Goal: Task Accomplishment & Management: Complete application form

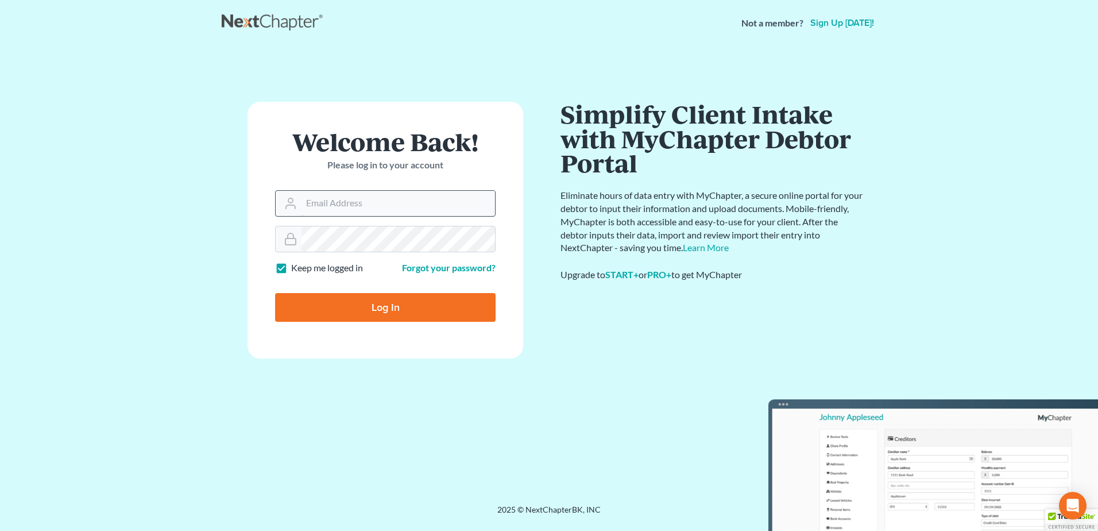
click at [314, 203] on input "Email Address" at bounding box center [399, 203] width 194 height 25
type input "[EMAIL_ADDRESS][DOMAIN_NAME]"
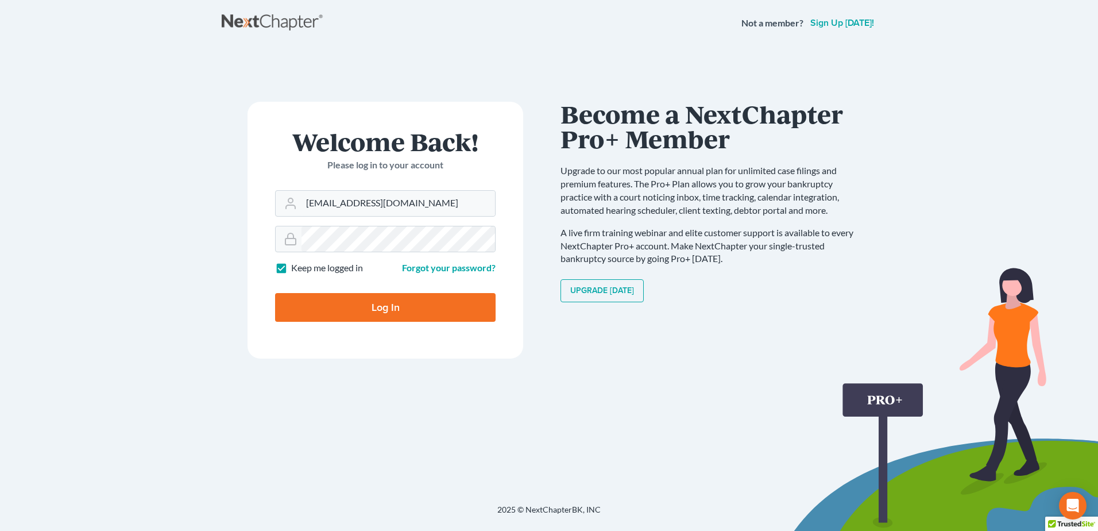
click at [360, 312] on input "Log In" at bounding box center [385, 307] width 221 height 29
type input "Thinking..."
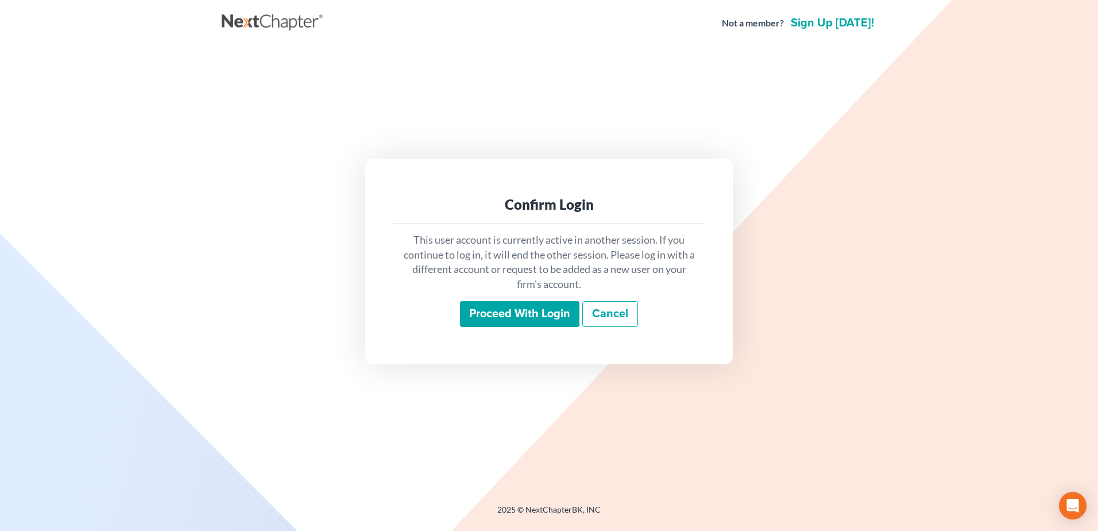
click at [491, 307] on input "Proceed with login" at bounding box center [519, 314] width 119 height 26
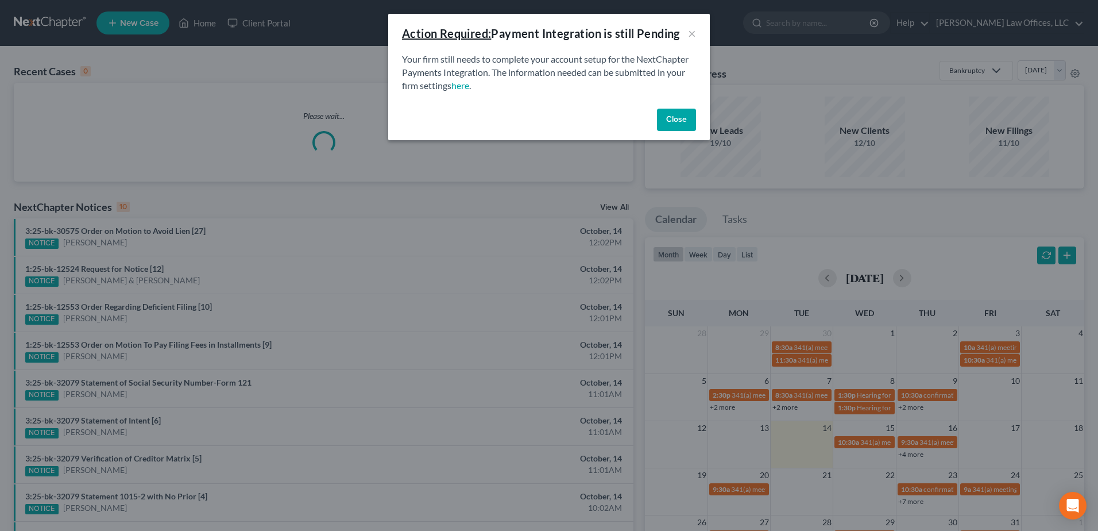
click at [669, 123] on button "Close" at bounding box center [676, 120] width 39 height 23
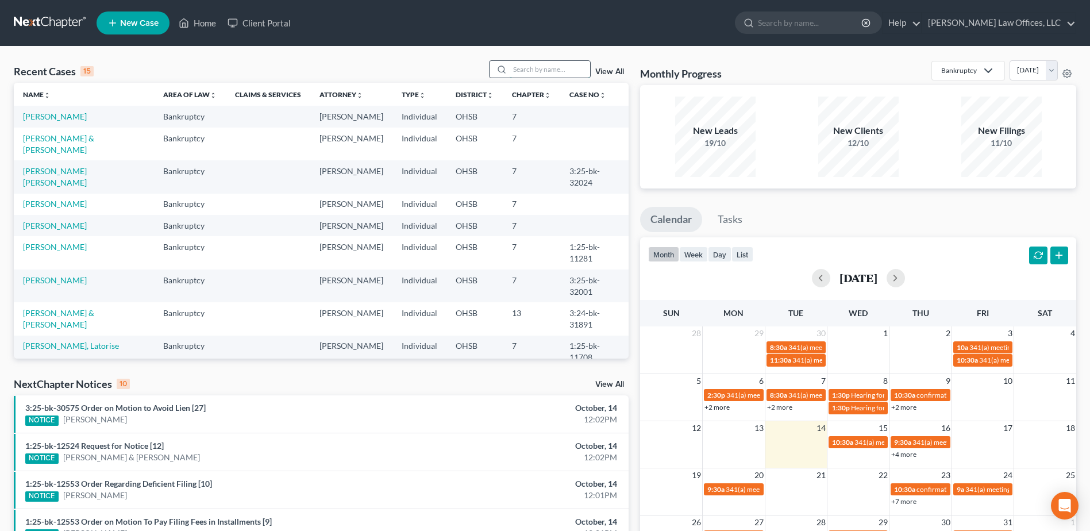
click at [532, 70] on input "search" at bounding box center [549, 69] width 80 height 17
type input "[PERSON_NAME]"
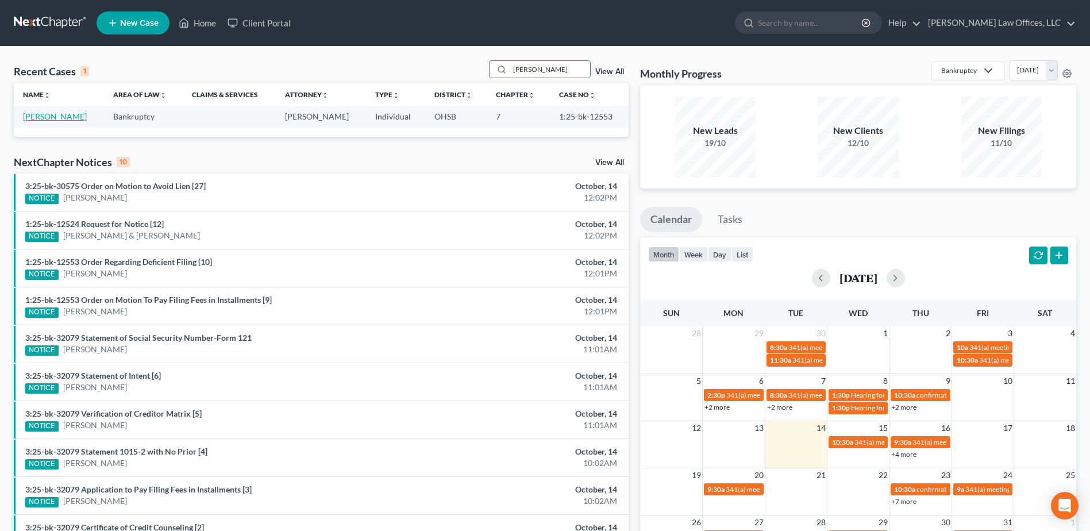
click at [58, 117] on link "[PERSON_NAME]" at bounding box center [55, 116] width 64 height 10
select select "4"
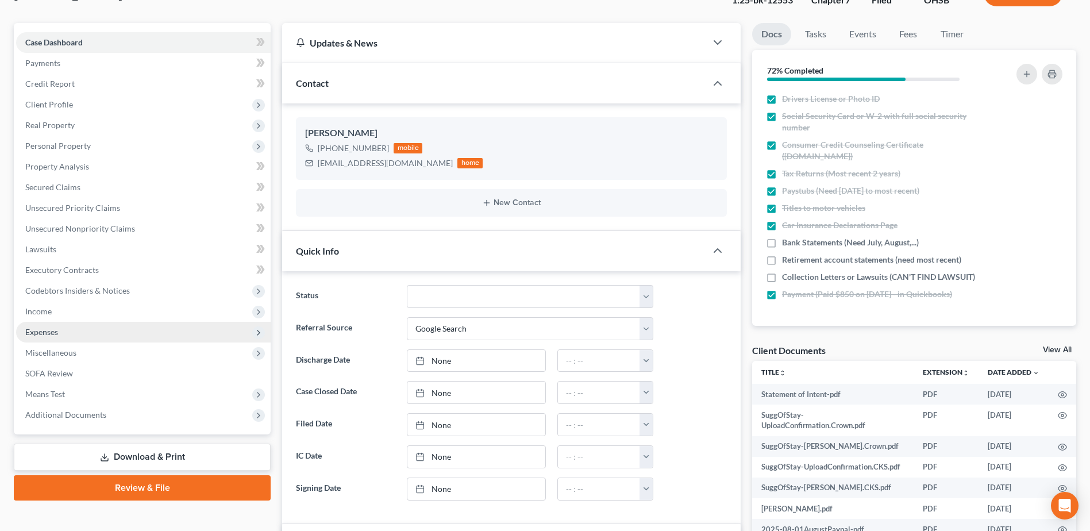
scroll to position [115, 0]
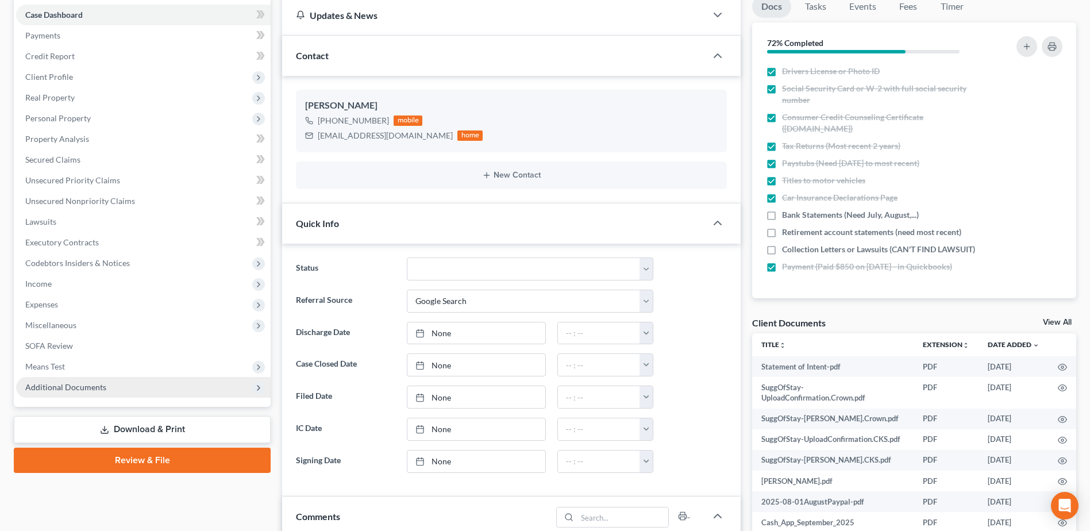
click at [123, 388] on span "Additional Documents" at bounding box center [143, 387] width 254 height 21
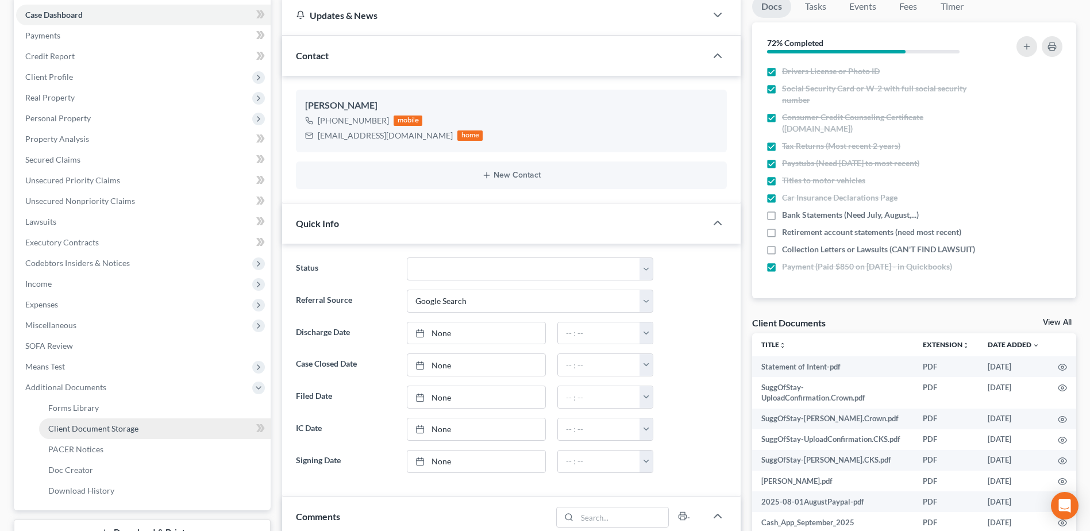
click at [130, 423] on span "Client Document Storage" at bounding box center [93, 428] width 90 height 10
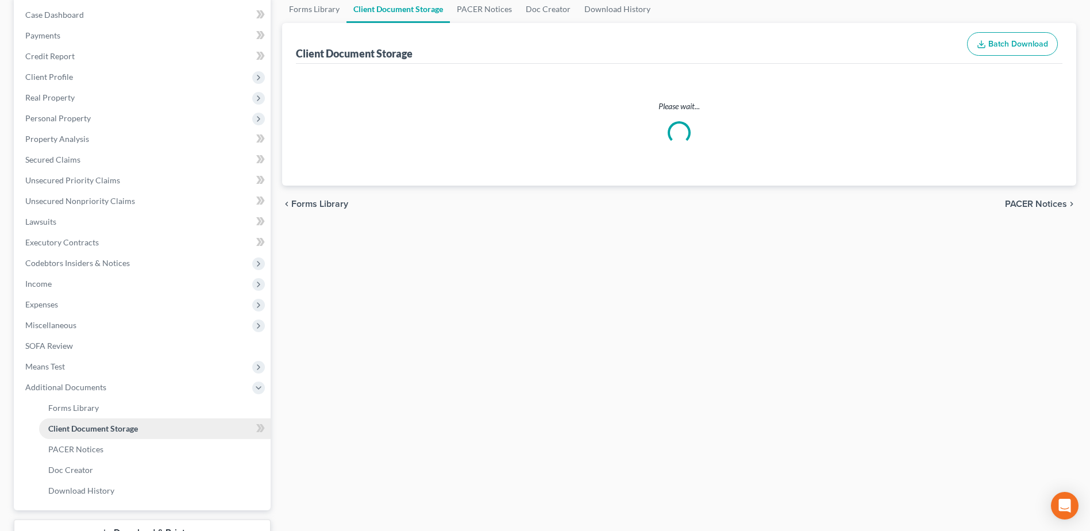
scroll to position [114, 0]
select select "7"
select select "37"
select select "52"
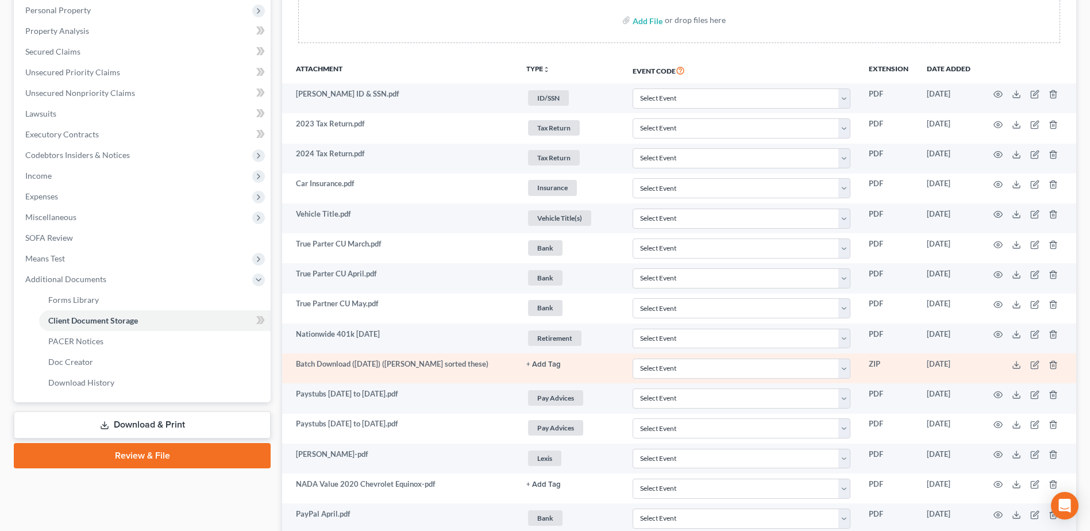
scroll to position [222, 0]
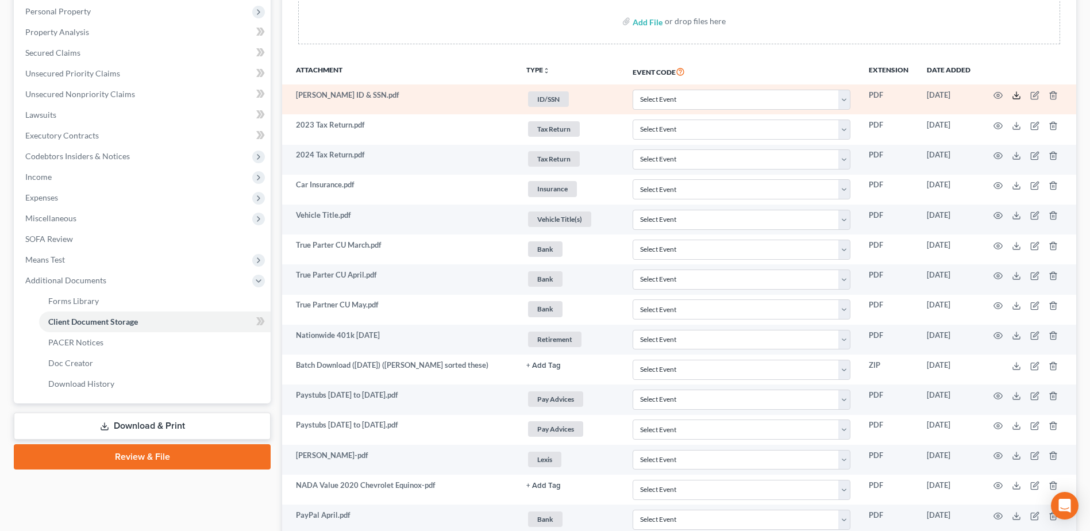
click at [1017, 93] on icon at bounding box center [1015, 95] width 9 height 9
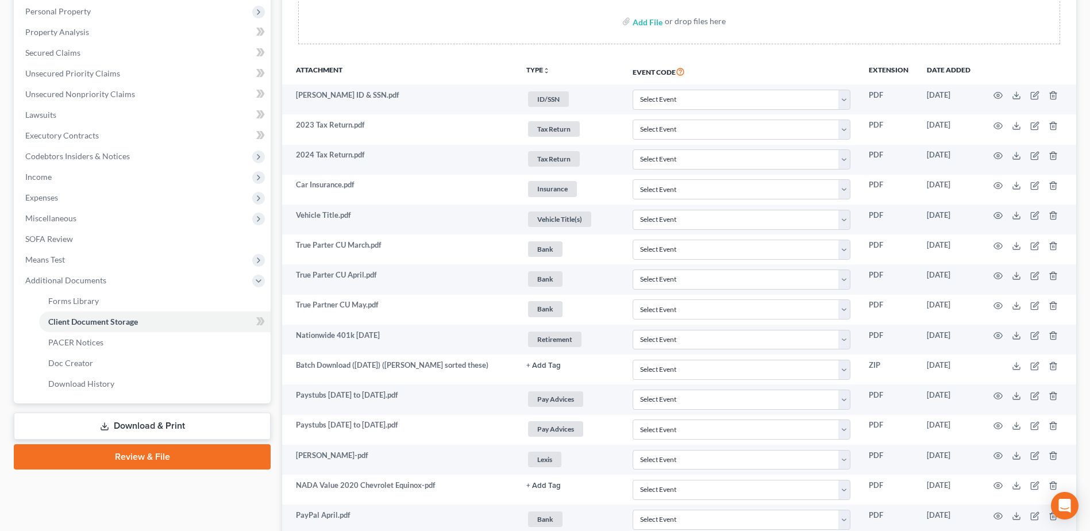
click at [147, 427] on link "Download & Print" at bounding box center [142, 425] width 257 height 27
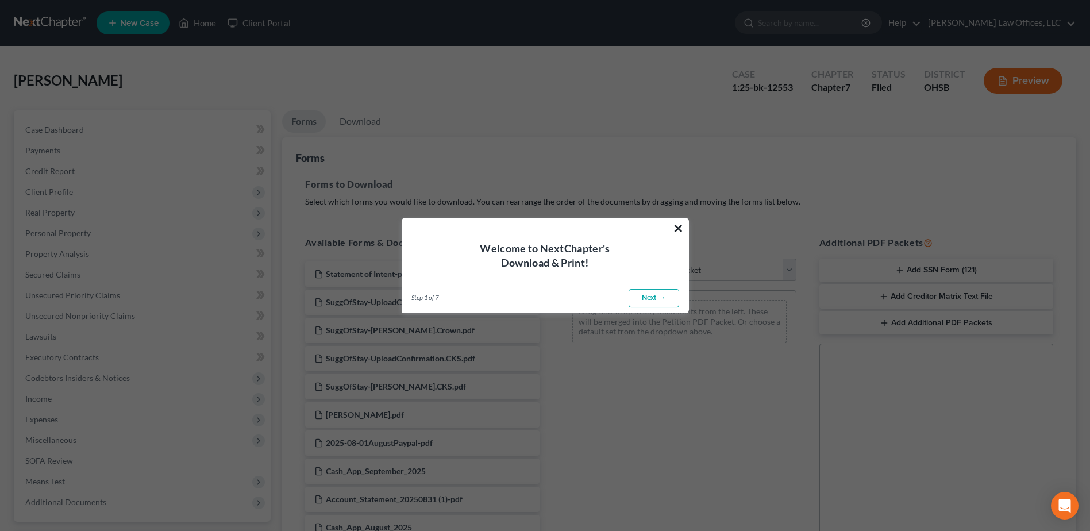
click at [678, 227] on button "×" at bounding box center [678, 228] width 11 height 18
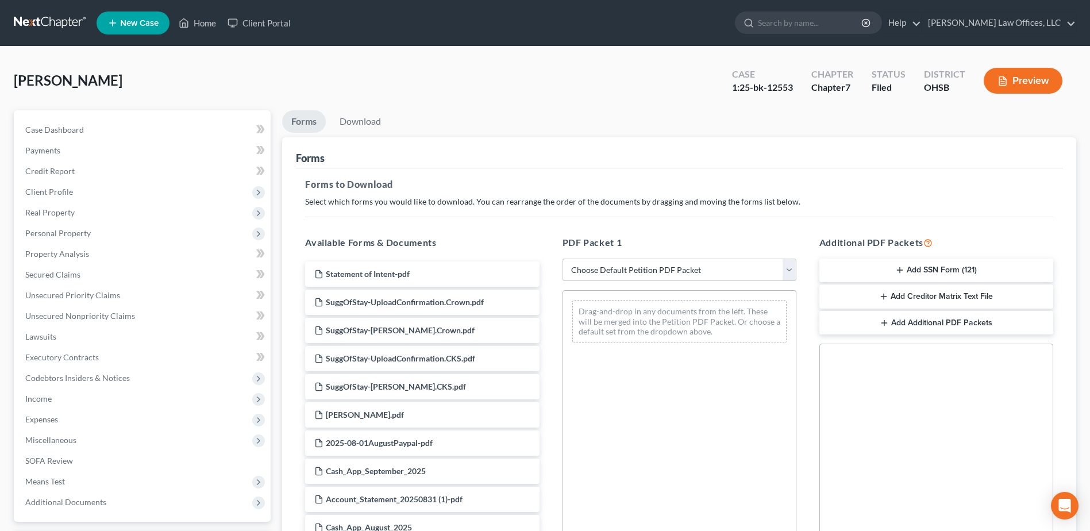
click at [890, 259] on button "Add SSN Form (121)" at bounding box center [936, 270] width 234 height 24
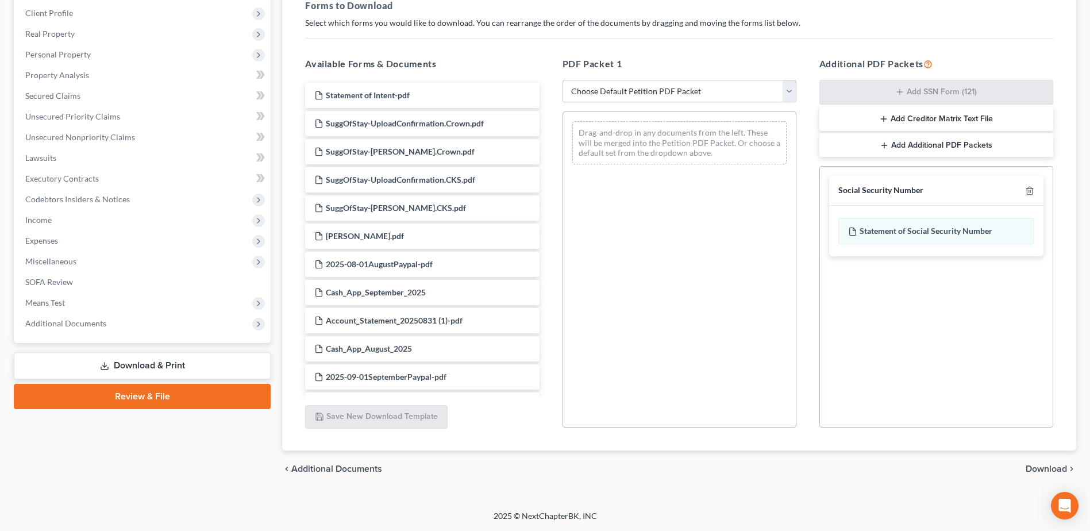
click at [1044, 468] on span "Download" at bounding box center [1045, 468] width 41 height 9
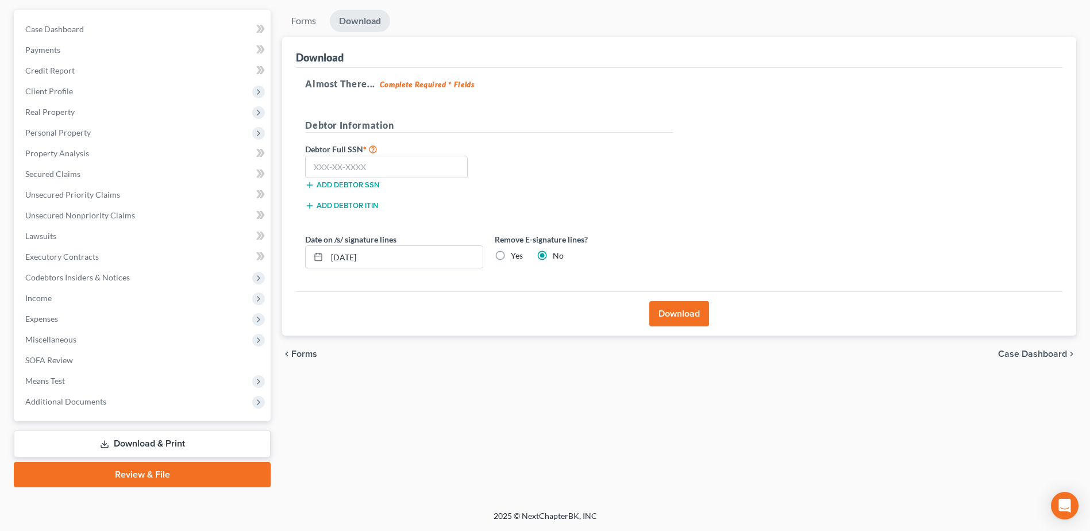
scroll to position [101, 0]
click at [382, 164] on input "text" at bounding box center [386, 167] width 163 height 23
type input "287-70-1046"
click at [345, 258] on input "[DATE]" at bounding box center [405, 257] width 156 height 22
click at [352, 257] on input "[DATE]" at bounding box center [405, 257] width 156 height 22
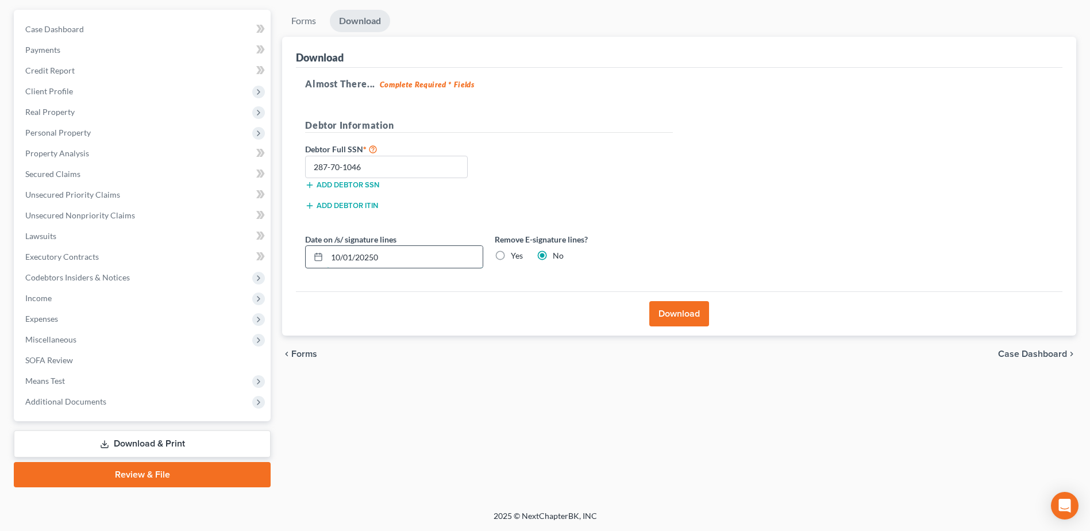
drag, startPoint x: 406, startPoint y: 253, endPoint x: 310, endPoint y: 261, distance: 96.3
click at [308, 261] on div "10/01/20250" at bounding box center [394, 256] width 178 height 23
type input "[DATE]"
click at [693, 311] on button "Download" at bounding box center [679, 313] width 60 height 25
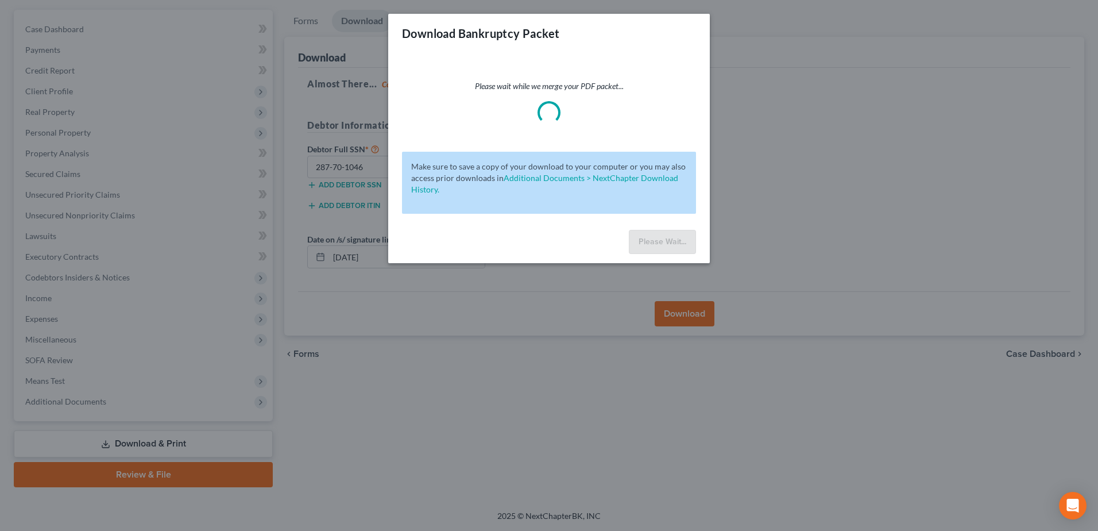
click at [553, 115] on div at bounding box center [549, 112] width 33 height 33
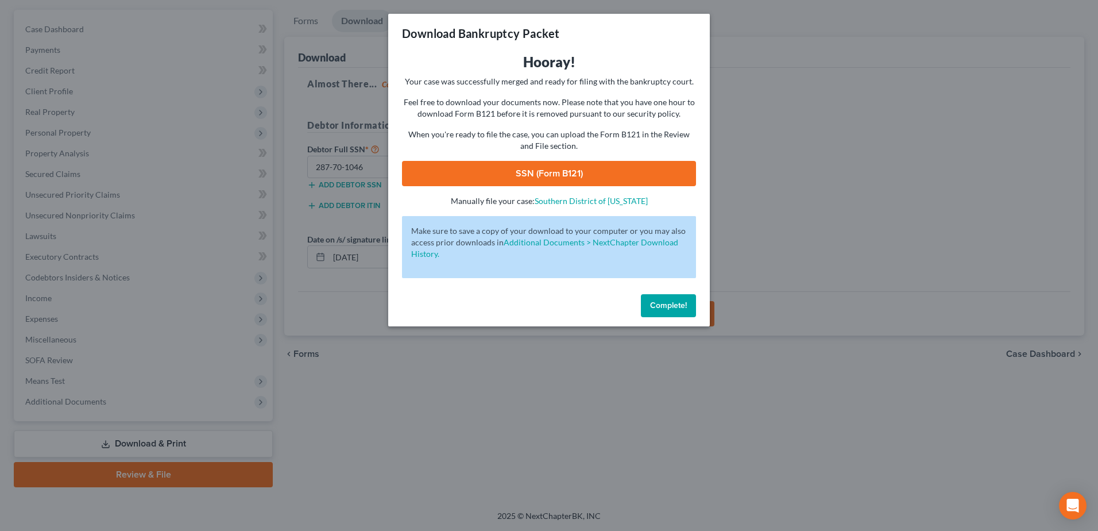
click at [558, 179] on link "SSN (Form B121)" at bounding box center [549, 173] width 294 height 25
click at [680, 301] on span "Complete!" at bounding box center [668, 305] width 37 height 10
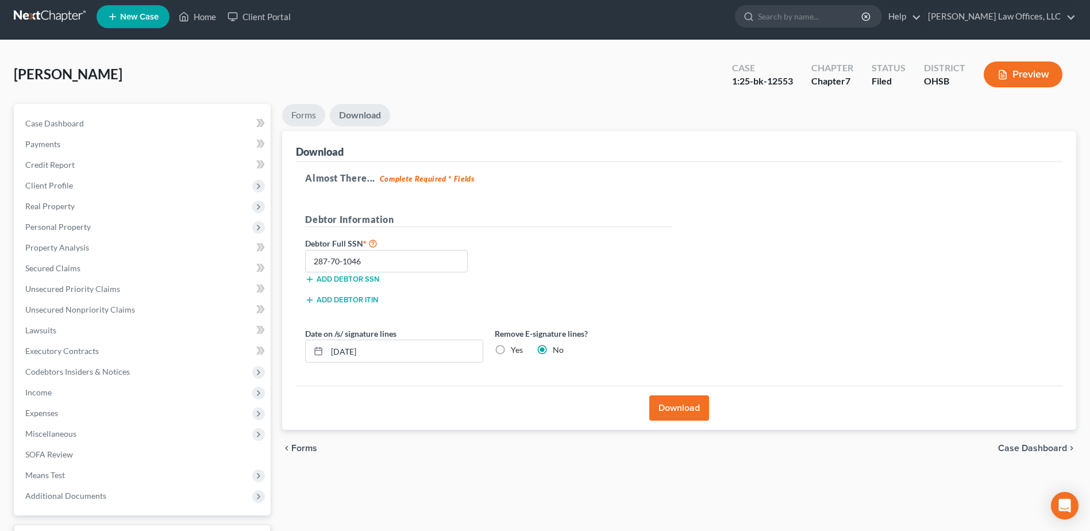
scroll to position [0, 0]
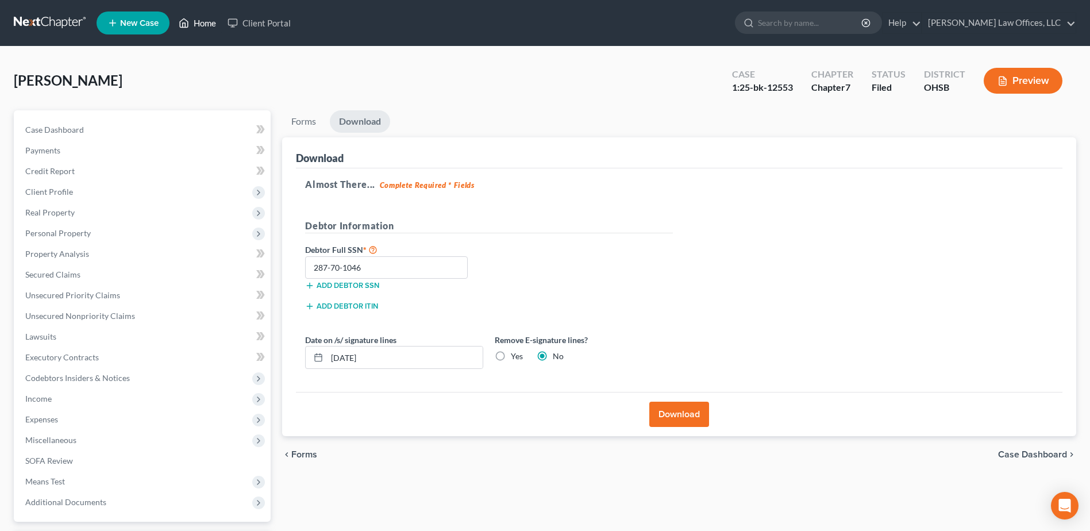
click at [214, 17] on link "Home" at bounding box center [197, 23] width 49 height 21
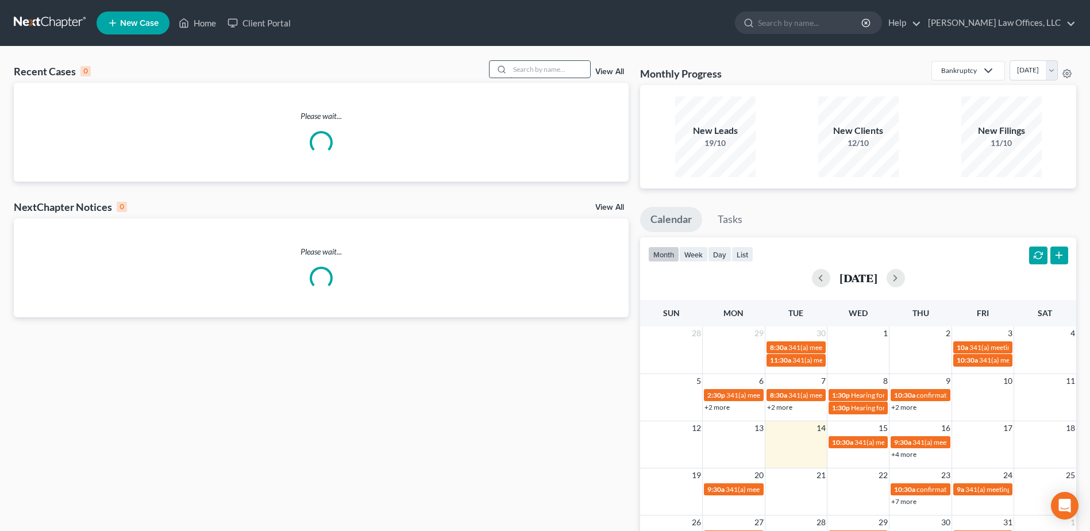
click at [525, 70] on input "search" at bounding box center [549, 69] width 80 height 17
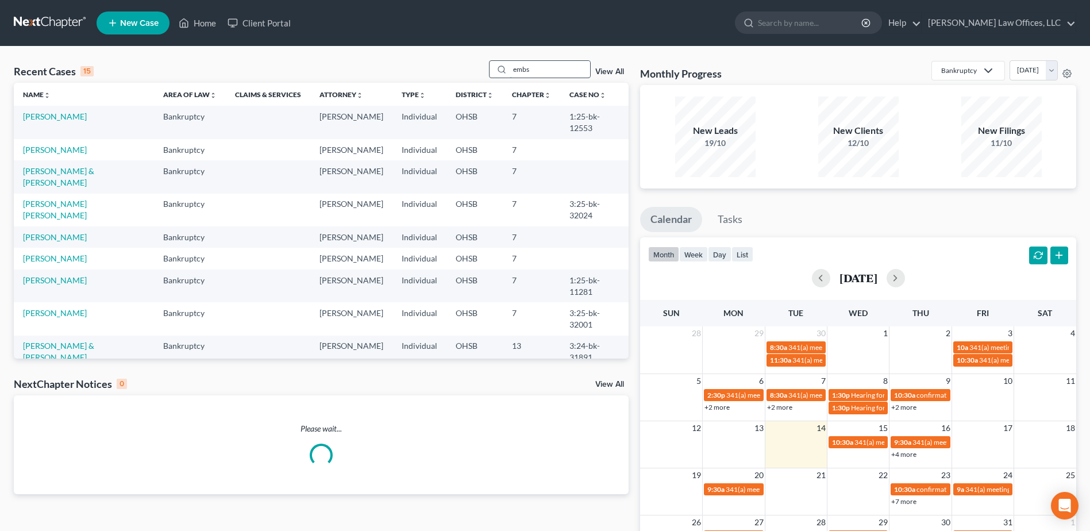
type input "embs"
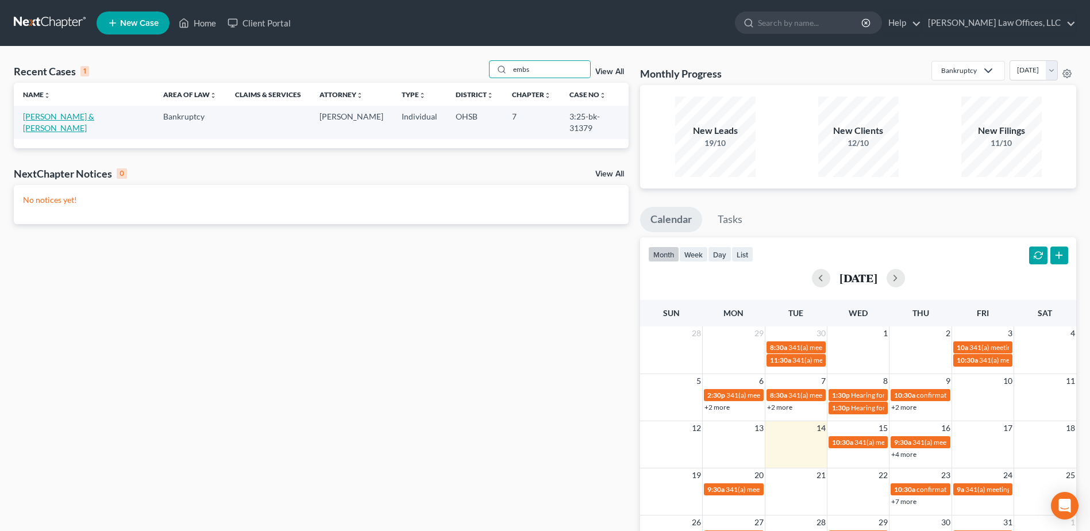
click at [76, 115] on link "[PERSON_NAME] & [PERSON_NAME]" at bounding box center [58, 121] width 71 height 21
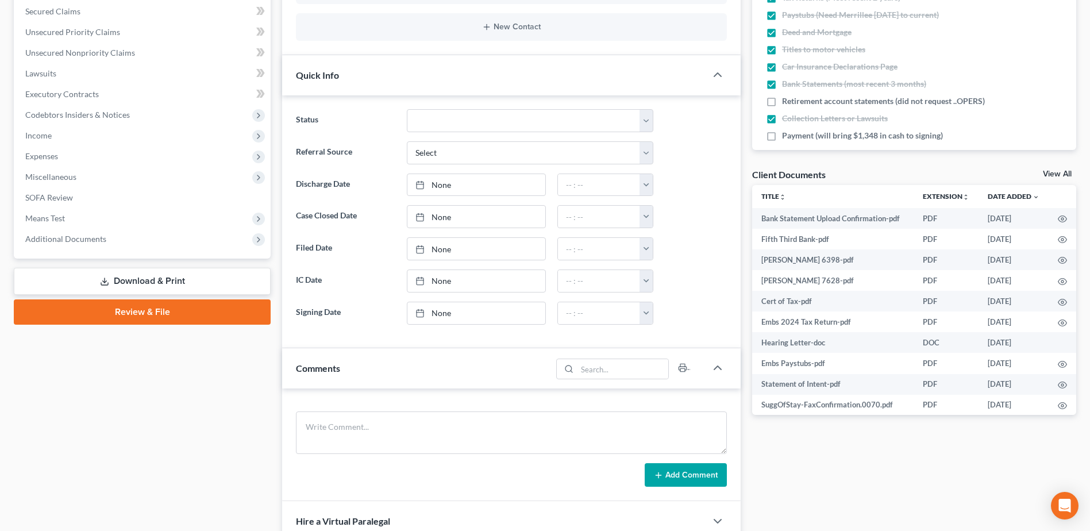
scroll to position [287, 0]
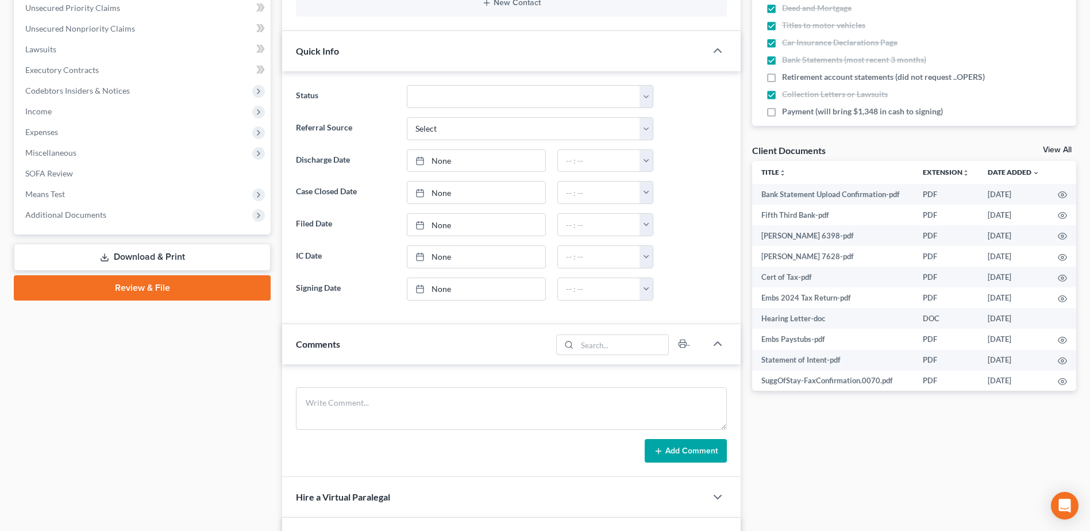
click at [126, 225] on div "Case Dashboard Payments Invoices Payments Payments Credit Report Client Profile…" at bounding box center [142, 28] width 257 height 411
click at [121, 211] on span "Additional Documents" at bounding box center [143, 214] width 254 height 21
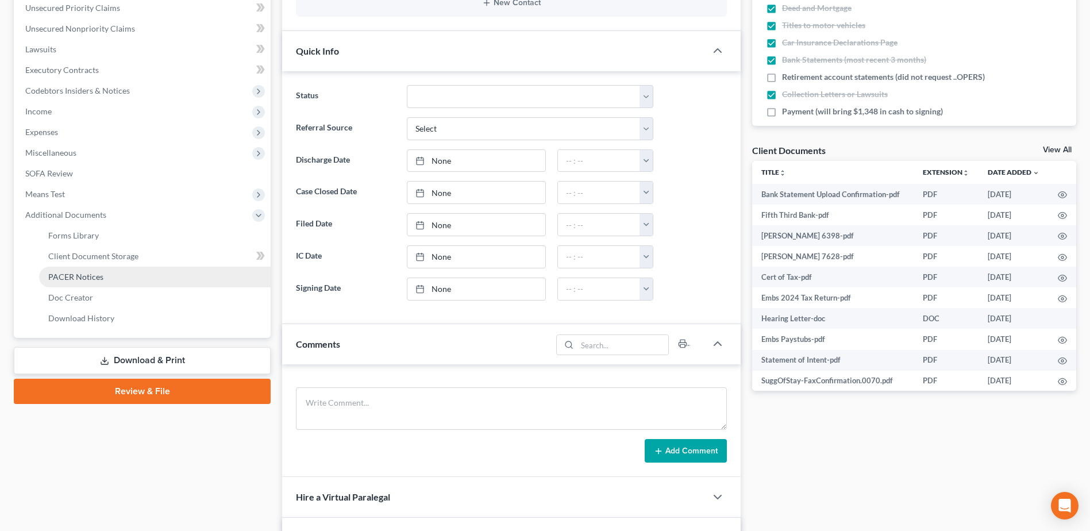
click at [157, 279] on link "PACER Notices" at bounding box center [154, 277] width 231 height 21
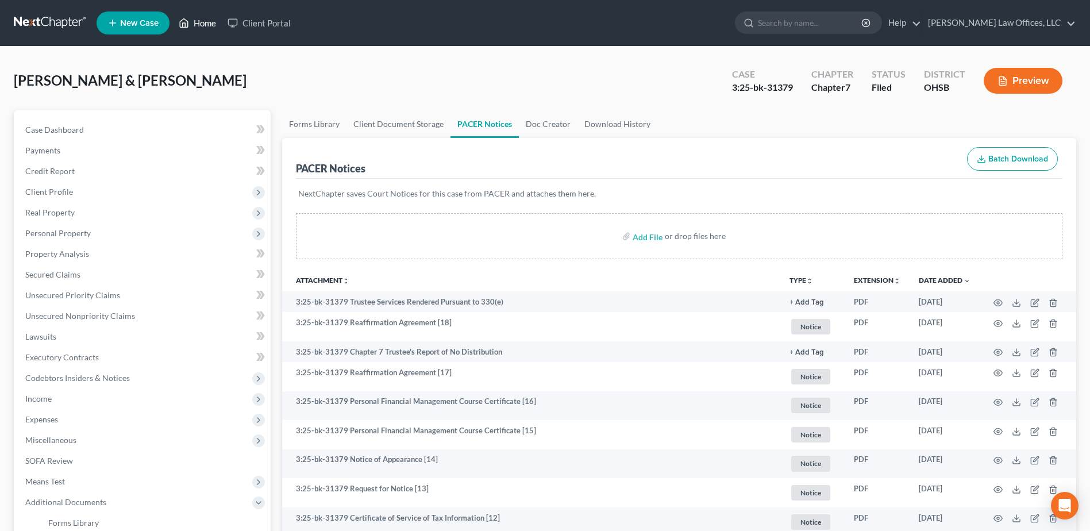
click at [210, 25] on link "Home" at bounding box center [197, 23] width 49 height 21
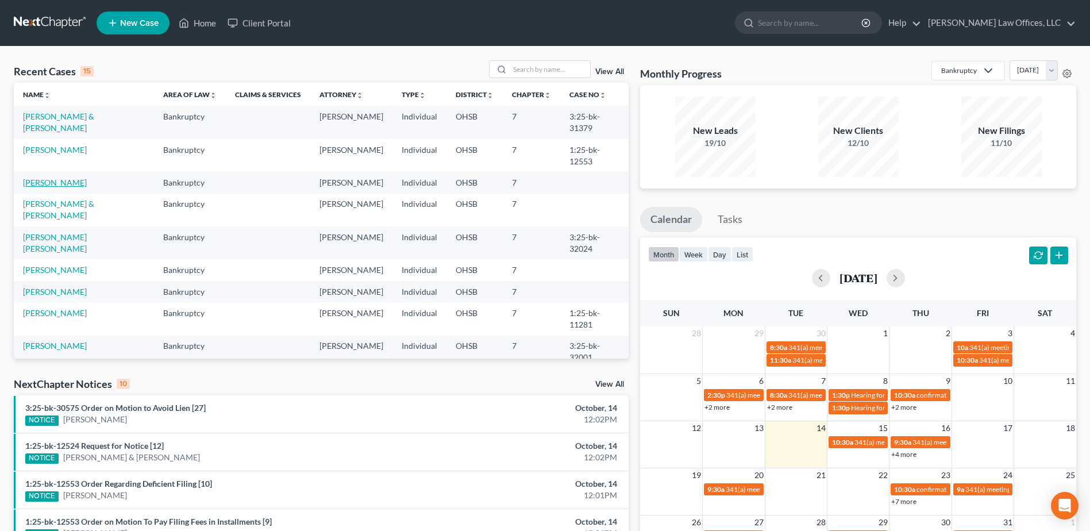
click at [67, 177] on link "[PERSON_NAME]" at bounding box center [55, 182] width 64 height 10
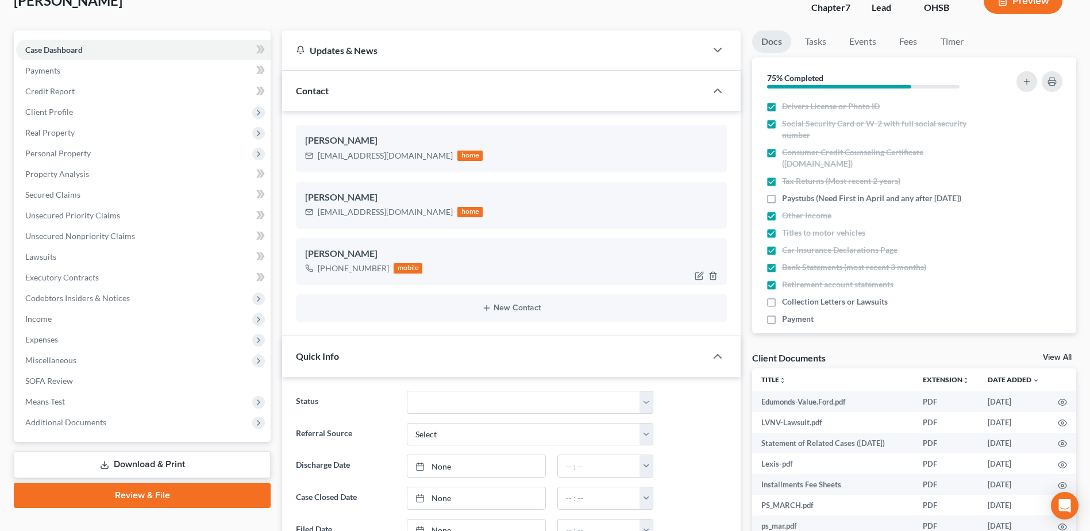
scroll to position [115, 0]
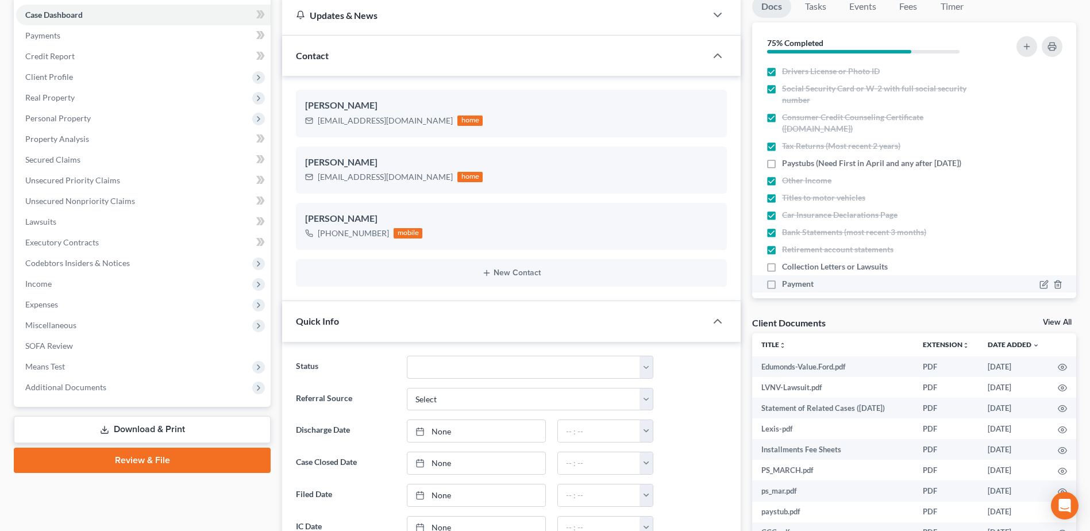
click at [782, 286] on label "Payment" at bounding box center [798, 283] width 32 height 11
click at [786, 285] on input "Payment" at bounding box center [789, 281] width 7 height 7
checkbox input "true"
click at [782, 268] on label "Collection Letters or Lawsuits" at bounding box center [835, 266] width 106 height 11
click at [786, 268] on input "Collection Letters or Lawsuits" at bounding box center [789, 264] width 7 height 7
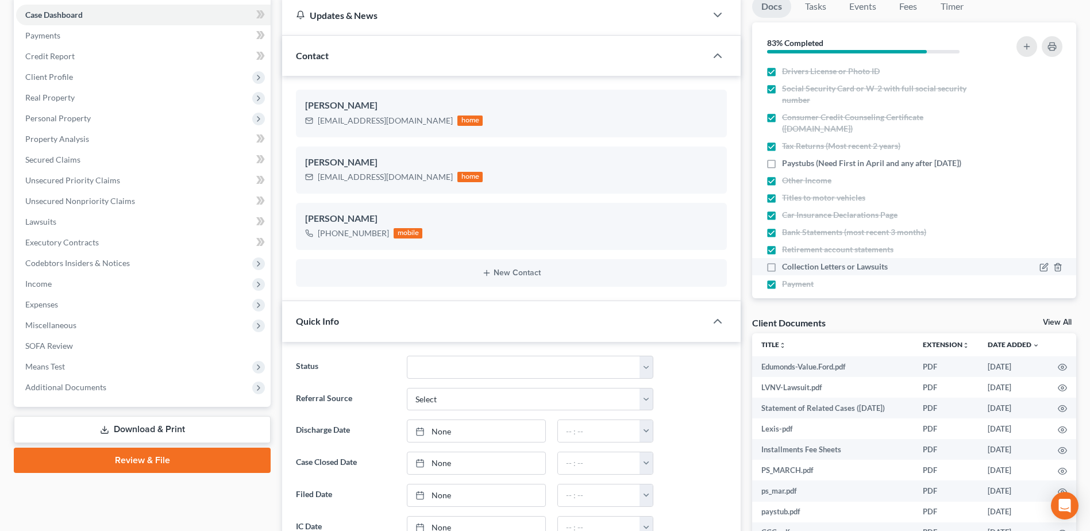
checkbox input "true"
click at [782, 164] on label "Paystubs (Need First in April and any after [DATE])" at bounding box center [871, 162] width 179 height 11
click at [786, 164] on input "Paystubs (Need First in April and any after [DATE])" at bounding box center [789, 160] width 7 height 7
checkbox input "true"
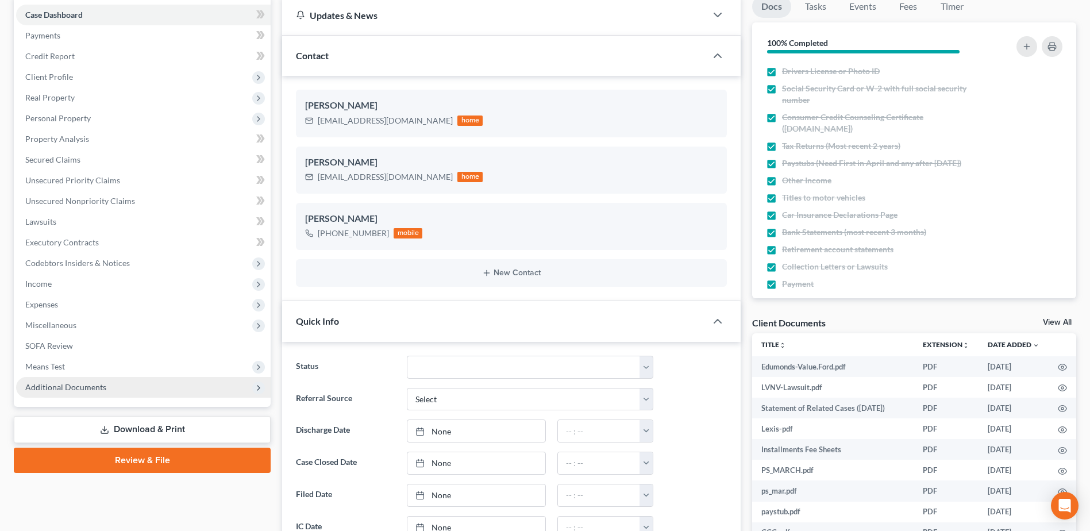
click at [168, 383] on span "Additional Documents" at bounding box center [143, 387] width 254 height 21
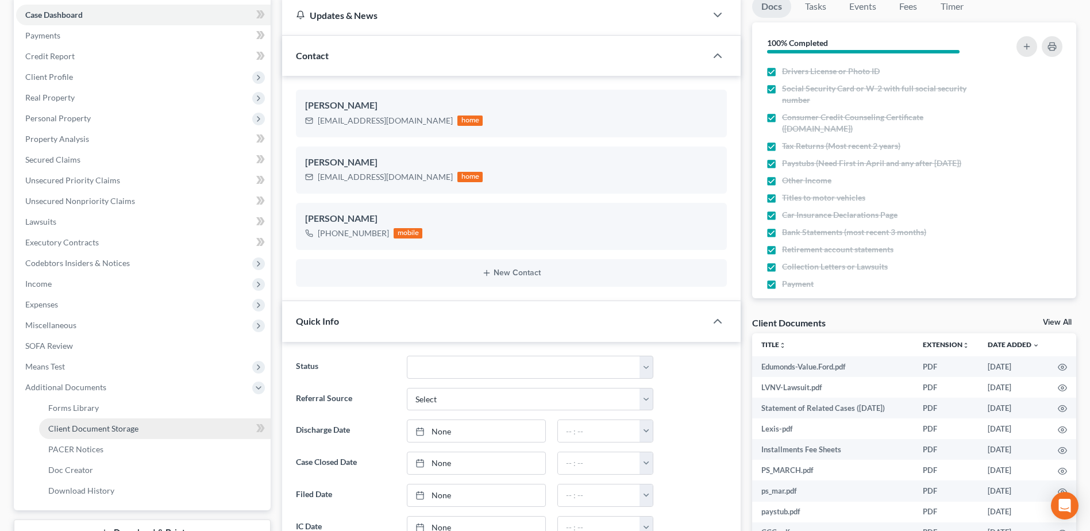
click at [155, 429] on link "Client Document Storage" at bounding box center [154, 428] width 231 height 21
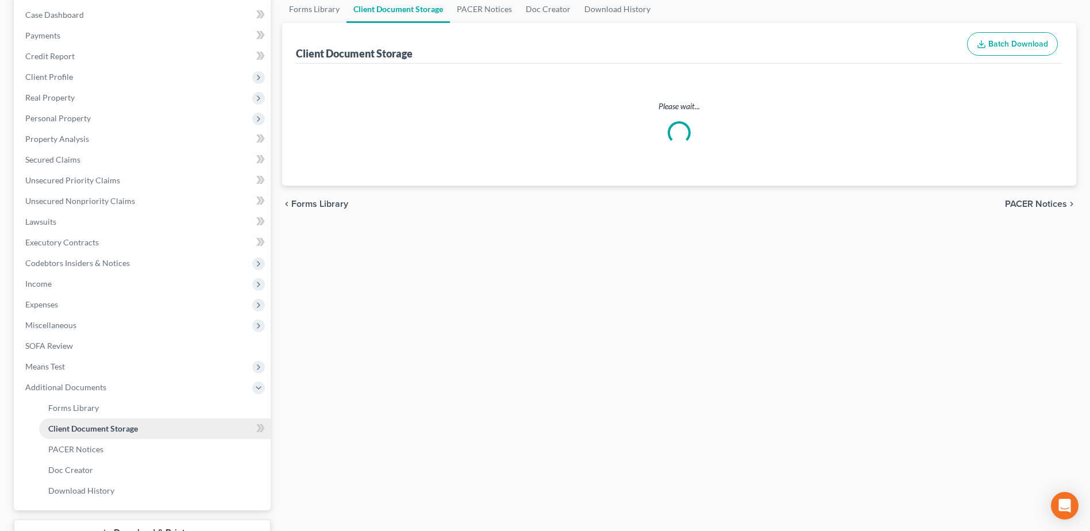
select select "7"
select select "37"
select select "52"
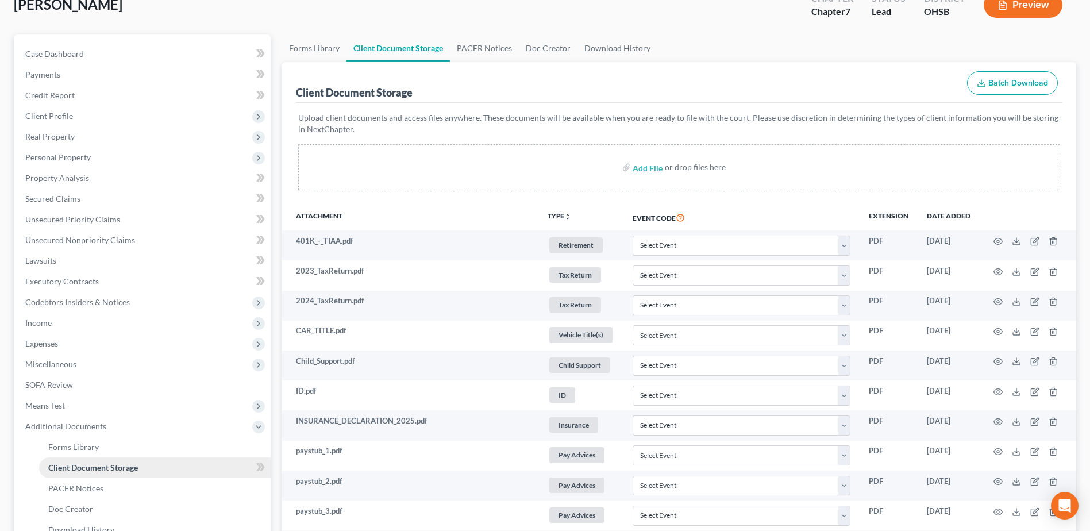
scroll to position [115, 0]
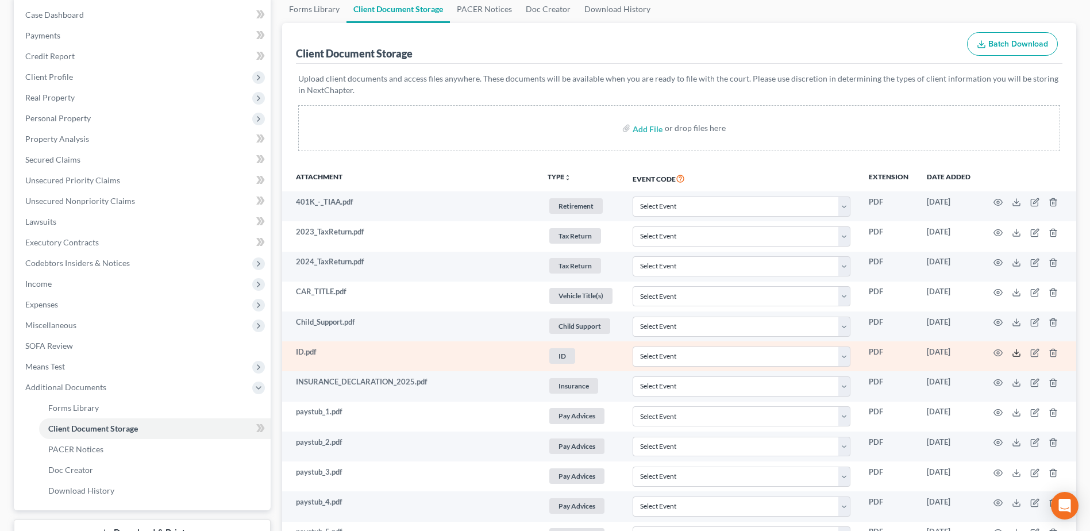
click at [1011, 350] on icon at bounding box center [1015, 352] width 9 height 9
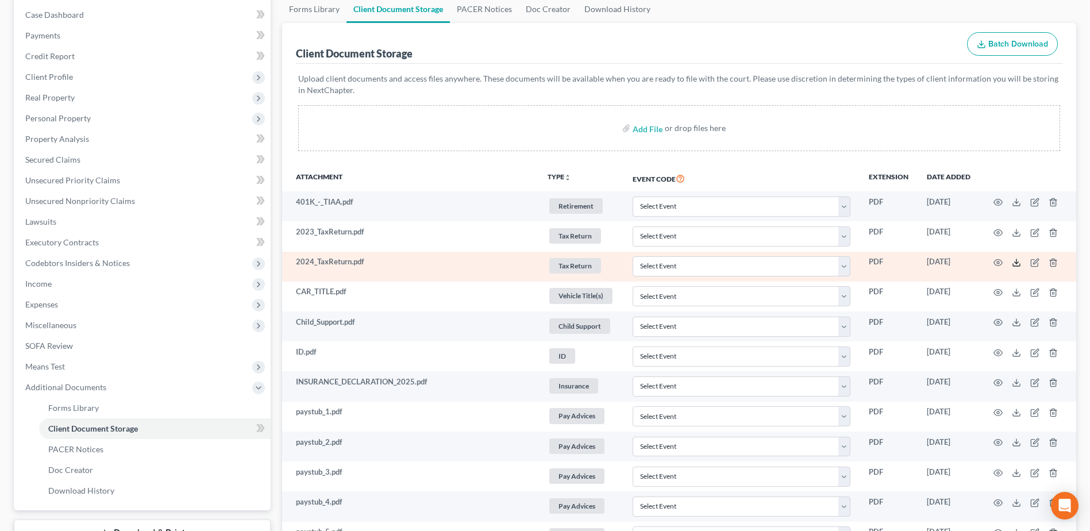
click at [1014, 262] on polyline at bounding box center [1016, 263] width 4 height 2
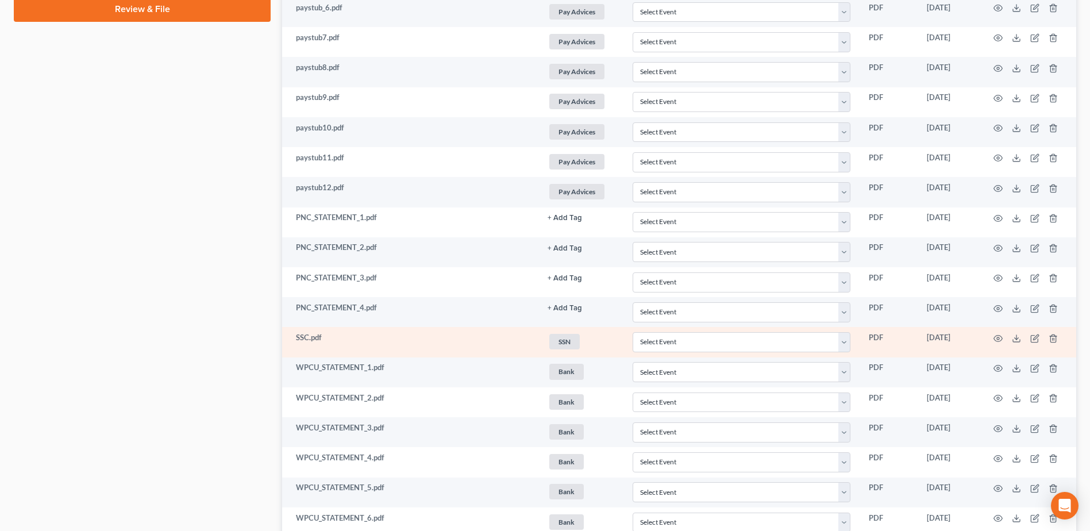
scroll to position [689, 0]
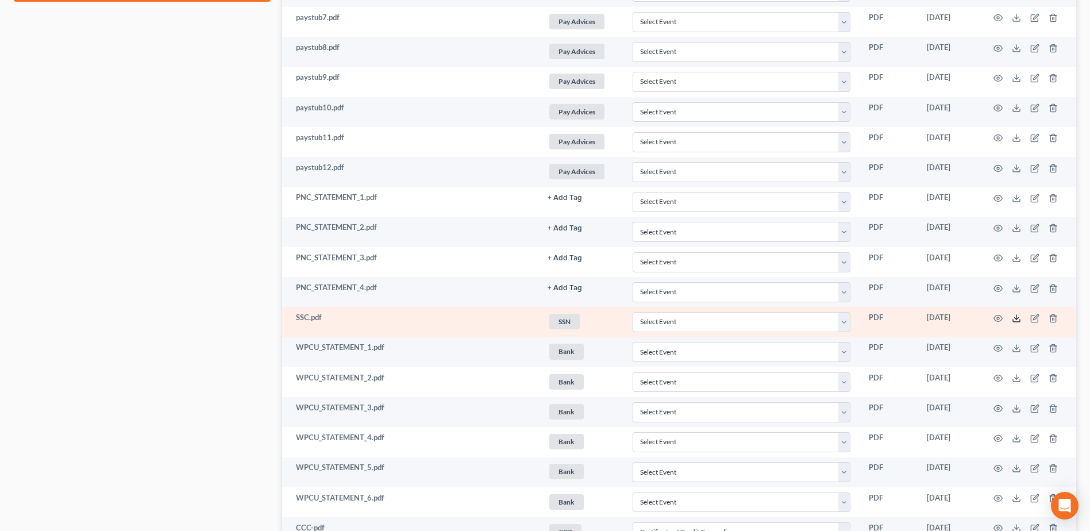
click at [1018, 318] on icon at bounding box center [1015, 318] width 9 height 9
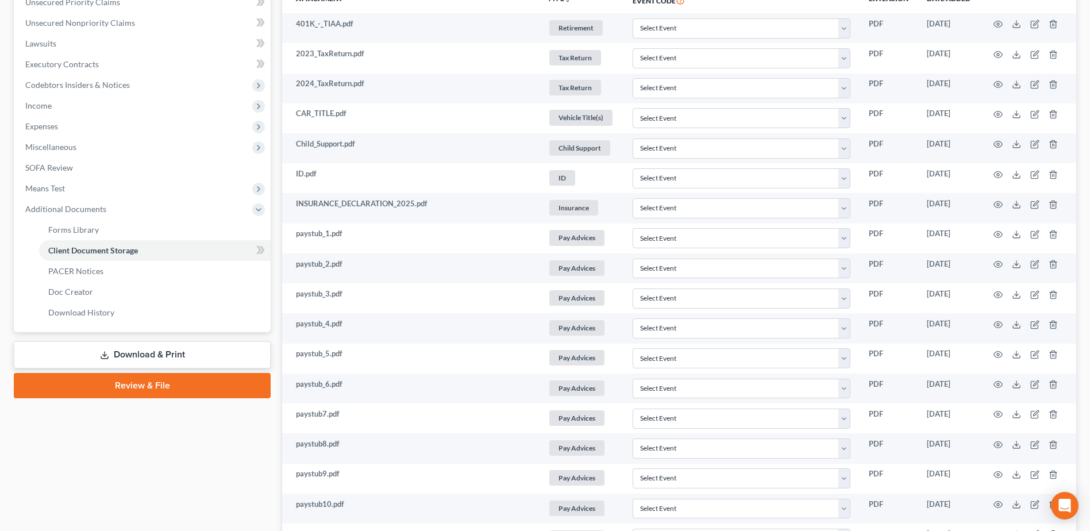
scroll to position [230, 0]
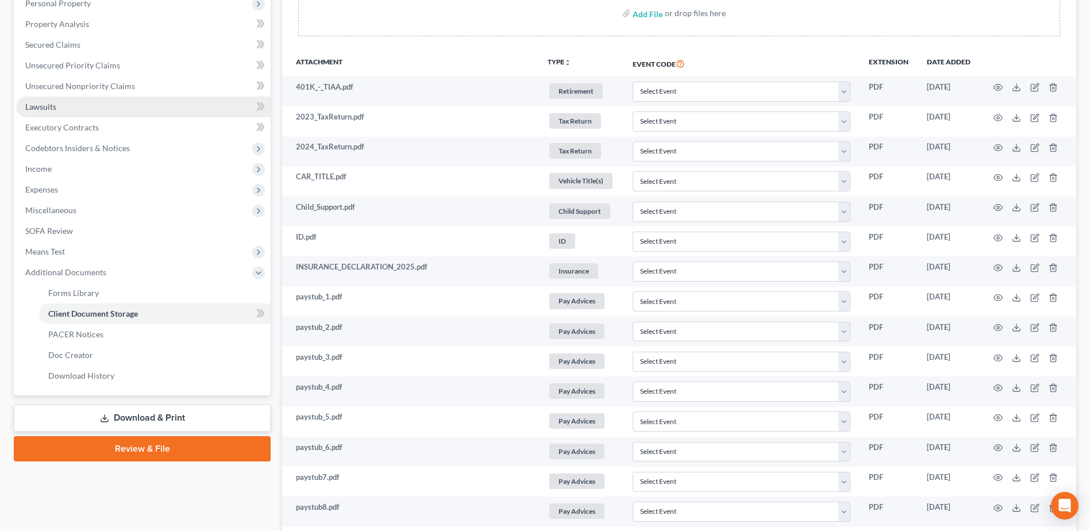
click at [91, 107] on link "Lawsuits" at bounding box center [143, 106] width 254 height 21
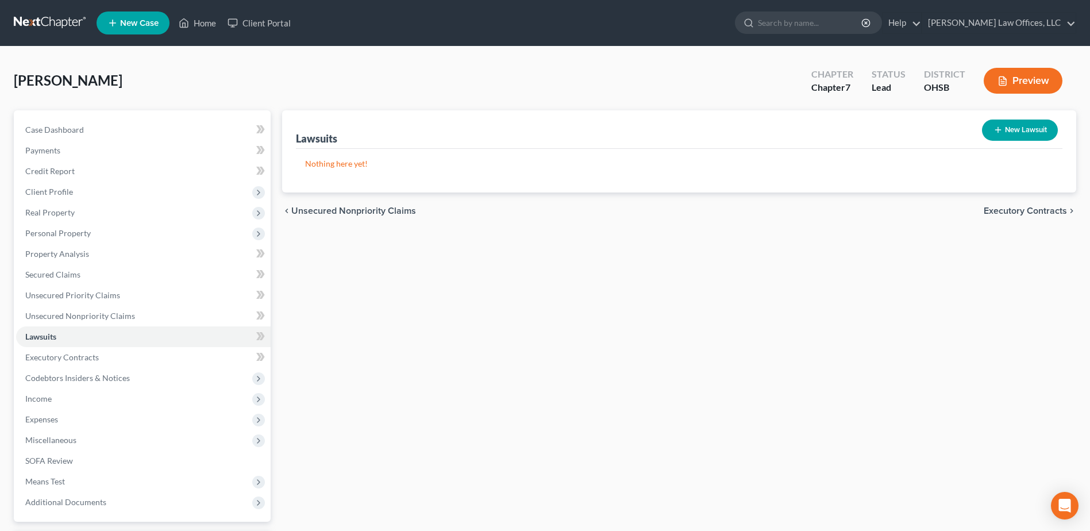
click at [1041, 126] on button "New Lawsuit" at bounding box center [1020, 129] width 76 height 21
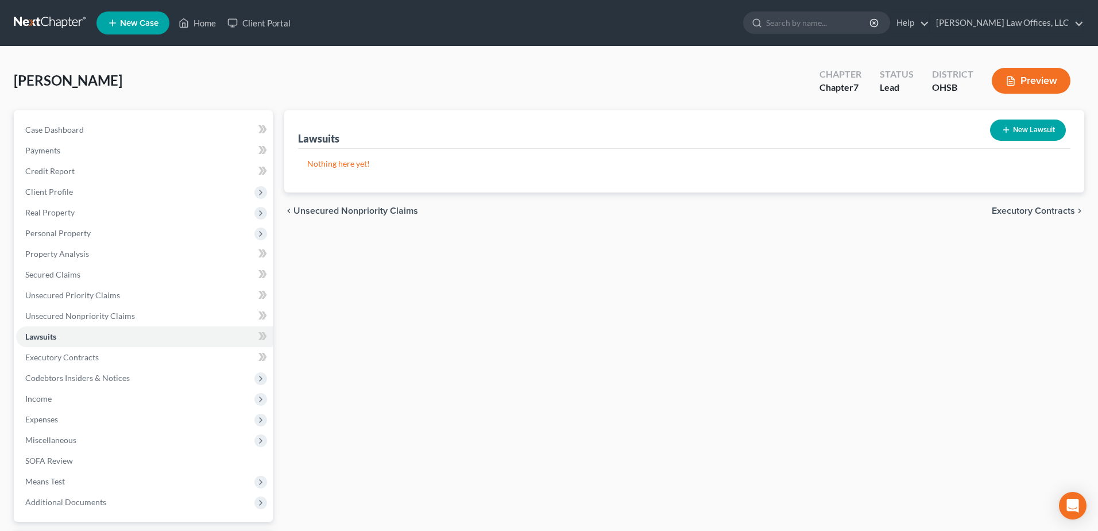
select select "0"
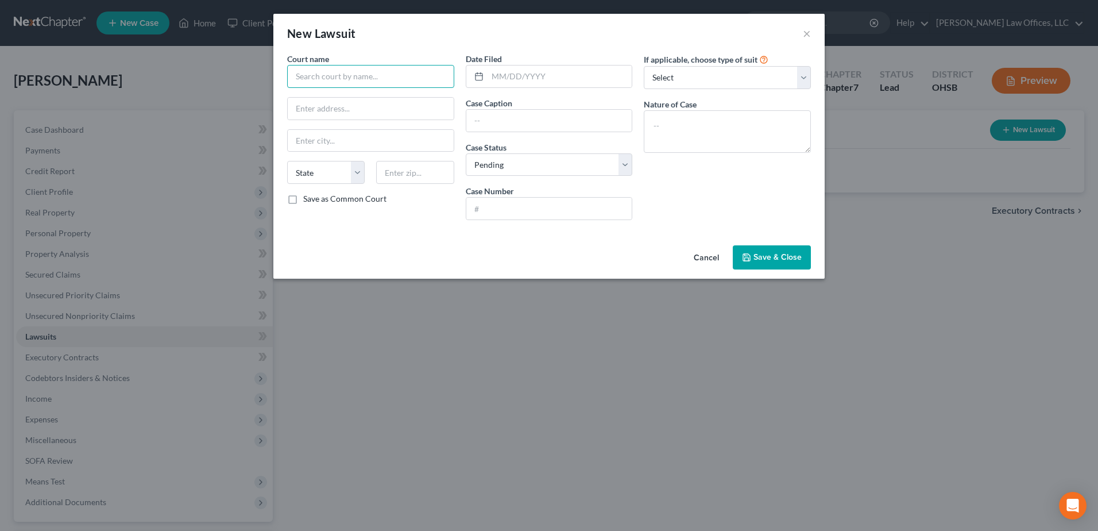
click at [384, 78] on input "text" at bounding box center [370, 76] width 167 height 23
type input "Dayton Municipal Court"
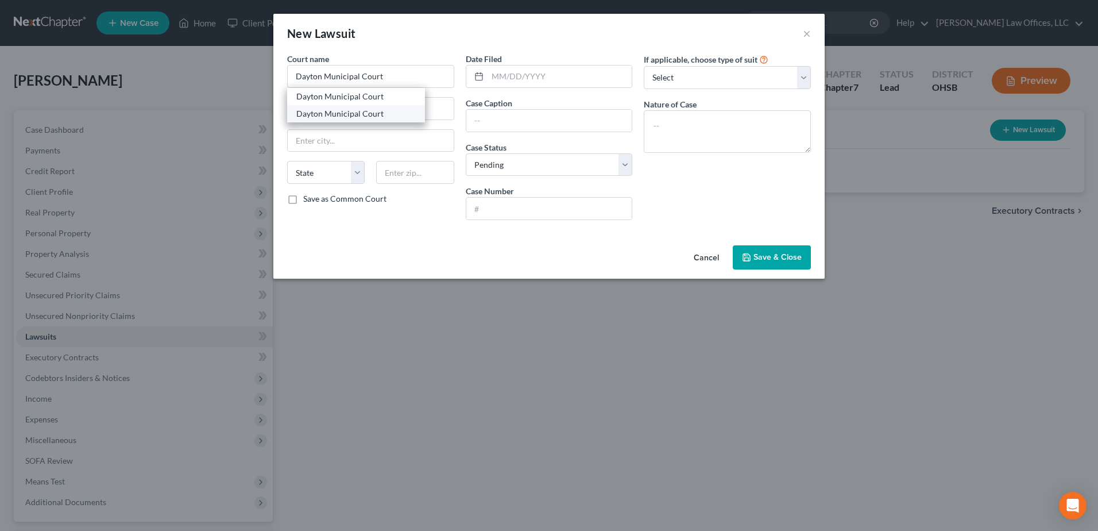
click at [379, 111] on div "Dayton Municipal Court" at bounding box center [355, 113] width 119 height 11
type input "[STREET_ADDRESS]"
type input "[GEOGRAPHIC_DATA]"
select select "36"
type input "45402"
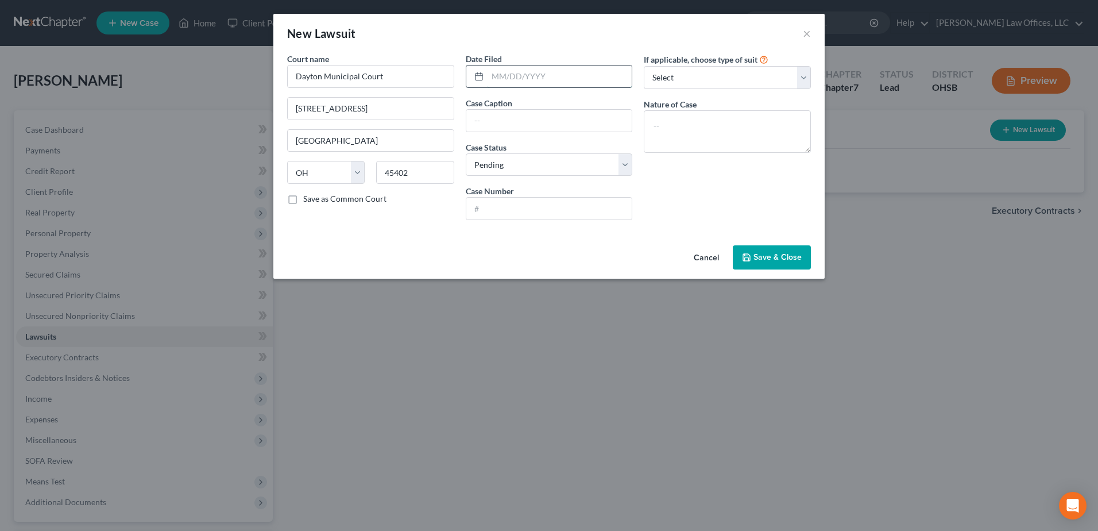
click at [532, 76] on input "text" at bounding box center [560, 76] width 145 height 22
type input "6"
type input "[DATE]"
click at [528, 118] on input "text" at bounding box center [549, 121] width 166 height 22
type input "Cavalry SPV I, LLC vs. [PERSON_NAME]"
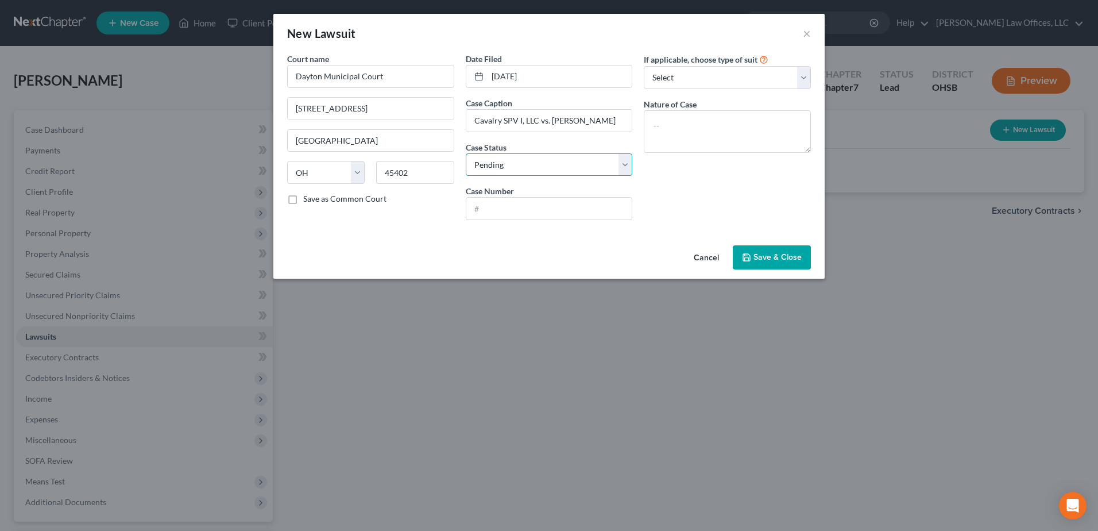
drag, startPoint x: 630, startPoint y: 160, endPoint x: 617, endPoint y: 168, distance: 14.7
click at [630, 160] on select "Select Pending On Appeal Concluded" at bounding box center [549, 164] width 167 height 23
select select "2"
click at [466, 153] on select "Select Pending On Appeal Concluded" at bounding box center [549, 164] width 167 height 23
click at [518, 211] on input "text" at bounding box center [549, 209] width 166 height 22
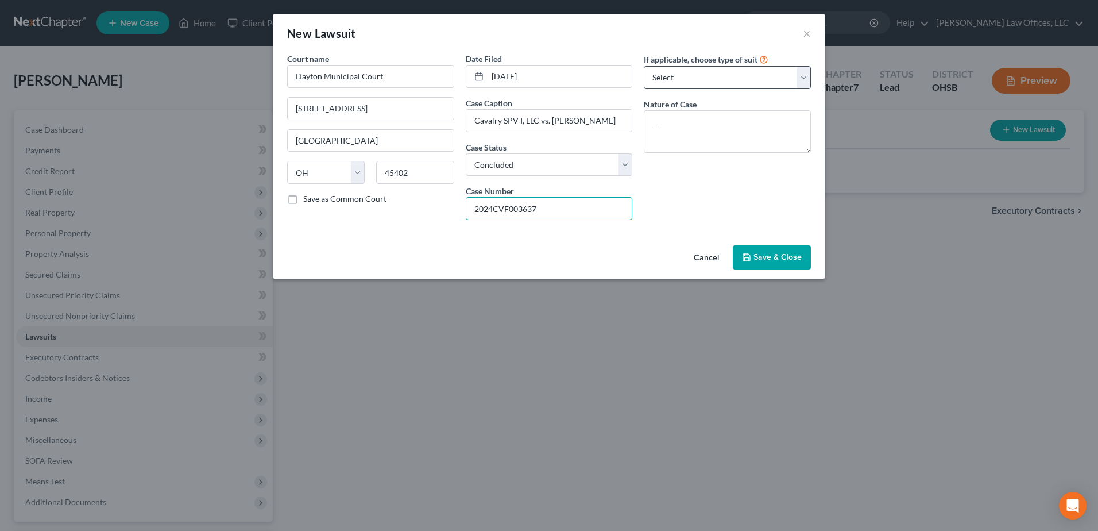
type input "2024CVF003637"
click at [809, 77] on select "Select Repossession Garnishment Foreclosure Attached, Seized, Or Levied Other" at bounding box center [727, 77] width 167 height 23
select select "1"
click at [644, 66] on select "Select Repossession Garnishment Foreclosure Attached, Seized, Or Levied Other" at bounding box center [727, 77] width 167 height 23
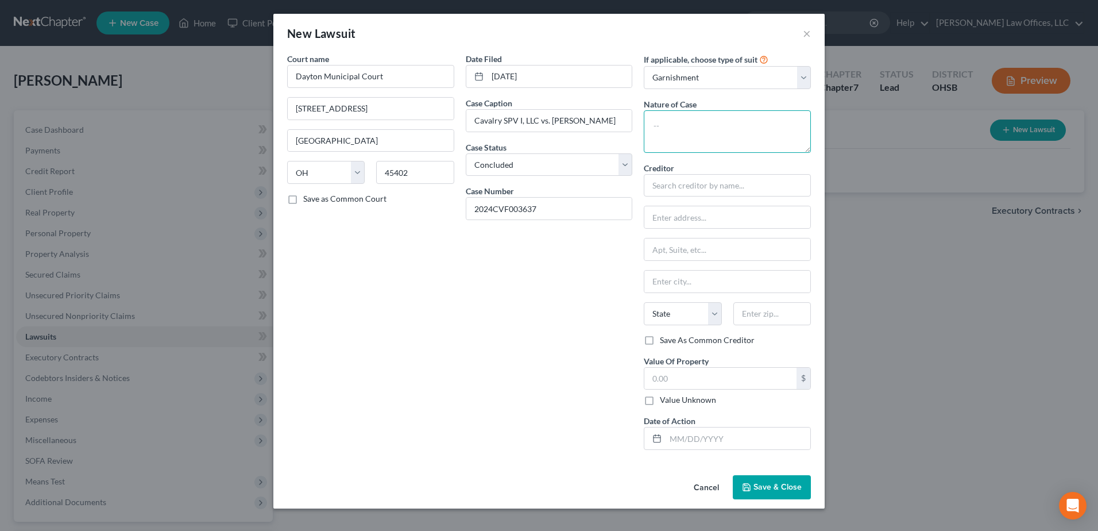
click at [705, 123] on textarea at bounding box center [727, 131] width 167 height 43
type textarea "Complaint for Money"
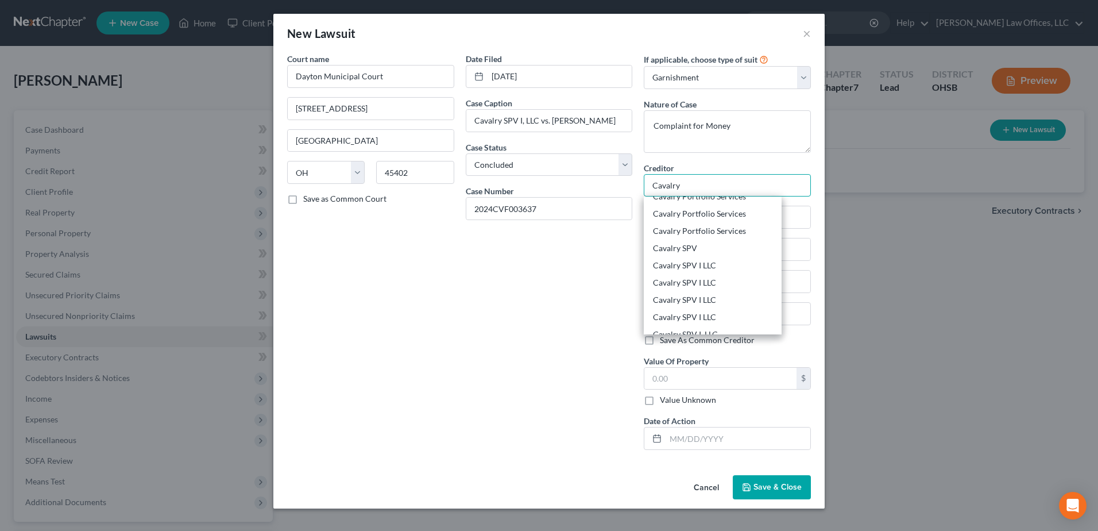
scroll to position [121, 0]
click at [711, 289] on div "Cavalry SPV I LLC" at bounding box center [712, 290] width 119 height 11
type input "Cavalry SPV I LLC"
type input "[STREET_ADDRESS]"
type input "#400"
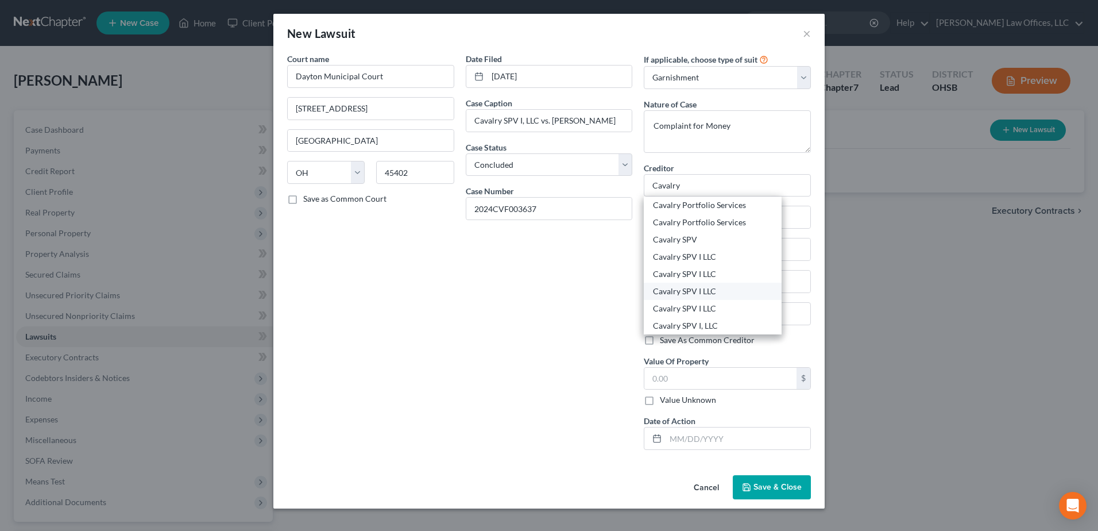
type input "Valhalla"
select select "35"
type input "10595-0000"
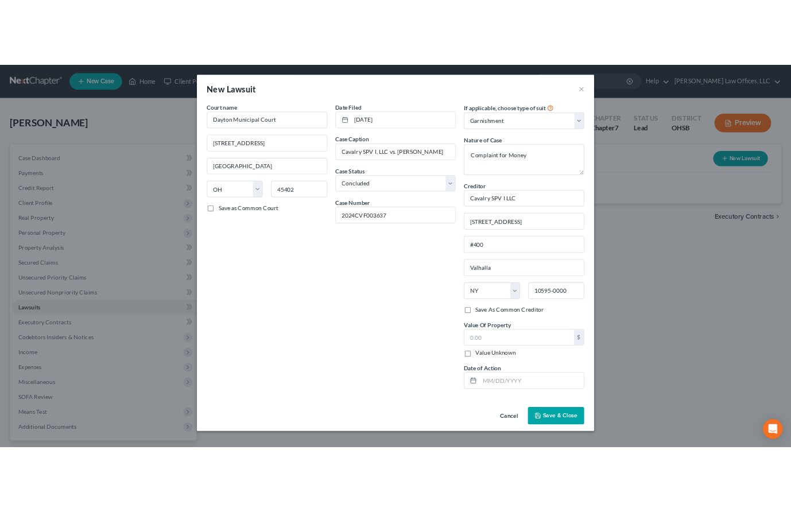
scroll to position [0, 0]
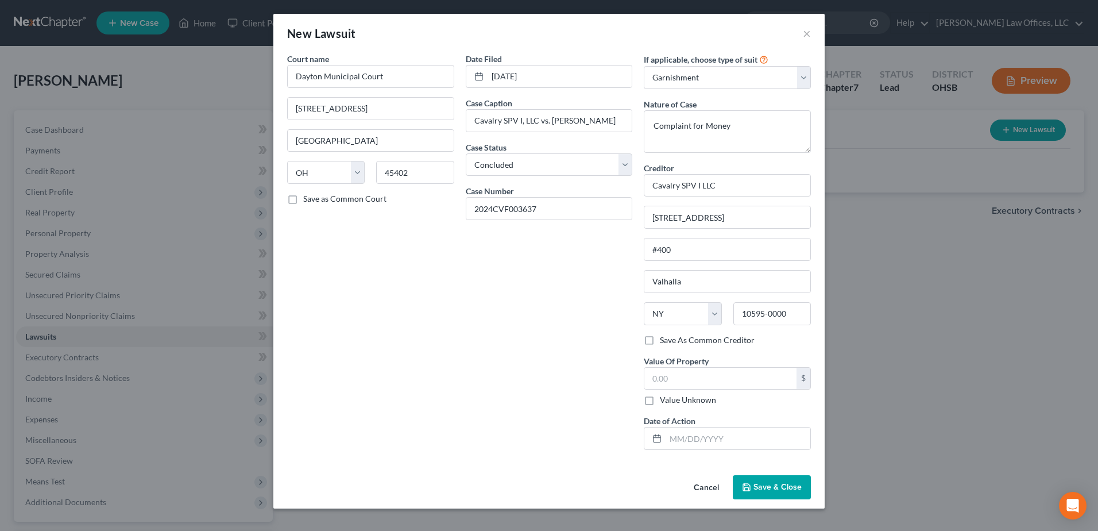
click at [772, 483] on span "Save & Close" at bounding box center [778, 487] width 48 height 10
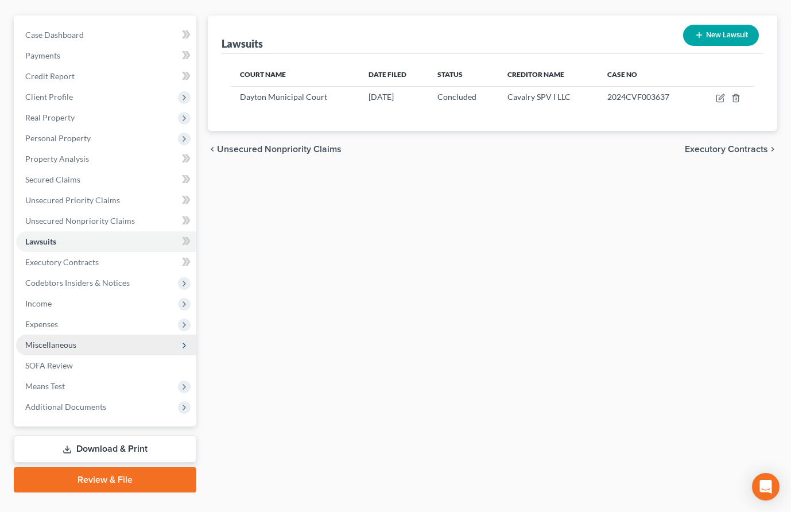
scroll to position [119, 0]
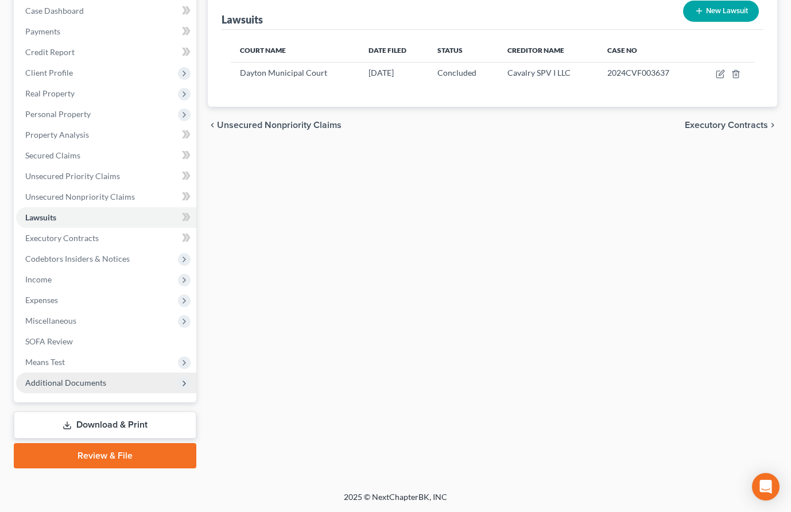
click at [85, 387] on span "Additional Documents" at bounding box center [65, 383] width 81 height 10
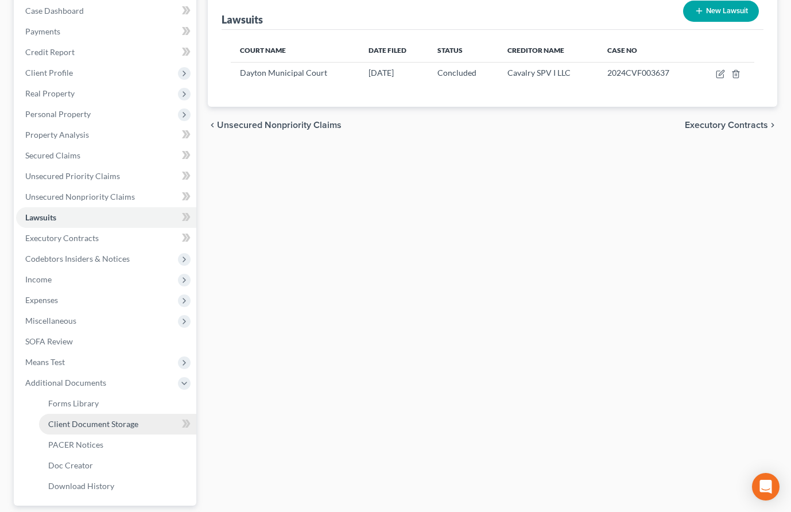
click at [121, 421] on span "Client Document Storage" at bounding box center [93, 424] width 90 height 10
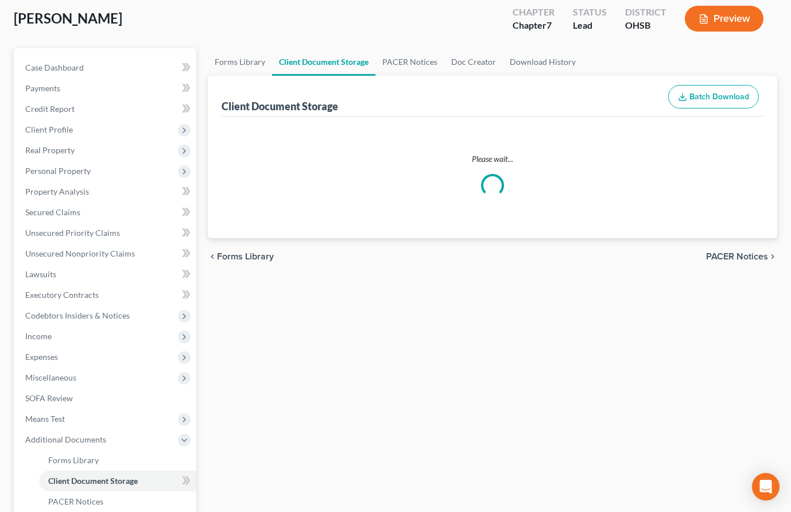
select select "7"
select select "37"
select select "52"
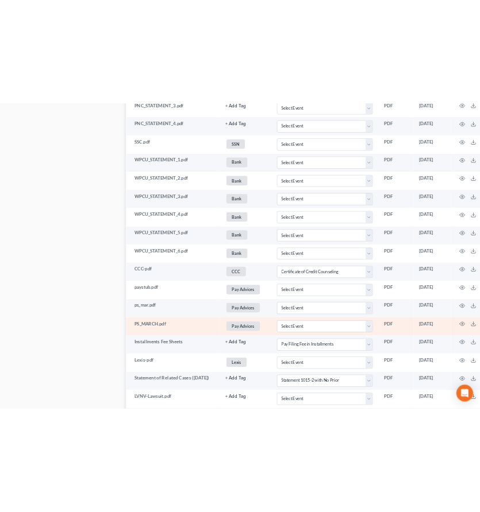
scroll to position [1064, 0]
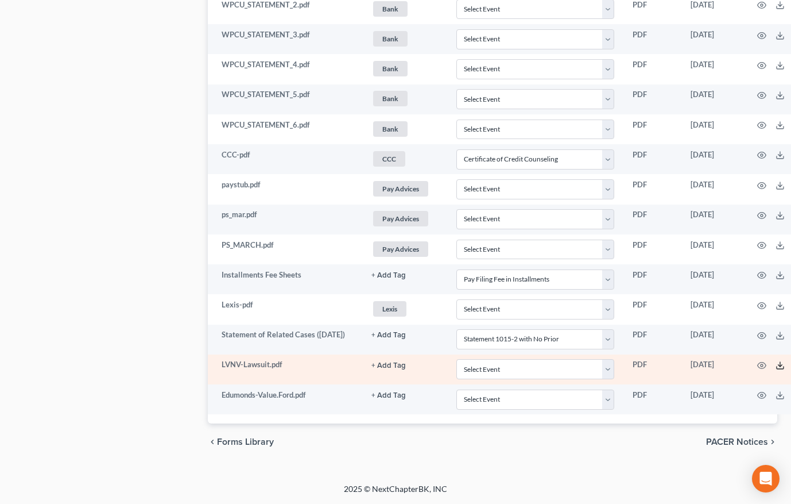
click at [783, 365] on polyline at bounding box center [781, 366] width 4 height 2
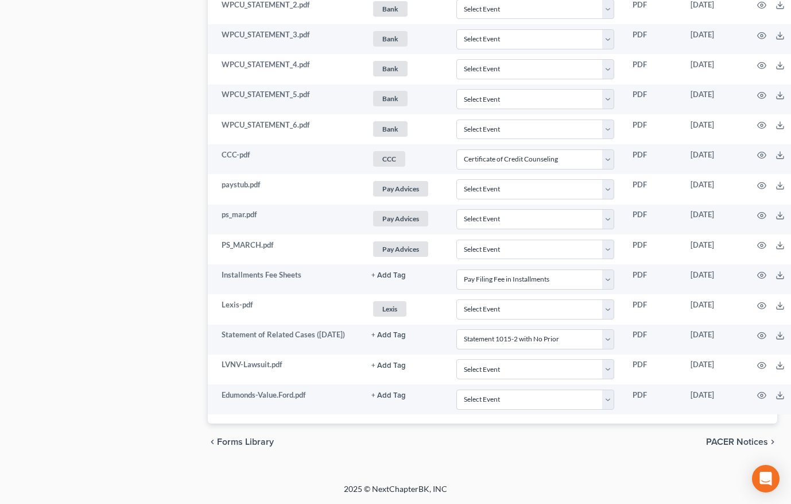
click at [387, 455] on div "chevron_left Forms Library PACER Notices chevron_right" at bounding box center [493, 441] width 570 height 37
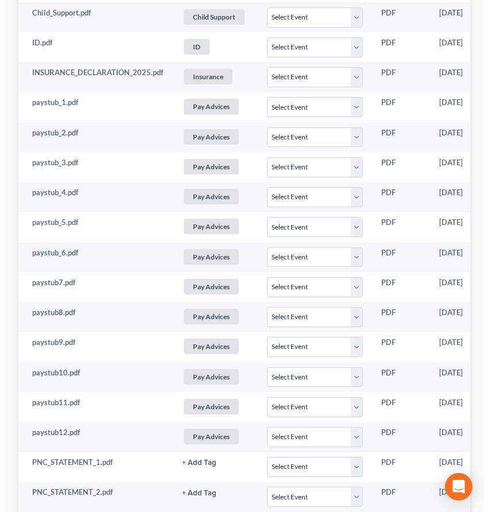
scroll to position [0, 0]
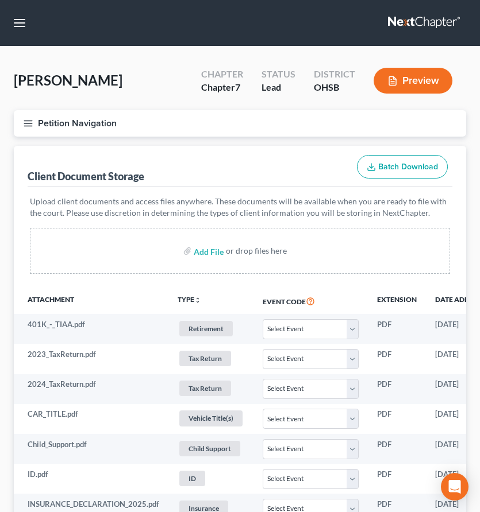
click at [24, 124] on icon "button" at bounding box center [28, 123] width 10 height 10
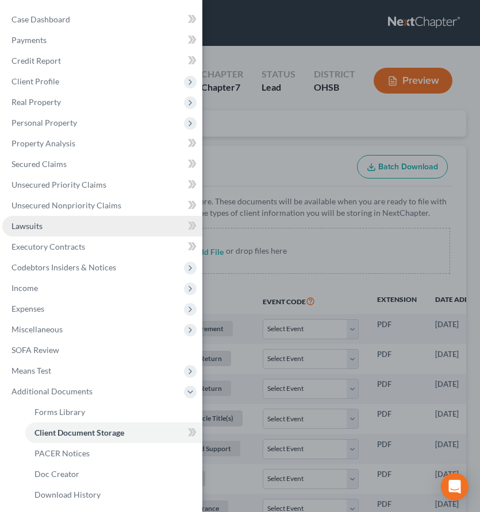
drag, startPoint x: 54, startPoint y: 223, endPoint x: 118, endPoint y: 225, distance: 63.8
click at [54, 223] on link "Lawsuits" at bounding box center [102, 226] width 200 height 21
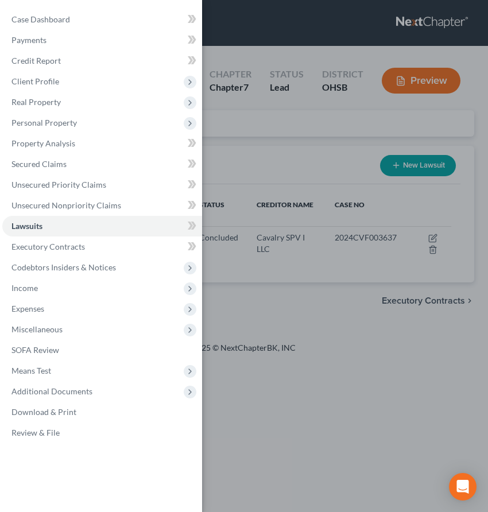
click at [425, 157] on div "Case Dashboard Payments Invoices Payments Payments Credit Report Client Profile" at bounding box center [244, 256] width 488 height 512
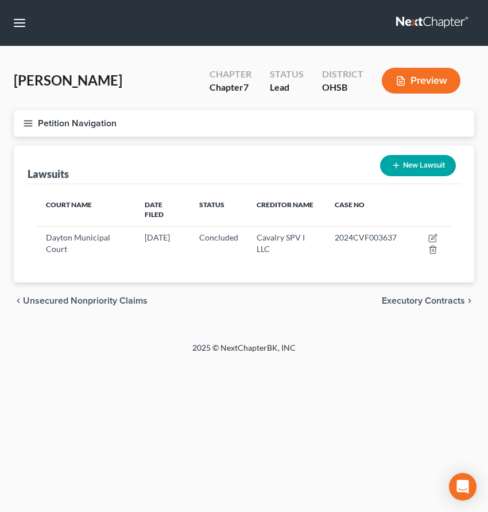
click at [423, 161] on button "New Lawsuit" at bounding box center [418, 165] width 76 height 21
select select "0"
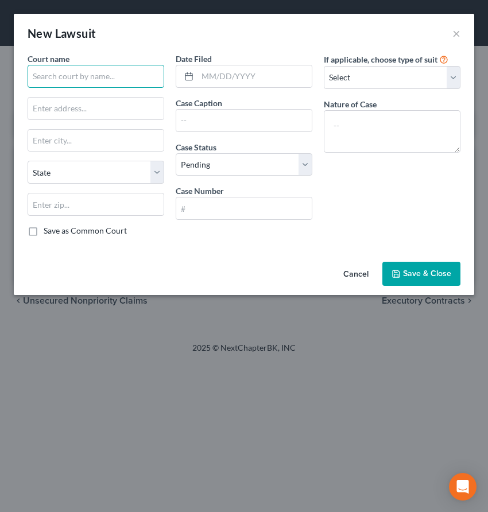
click at [119, 78] on input "text" at bounding box center [96, 76] width 137 height 23
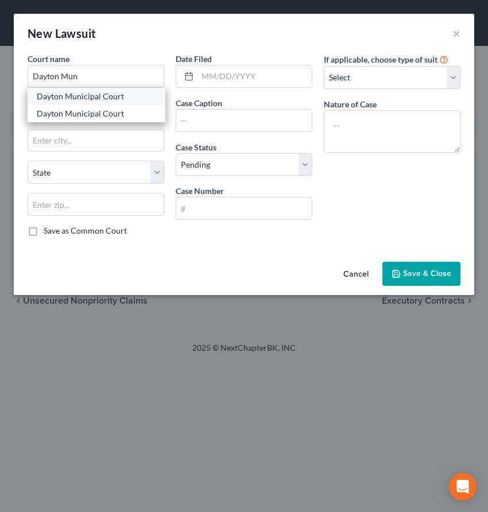
click at [112, 100] on div "Dayton Municipal Court" at bounding box center [96, 96] width 119 height 11
type input "Dayton Municipal Court"
type input "[STREET_ADDRESS]"
type input "[GEOGRAPHIC_DATA]"
select select "36"
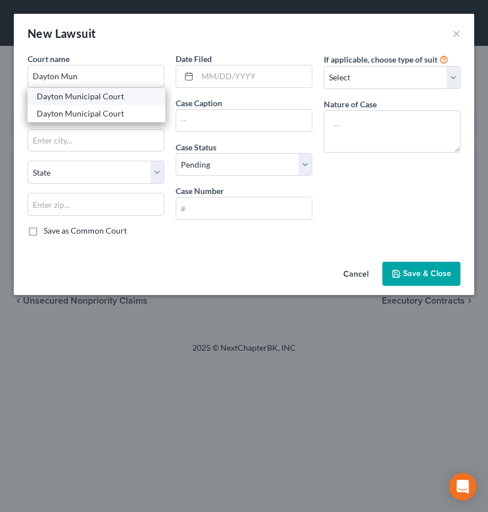
type input "45402"
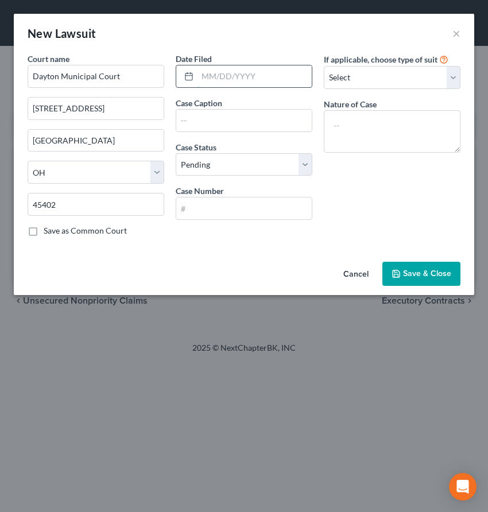
click at [246, 78] on input "text" at bounding box center [255, 76] width 114 height 22
type input "[DATE]"
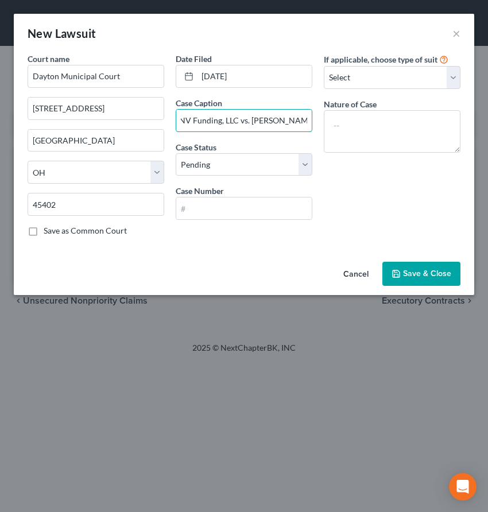
scroll to position [0, 15]
type input "LVNV Funding, LLC vs. [PERSON_NAME]"
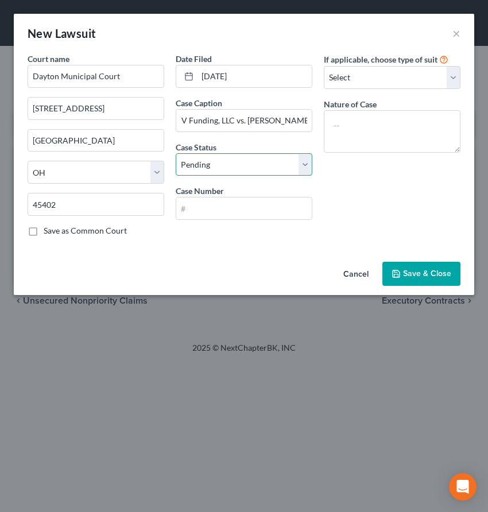
scroll to position [0, 0]
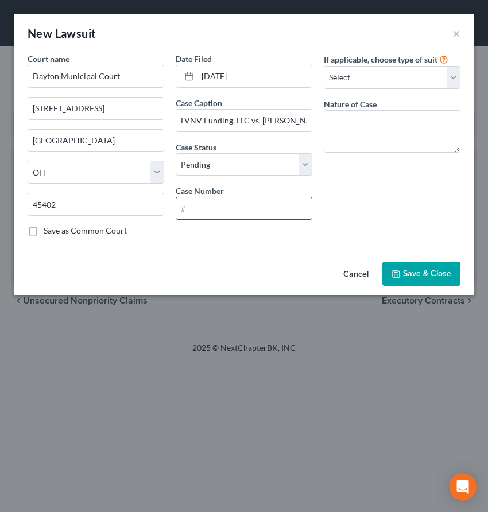
click at [294, 210] on input "text" at bounding box center [244, 209] width 136 height 22
type input "25CVF006055"
click at [453, 80] on select "Select Repossession Garnishment Foreclosure Attached, Seized, Or Levied Other" at bounding box center [392, 77] width 137 height 23
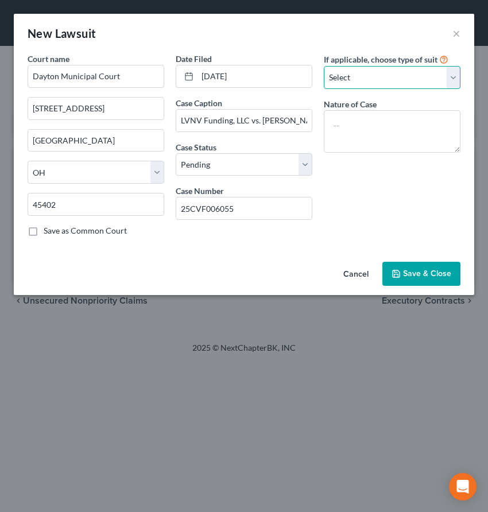
select select "1"
click at [324, 66] on select "Select Repossession Garnishment Foreclosure Attached, Seized, Or Levied Other" at bounding box center [392, 77] width 137 height 23
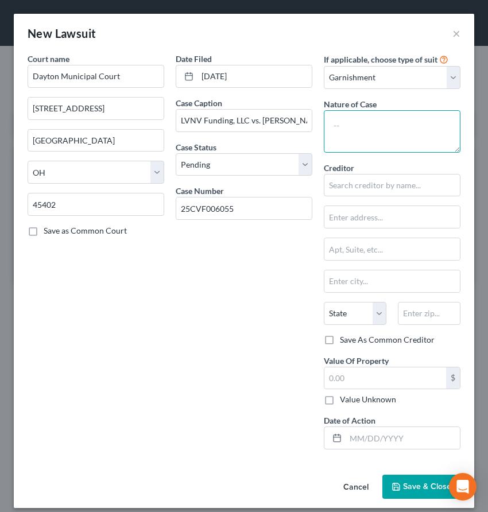
click at [377, 125] on textarea at bounding box center [392, 131] width 137 height 43
type textarea "Complaint for Money"
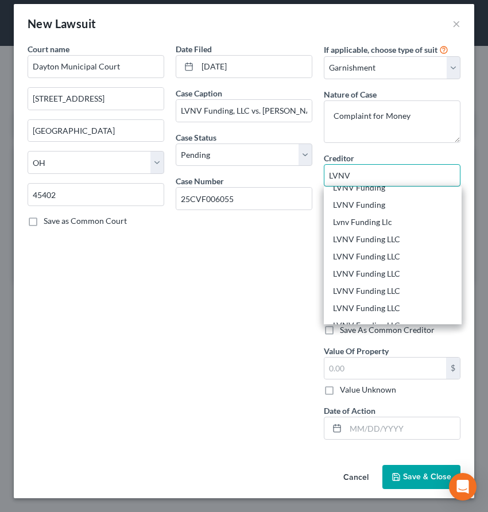
scroll to position [80, 0]
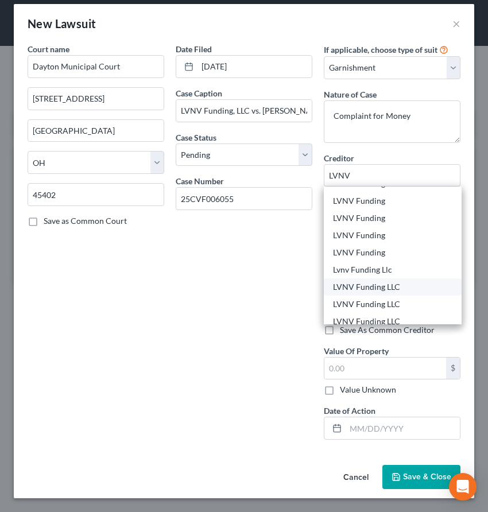
click at [377, 287] on div "LVNV Funding LLC" at bounding box center [392, 286] width 119 height 11
type input "LVNV Funding LLC"
type input "c/o Resurgent Capital Services LP"
type input "[STREET_ADDRESS][PERSON_NAME]"
type input "[GEOGRAPHIC_DATA]"
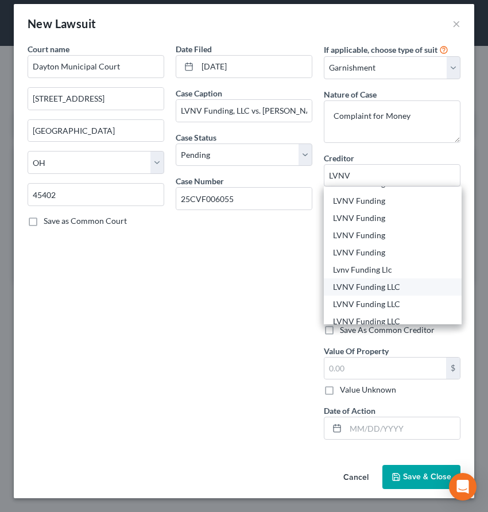
select select "42"
type input "29601-0000"
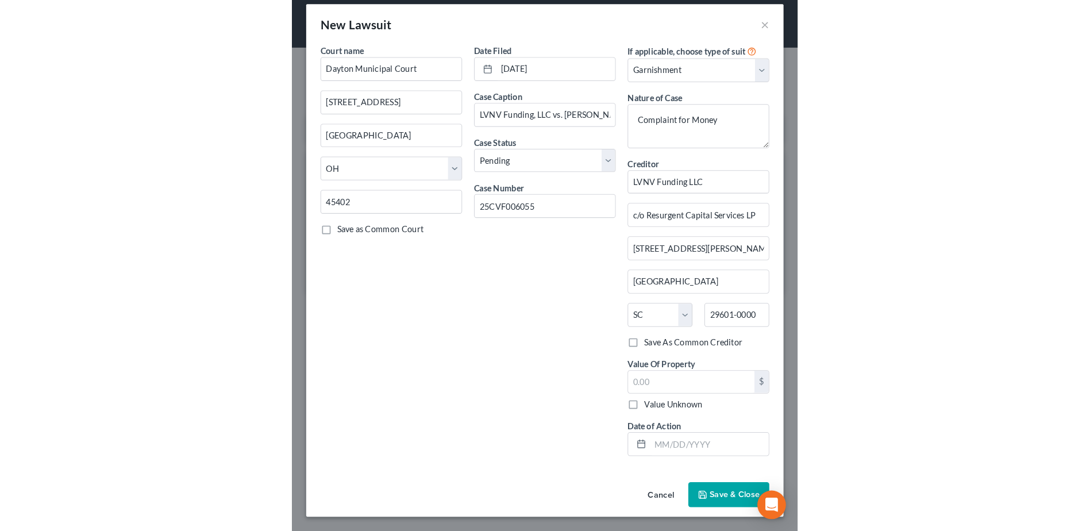
scroll to position [0, 0]
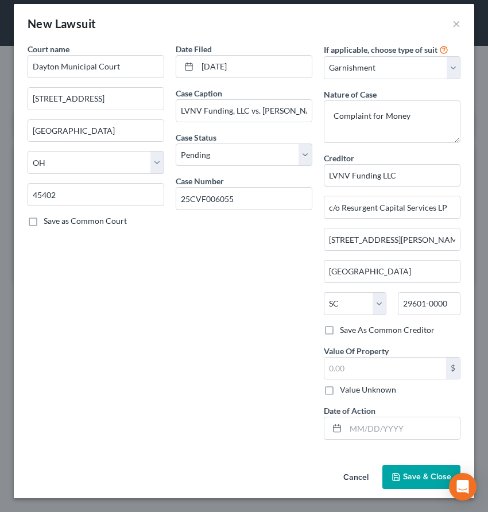
click at [422, 475] on span "Save & Close" at bounding box center [427, 477] width 48 height 10
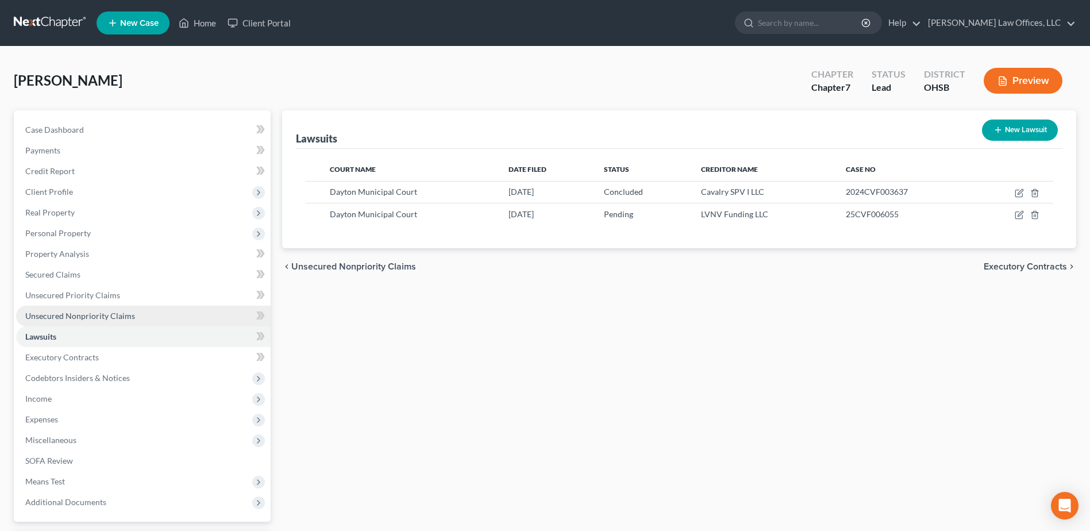
click at [140, 314] on link "Unsecured Nonpriority Claims" at bounding box center [143, 316] width 254 height 21
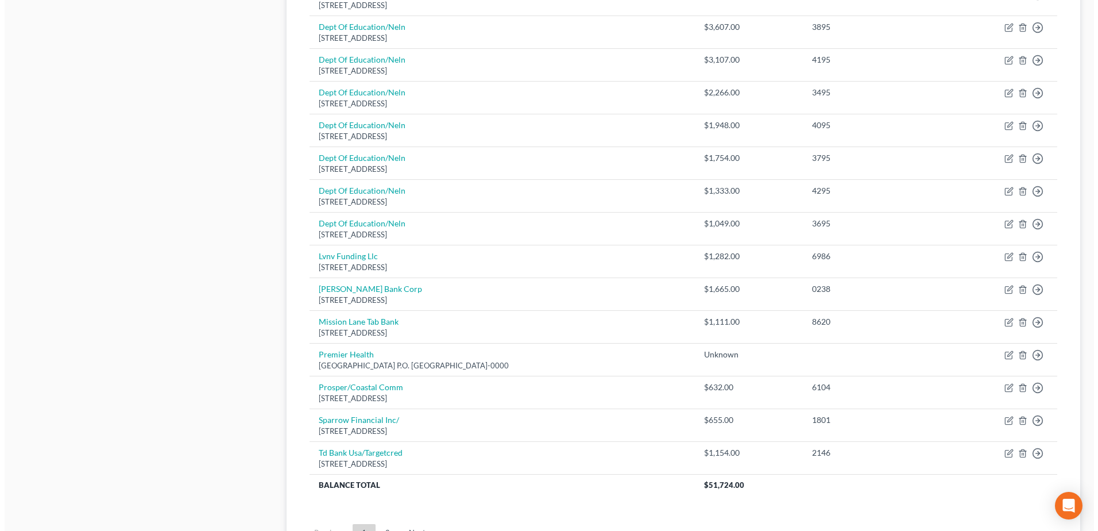
scroll to position [689, 0]
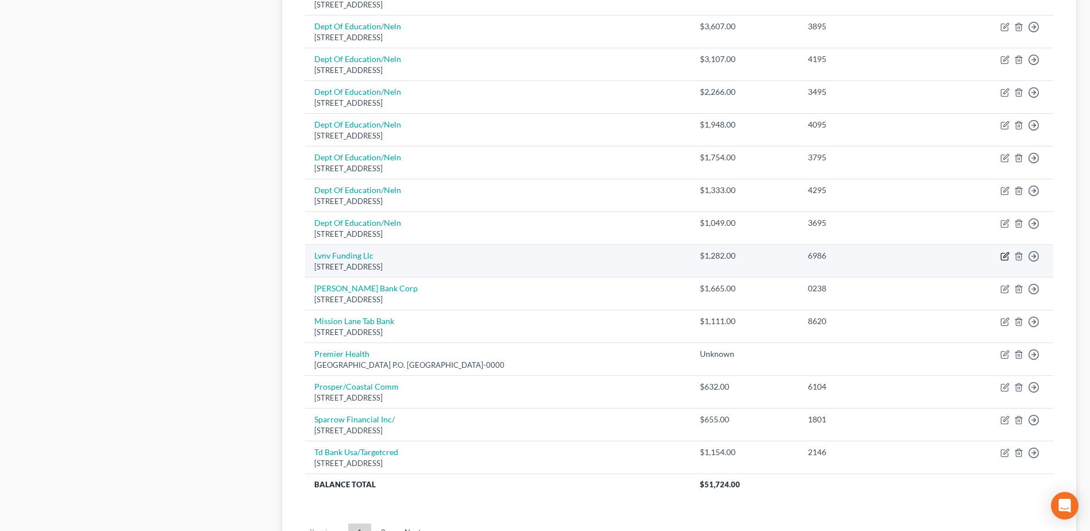
click at [1005, 257] on icon "button" at bounding box center [1005, 254] width 5 height 5
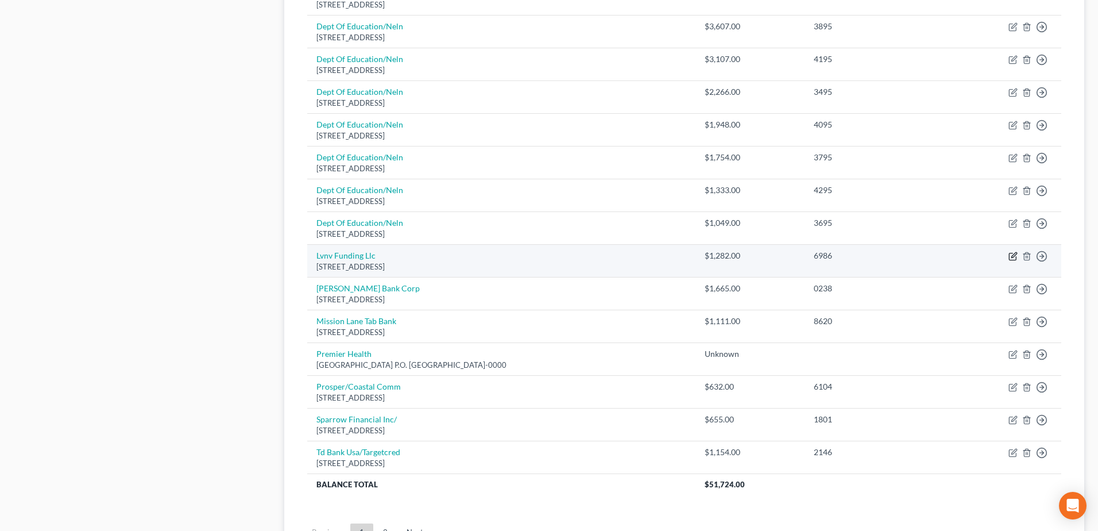
select select "42"
select select "0"
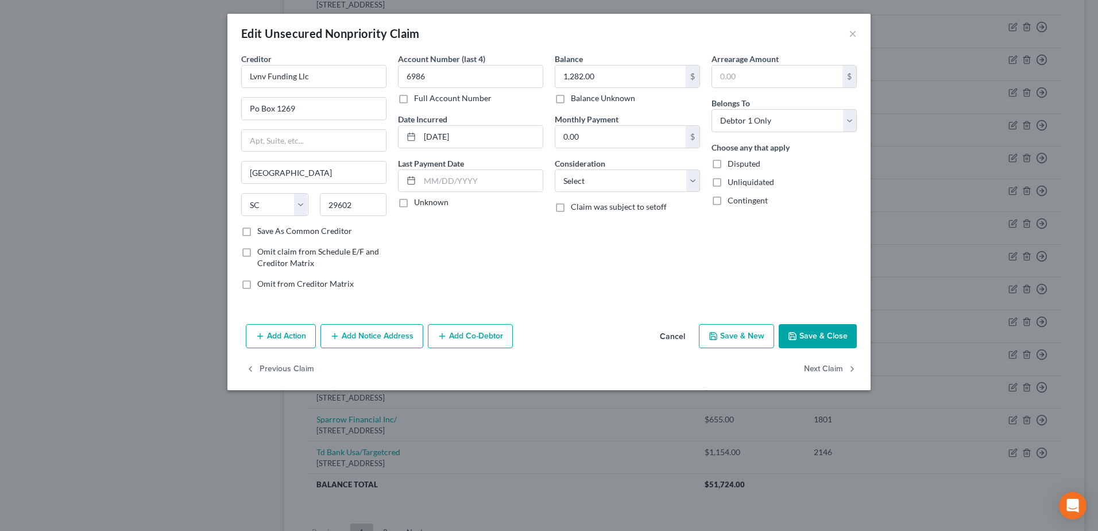
click at [386, 338] on button "Add Notice Address" at bounding box center [372, 336] width 103 height 24
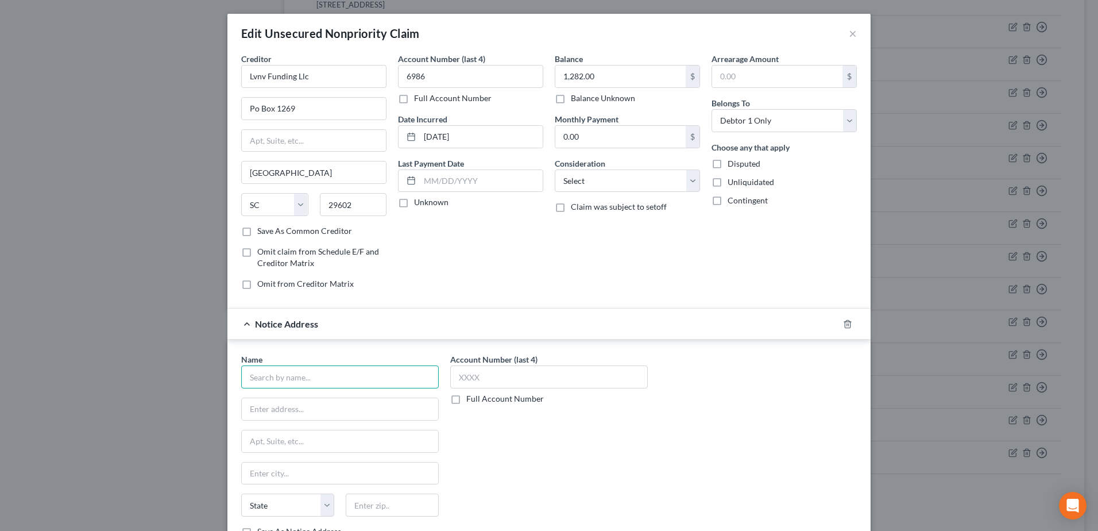
click at [307, 376] on input "text" at bounding box center [340, 376] width 198 height 23
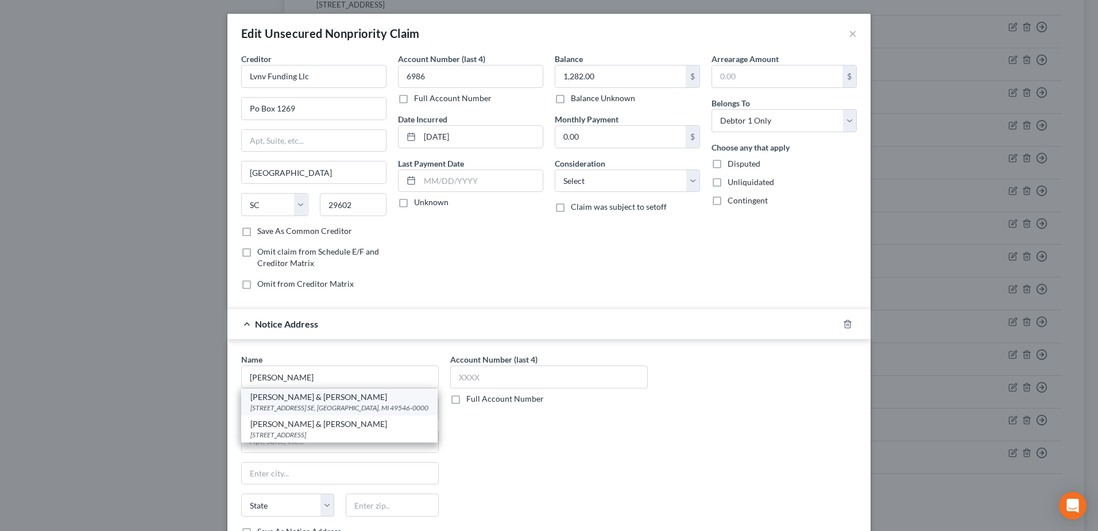
click at [370, 405] on div "[STREET_ADDRESS] SE, [GEOGRAPHIC_DATA], MI 49546-0000" at bounding box center [339, 408] width 178 height 10
type input "[PERSON_NAME] & [PERSON_NAME]"
type input "[STREET_ADDRESS] SE"
type input "[GEOGRAPHIC_DATA]"
select select "23"
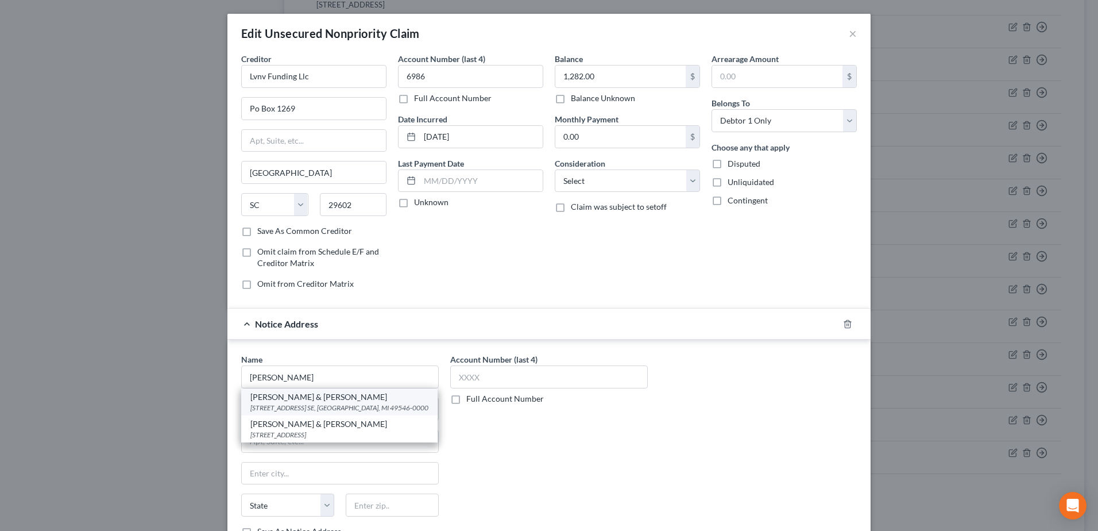
type input "49546-0000"
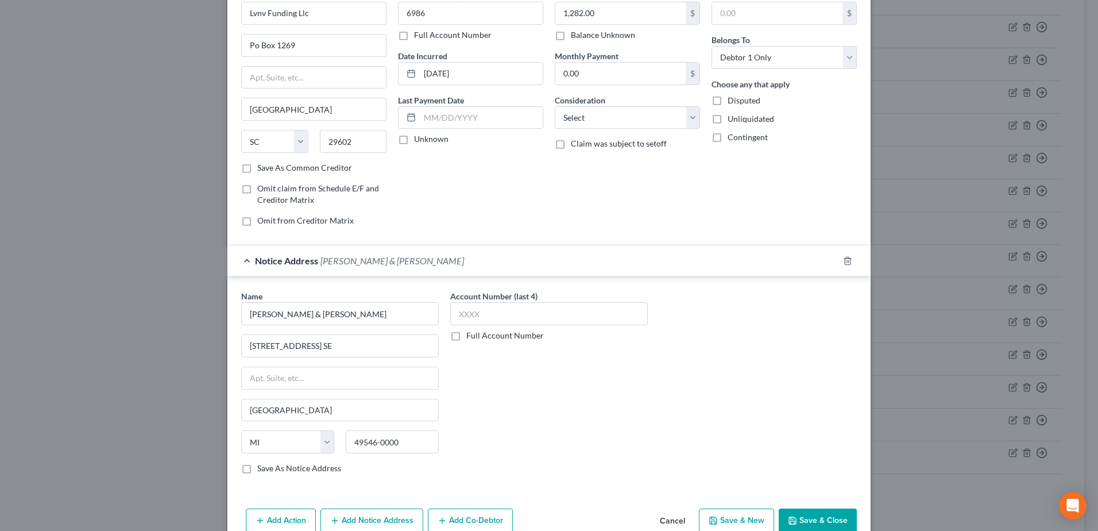
scroll to position [121, 0]
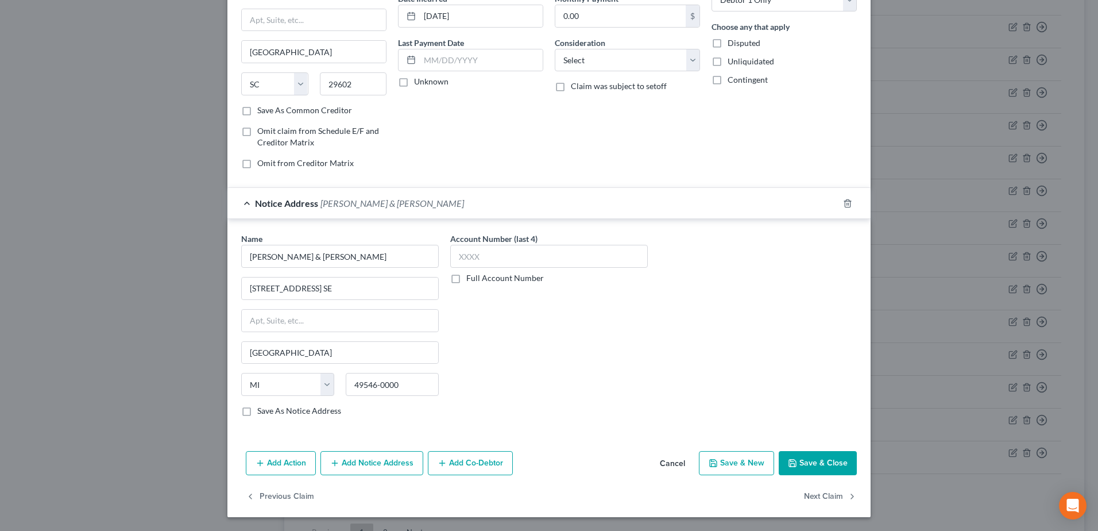
click at [792, 458] on icon "button" at bounding box center [792, 462] width 9 height 9
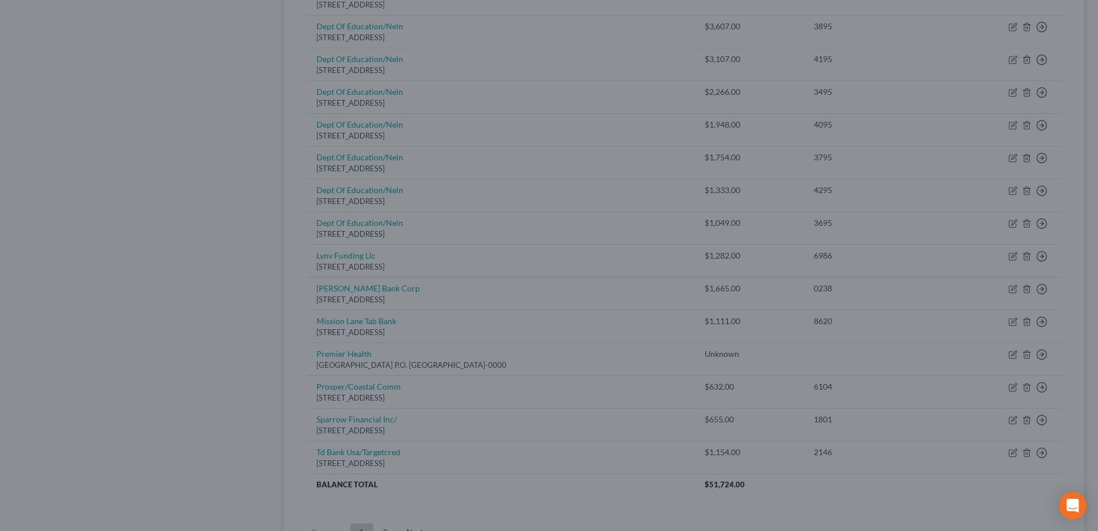
type input "0"
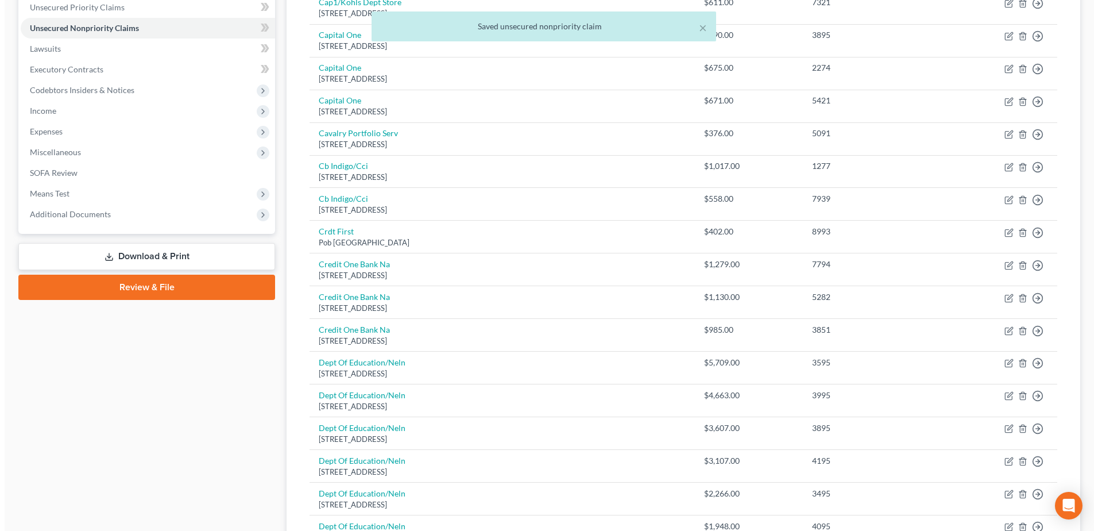
scroll to position [287, 0]
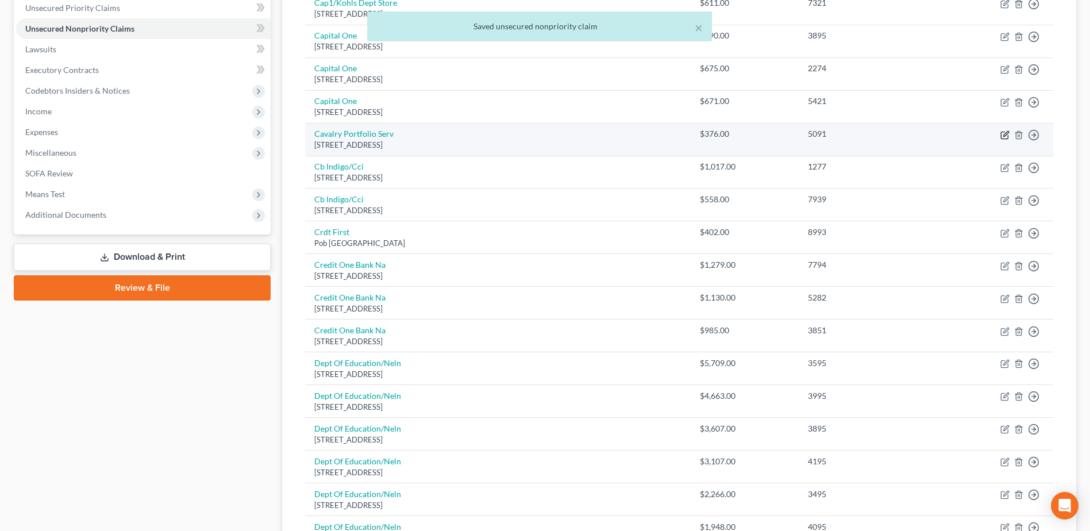
click at [1003, 134] on icon "button" at bounding box center [1004, 134] width 9 height 9
select select "6"
select select "1"
select select "0"
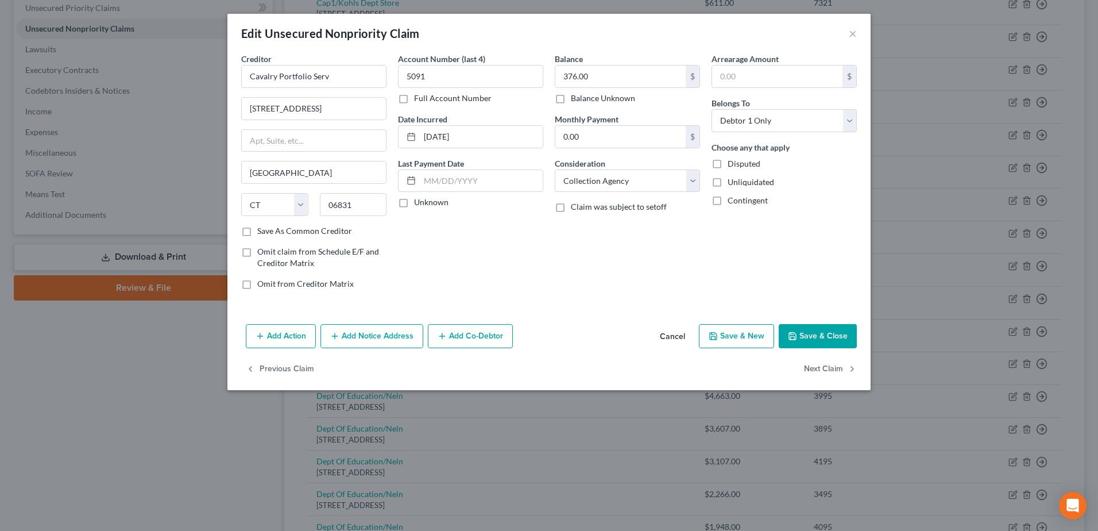
click at [393, 337] on button "Add Notice Address" at bounding box center [372, 336] width 103 height 24
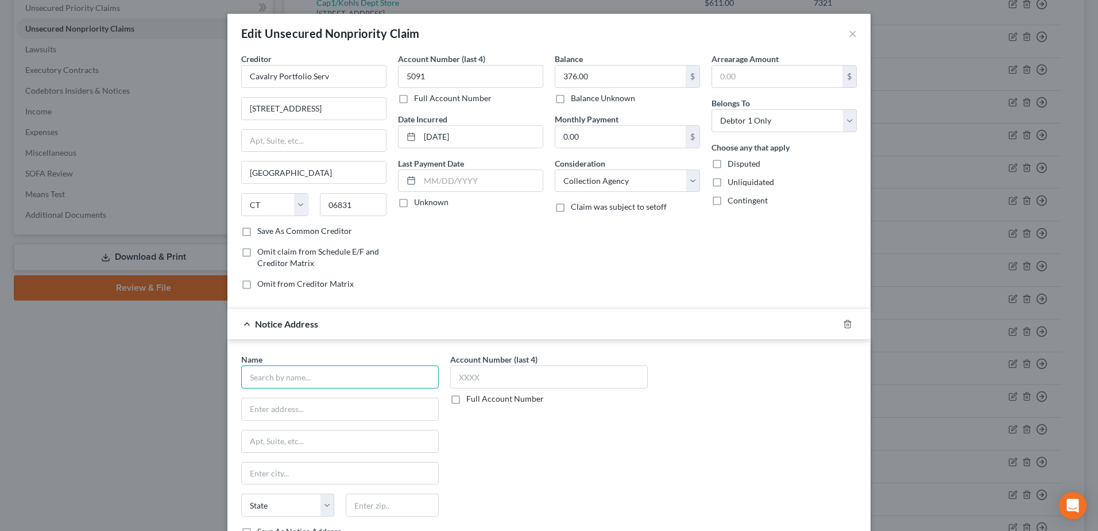
click at [364, 376] on input "text" at bounding box center [340, 376] width 198 height 23
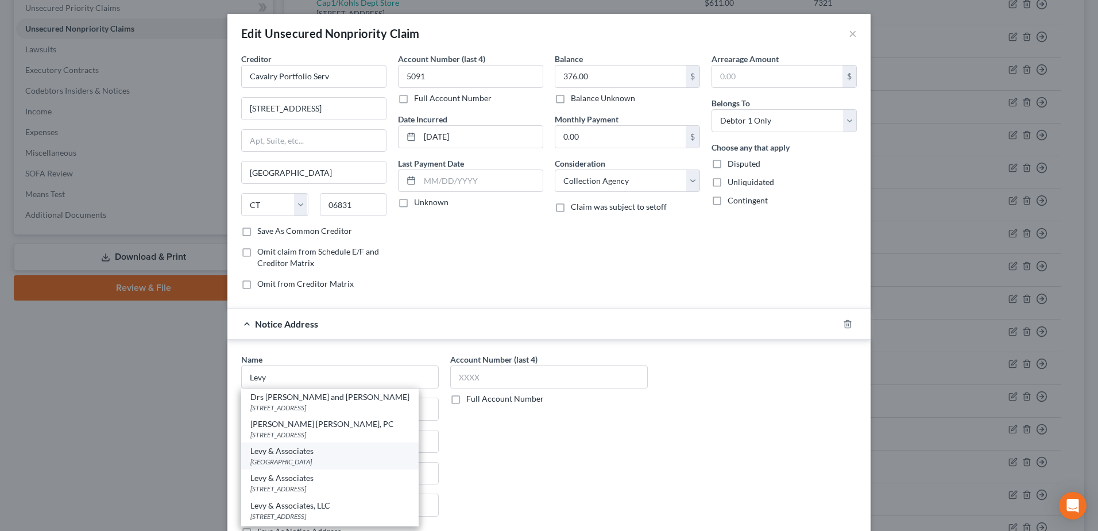
click at [337, 457] on div "[GEOGRAPHIC_DATA]" at bounding box center [329, 462] width 159 height 10
type input "Levy & Associates"
type input "PO Box 182423"
type input "Columbus"
select select "36"
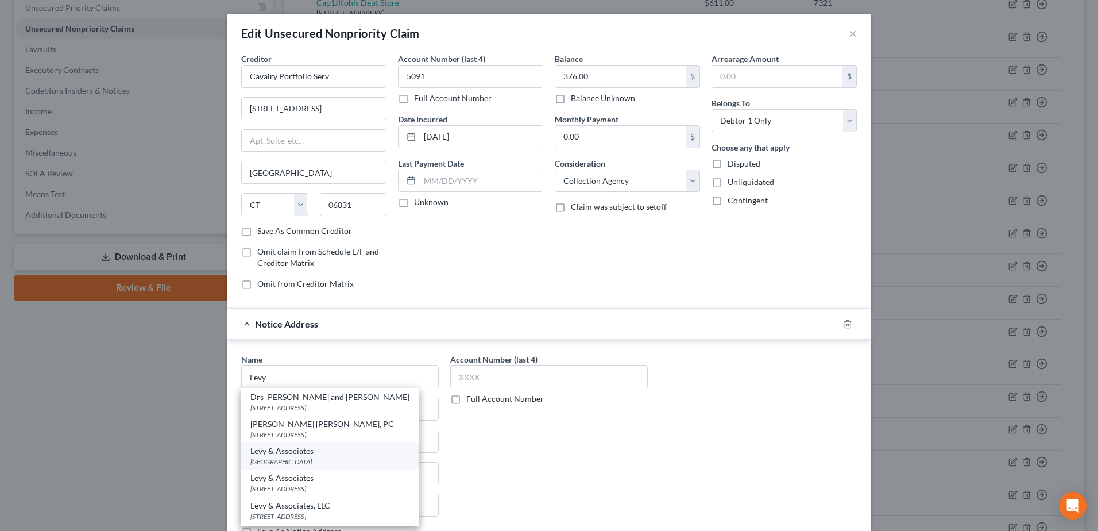
type input "43218"
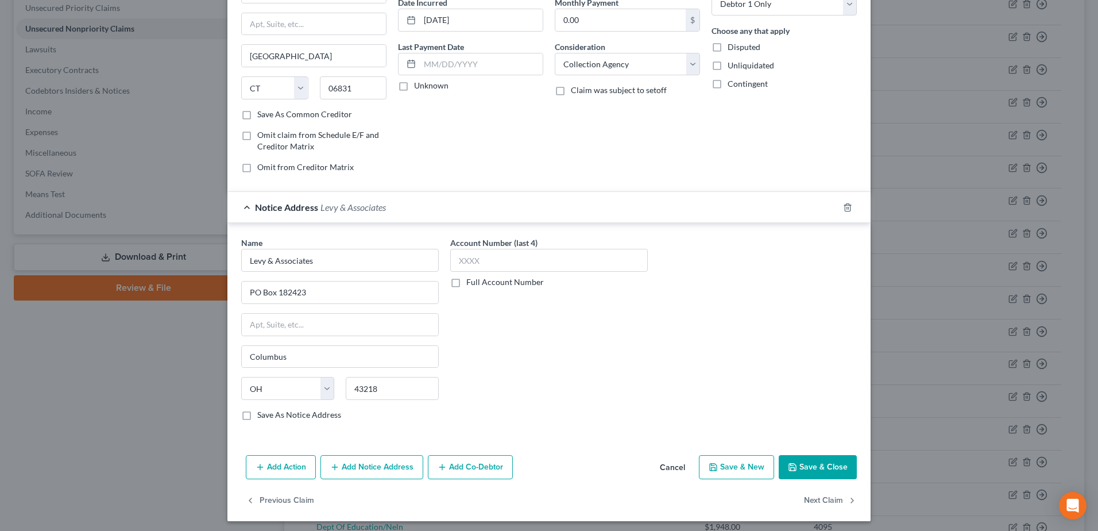
scroll to position [121, 0]
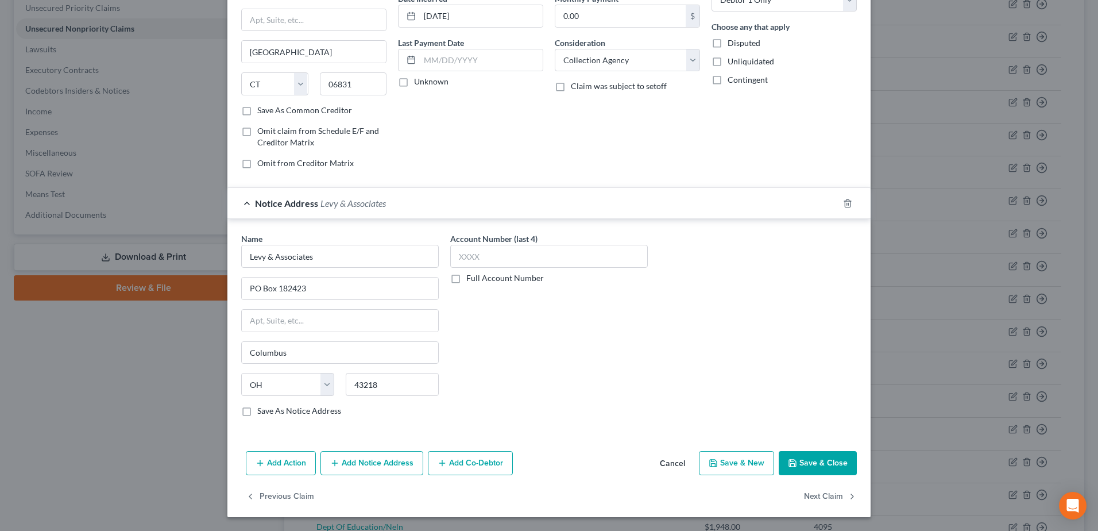
click at [831, 464] on button "Save & Close" at bounding box center [818, 463] width 78 height 24
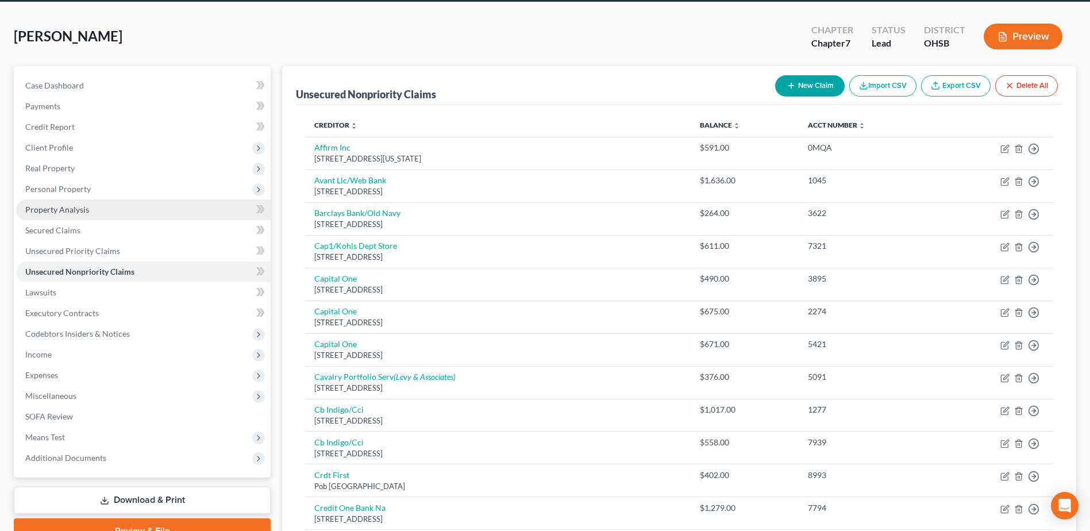
scroll to position [0, 0]
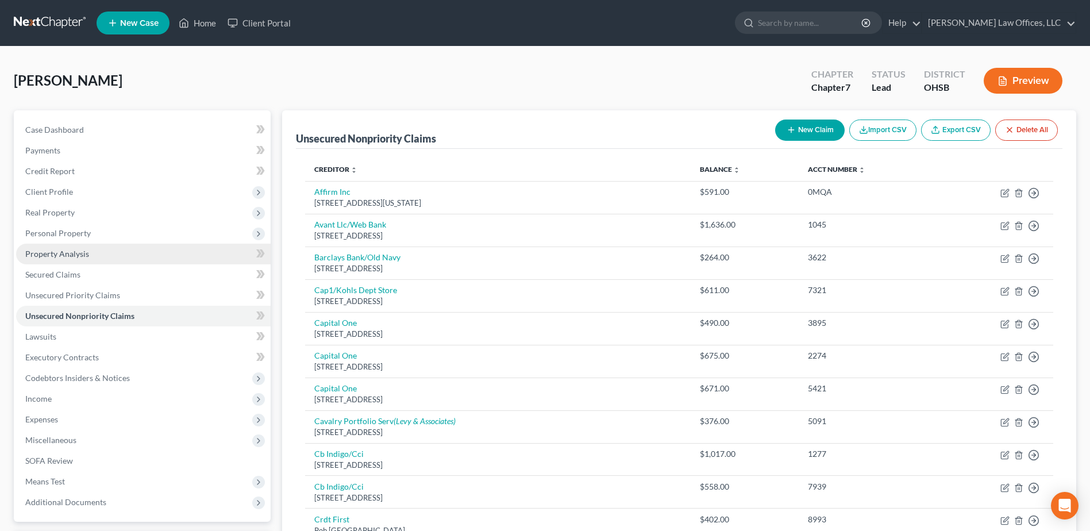
click at [85, 253] on span "Property Analysis" at bounding box center [57, 254] width 64 height 10
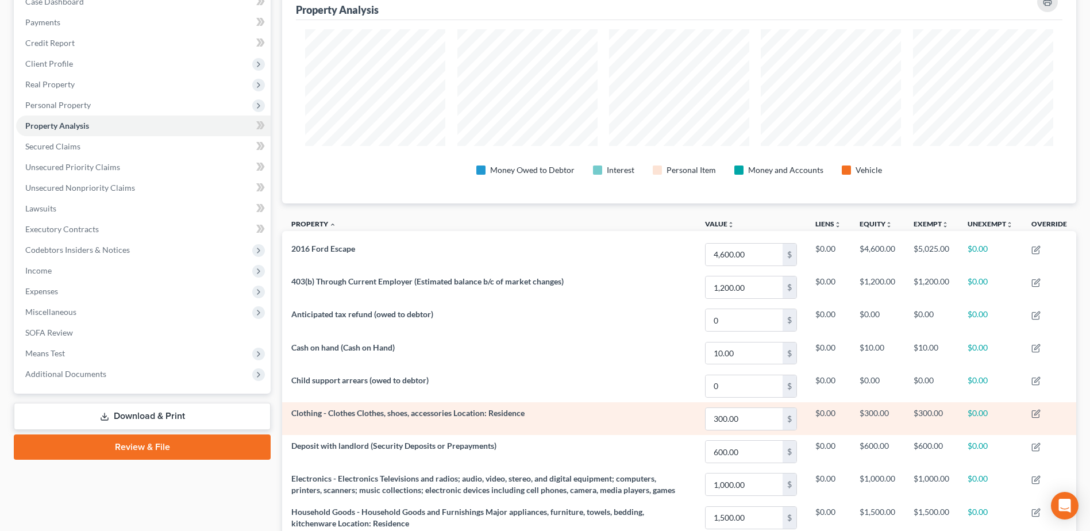
scroll to position [47, 0]
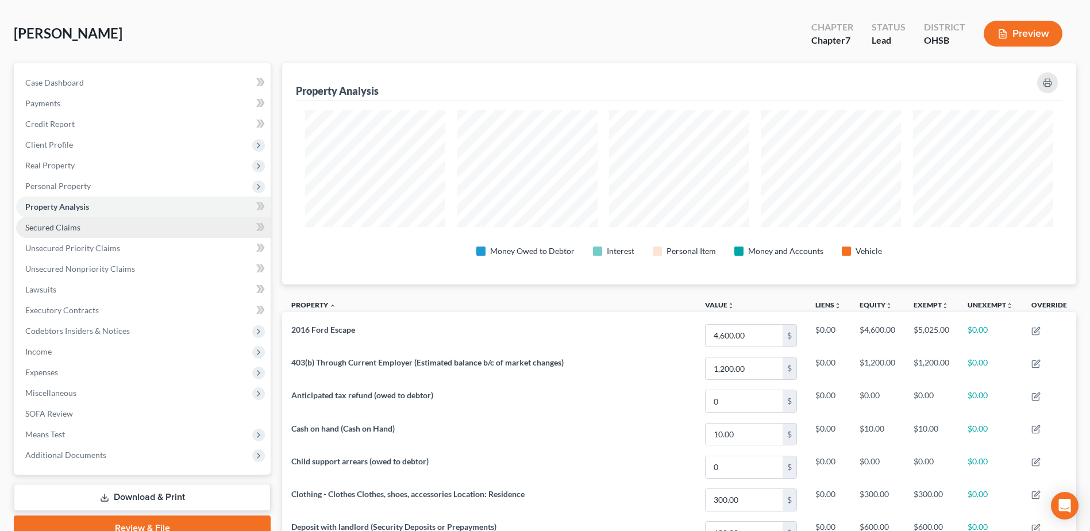
click at [101, 225] on link "Secured Claims" at bounding box center [143, 227] width 254 height 21
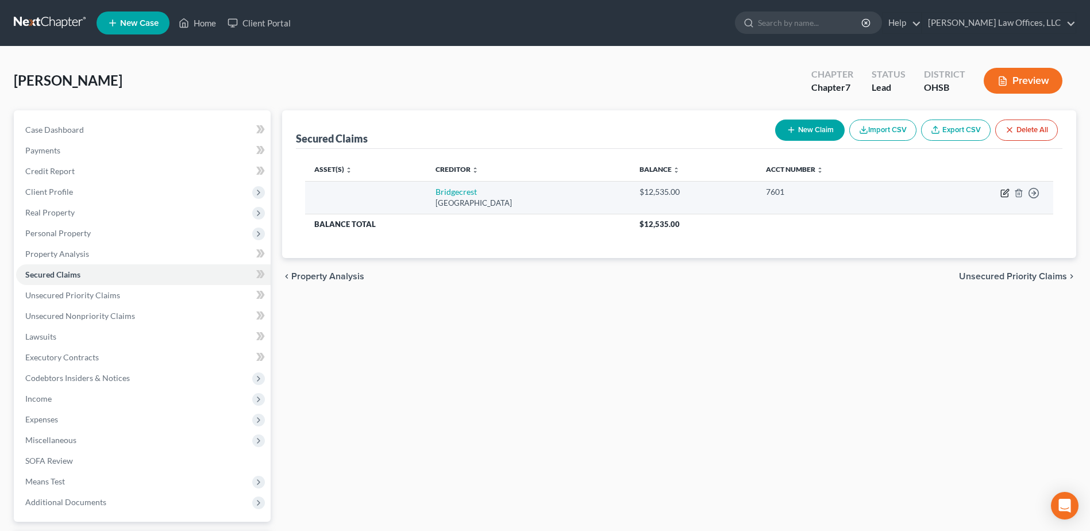
click at [1006, 194] on icon "button" at bounding box center [1004, 192] width 9 height 9
select select "3"
select select "0"
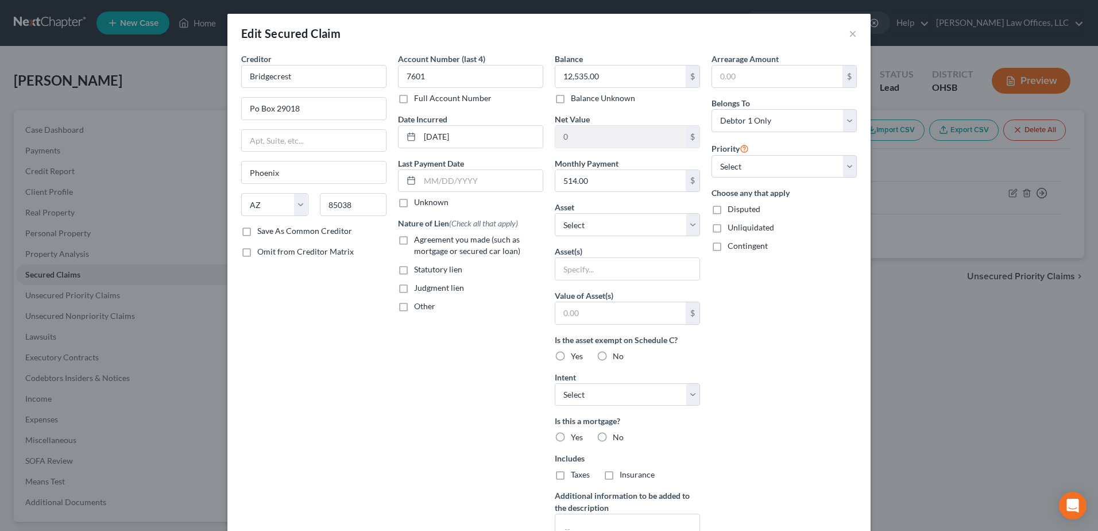
click at [414, 240] on label "Agreement you made (such as mortgage or secured car loan)" at bounding box center [478, 245] width 129 height 23
click at [419, 240] on input "Agreement you made (such as mortgage or secured car loan)" at bounding box center [422, 237] width 7 height 7
checkbox input "true"
click at [690, 231] on select "Select Other Multiple Assets Child support arrears (owed to debtor) - $0.0 Inte…" at bounding box center [627, 224] width 145 height 23
select select "16"
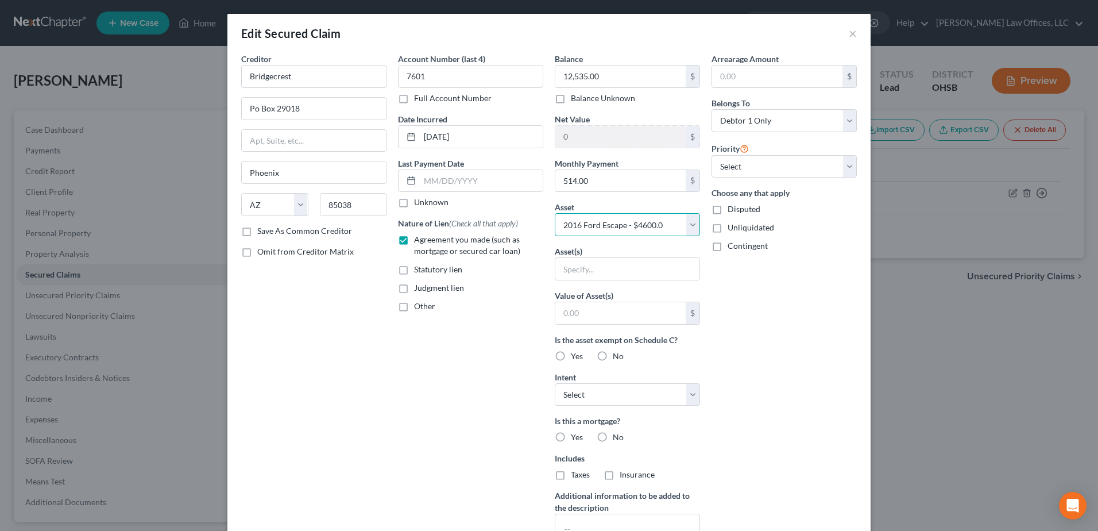
click at [555, 213] on select "Select Other Multiple Assets Child support arrears (owed to debtor) - $0.0 Inte…" at bounding box center [627, 224] width 145 height 23
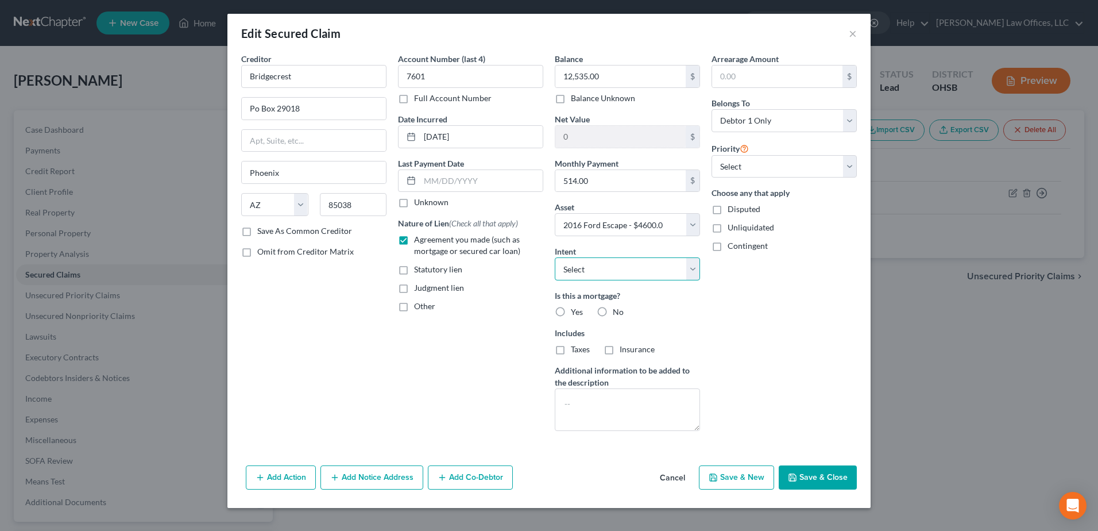
click at [694, 264] on select "Select Surrender Redeem Reaffirm Avoid Other" at bounding box center [627, 268] width 145 height 23
select select "1"
click at [555, 257] on select "Select Surrender Redeem Reaffirm Avoid Other" at bounding box center [627, 268] width 145 height 23
click at [613, 312] on label "No" at bounding box center [618, 311] width 11 height 11
click at [617, 312] on input "No" at bounding box center [620, 309] width 7 height 7
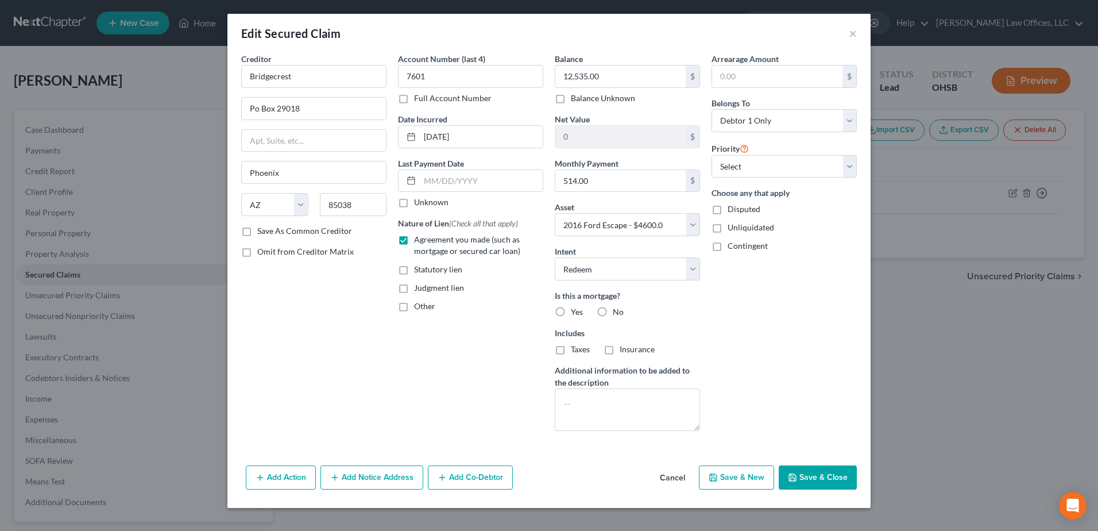
radio input "true"
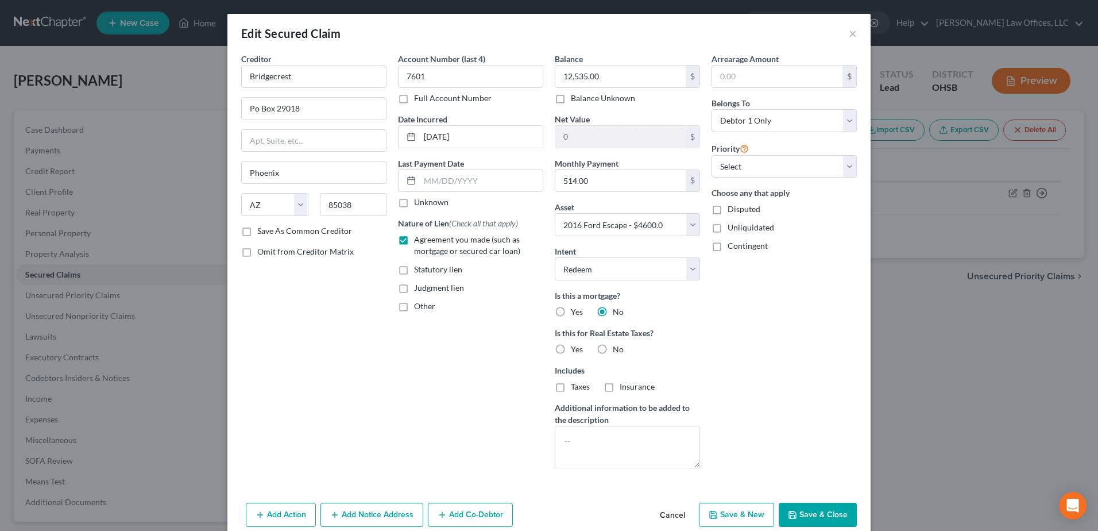
click at [613, 355] on label "No" at bounding box center [618, 348] width 11 height 11
click at [617, 351] on input "No" at bounding box center [620, 346] width 7 height 7
radio input "true"
click at [802, 505] on button "Save & Close" at bounding box center [818, 515] width 78 height 24
select select
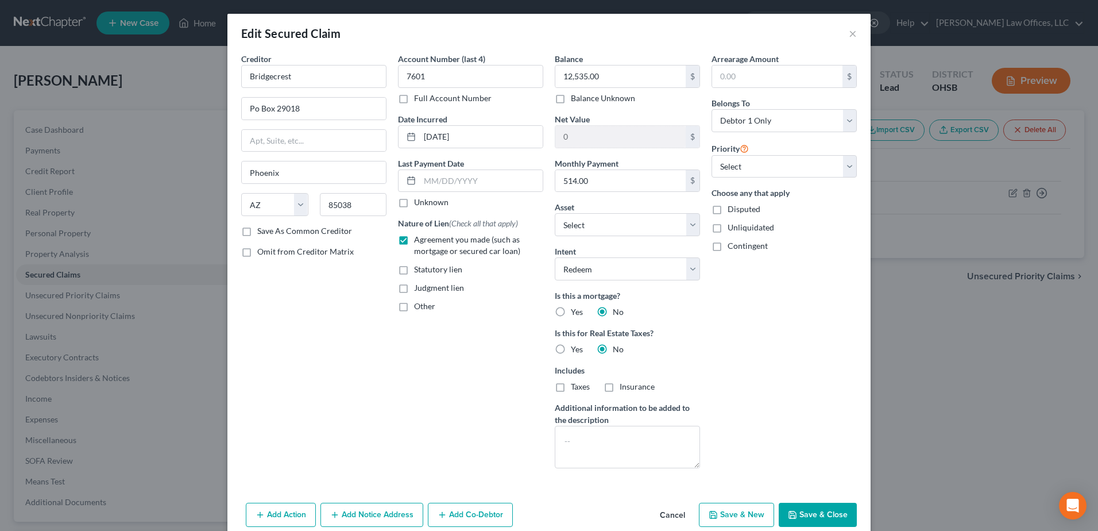
type input "-7,935.00"
select select "16"
type input "0"
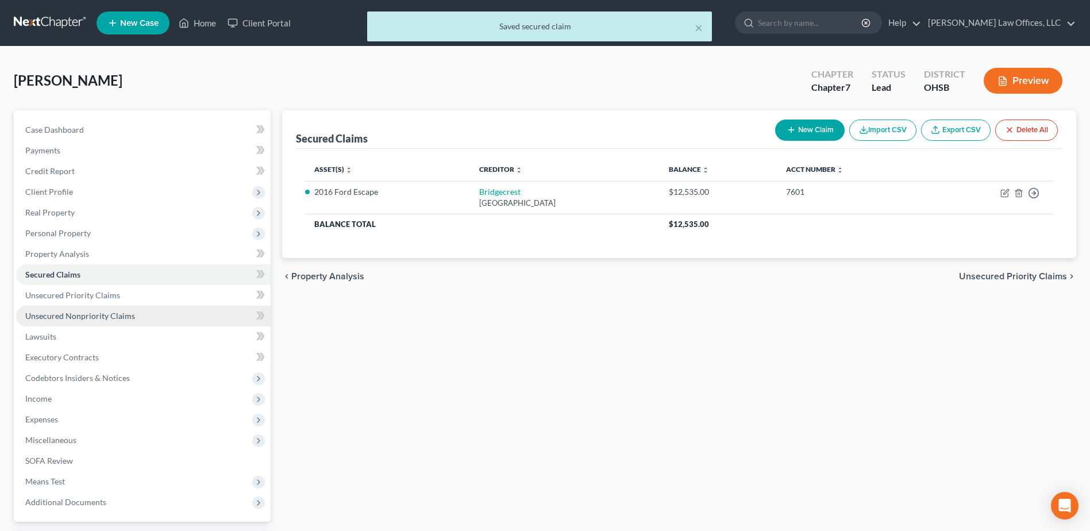
click at [110, 317] on span "Unsecured Nonpriority Claims" at bounding box center [80, 316] width 110 height 10
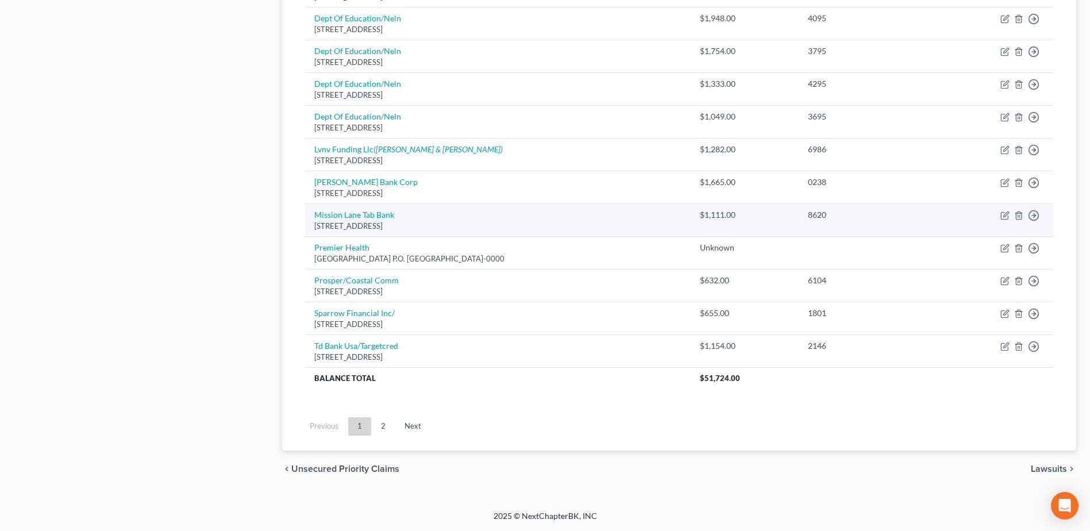
scroll to position [393, 0]
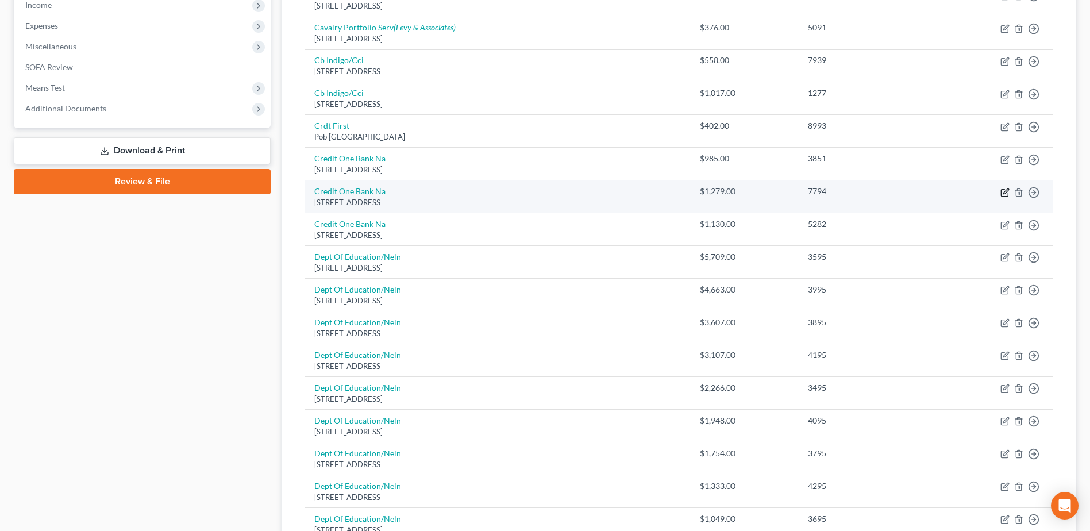
click at [1003, 190] on icon "button" at bounding box center [1004, 192] width 9 height 9
select select "31"
select select "2"
select select "0"
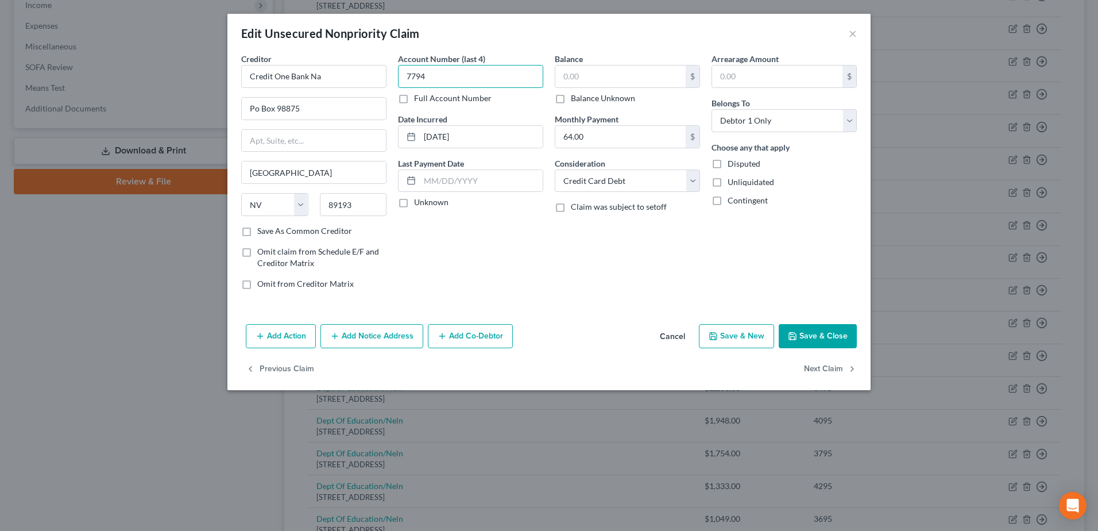
type input "7794"
drag, startPoint x: 590, startPoint y: 74, endPoint x: 562, endPoint y: 80, distance: 29.3
click at [562, 80] on input "text" at bounding box center [620, 76] width 130 height 22
type input "25,436.00"
click at [835, 338] on button "Save & Close" at bounding box center [818, 336] width 78 height 24
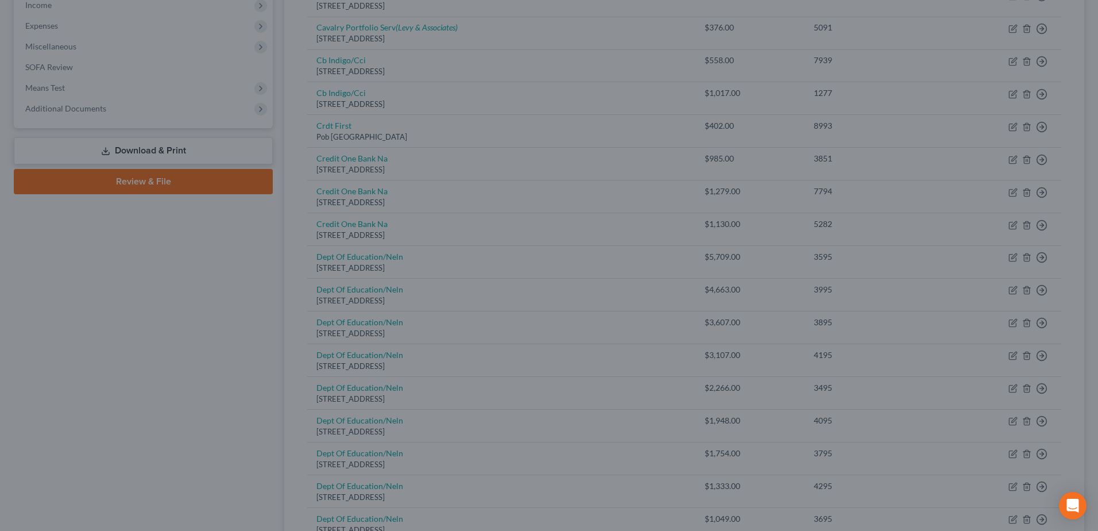
type input "0"
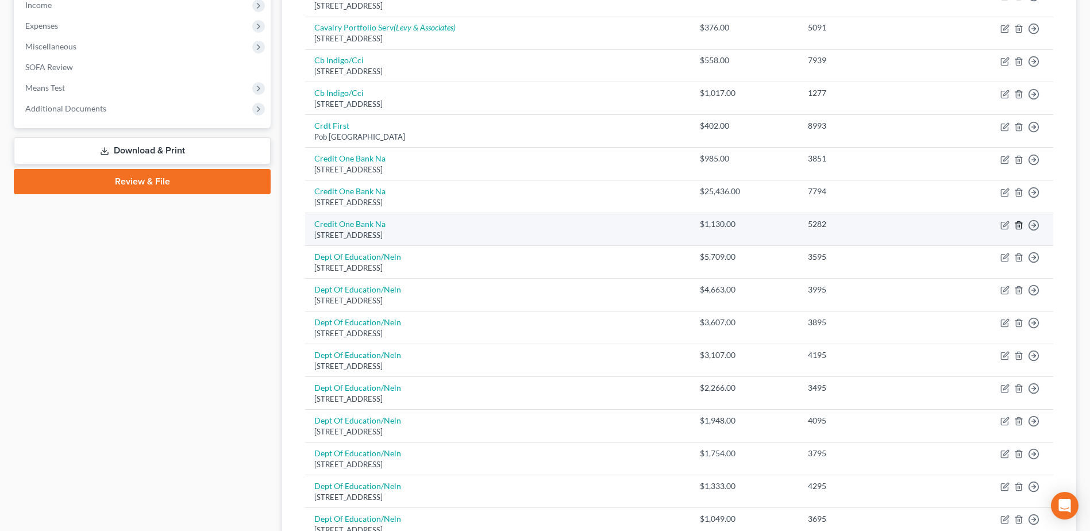
click at [1018, 225] on line "button" at bounding box center [1018, 226] width 0 height 2
click at [1019, 224] on icon "button" at bounding box center [1018, 225] width 9 height 9
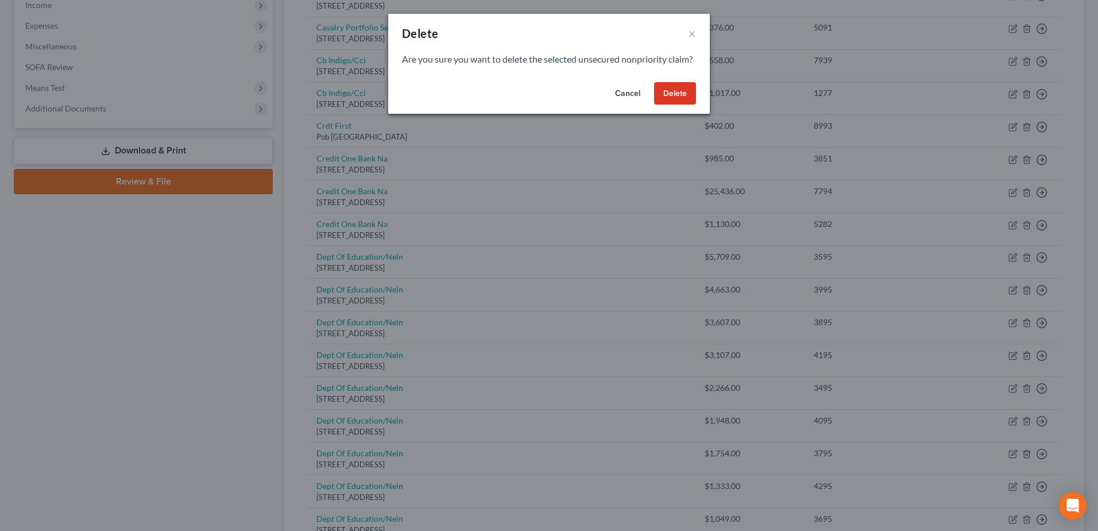
click at [675, 105] on button "Delete" at bounding box center [675, 93] width 42 height 23
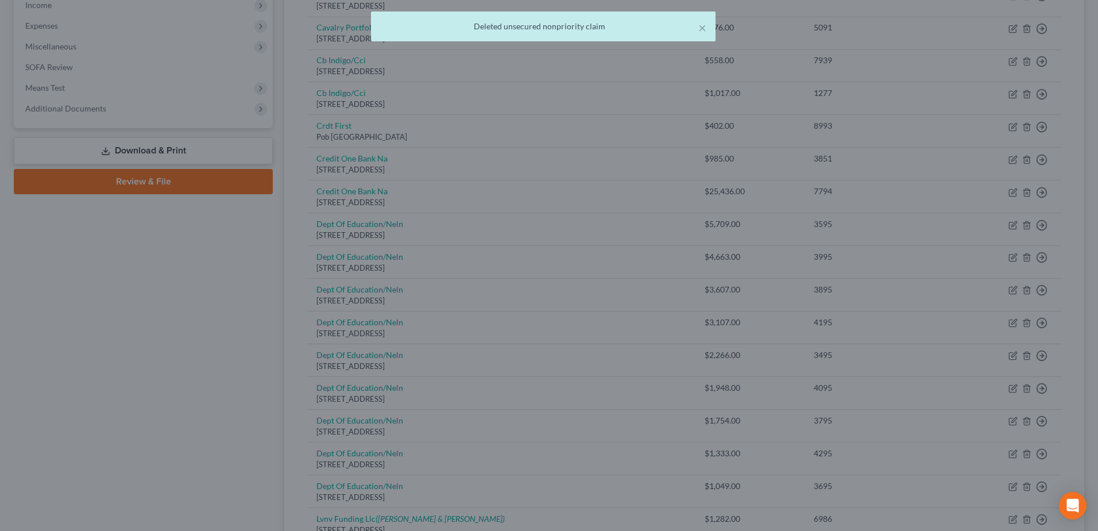
click at [1025, 225] on div "Delete × Are you sure you want to delete the selected unsecured nonpriority cla…" at bounding box center [549, 265] width 1098 height 531
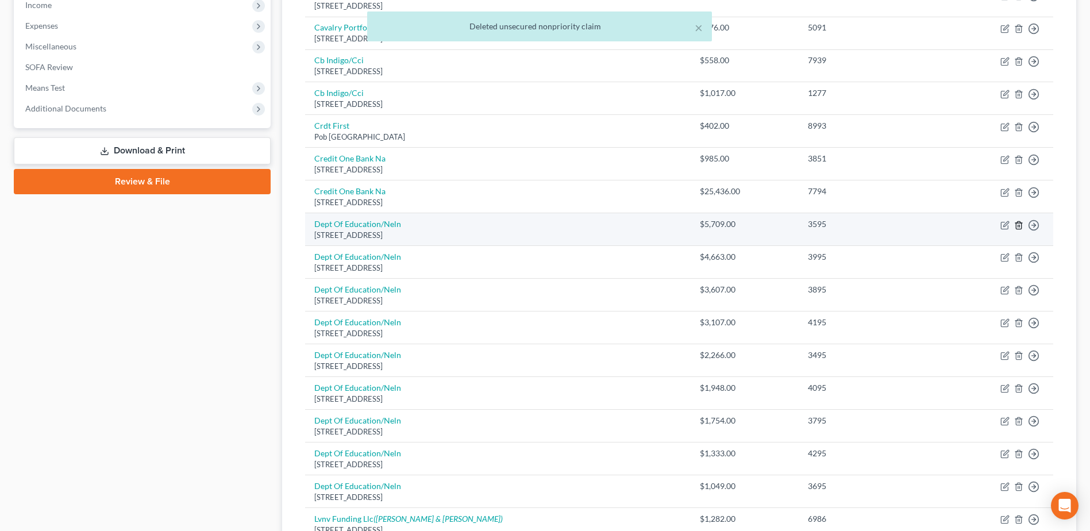
click at [1019, 225] on line "button" at bounding box center [1019, 226] width 0 height 2
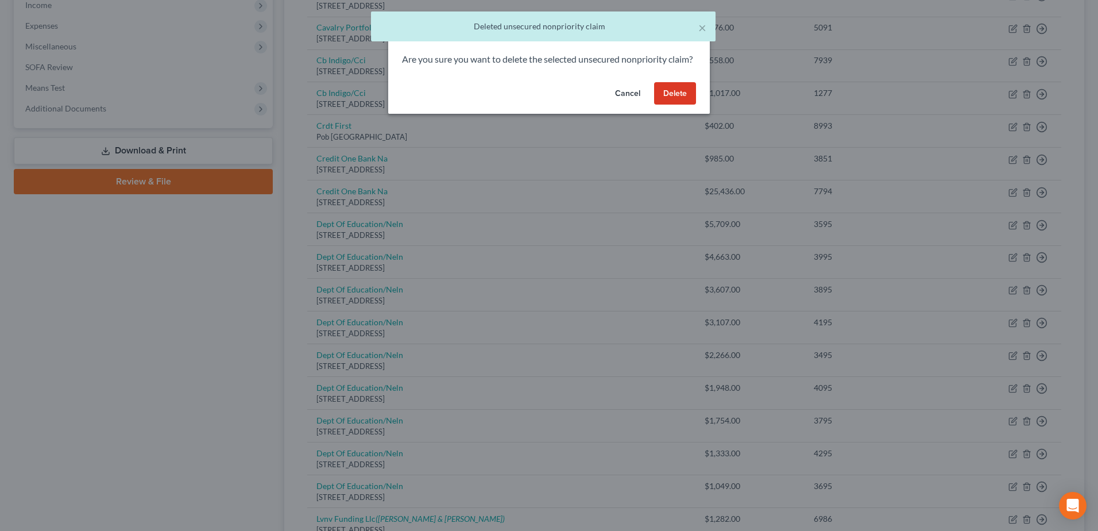
drag, startPoint x: 677, startPoint y: 106, endPoint x: 687, endPoint y: 117, distance: 15.1
click at [678, 105] on button "Delete" at bounding box center [675, 93] width 42 height 23
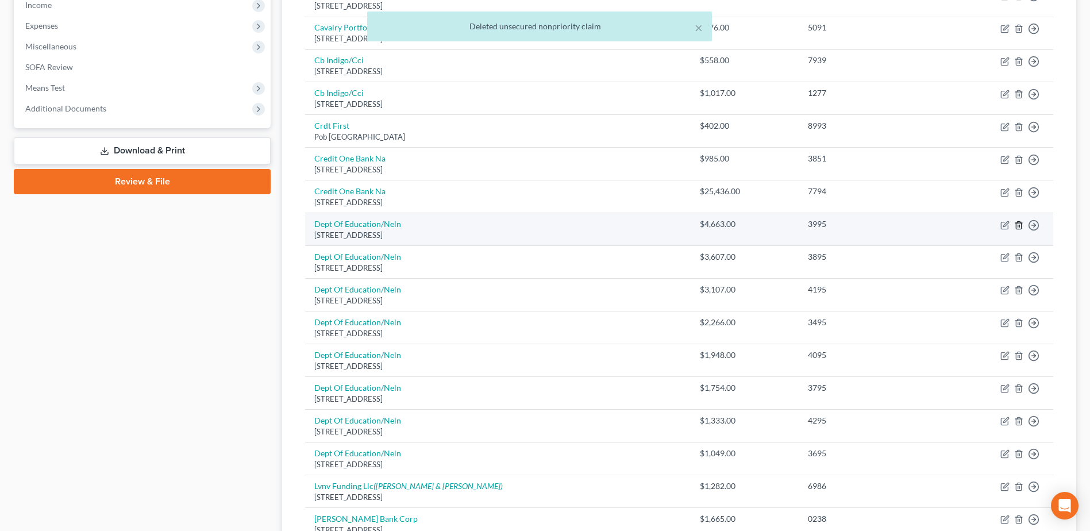
click at [1018, 226] on icon "button" at bounding box center [1018, 225] width 9 height 9
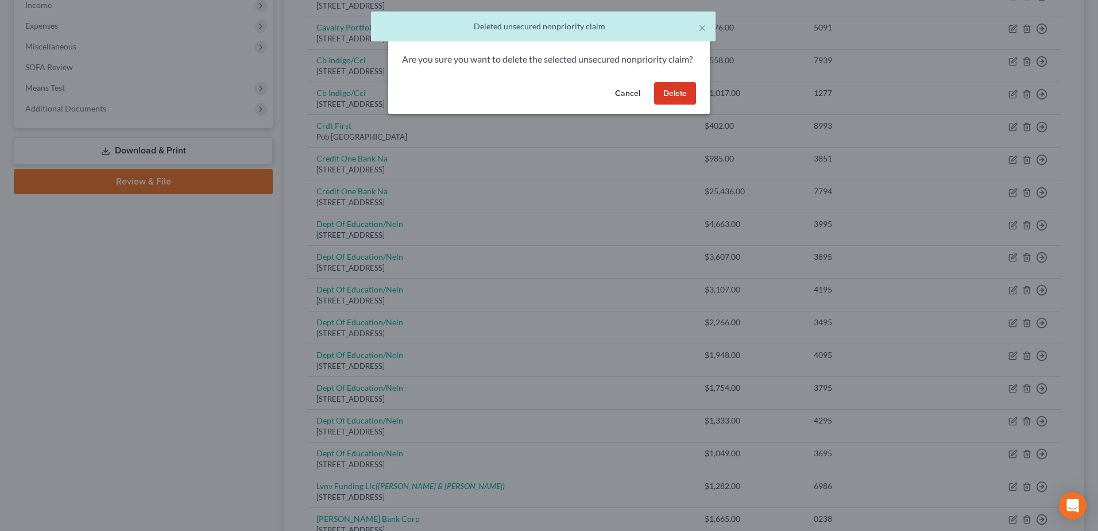
click at [673, 105] on button "Delete" at bounding box center [675, 93] width 42 height 23
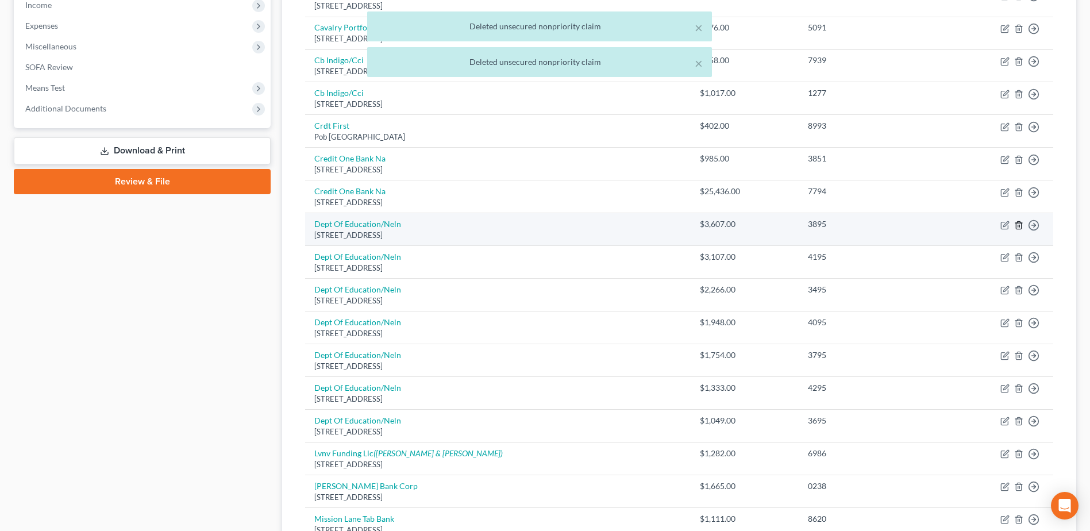
click at [1020, 227] on icon "button" at bounding box center [1018, 225] width 9 height 9
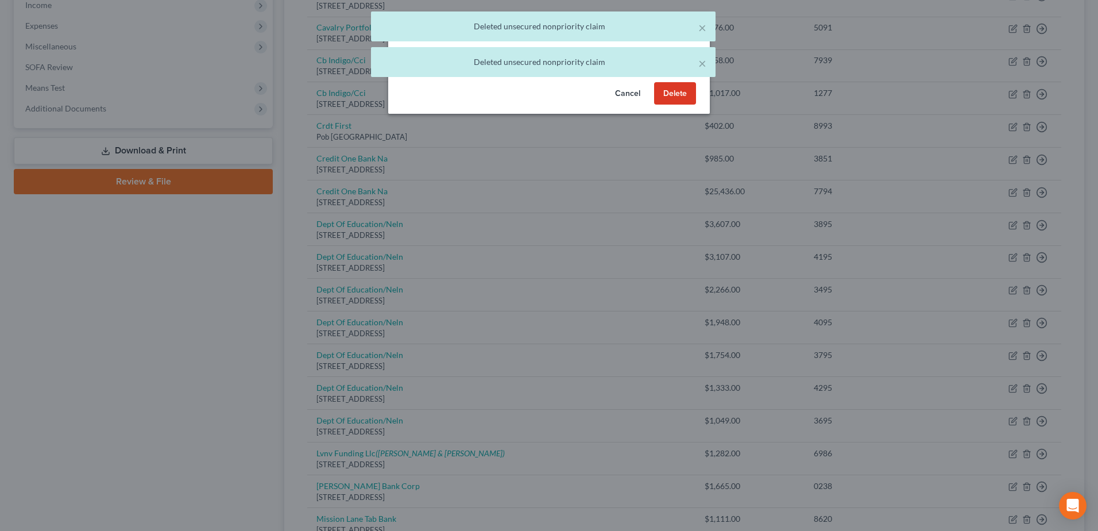
click at [673, 105] on button "Delete" at bounding box center [675, 93] width 42 height 23
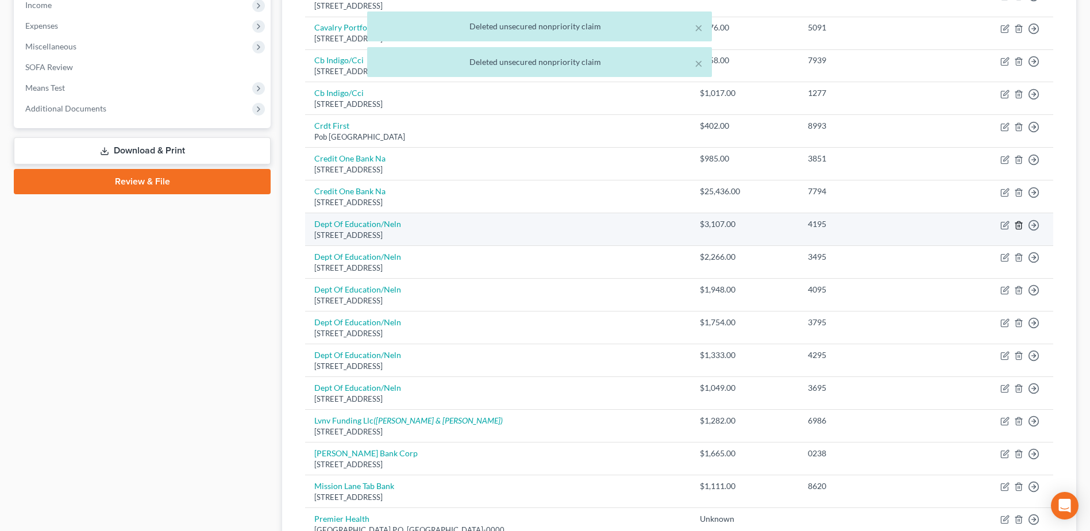
click at [1017, 225] on icon "button" at bounding box center [1018, 225] width 9 height 9
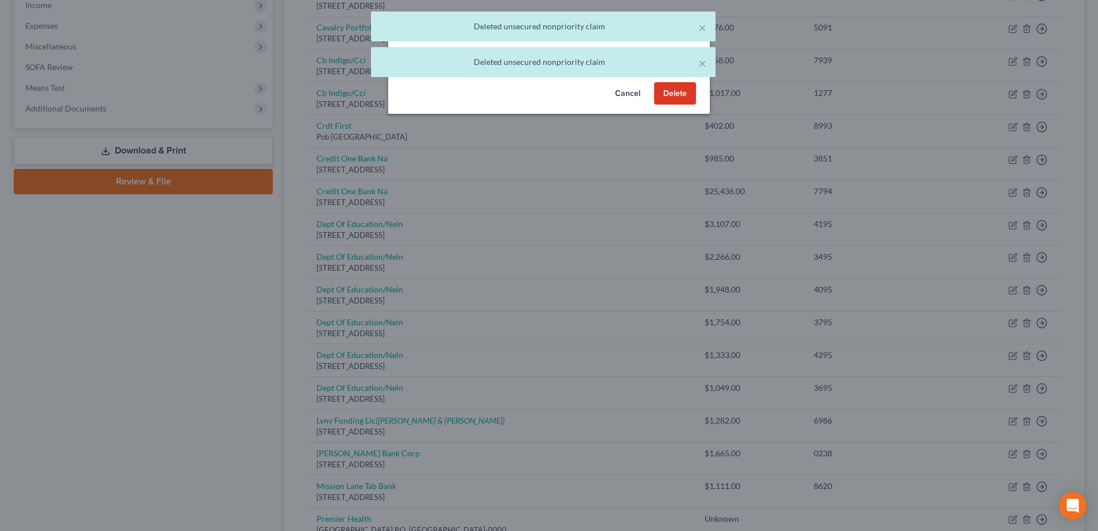
click at [667, 99] on button "Delete" at bounding box center [675, 93] width 42 height 23
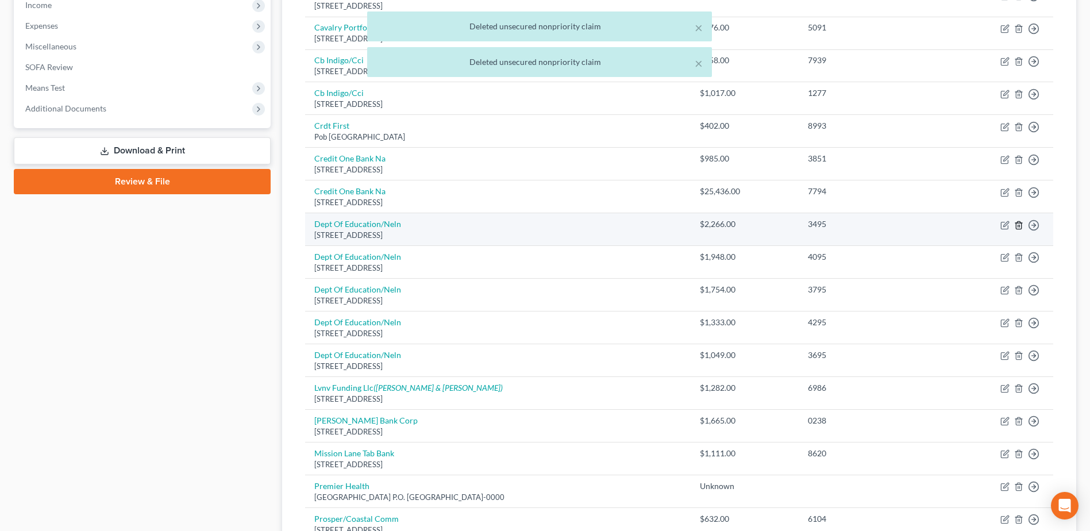
click at [1020, 227] on icon "button" at bounding box center [1018, 225] width 9 height 9
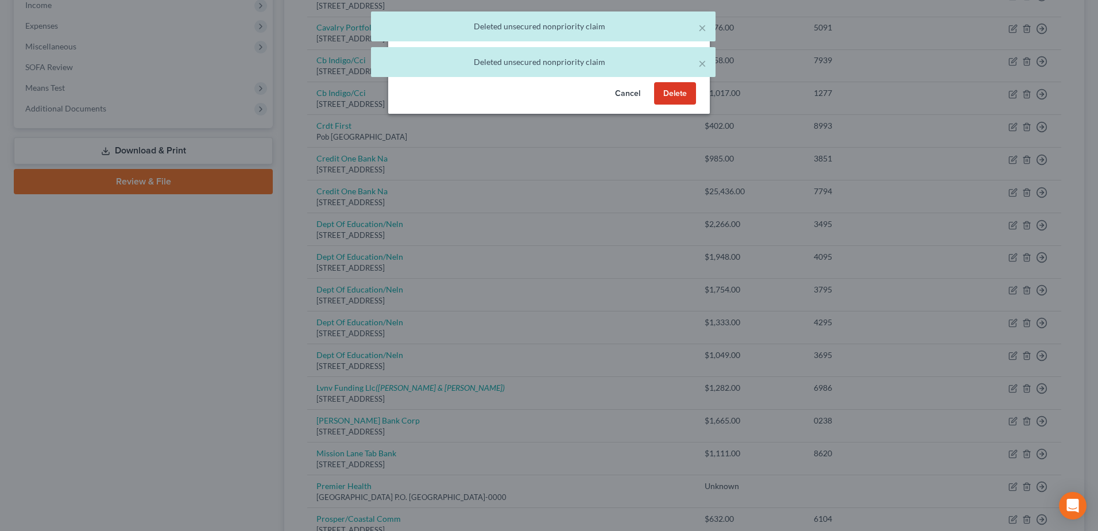
click at [679, 105] on button "Delete" at bounding box center [675, 93] width 42 height 23
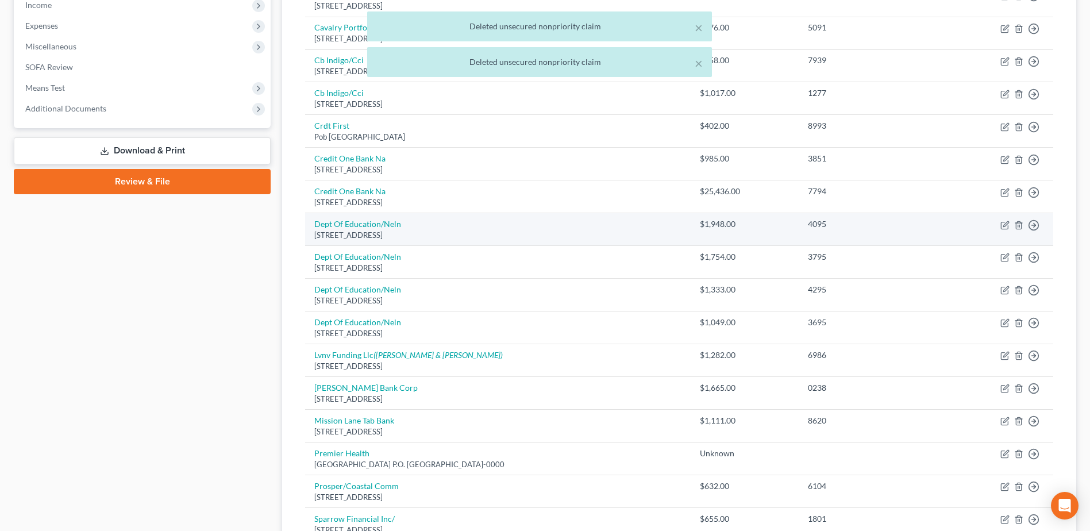
click at [1017, 230] on td "Move to D Move to E Move to G Move to Notice Only" at bounding box center [996, 229] width 114 height 33
click at [1016, 226] on icon "button" at bounding box center [1018, 224] width 5 height 7
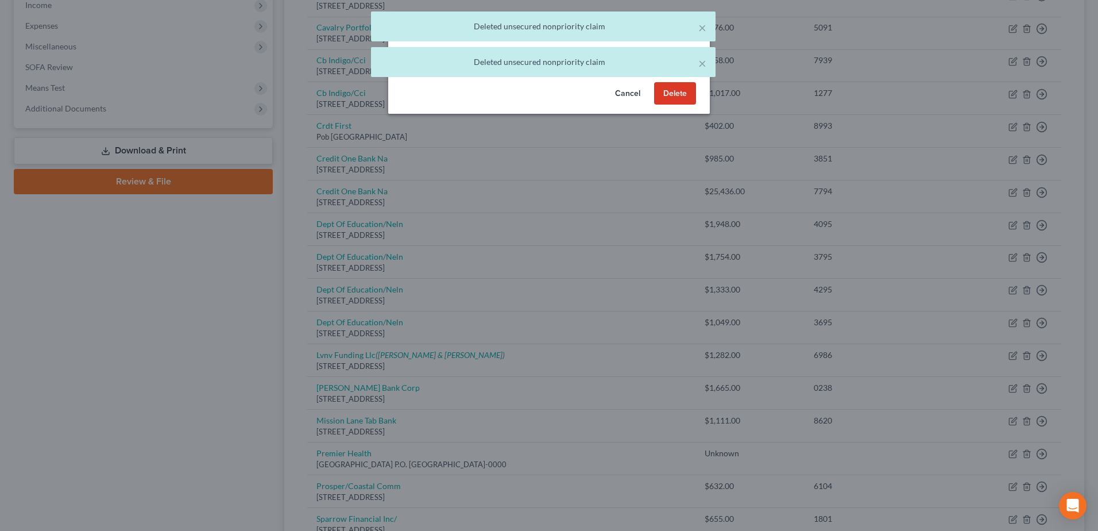
click at [672, 105] on button "Delete" at bounding box center [675, 93] width 42 height 23
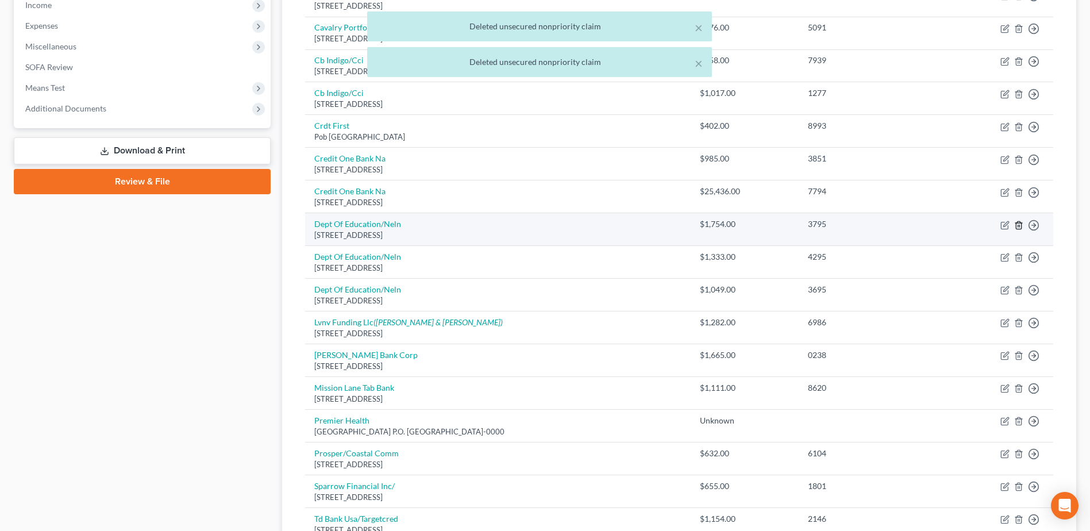
click at [1020, 222] on icon "button" at bounding box center [1018, 224] width 5 height 7
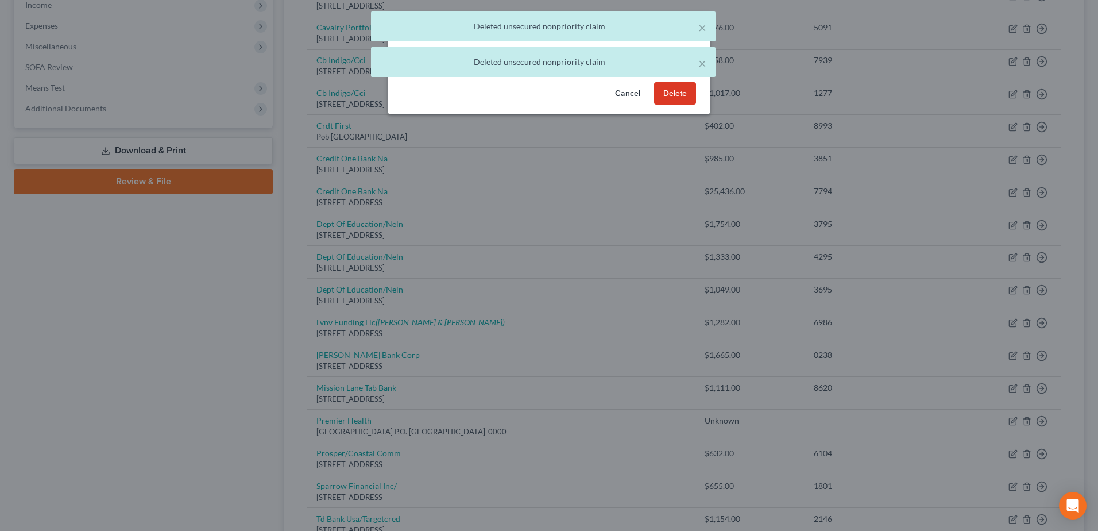
click at [664, 103] on button "Delete" at bounding box center [675, 93] width 42 height 23
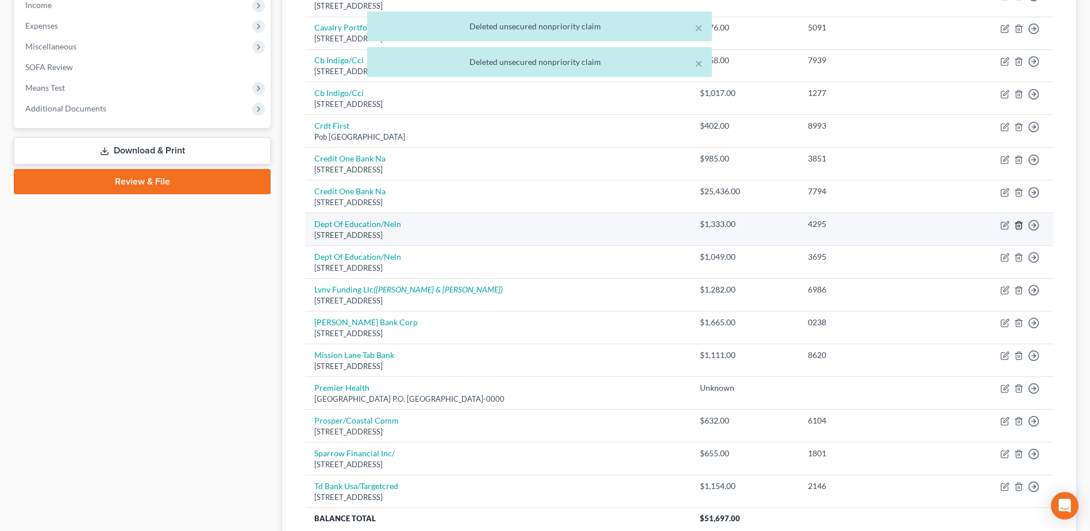
click at [1019, 225] on line "button" at bounding box center [1019, 226] width 0 height 2
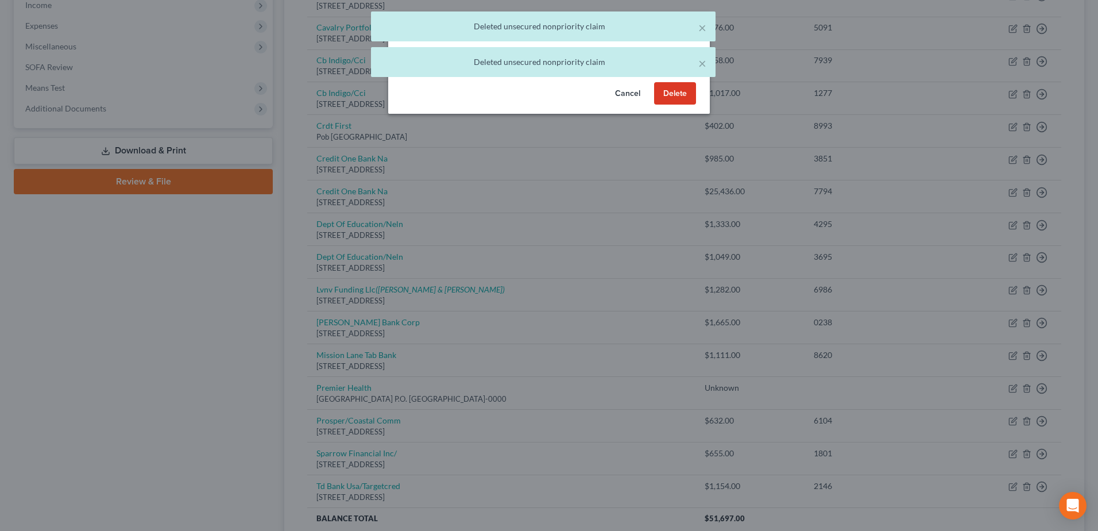
click at [669, 105] on button "Delete" at bounding box center [675, 93] width 42 height 23
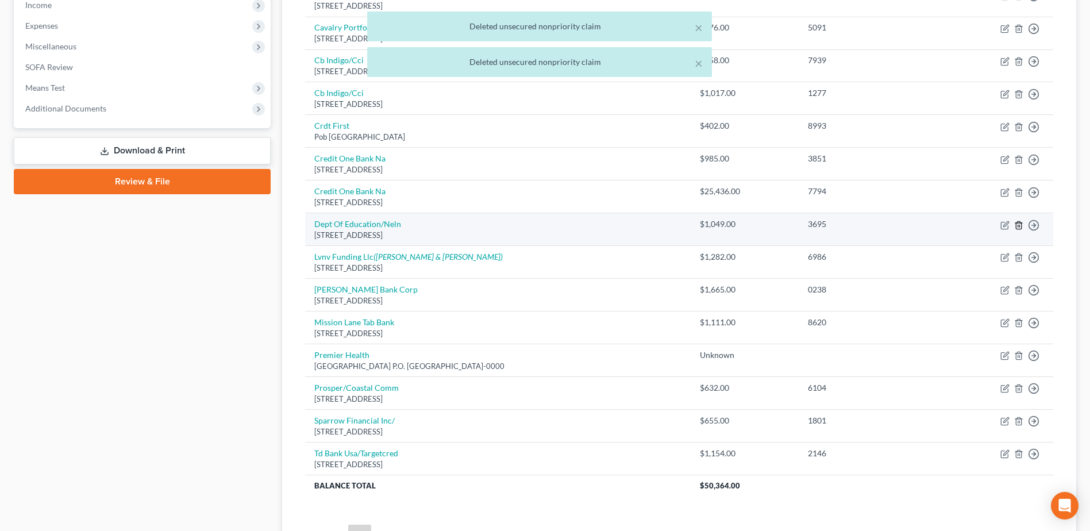
click at [1019, 226] on line "button" at bounding box center [1019, 226] width 0 height 2
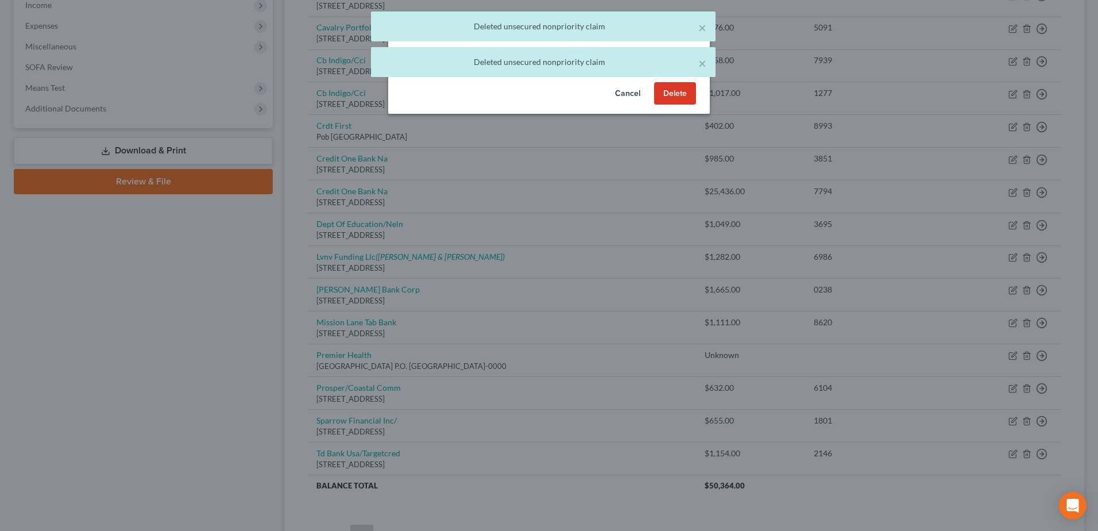
click at [653, 110] on div "Cancel Delete" at bounding box center [549, 96] width 322 height 37
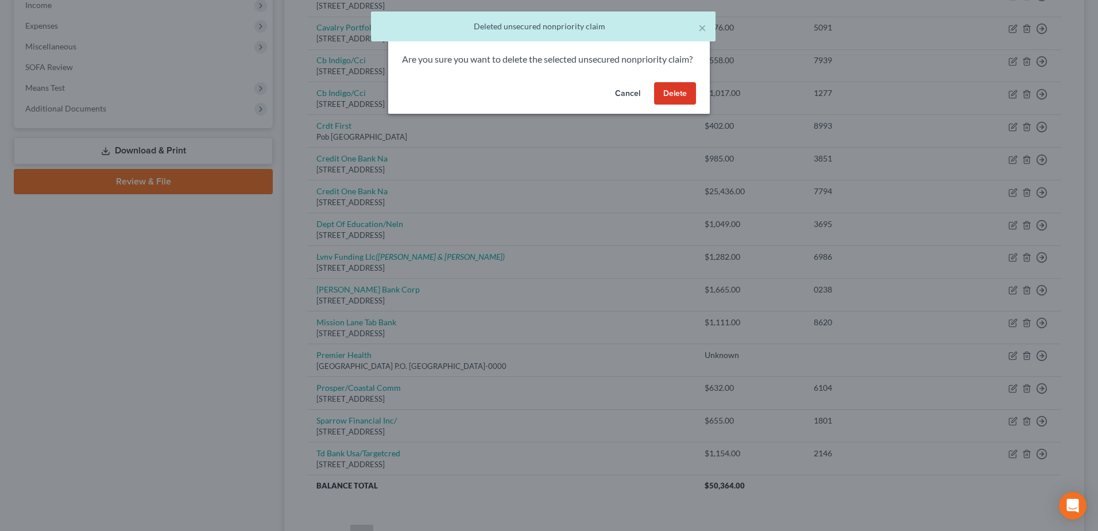
click at [674, 105] on button "Delete" at bounding box center [675, 93] width 42 height 23
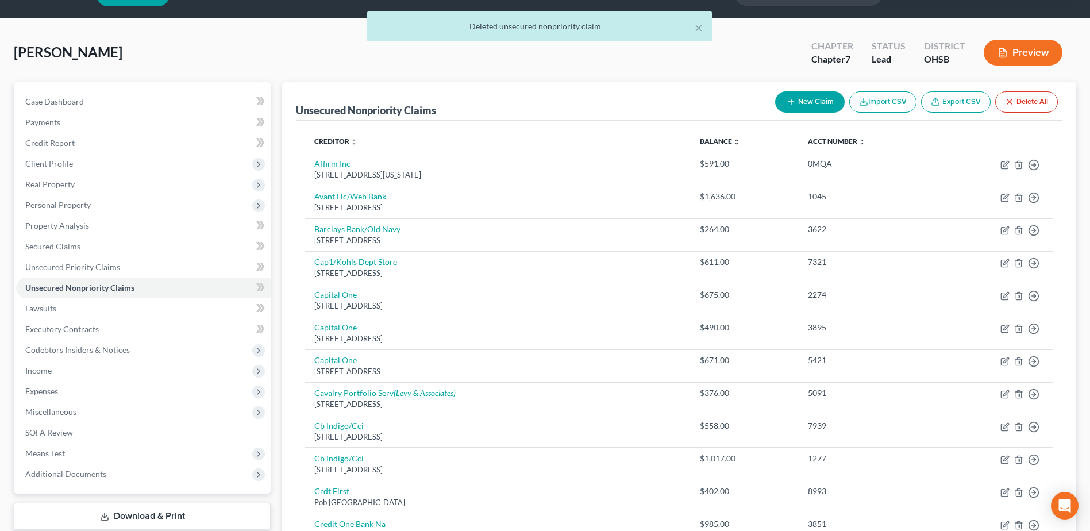
scroll to position [0, 0]
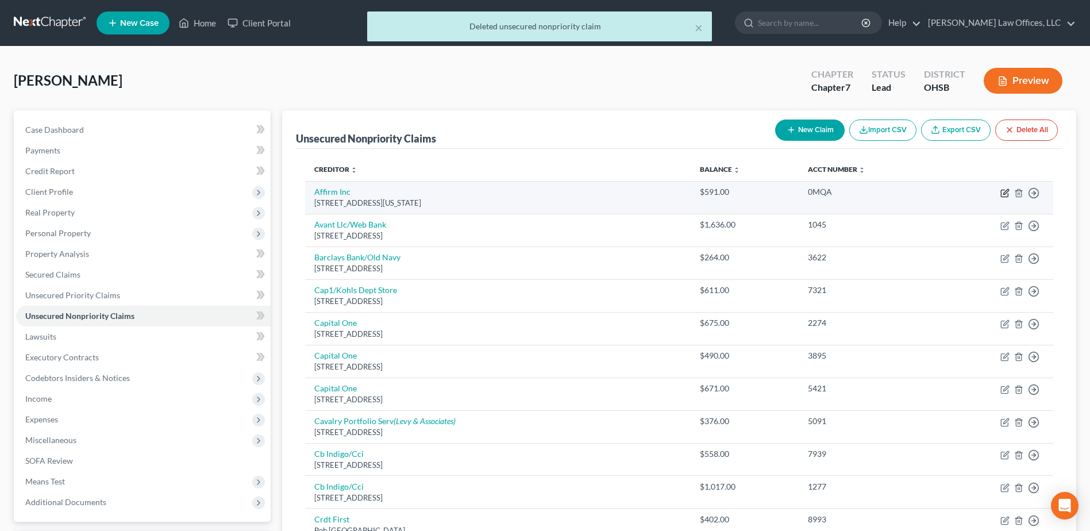
click at [1005, 191] on icon "button" at bounding box center [1004, 192] width 9 height 9
select select "4"
select select "0"
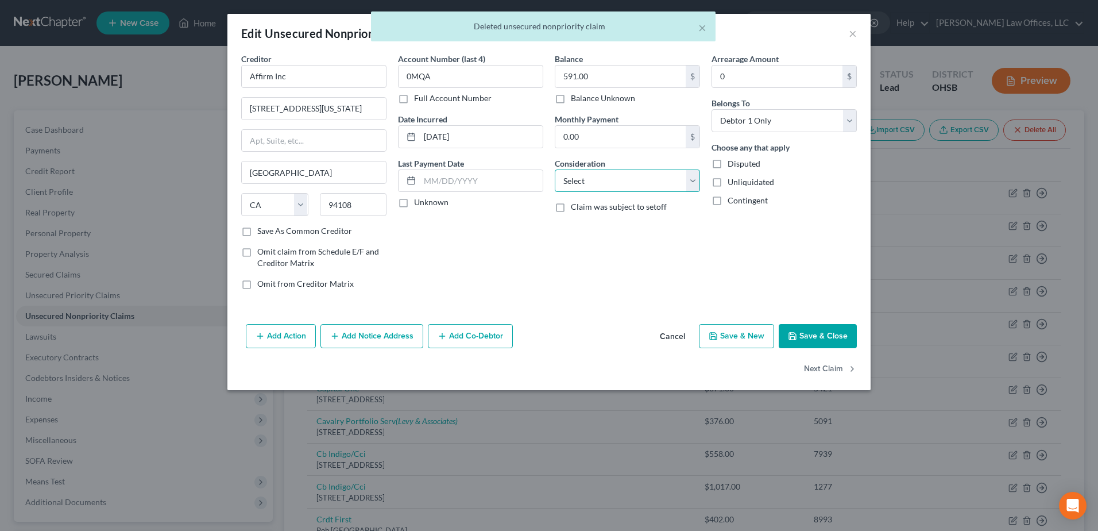
drag, startPoint x: 697, startPoint y: 184, endPoint x: 681, endPoint y: 172, distance: 20.5
click at [697, 184] on select "Select Cable / Satellite Services Collection Agency Credit Card Debt Debt Couns…" at bounding box center [627, 180] width 145 height 23
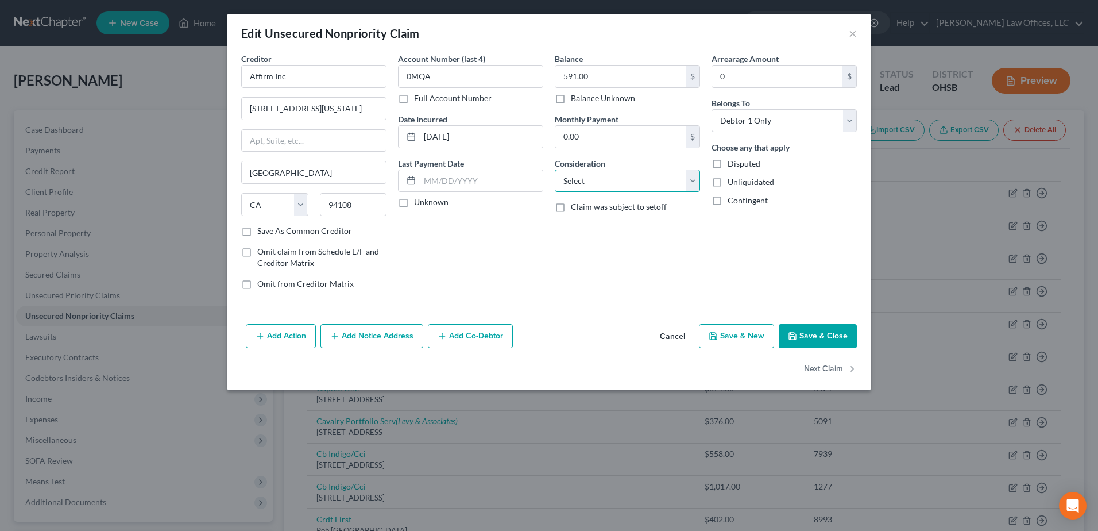
select select "2"
click at [555, 169] on select "Select Cable / Satellite Services Collection Agency Credit Card Debt Debt Couns…" at bounding box center [627, 180] width 145 height 23
click at [838, 372] on button "Next Claim" at bounding box center [830, 369] width 53 height 24
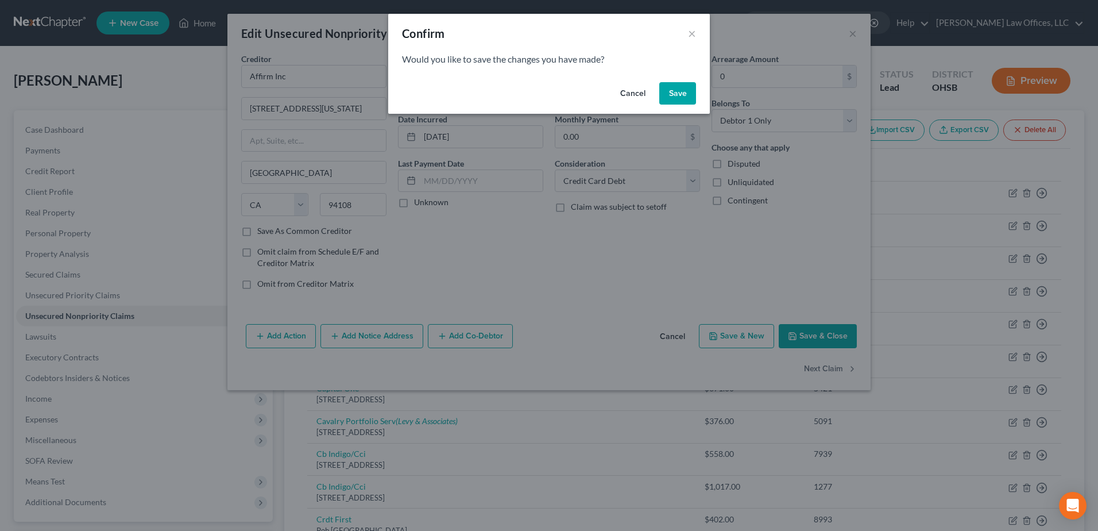
click at [673, 93] on button "Save" at bounding box center [677, 93] width 37 height 23
select select "14"
select select "2"
select select "0"
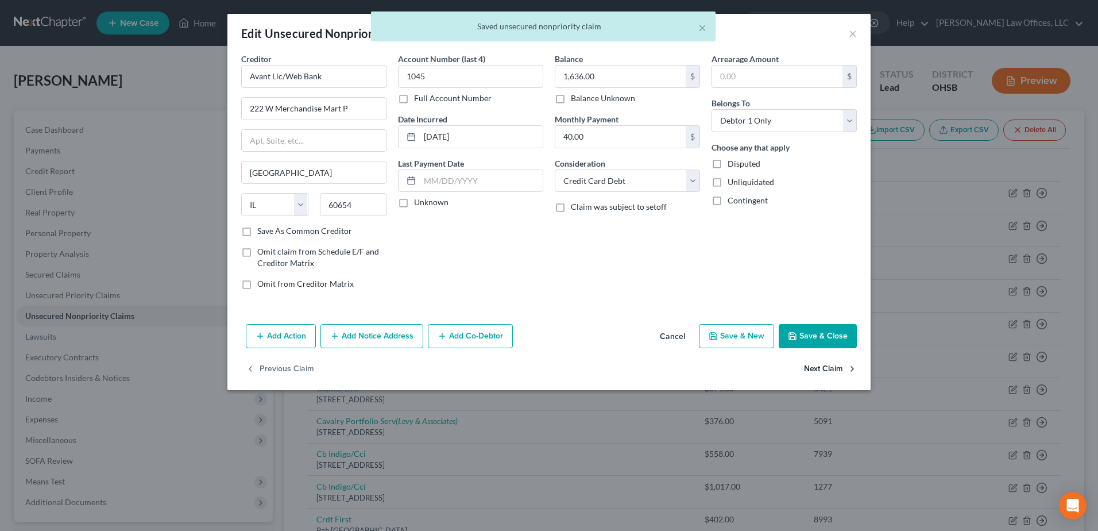
click at [833, 367] on button "Next Claim" at bounding box center [830, 369] width 53 height 24
select select "7"
select select "2"
select select "0"
click at [833, 367] on button "Next Claim" at bounding box center [830, 369] width 53 height 24
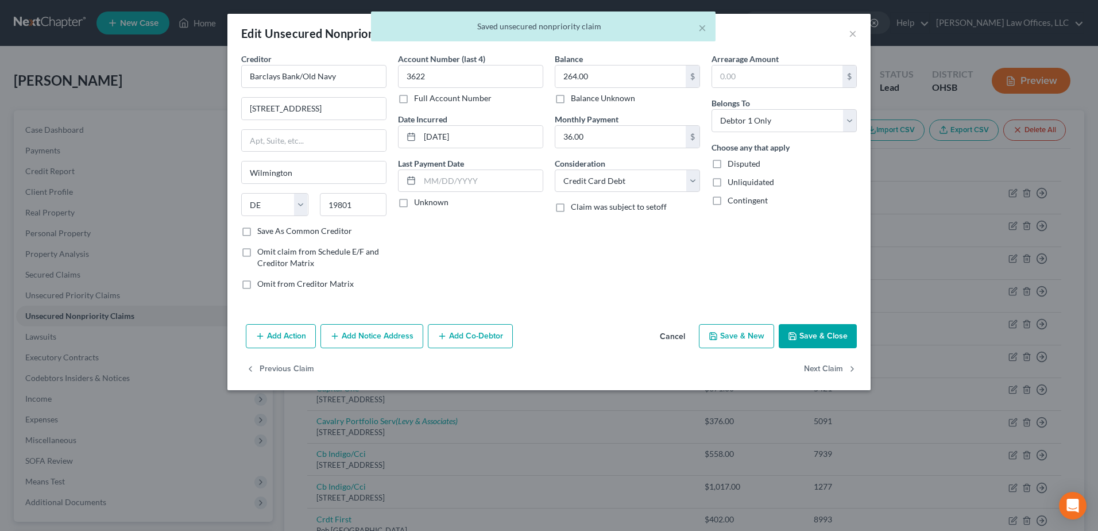
select select "52"
select select "2"
select select "0"
click at [833, 367] on button "Next Claim" at bounding box center [830, 369] width 53 height 24
select select "46"
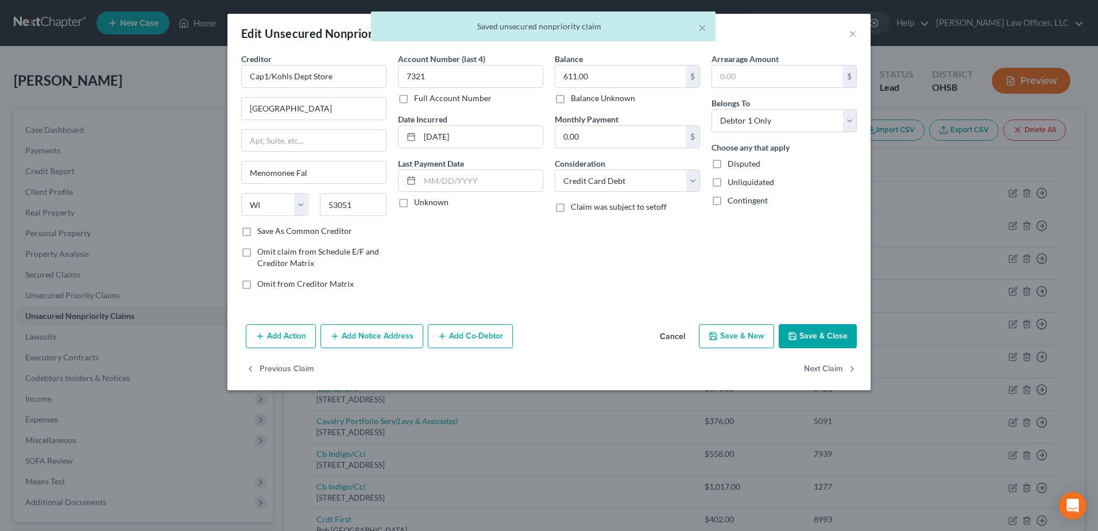
select select "2"
select select "0"
click at [833, 367] on button "Next Claim" at bounding box center [830, 369] width 53 height 24
select select "46"
select select "2"
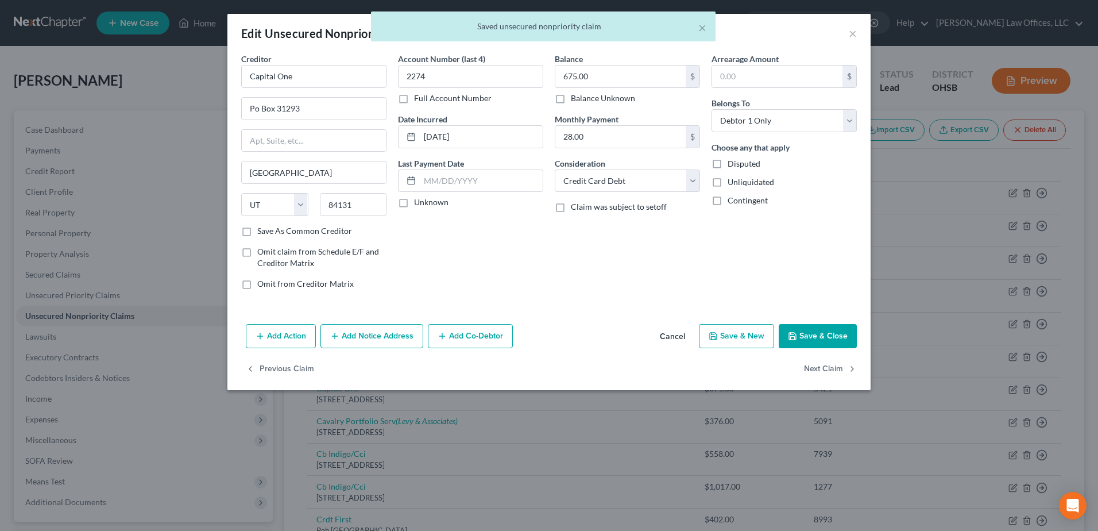
select select "0"
click at [833, 367] on button "Next Claim" at bounding box center [830, 369] width 53 height 24
select select "46"
select select "2"
select select "0"
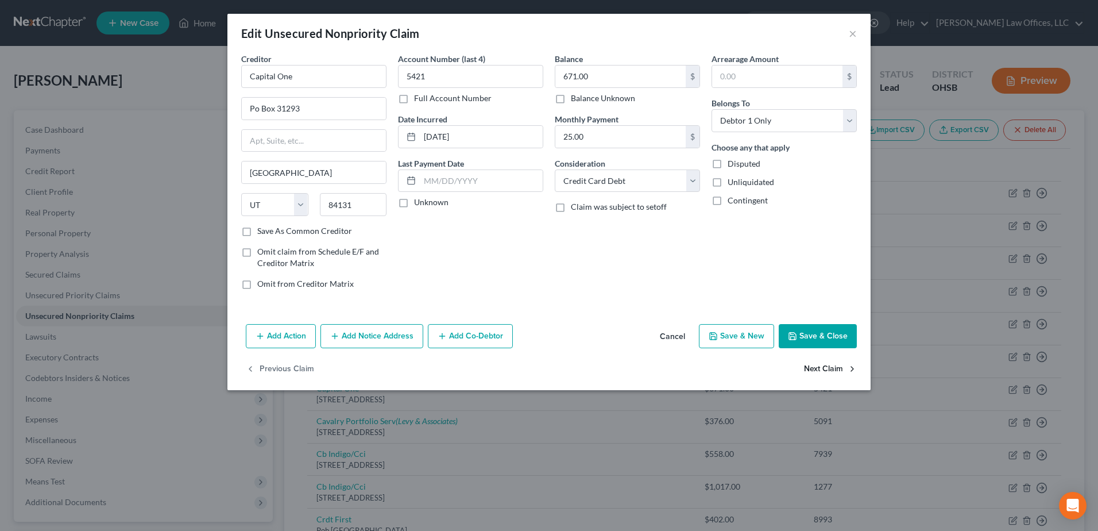
click at [833, 367] on button "Next Claim" at bounding box center [830, 369] width 53 height 24
select select "6"
select select "1"
select select "0"
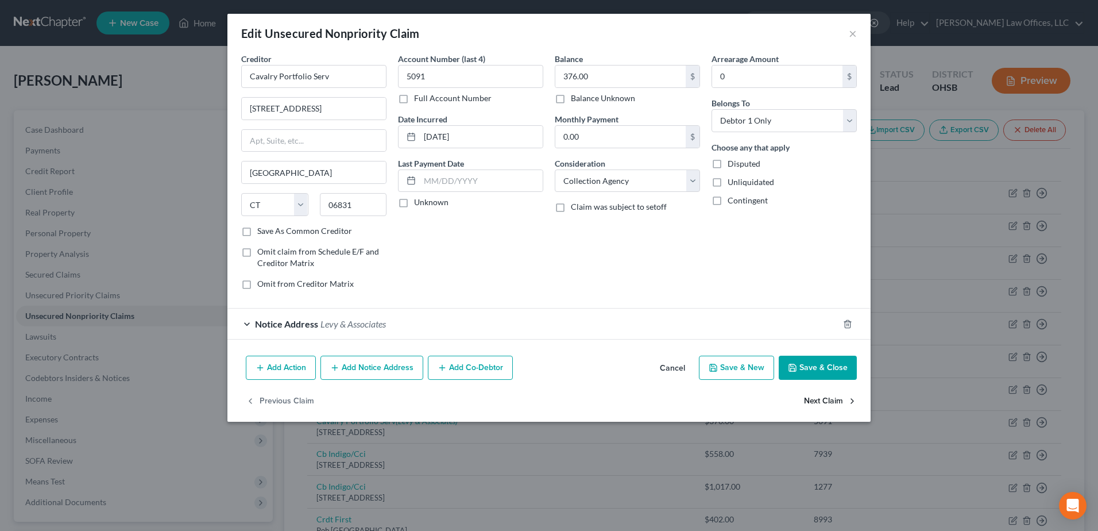
click at [823, 401] on button "Next Claim" at bounding box center [830, 401] width 53 height 24
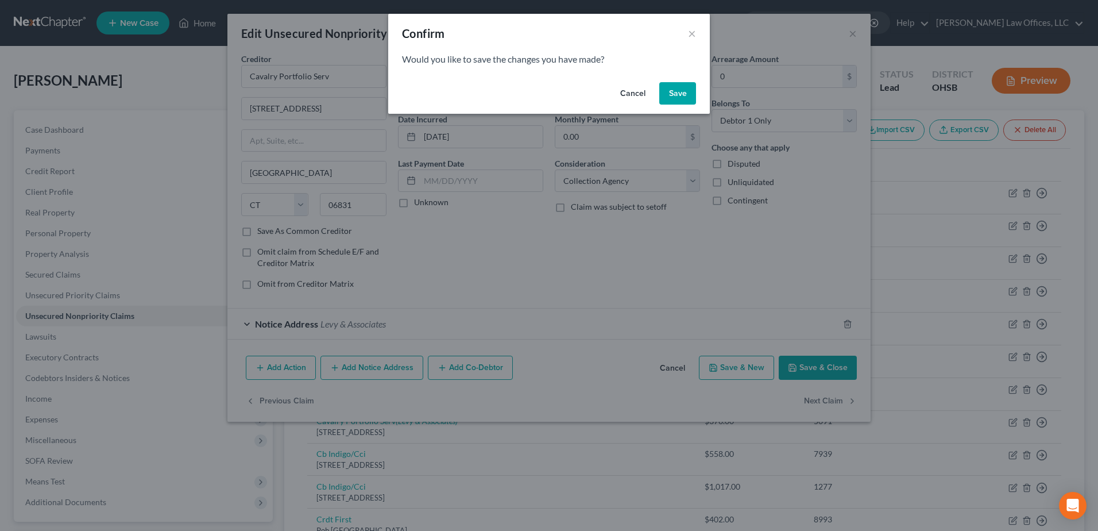
drag, startPoint x: 666, startPoint y: 91, endPoint x: 712, endPoint y: 145, distance: 71.0
click at [667, 92] on button "Save" at bounding box center [677, 93] width 37 height 23
select select "38"
select select "2"
select select "0"
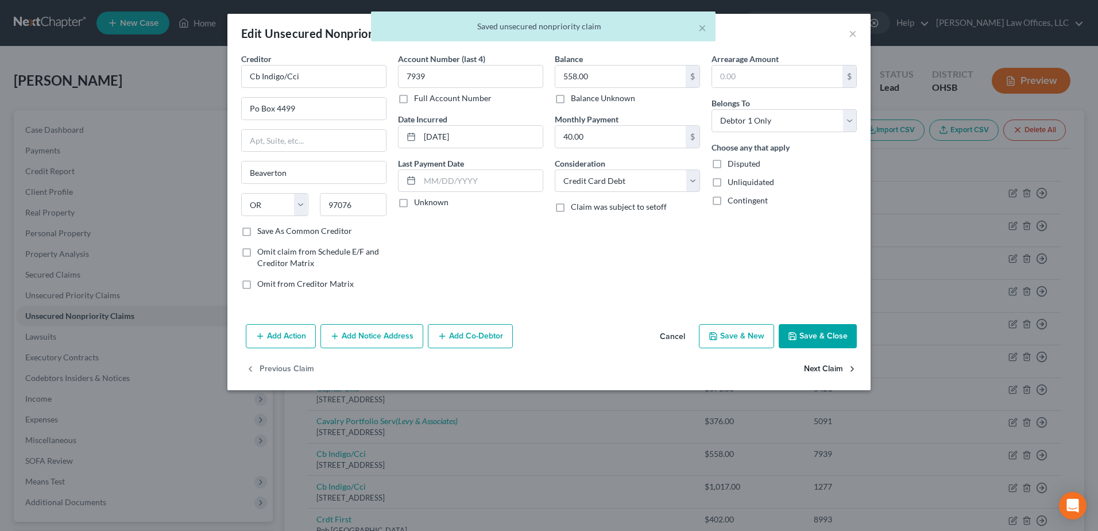
click at [818, 368] on button "Next Claim" at bounding box center [830, 369] width 53 height 24
select select "38"
select select "2"
select select "0"
click at [818, 368] on button "Next Claim" at bounding box center [830, 369] width 53 height 24
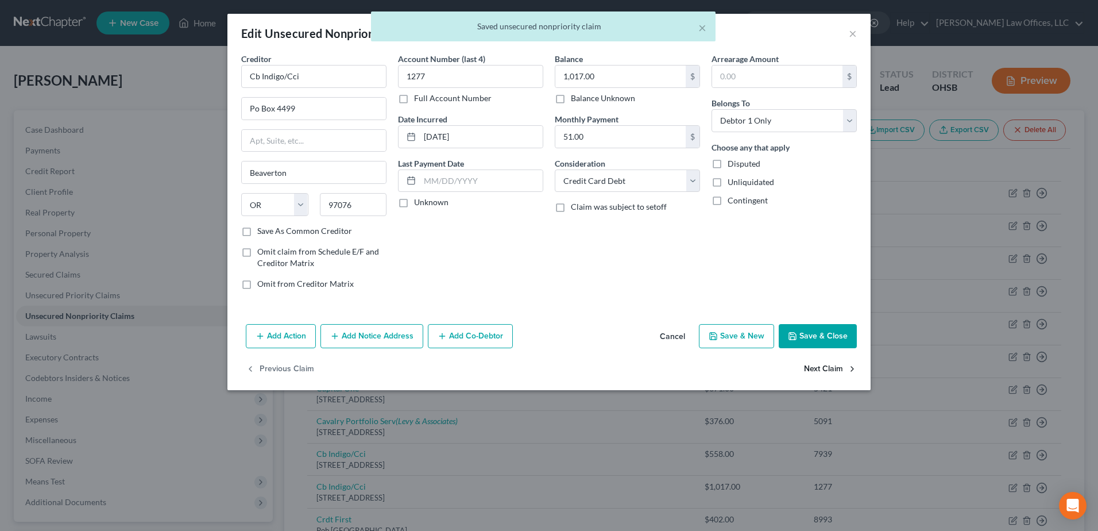
select select "36"
select select "2"
select select "0"
click at [818, 368] on button "Next Claim" at bounding box center [830, 369] width 53 height 24
select select "31"
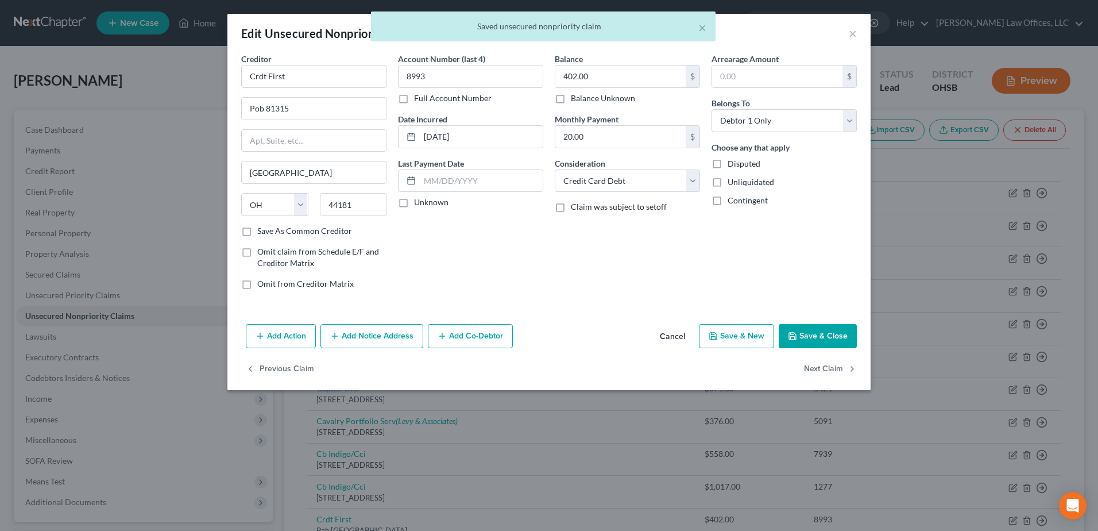
select select "2"
select select "0"
click at [818, 368] on button "Next Claim" at bounding box center [830, 369] width 53 height 24
select select "31"
select select "2"
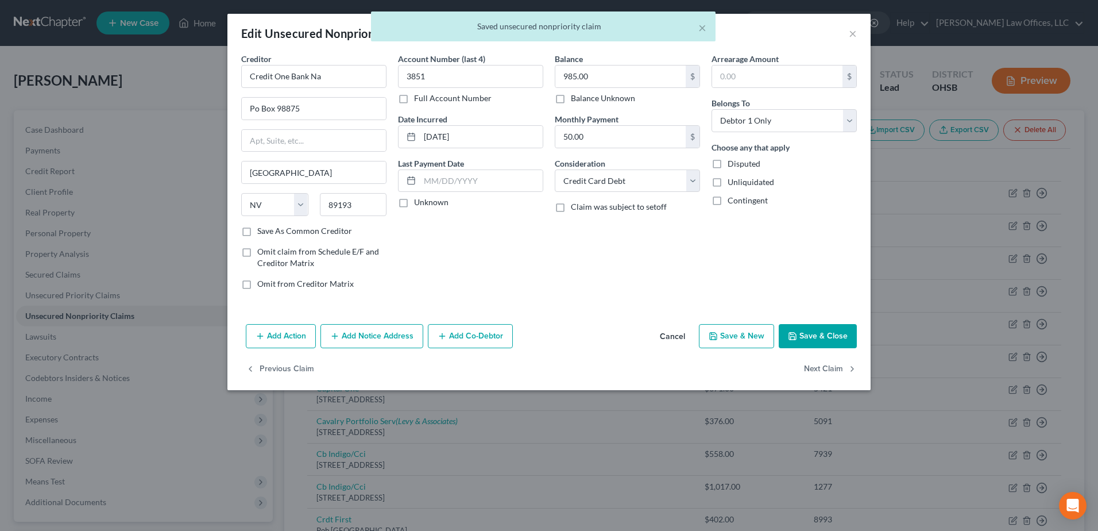
select select "0"
click at [818, 368] on button "Next Claim" at bounding box center [830, 369] width 53 height 24
select select "42"
select select "0"
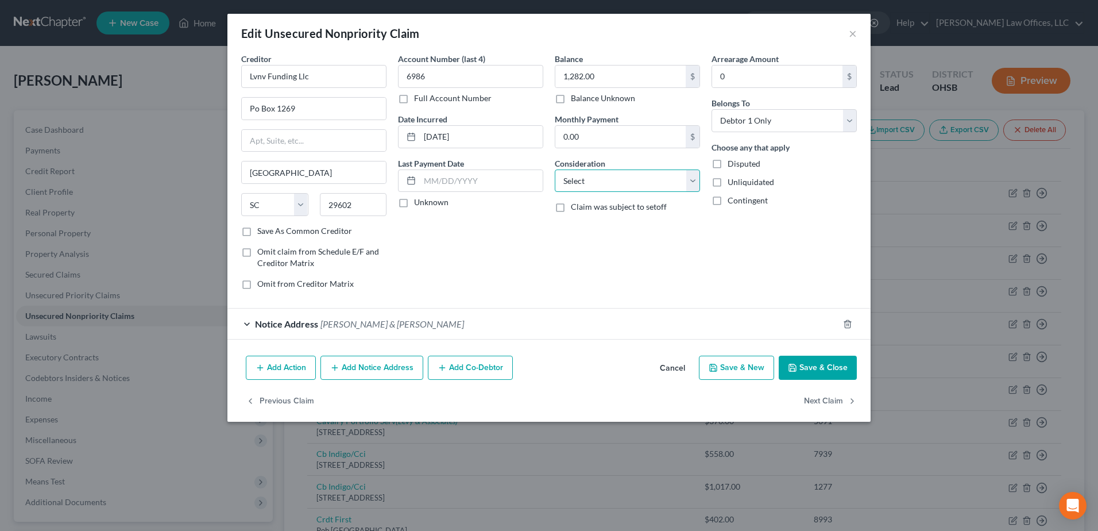
click at [698, 180] on select "Select Cable / Satellite Services Collection Agency Credit Card Debt Debt Couns…" at bounding box center [627, 180] width 145 height 23
select select "1"
click at [555, 169] on select "Select Cable / Satellite Services Collection Agency Credit Card Debt Debt Couns…" at bounding box center [627, 180] width 145 height 23
click at [828, 397] on button "Next Claim" at bounding box center [830, 401] width 53 height 24
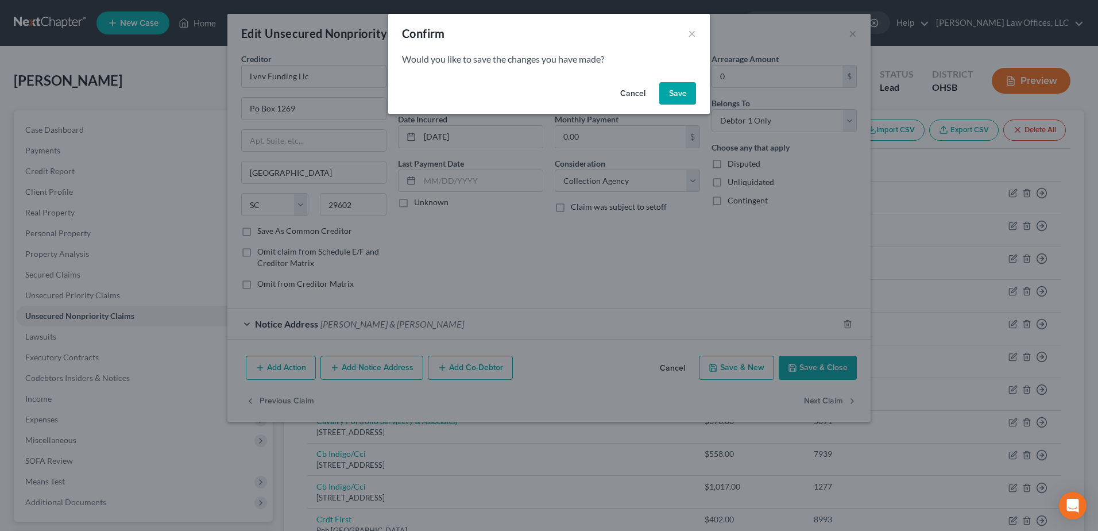
click at [682, 103] on div "Cancel Save" at bounding box center [549, 96] width 322 height 37
click at [682, 92] on button "Save" at bounding box center [677, 93] width 37 height 23
select select "35"
select select "2"
select select "0"
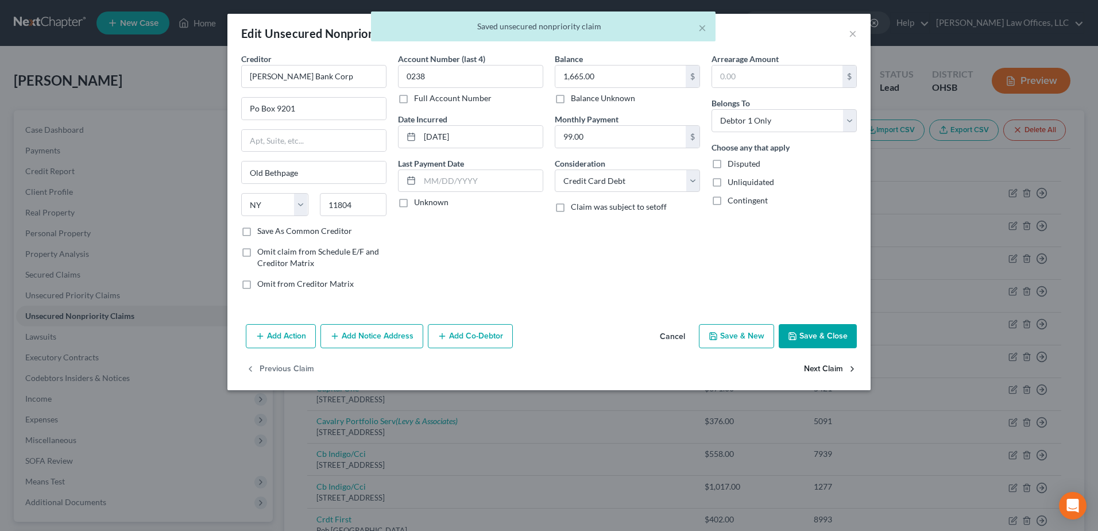
click at [820, 368] on button "Next Claim" at bounding box center [830, 369] width 53 height 24
select select "48"
select select "2"
select select "0"
click at [820, 368] on button "Next Claim" at bounding box center [830, 369] width 53 height 24
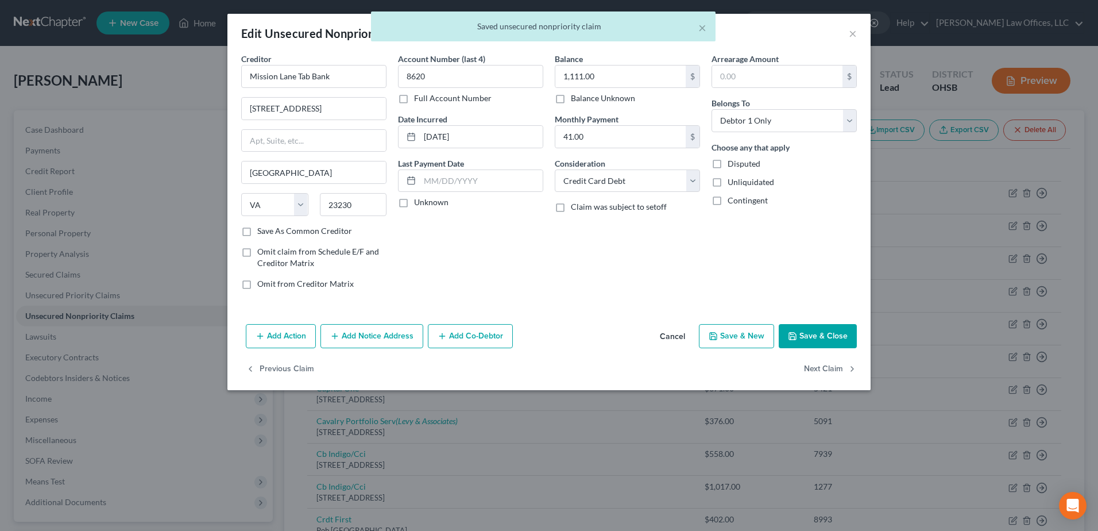
select select "36"
select select "9"
select select "0"
click at [820, 368] on button "Next Claim" at bounding box center [830, 369] width 53 height 24
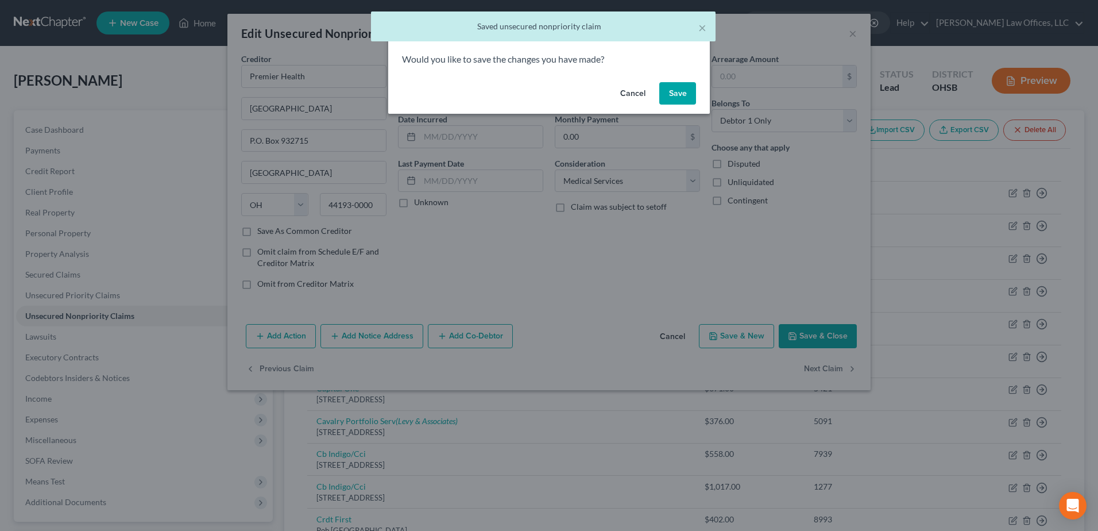
click at [686, 92] on button "Save" at bounding box center [677, 93] width 37 height 23
select select "4"
select select "2"
select select "0"
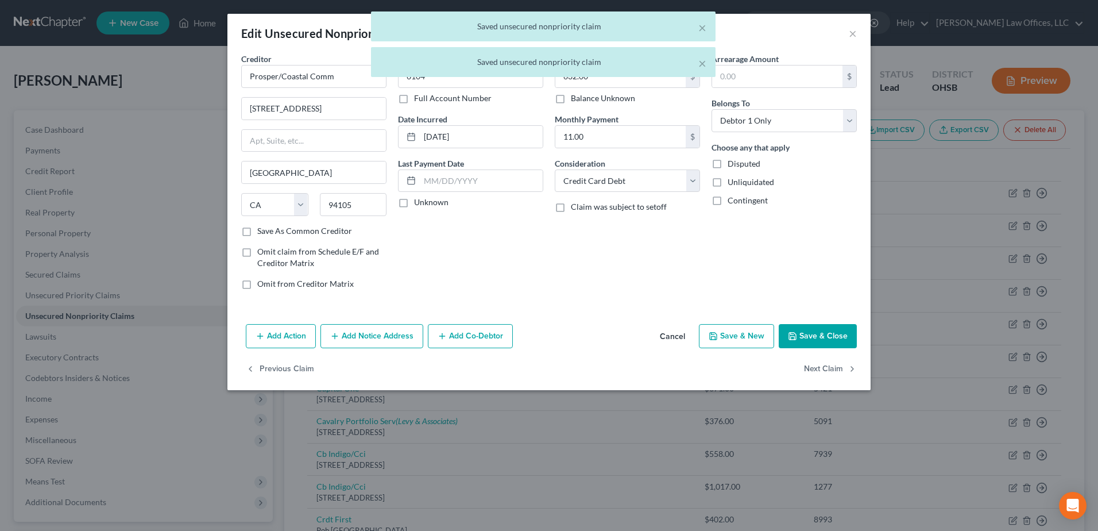
type input "0"
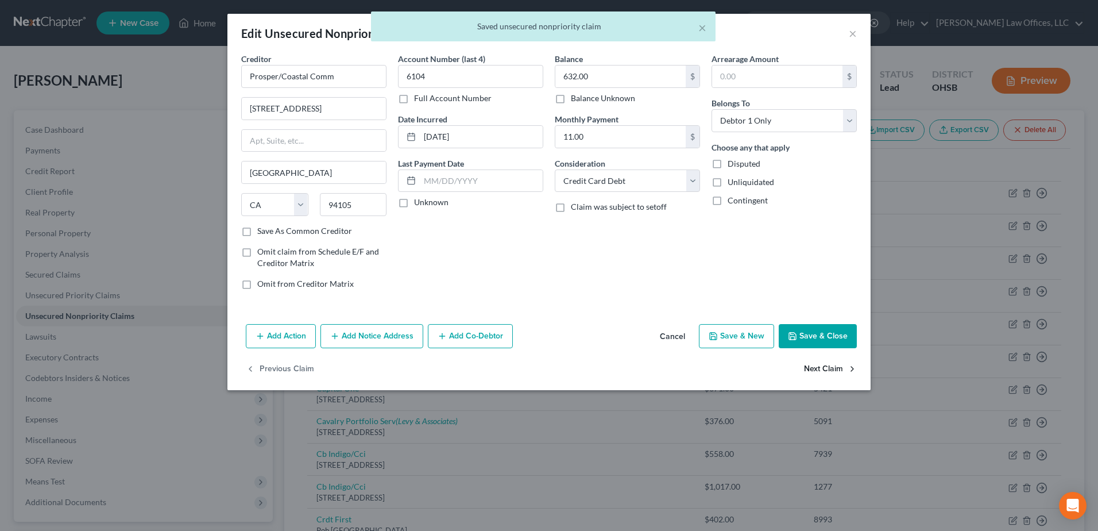
click at [821, 365] on button "Next Claim" at bounding box center [830, 369] width 53 height 24
select select "38"
select select "2"
select select "0"
click at [821, 365] on button "Next Claim" at bounding box center [830, 369] width 53 height 24
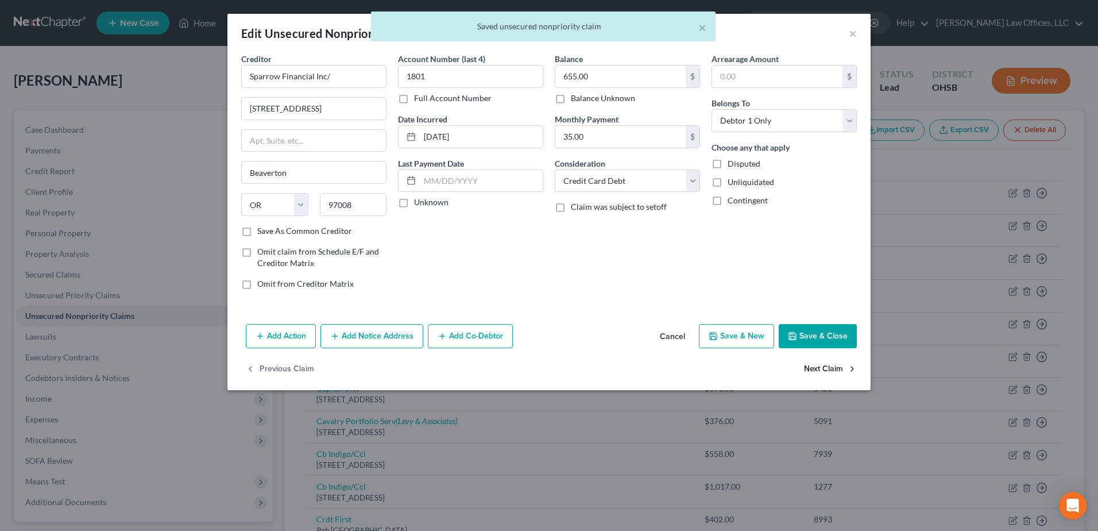
select select "24"
select select "2"
select select "0"
click at [821, 365] on div "Previous Claim" at bounding box center [548, 373] width 643 height 33
click at [819, 335] on button "Save & Close" at bounding box center [818, 336] width 78 height 24
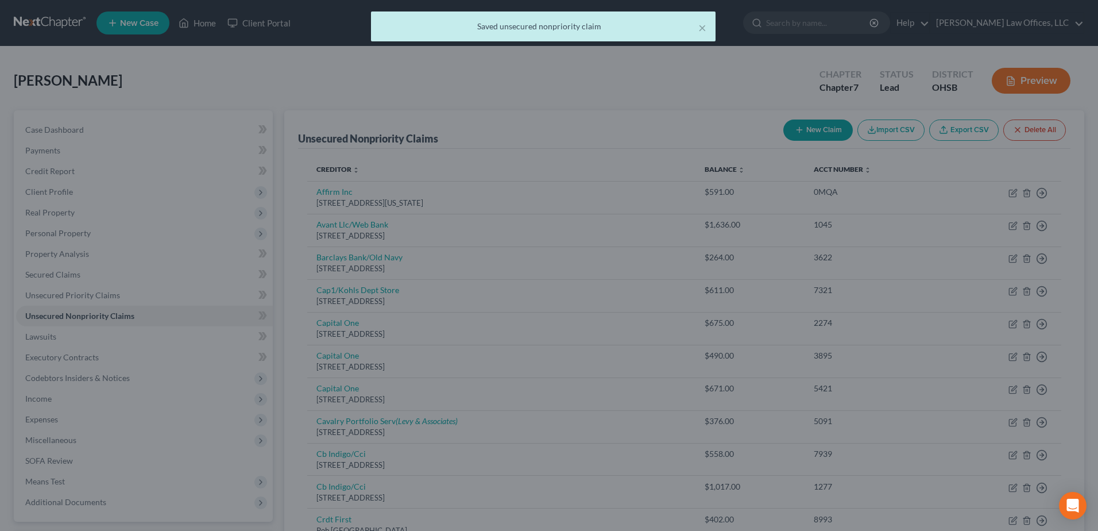
type input "0"
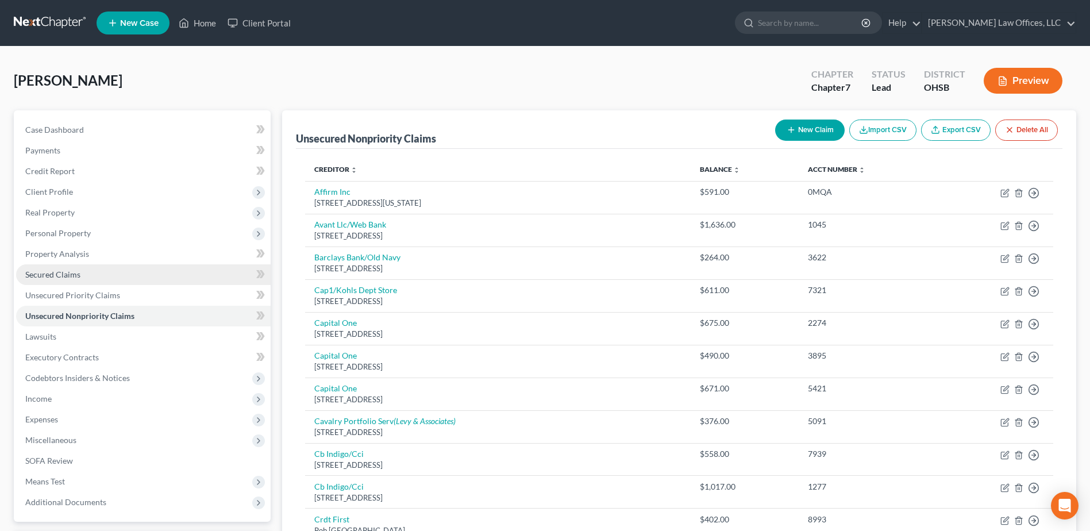
click at [87, 271] on link "Secured Claims" at bounding box center [143, 274] width 254 height 21
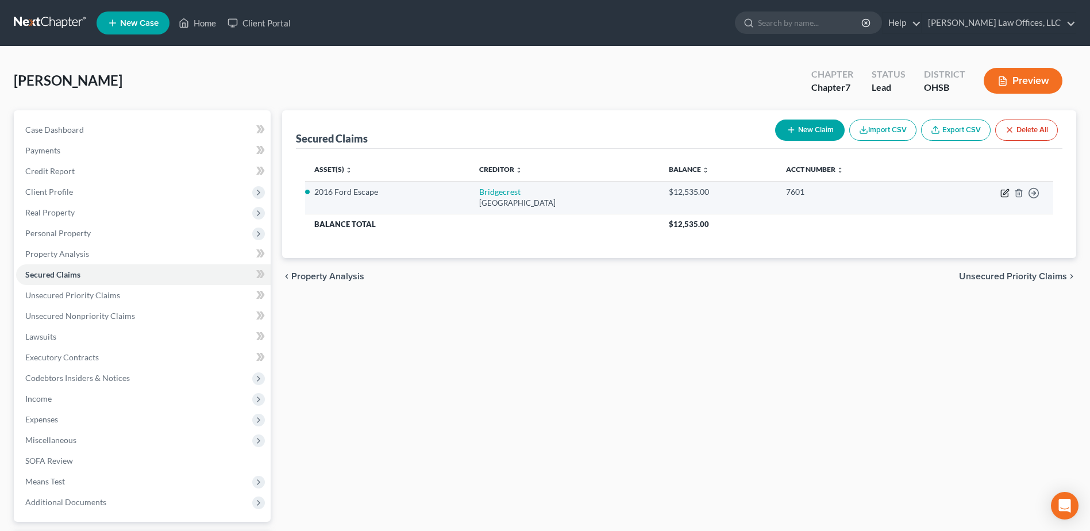
click at [1003, 192] on icon "button" at bounding box center [1004, 192] width 9 height 9
select select "3"
select select "1"
select select "0"
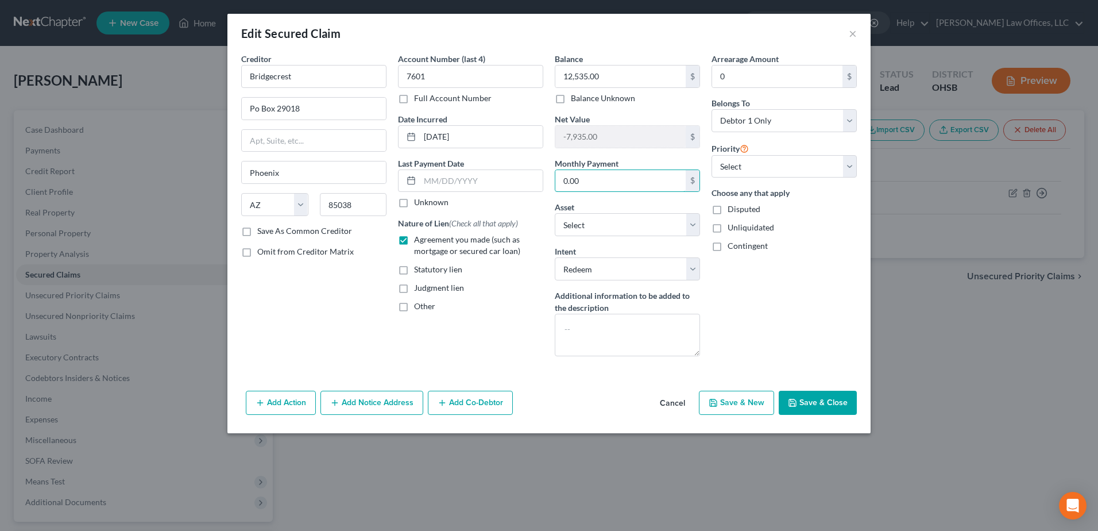
type input "0.00"
click at [823, 403] on button "Save & Close" at bounding box center [818, 403] width 78 height 24
select select "16"
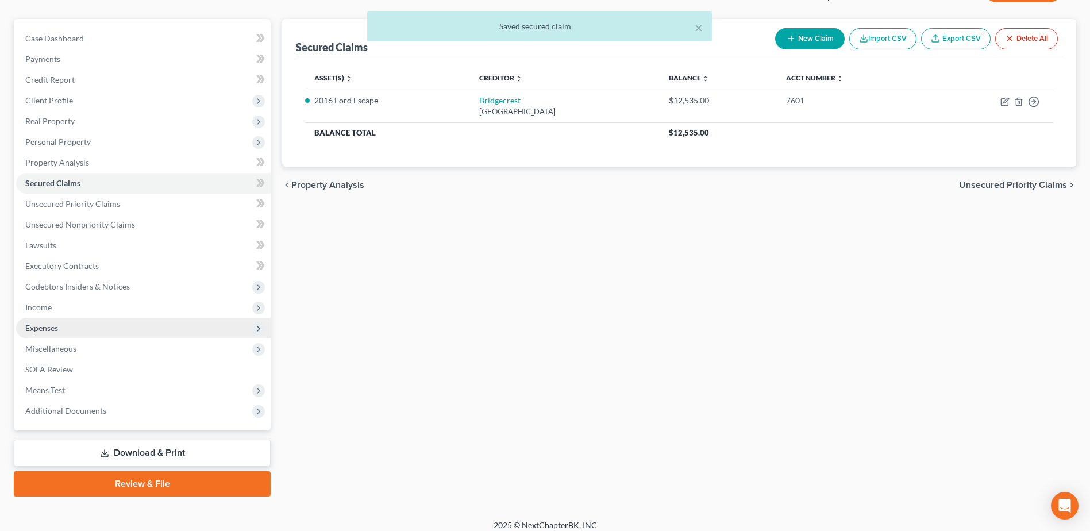
scroll to position [101, 0]
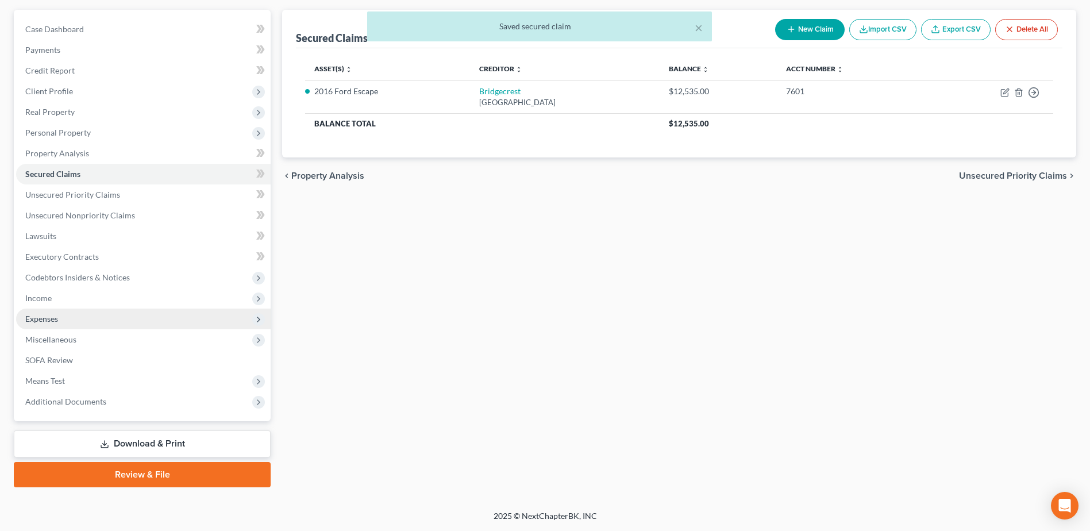
click at [86, 321] on span "Expenses" at bounding box center [143, 318] width 254 height 21
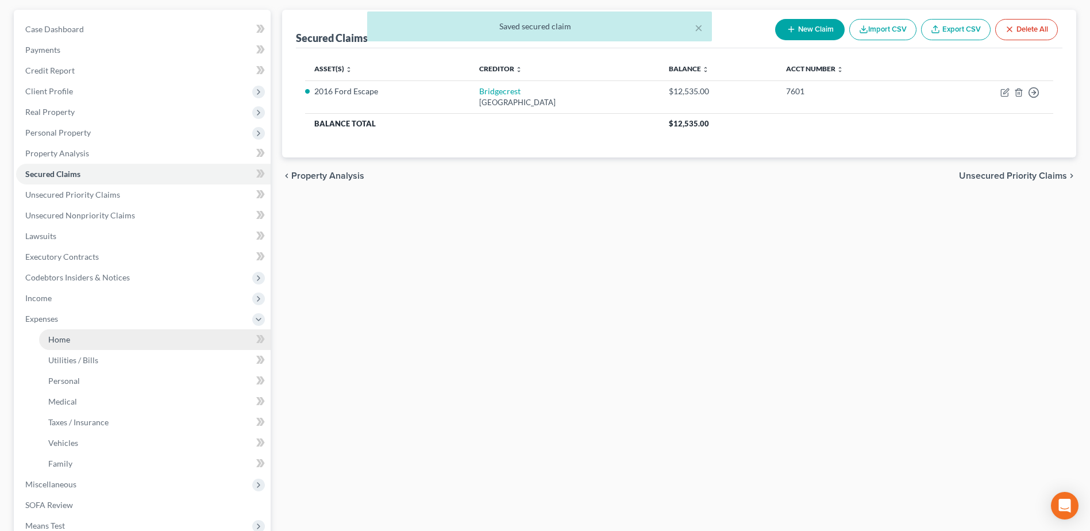
click at [86, 339] on link "Home" at bounding box center [154, 339] width 231 height 21
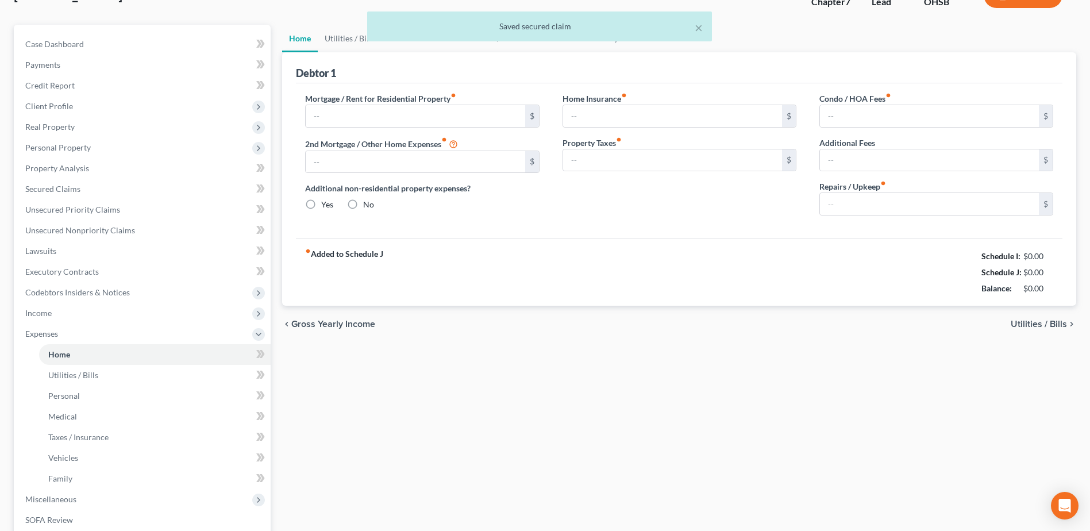
type input "1,026.00"
radio input "true"
type input "10.00"
type input "50.00"
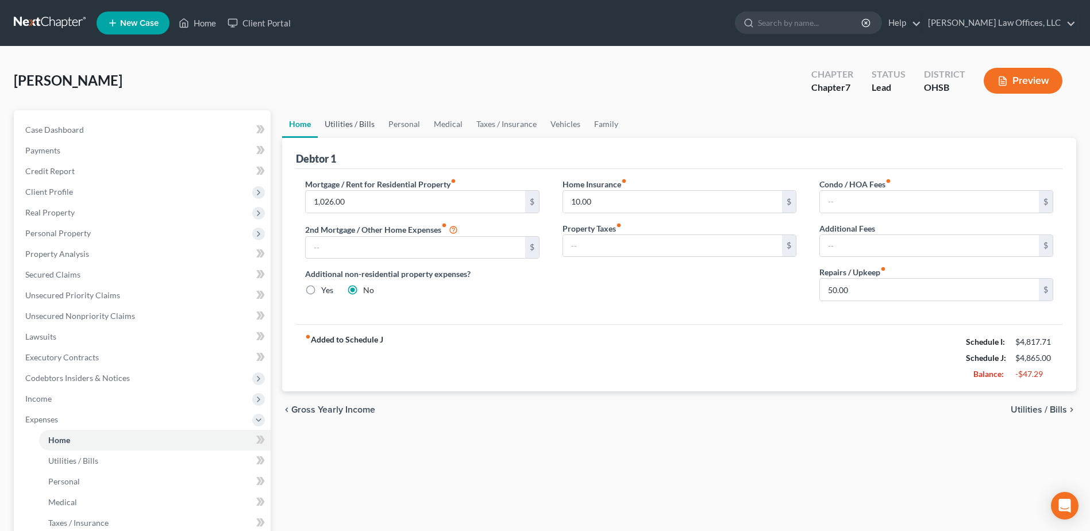
click at [346, 127] on link "Utilities / Bills" at bounding box center [350, 124] width 64 height 28
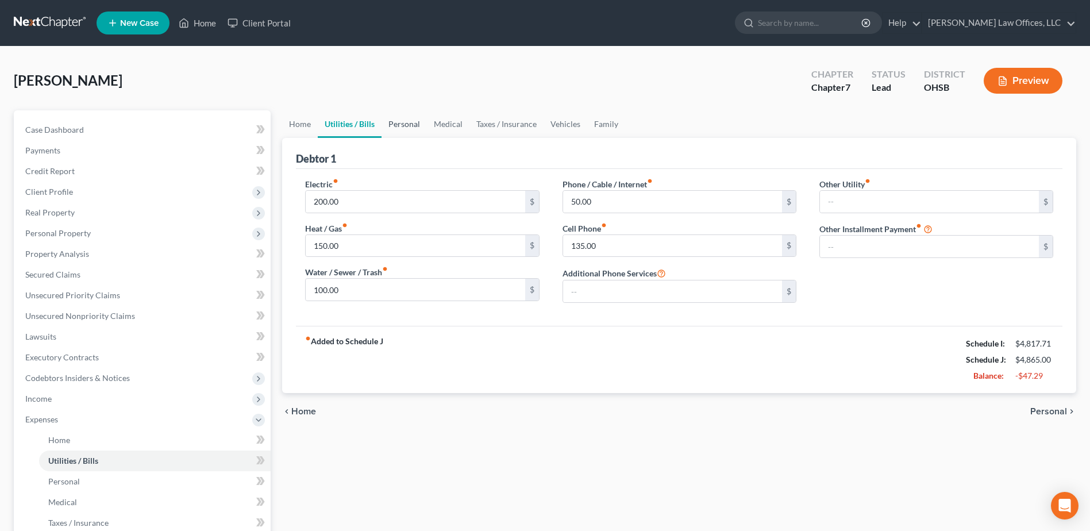
click at [394, 123] on link "Personal" at bounding box center [403, 124] width 45 height 28
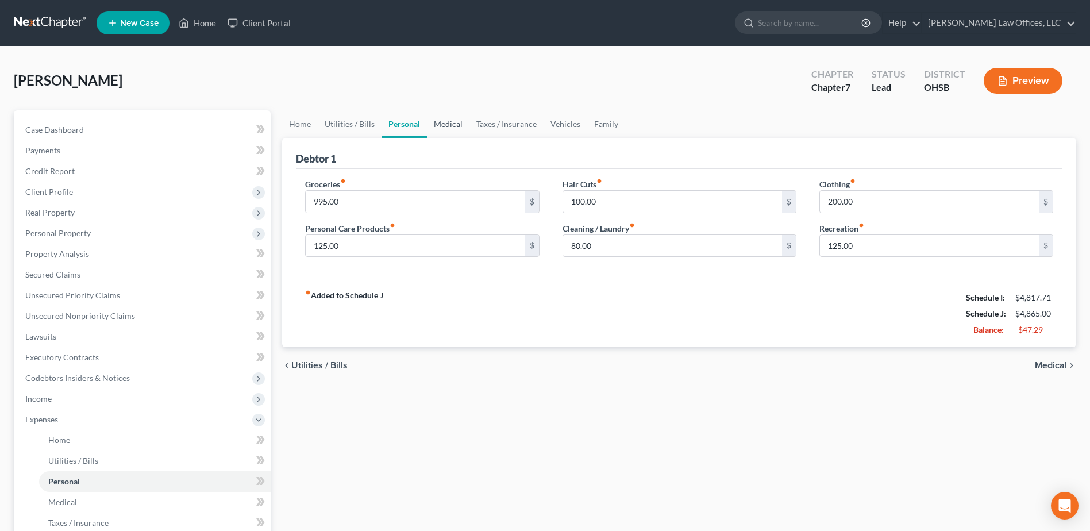
click at [457, 120] on link "Medical" at bounding box center [448, 124] width 43 height 28
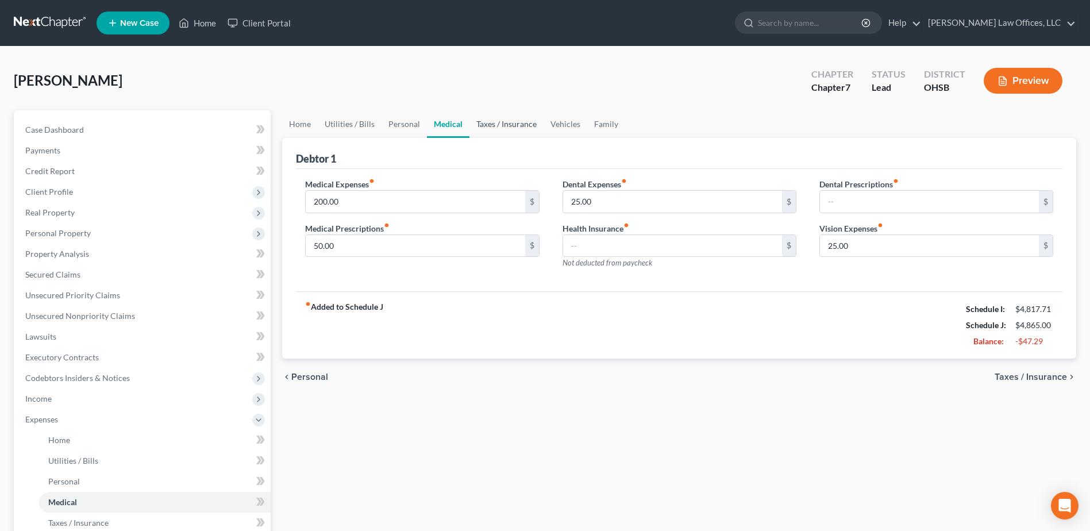
click at [492, 123] on link "Taxes / Insurance" at bounding box center [506, 124] width 74 height 28
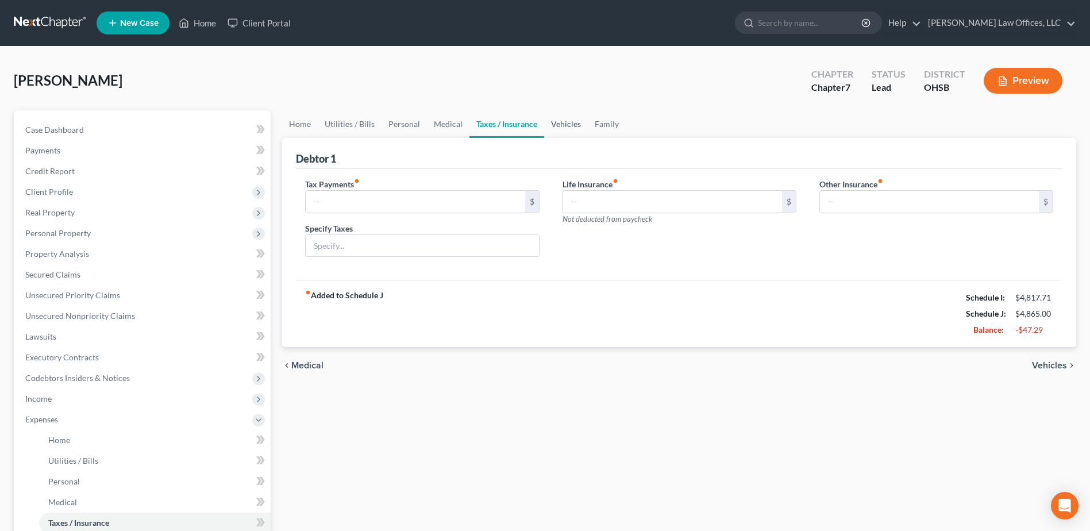
click at [558, 122] on link "Vehicles" at bounding box center [566, 124] width 44 height 28
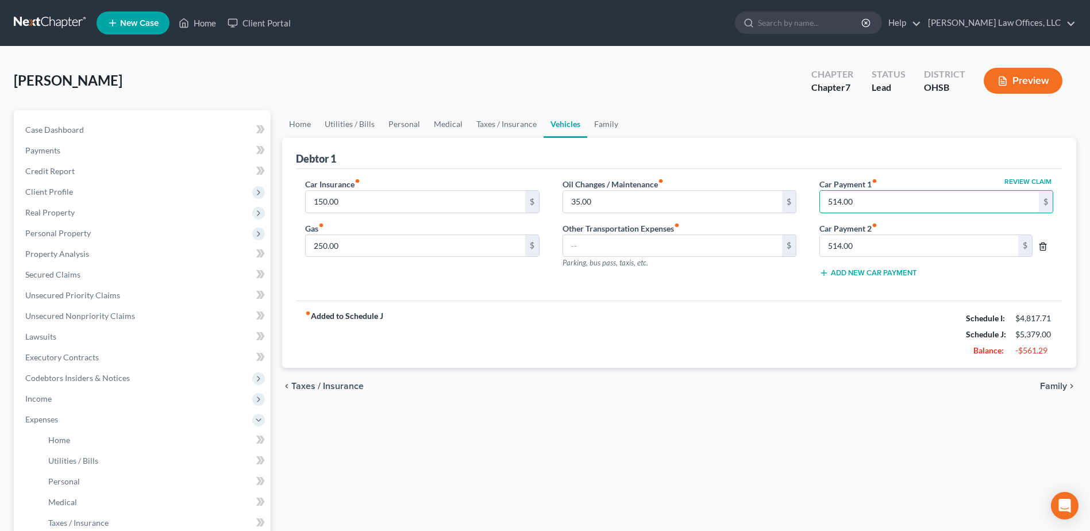
type input "514.00"
click at [1044, 249] on icon "button" at bounding box center [1042, 246] width 9 height 9
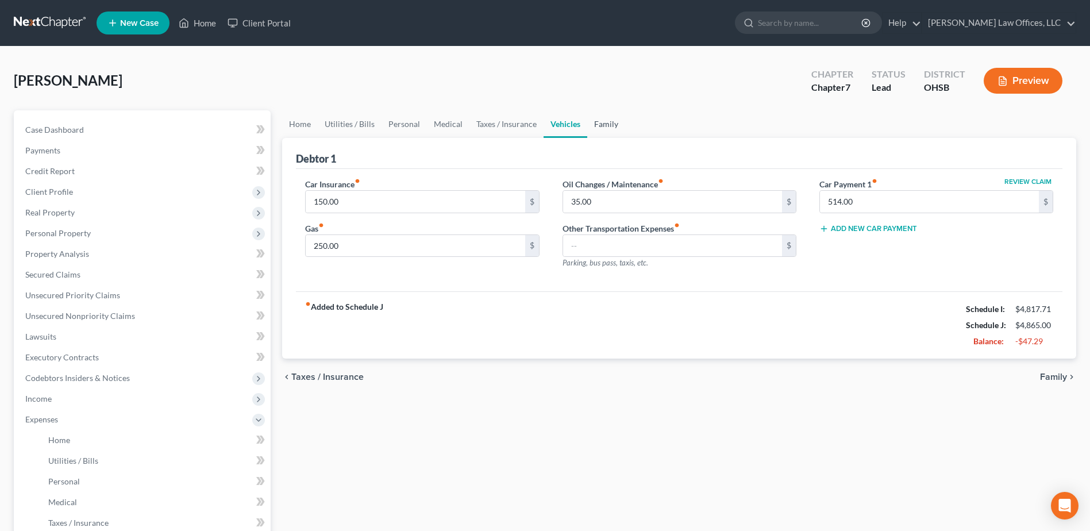
click at [613, 122] on link "Family" at bounding box center [606, 124] width 38 height 28
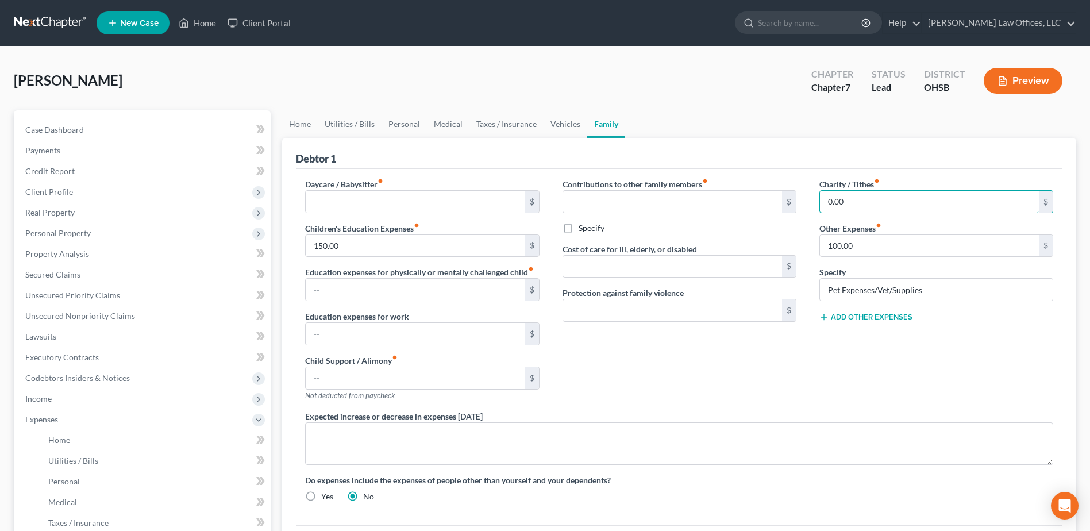
type input "0.00"
click at [756, 349] on div "Contributions to other family members fiber_manual_record $ Specify Cost of car…" at bounding box center [679, 294] width 257 height 232
click at [453, 127] on link "Medical" at bounding box center [448, 124] width 43 height 28
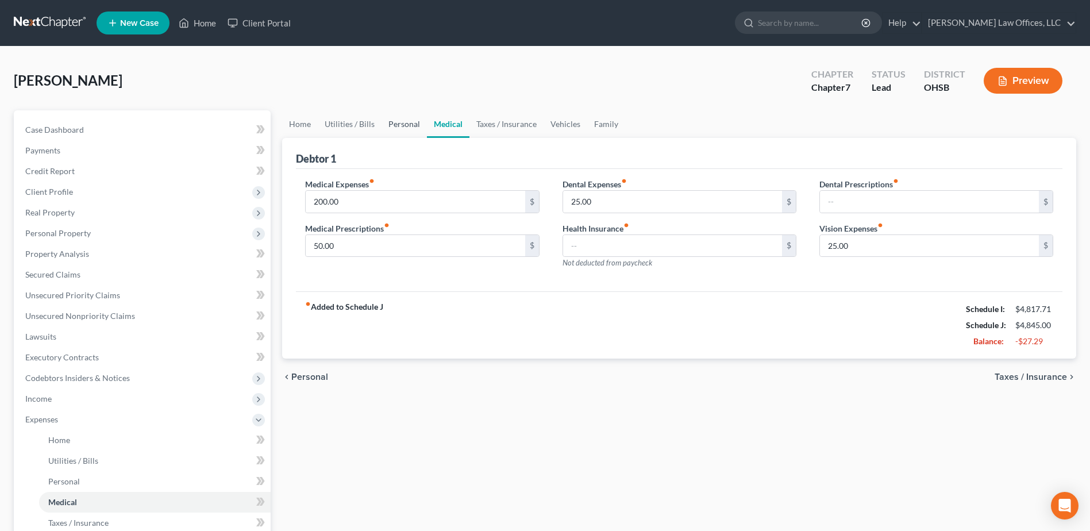
click at [412, 127] on link "Personal" at bounding box center [403, 124] width 45 height 28
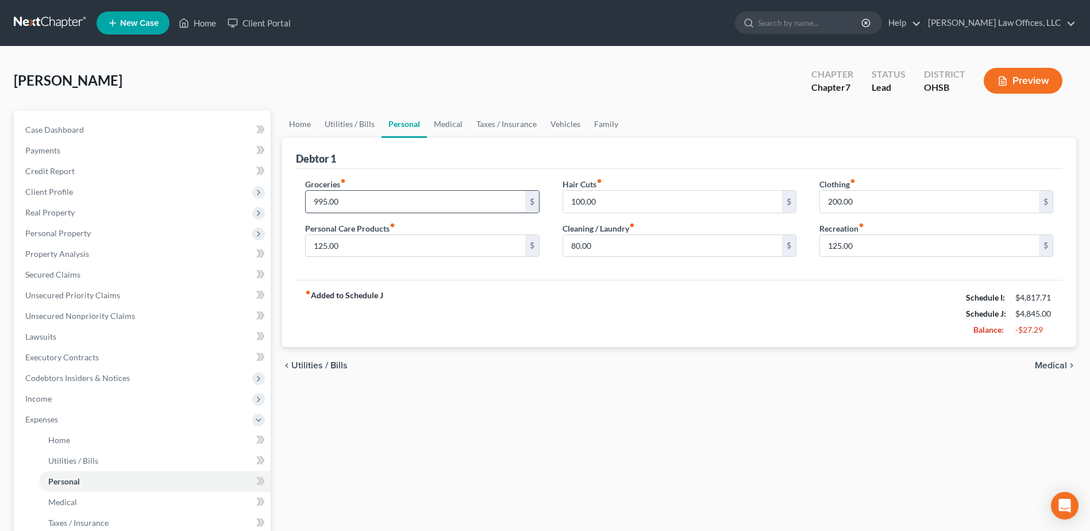
click at [351, 196] on input "995.00" at bounding box center [415, 202] width 219 height 22
click at [345, 127] on link "Utilities / Bills" at bounding box center [350, 124] width 64 height 28
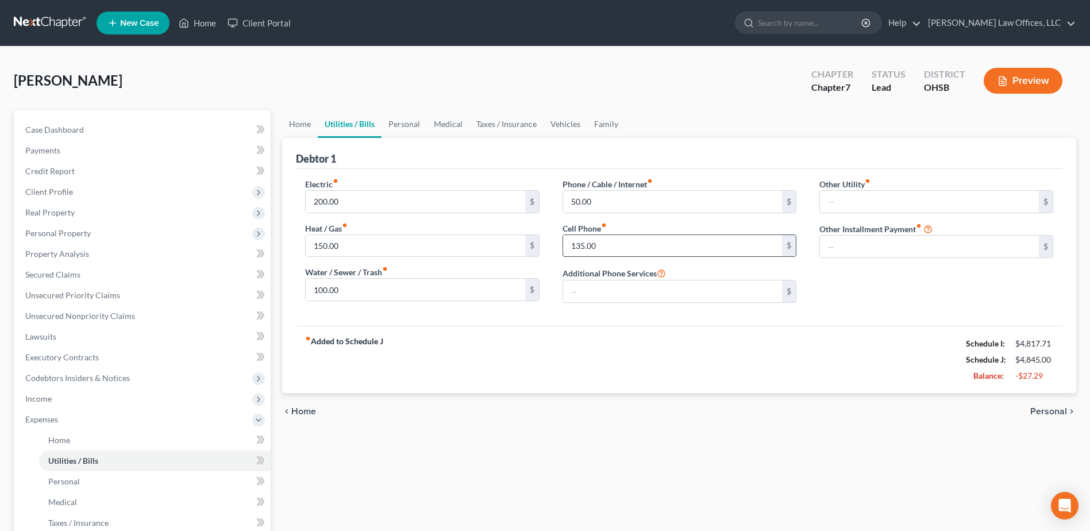
click at [614, 238] on input "135.00" at bounding box center [672, 246] width 219 height 22
type input "125.00"
click at [400, 120] on link "Personal" at bounding box center [403, 124] width 45 height 28
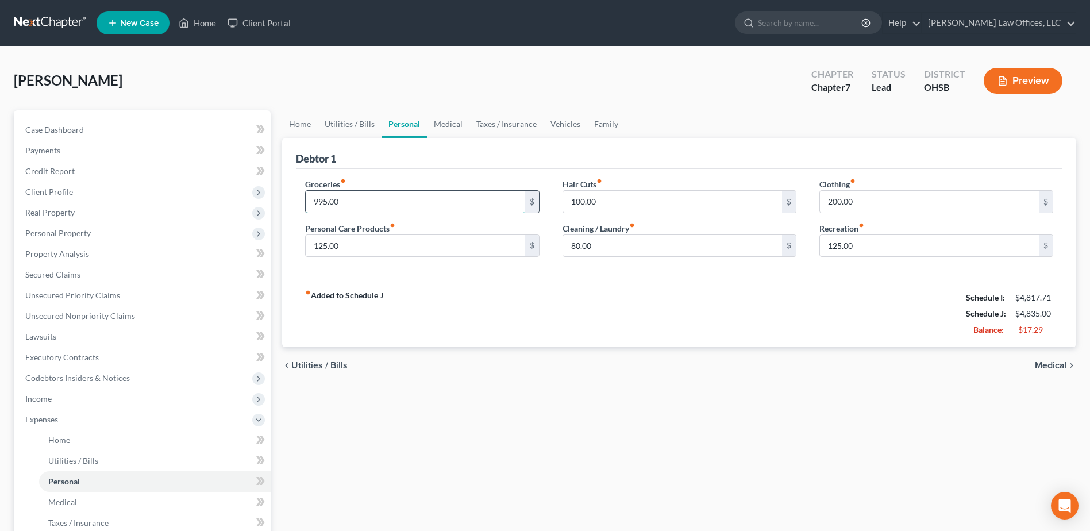
click at [380, 202] on input "995.00" at bounding box center [415, 202] width 219 height 22
type input "985.00"
click at [381, 243] on input "125.00" at bounding box center [415, 246] width 219 height 22
type input "120.00"
click at [608, 206] on input "100.00" at bounding box center [672, 202] width 219 height 22
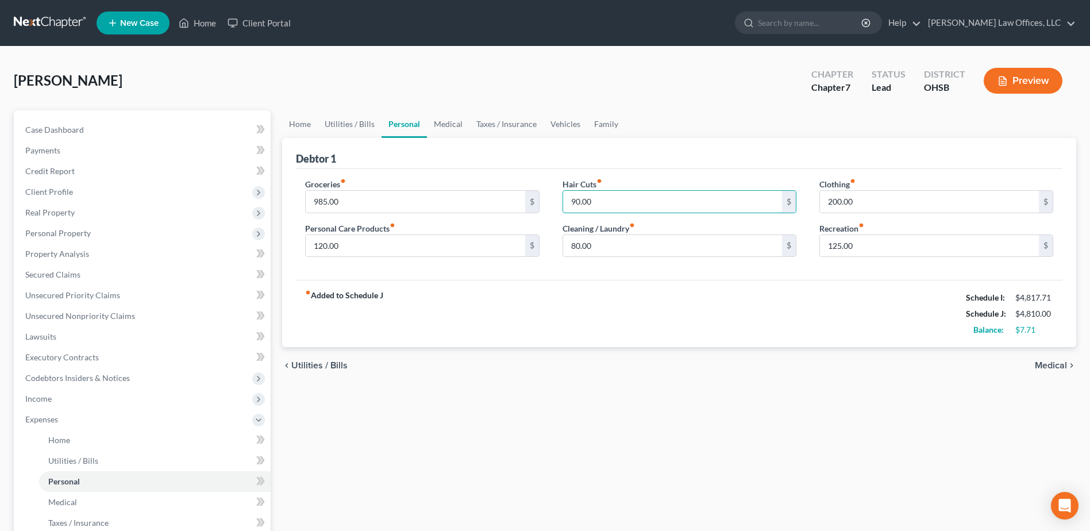
type input "90.00"
click at [597, 310] on div "fiber_manual_record Added to Schedule J Schedule I: $4,817.71 Schedule J: $4,81…" at bounding box center [679, 313] width 766 height 67
click at [79, 407] on span "Income" at bounding box center [143, 398] width 254 height 21
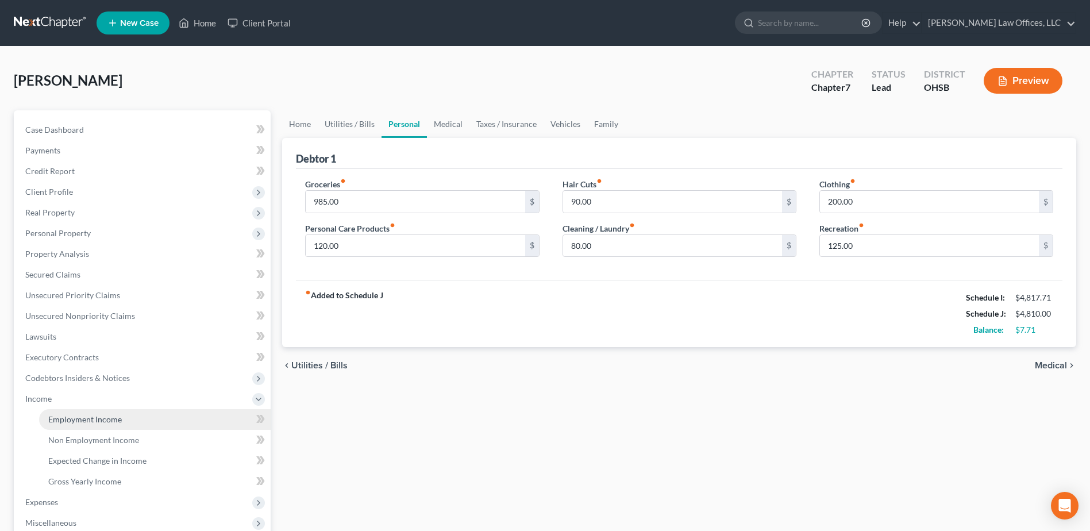
click at [86, 425] on link "Employment Income" at bounding box center [154, 419] width 231 height 21
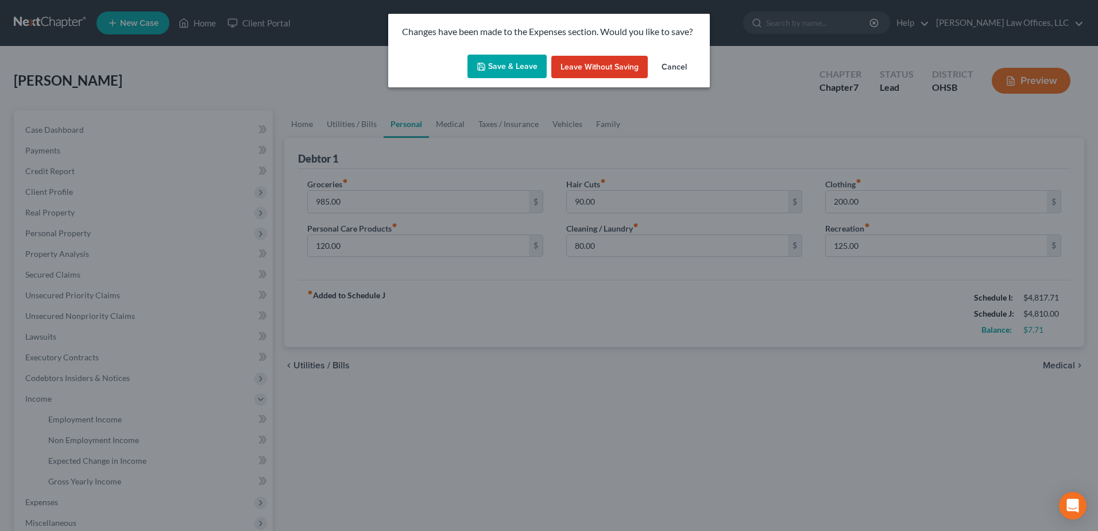
click at [522, 72] on button "Save & Leave" at bounding box center [507, 67] width 79 height 24
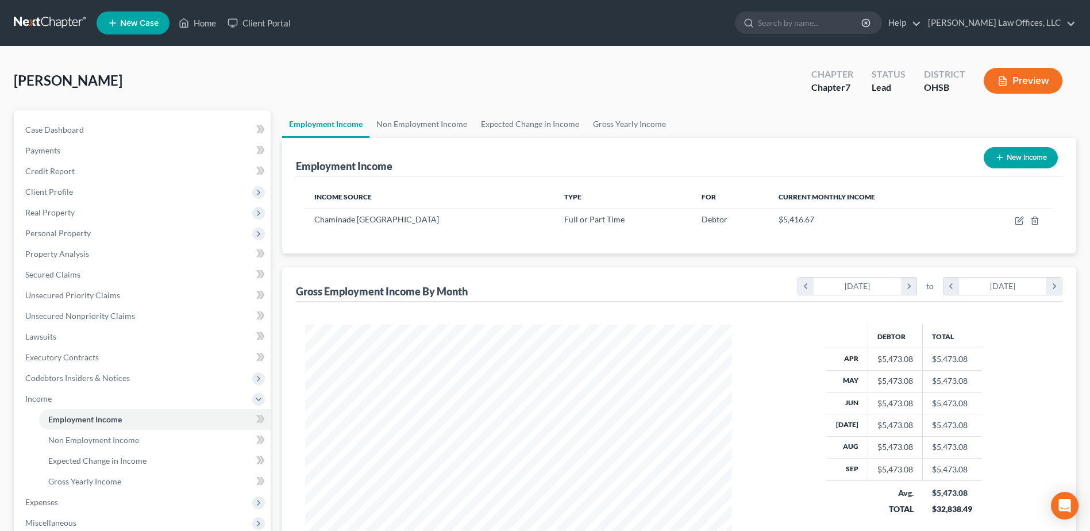
scroll to position [213, 449]
click at [67, 495] on span "Expenses" at bounding box center [143, 502] width 254 height 21
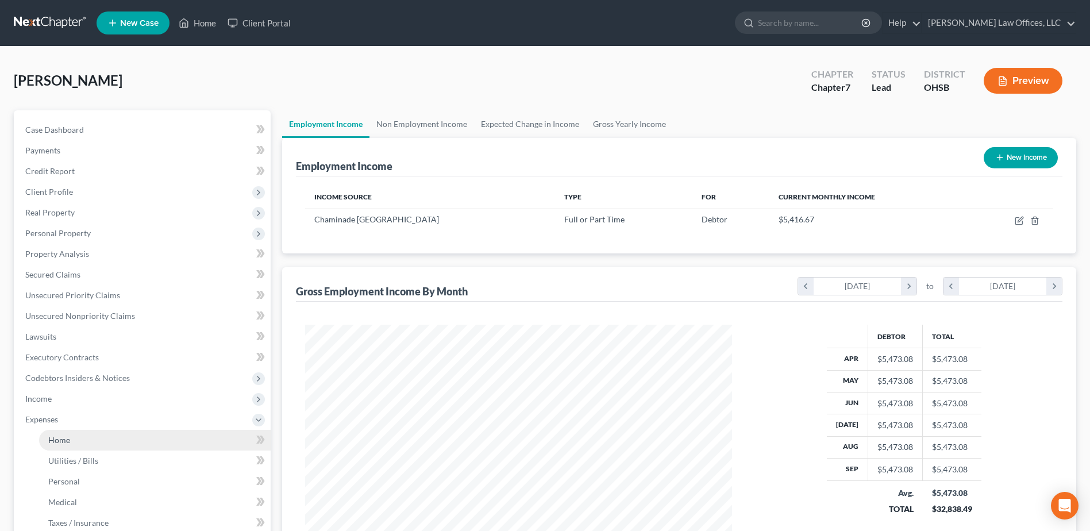
click at [76, 444] on link "Home" at bounding box center [154, 440] width 231 height 21
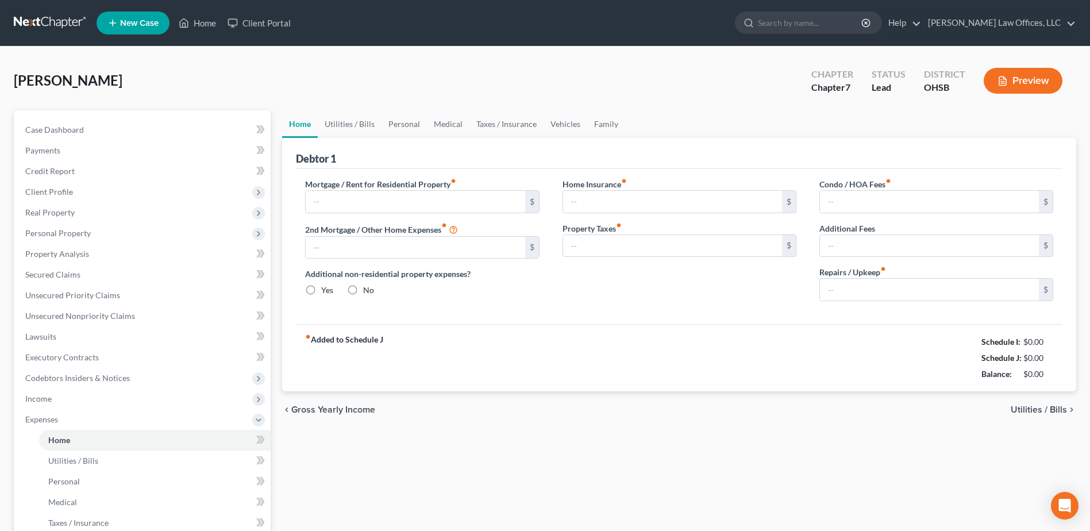
type input "1,026.00"
radio input "true"
type input "10.00"
type input "50.00"
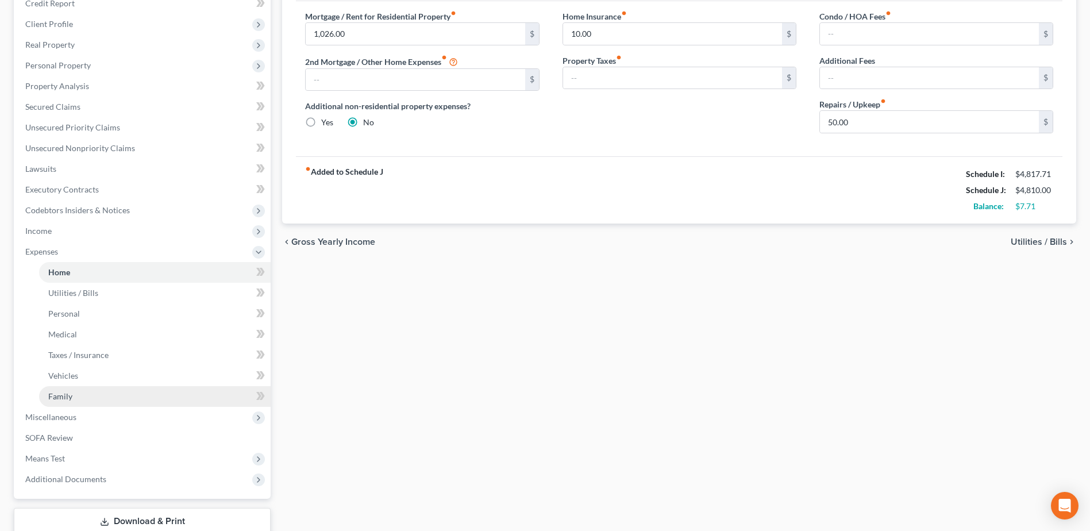
scroll to position [172, 0]
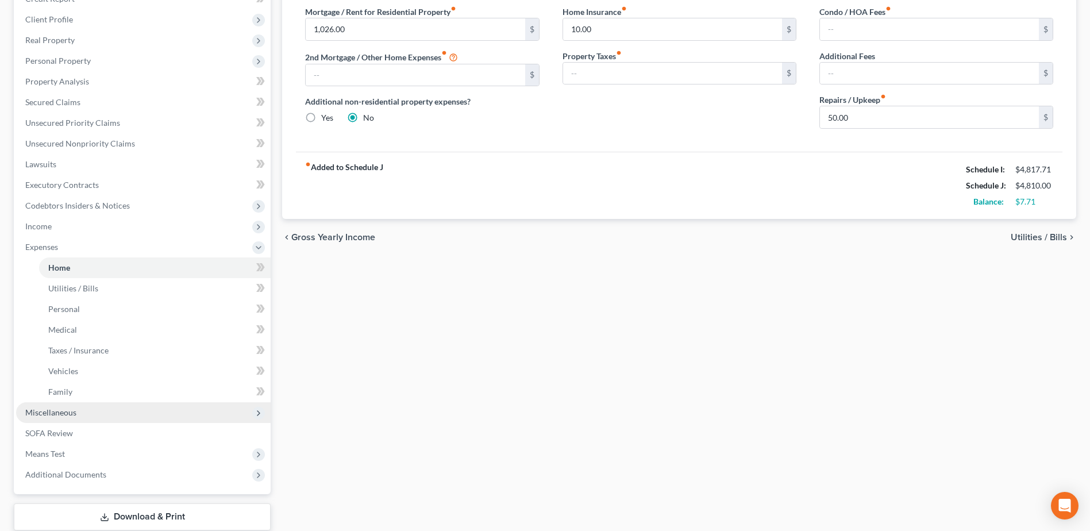
click at [92, 414] on span "Miscellaneous" at bounding box center [143, 412] width 254 height 21
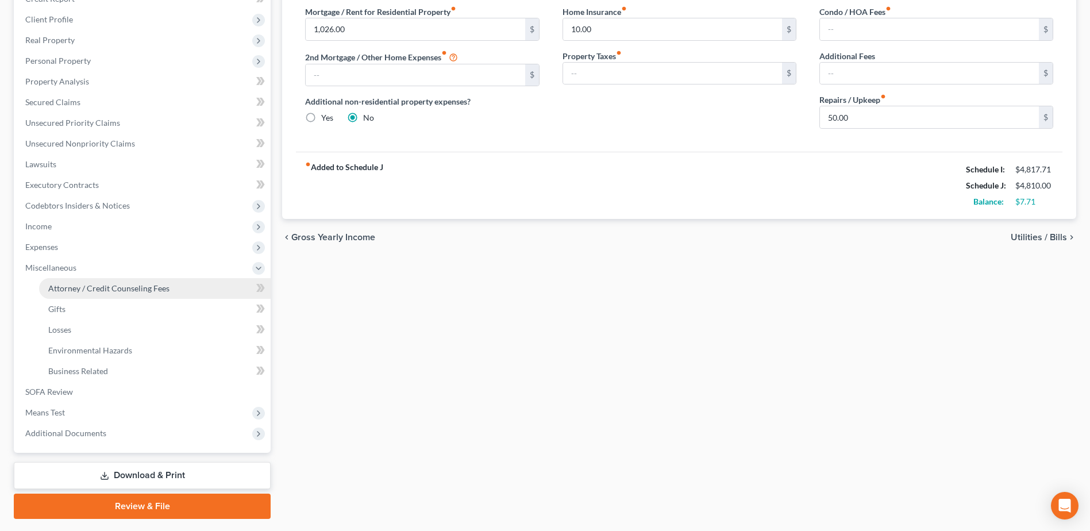
click at [136, 294] on link "Attorney / Credit Counseling Fees" at bounding box center [154, 288] width 231 height 21
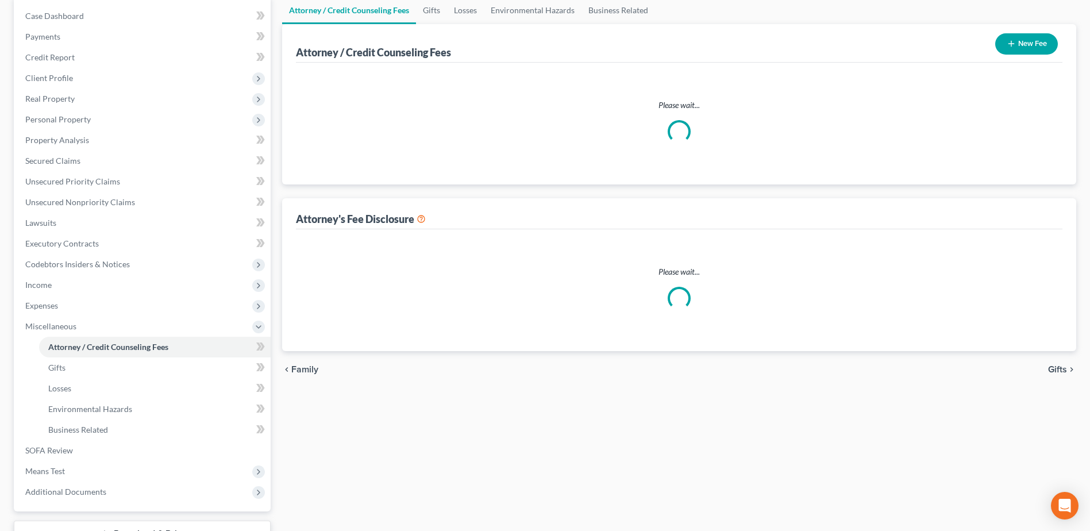
scroll to position [22, 0]
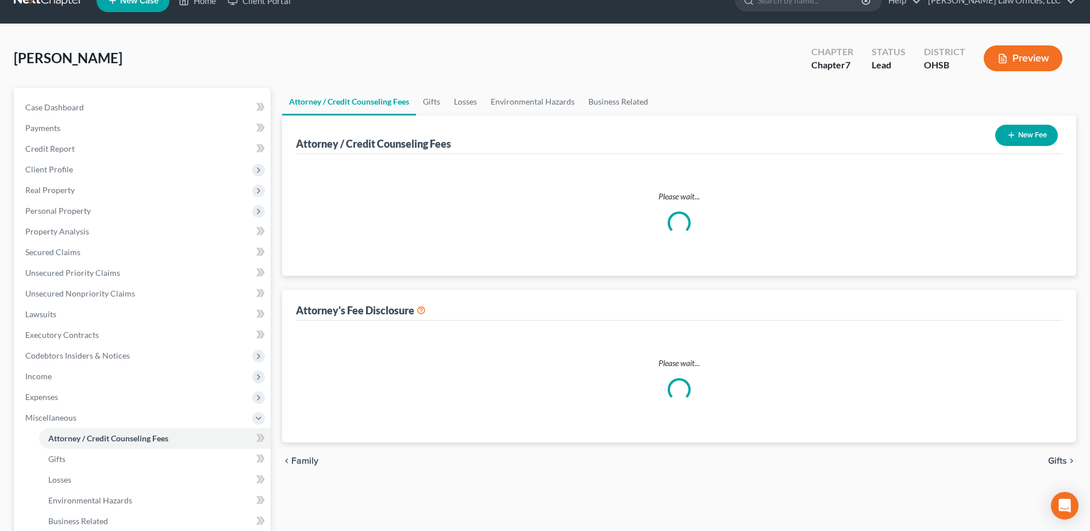
select select "1"
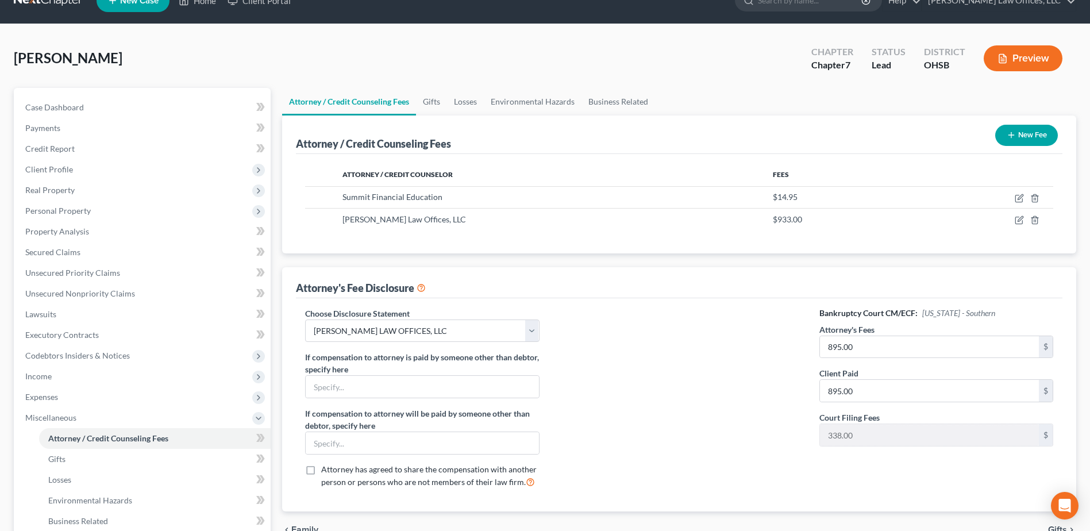
scroll to position [0, 0]
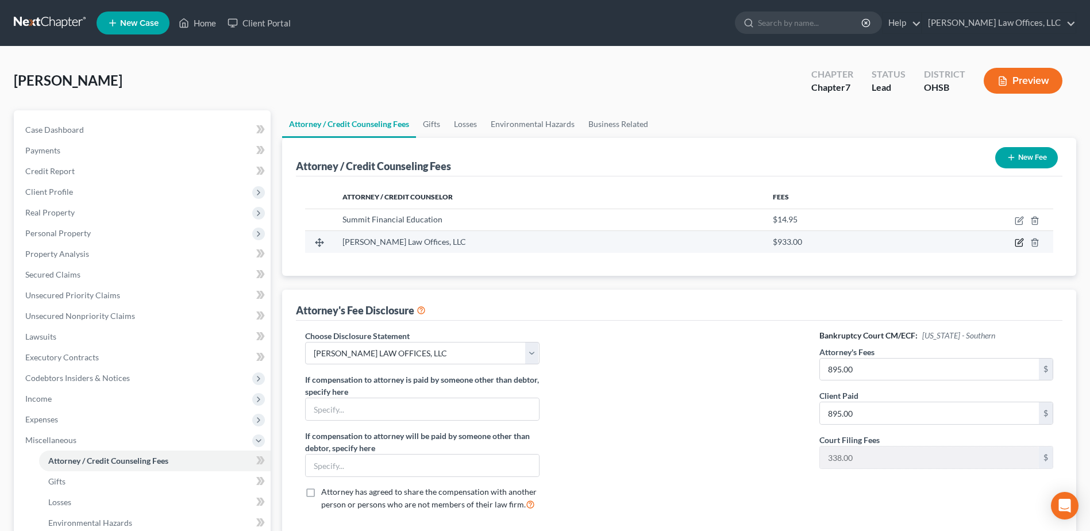
click at [1017, 241] on icon "button" at bounding box center [1018, 242] width 9 height 9
select select "36"
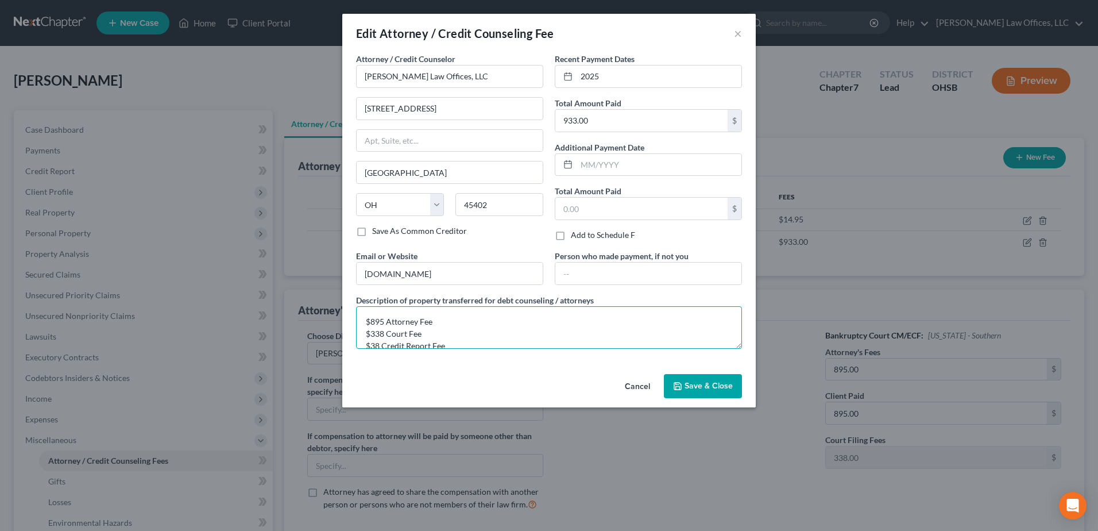
drag, startPoint x: 426, startPoint y: 334, endPoint x: 364, endPoint y: 335, distance: 61.5
click at [364, 335] on textarea "$895 Attorney Fee $338 Court Fee $38 Credit Report Fee" at bounding box center [549, 327] width 386 height 43
drag, startPoint x: 375, startPoint y: 333, endPoint x: 381, endPoint y: 334, distance: 6.4
click at [381, 334] on textarea "$895 Attorney Fee $38 Credit Report Fee" at bounding box center [549, 327] width 386 height 43
type textarea "$895 Attorney Fee $37 Credit Report Fee"
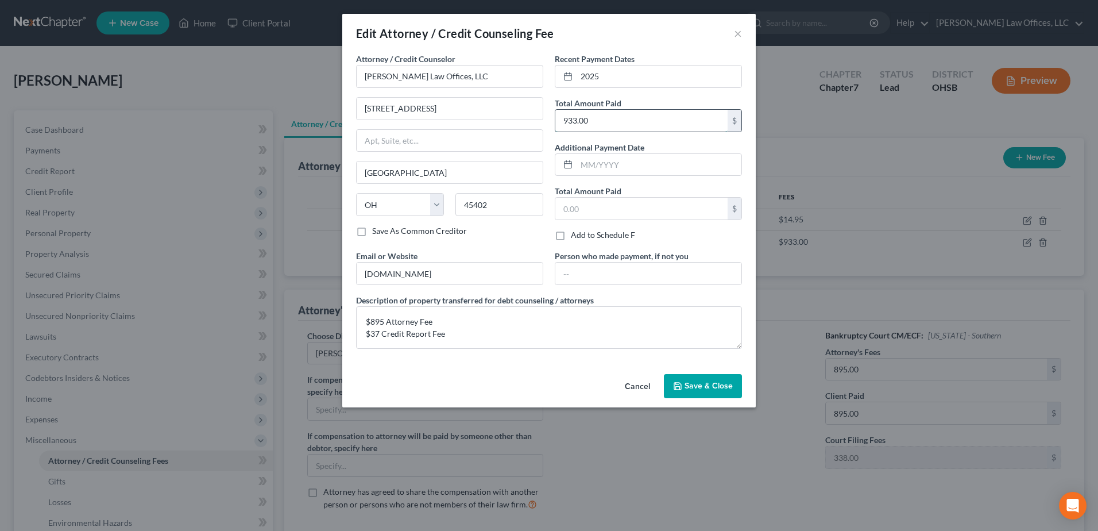
click at [577, 119] on input "933.00" at bounding box center [641, 121] width 172 height 22
click at [576, 122] on input "933.00" at bounding box center [641, 121] width 172 height 22
type input "932.00"
click at [715, 386] on span "Save & Close" at bounding box center [709, 386] width 48 height 10
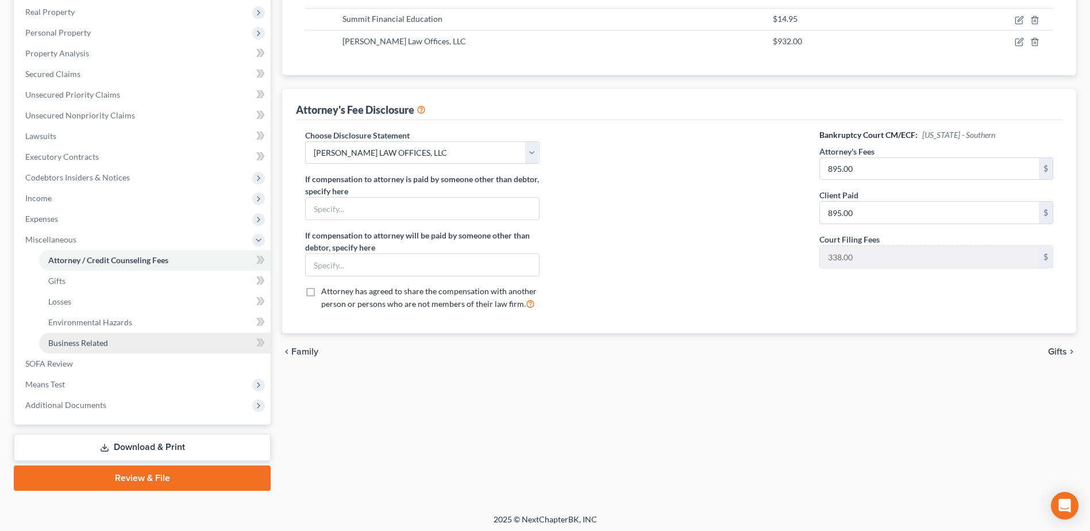
scroll to position [204, 0]
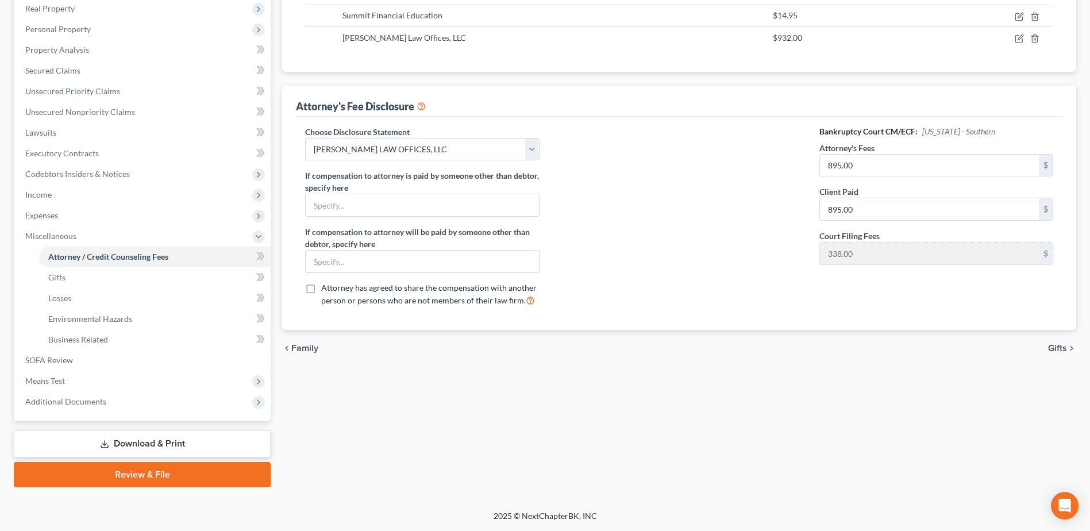
drag, startPoint x: 192, startPoint y: 436, endPoint x: 198, endPoint y: 434, distance: 6.7
click at [192, 436] on link "Download & Print" at bounding box center [142, 443] width 257 height 27
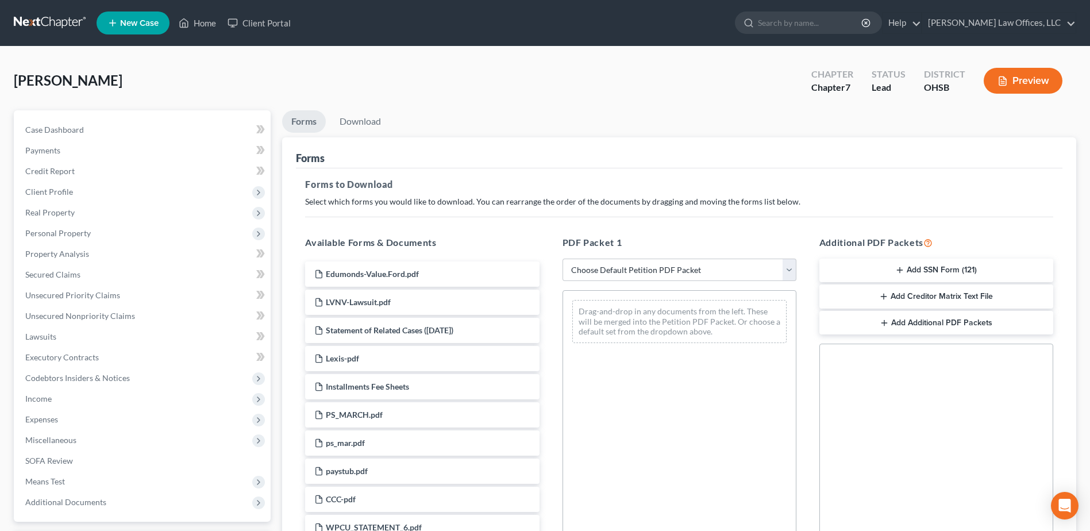
click at [930, 268] on button "Add SSN Form (121)" at bounding box center [936, 270] width 234 height 24
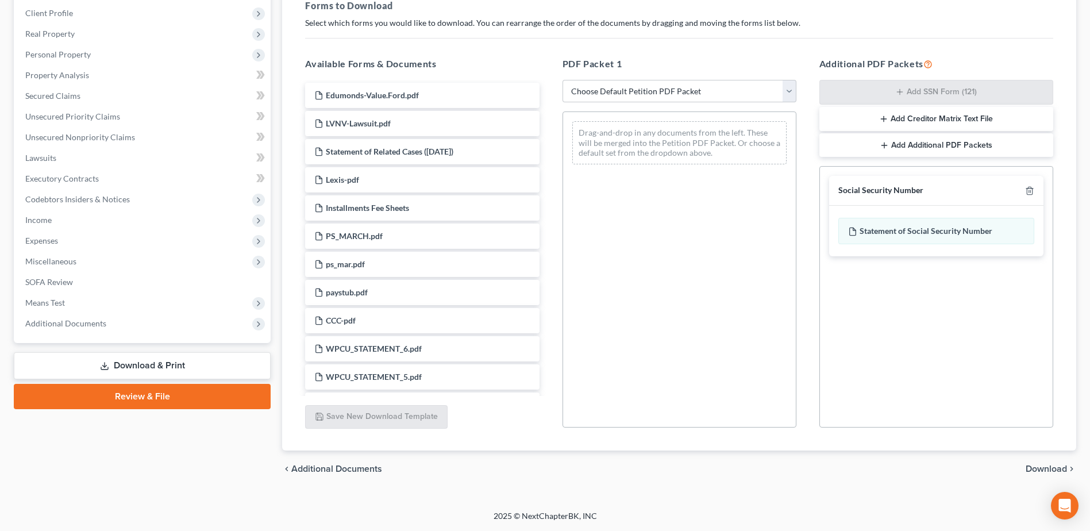
click at [1041, 472] on span "Download" at bounding box center [1045, 468] width 41 height 9
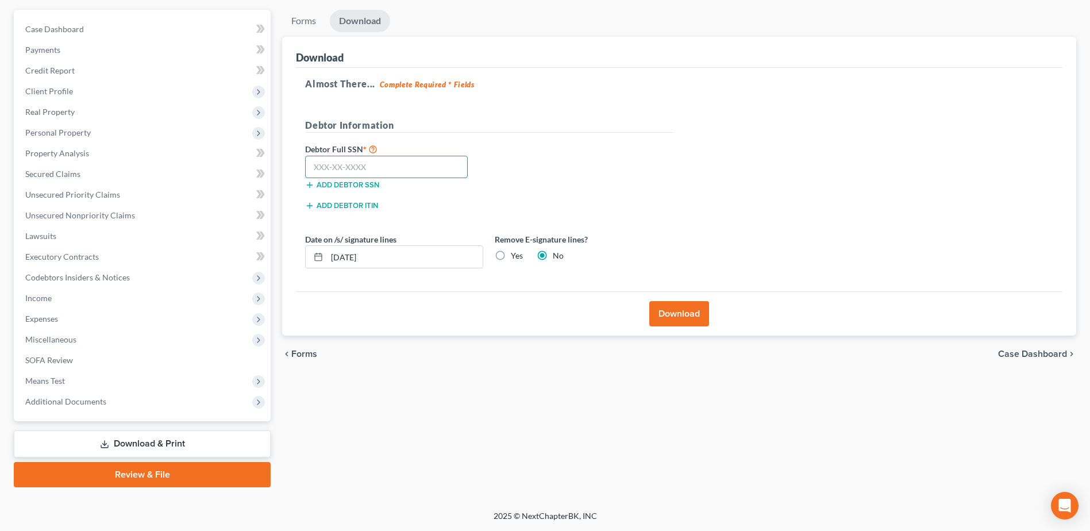
click at [430, 172] on input "text" at bounding box center [386, 167] width 163 height 23
type input "292-92-3295"
click at [666, 319] on button "Download" at bounding box center [679, 313] width 60 height 25
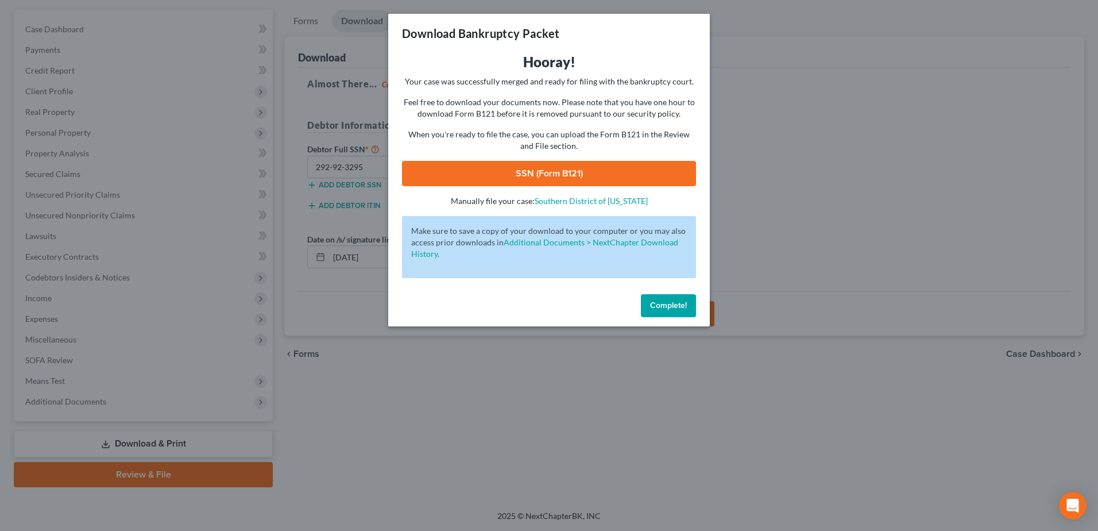
click at [619, 168] on link "SSN (Form B121)" at bounding box center [549, 173] width 294 height 25
click at [674, 303] on span "Complete!" at bounding box center [668, 305] width 37 height 10
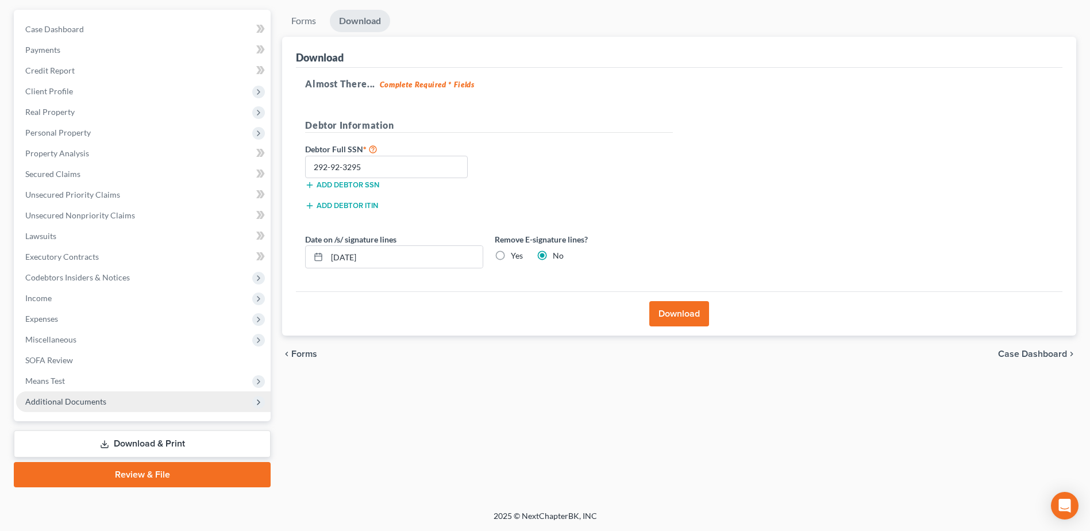
click at [174, 397] on span "Additional Documents" at bounding box center [143, 401] width 254 height 21
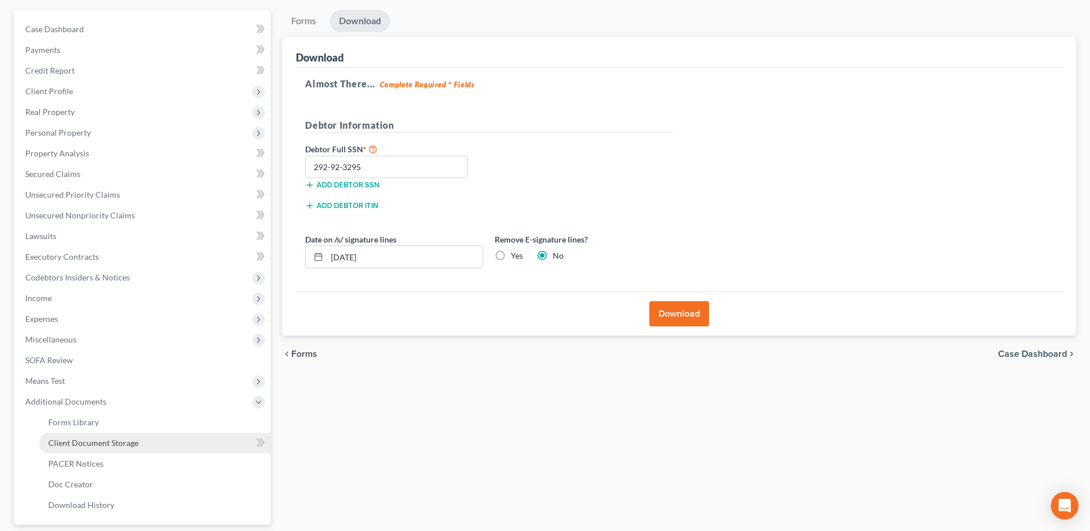
click at [192, 442] on link "Client Document Storage" at bounding box center [154, 443] width 231 height 21
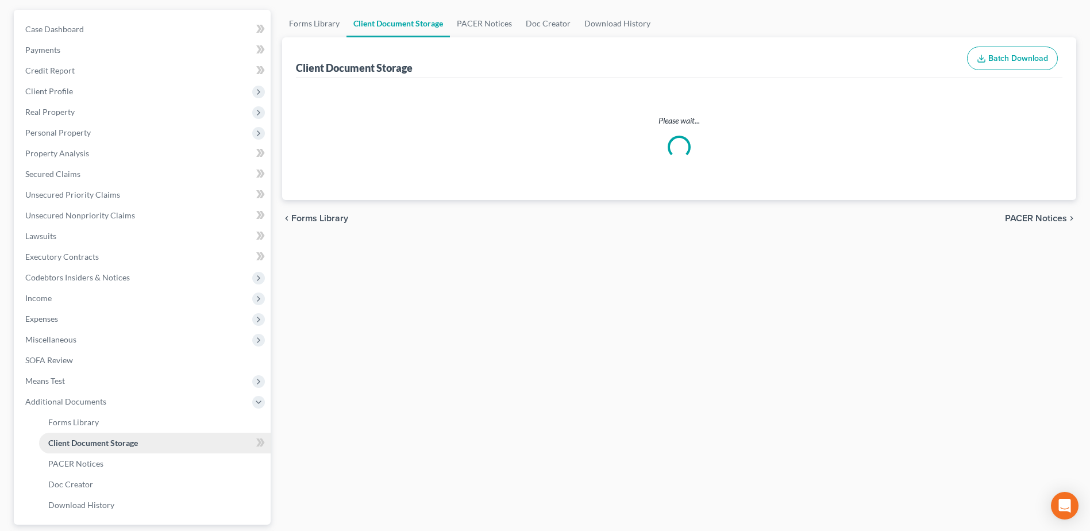
select select "7"
select select "37"
select select "52"
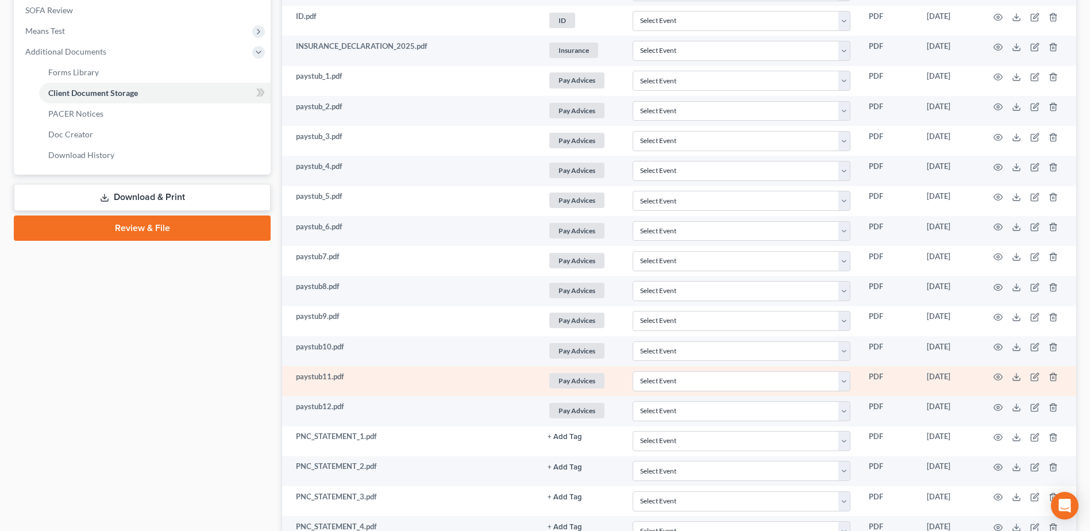
scroll to position [689, 0]
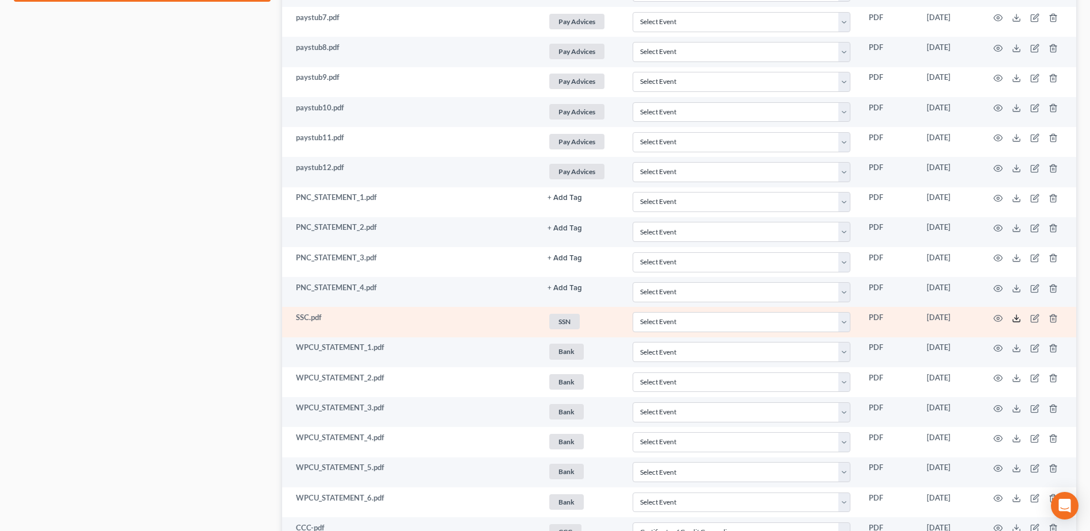
click at [1016, 317] on line at bounding box center [1016, 317] width 0 height 5
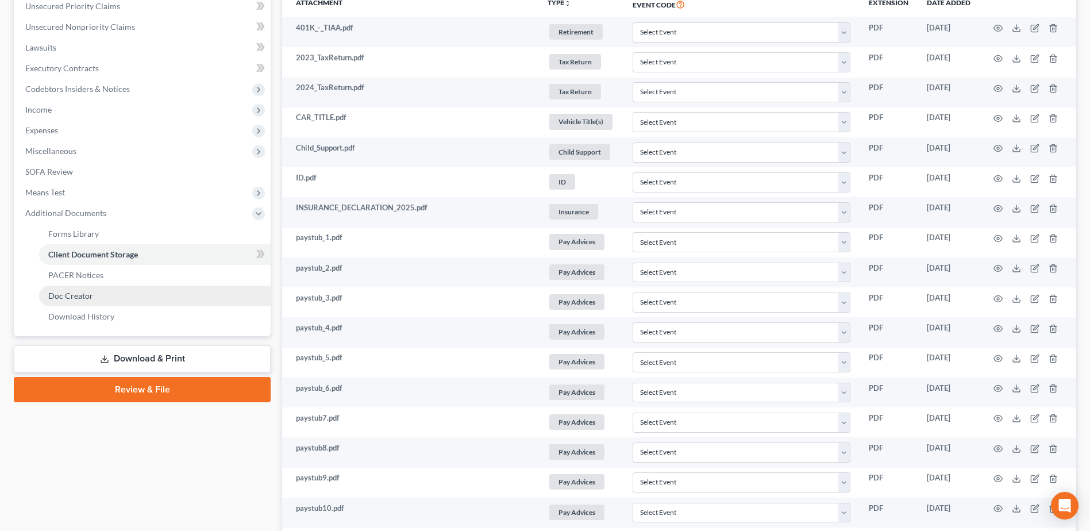
scroll to position [288, 0]
drag, startPoint x: 165, startPoint y: 388, endPoint x: 557, endPoint y: 233, distance: 421.5
click at [165, 388] on link "Review & File" at bounding box center [142, 389] width 257 height 25
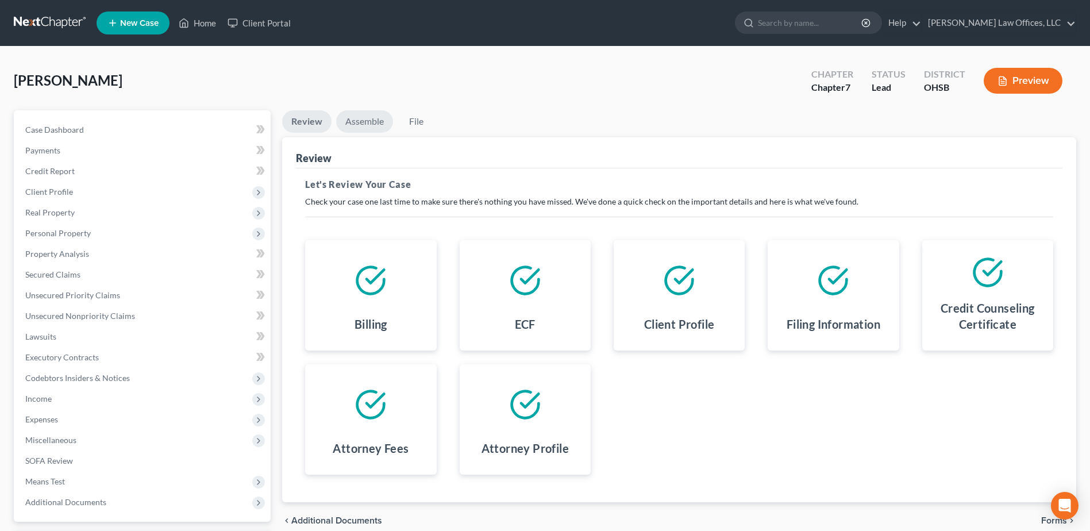
click at [357, 120] on link "Assemble" at bounding box center [364, 121] width 57 height 22
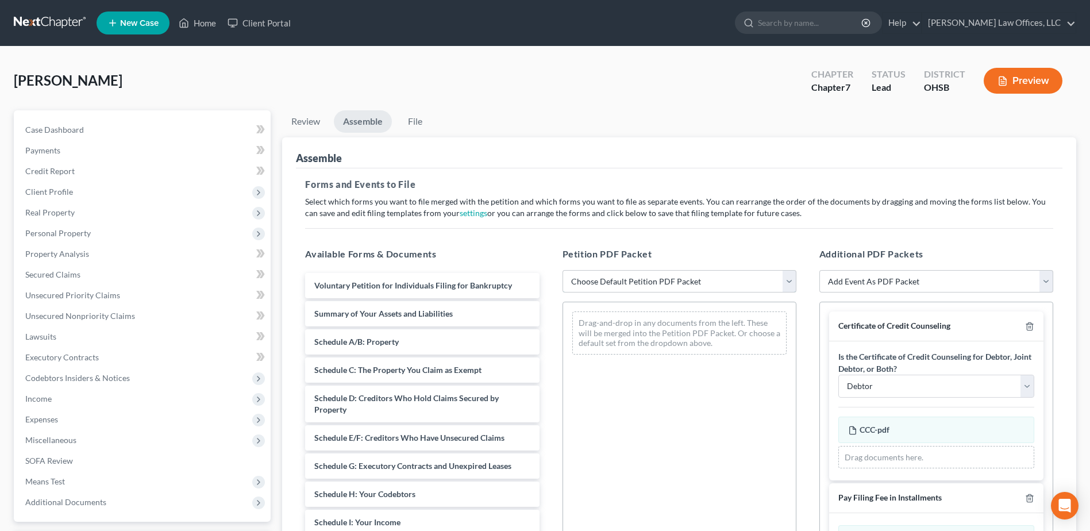
click at [789, 285] on select "Choose Default Petition PDF Packet Emergency Filing (Voluntary Petition and Cre…" at bounding box center [679, 281] width 234 height 23
select select "4"
click at [562, 270] on select "Choose Default Petition PDF Packet Emergency Filing (Voluntary Petition and Cre…" at bounding box center [679, 281] width 234 height 23
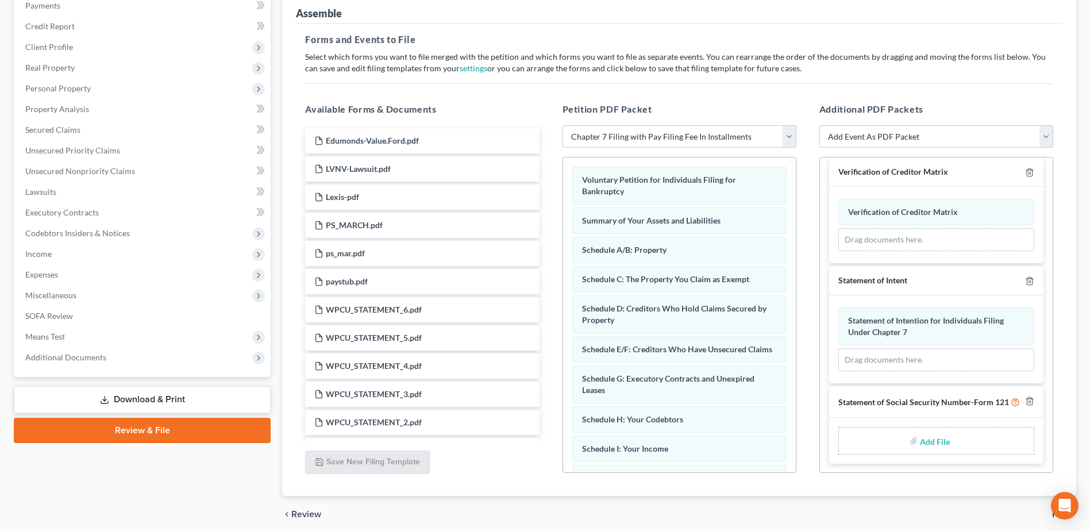
scroll to position [172, 0]
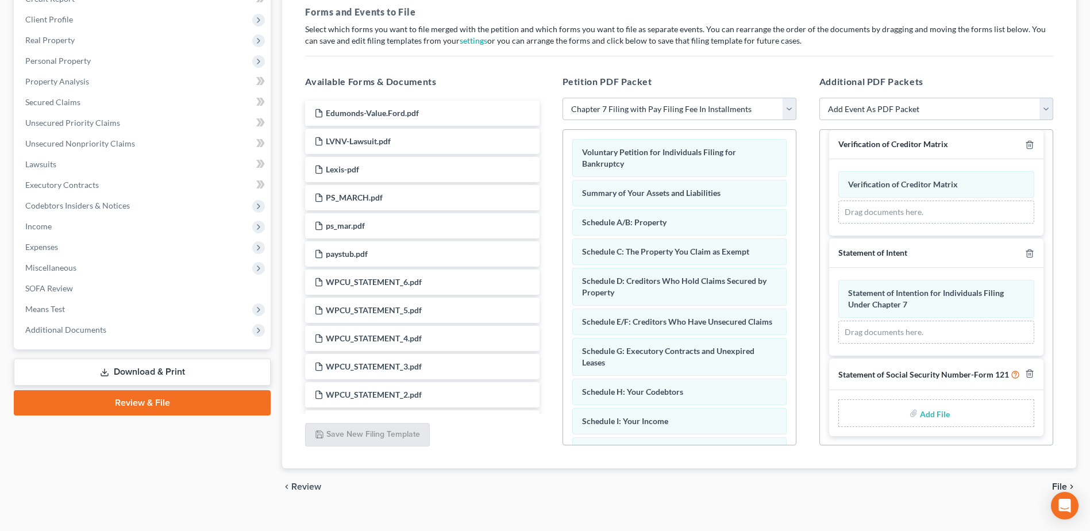
click at [929, 415] on input "file" at bounding box center [934, 413] width 28 height 21
type input "C:\fakepath\SSN.[PERSON_NAME].pdf"
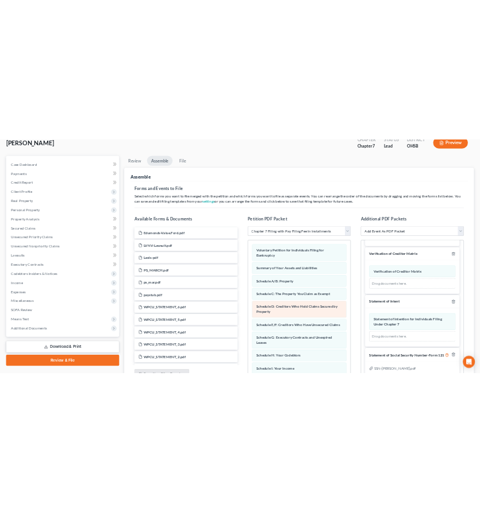
scroll to position [0, 0]
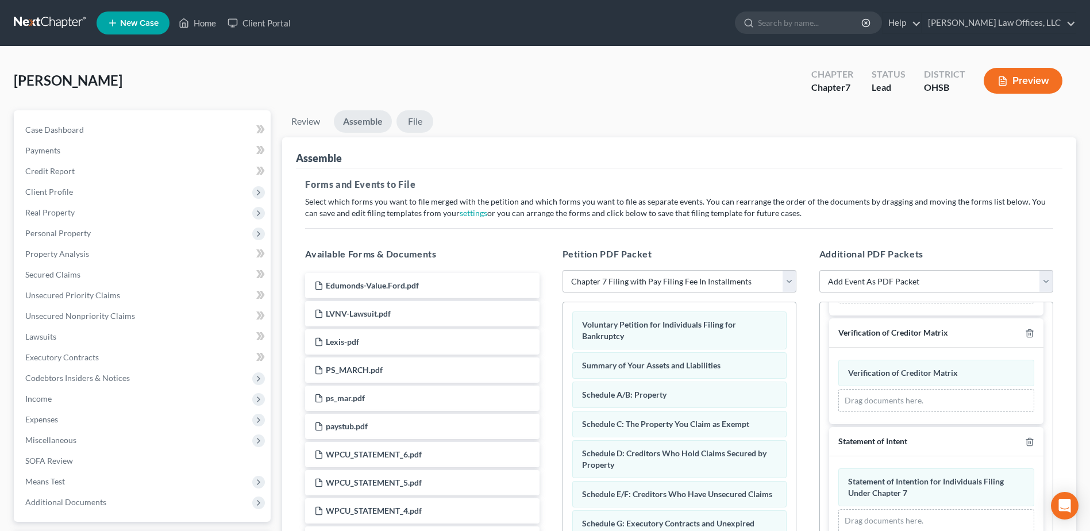
click at [410, 114] on link "File" at bounding box center [414, 121] width 37 height 22
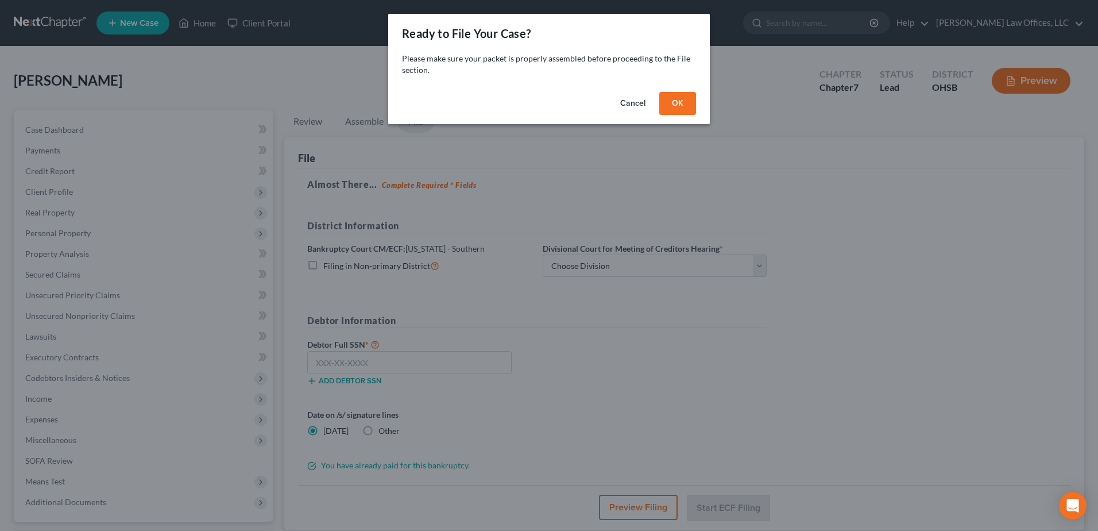
click at [677, 98] on button "OK" at bounding box center [677, 103] width 37 height 23
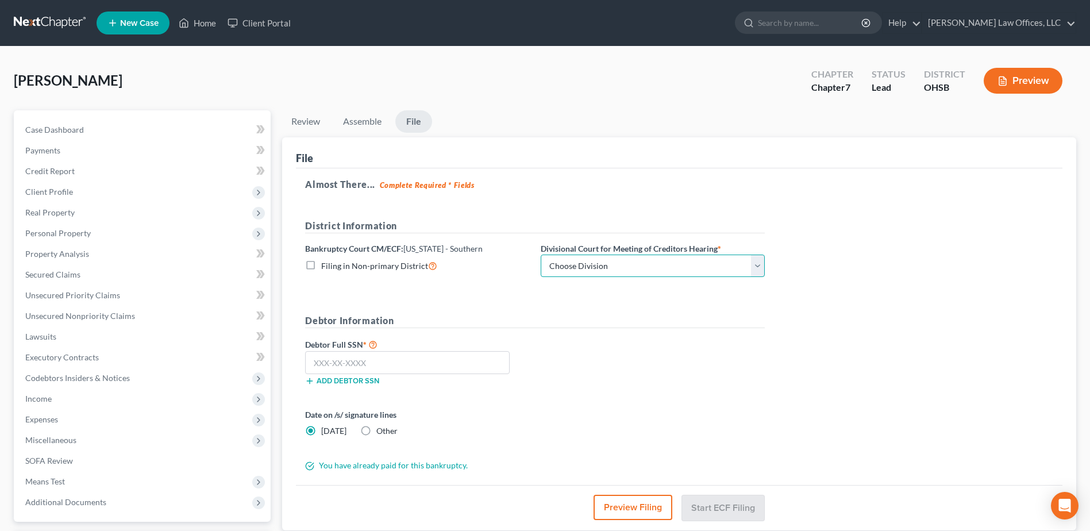
click at [760, 270] on select "Choose Division Cincinnati Columbus [GEOGRAPHIC_DATA]" at bounding box center [652, 265] width 224 height 23
select select "2"
click at [540, 254] on select "Choose Division Cincinnati Columbus [GEOGRAPHIC_DATA]" at bounding box center [652, 265] width 224 height 23
click at [417, 362] on input "text" at bounding box center [407, 362] width 204 height 23
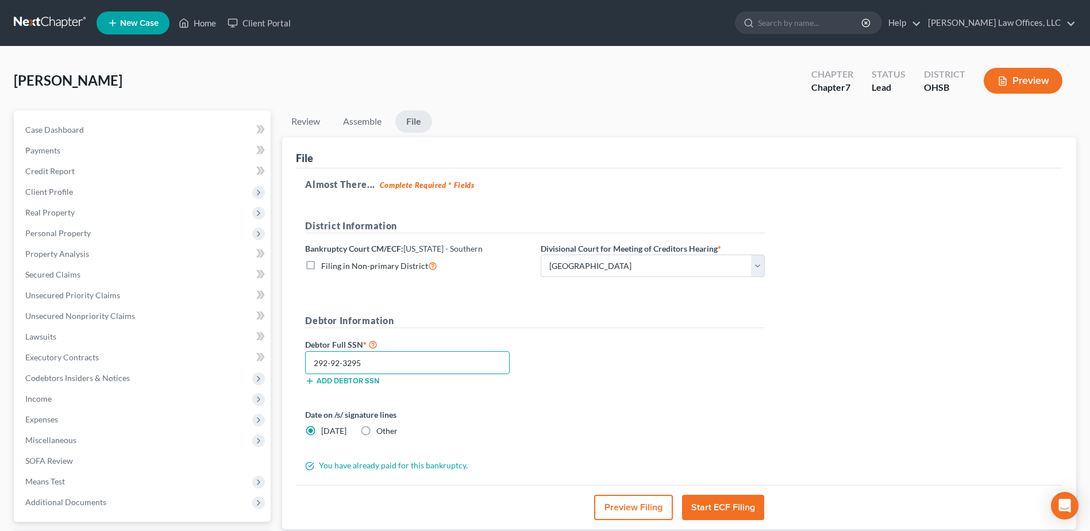
type input "292-92-3295"
click at [733, 505] on button "Start ECF Filing" at bounding box center [723, 507] width 82 height 25
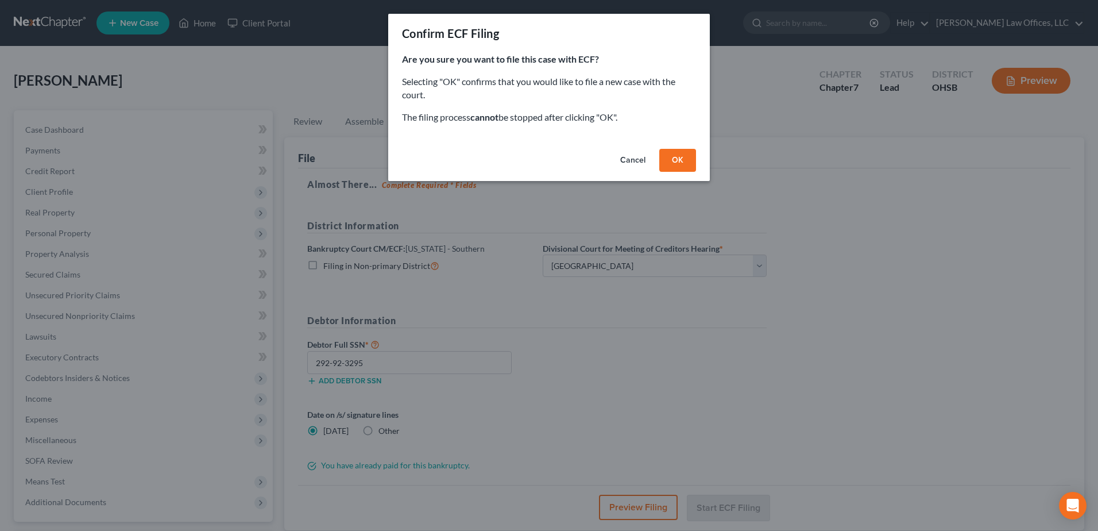
click at [678, 164] on button "OK" at bounding box center [677, 160] width 37 height 23
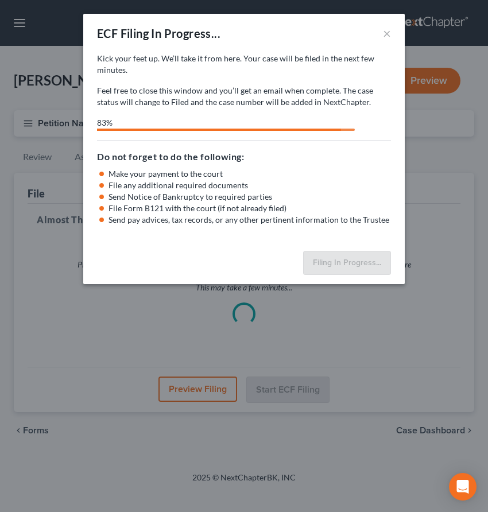
select select "2"
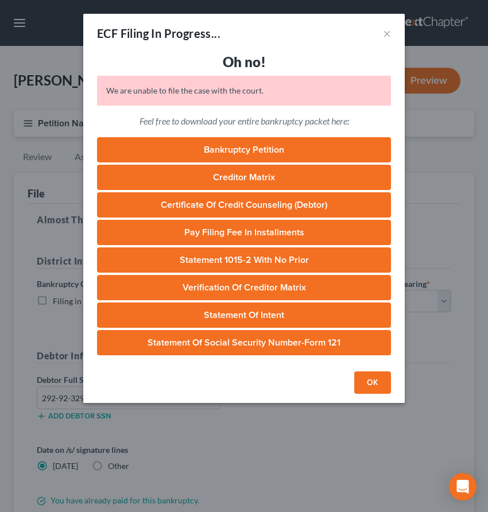
click at [368, 380] on button "OK" at bounding box center [372, 383] width 37 height 23
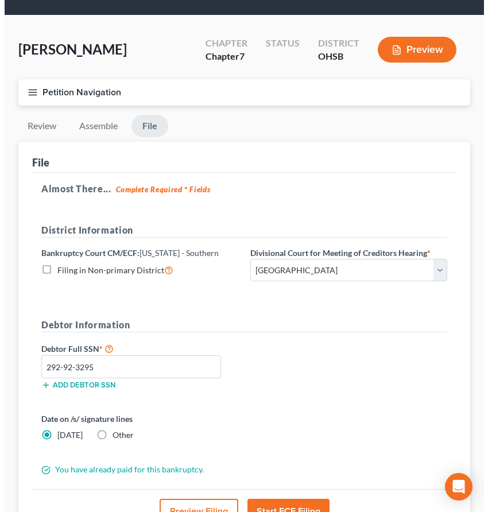
scroll to position [115, 0]
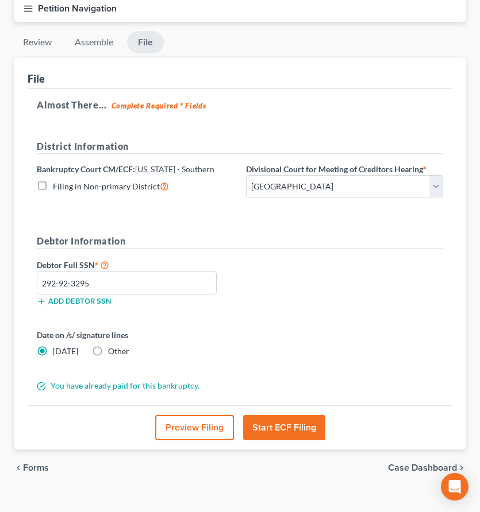
click at [281, 427] on button "Start ECF Filing" at bounding box center [284, 427] width 82 height 25
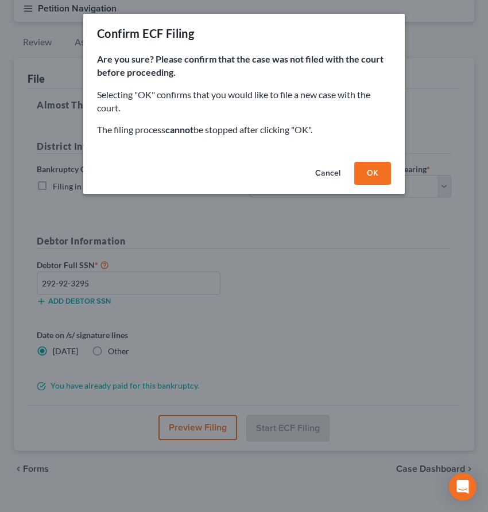
click at [375, 172] on button "OK" at bounding box center [372, 173] width 37 height 23
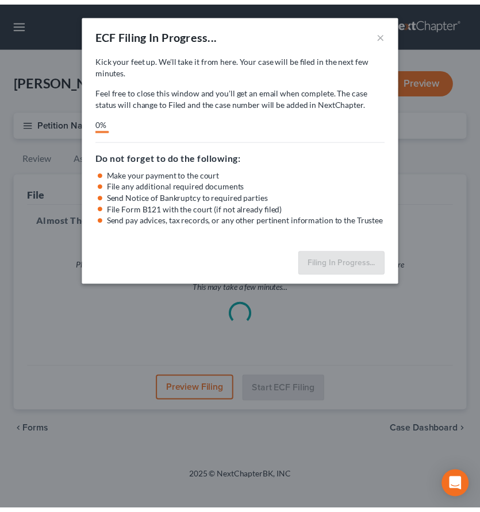
scroll to position [0, 0]
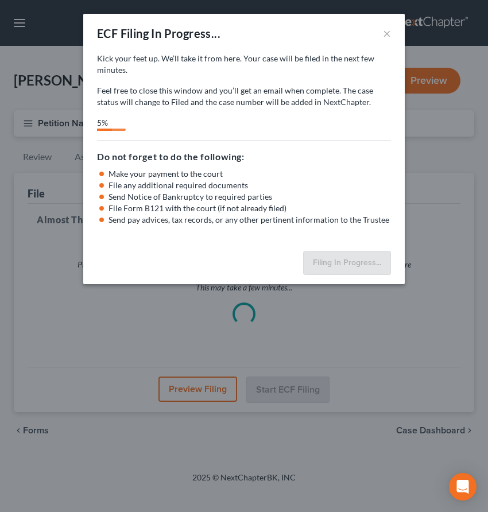
select select "2"
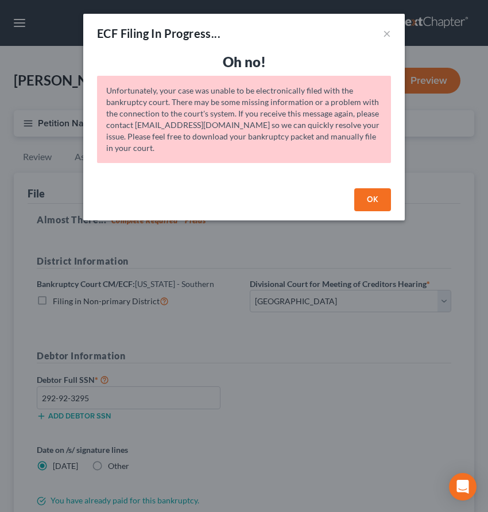
click at [381, 198] on button "OK" at bounding box center [372, 199] width 37 height 23
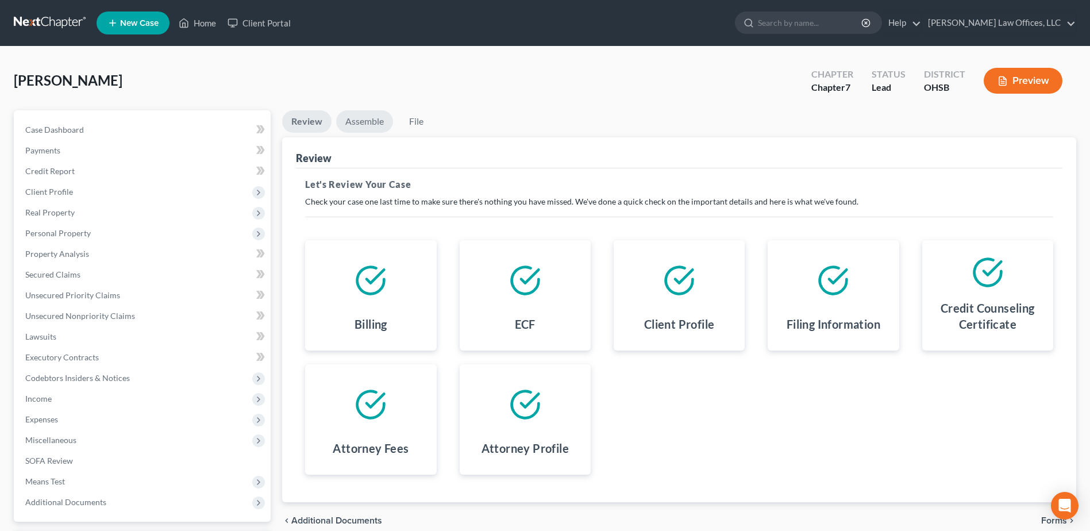
click at [371, 121] on link "Assemble" at bounding box center [364, 121] width 57 height 22
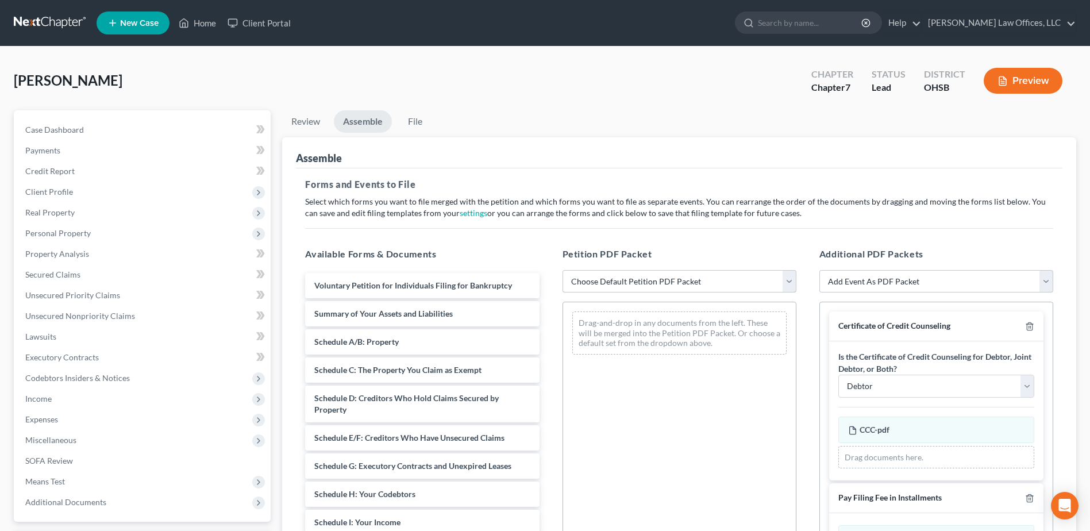
click at [488, 281] on select "Choose Default Petition PDF Packet Emergency Filing (Voluntary Petition and Cre…" at bounding box center [679, 281] width 234 height 23
select select "4"
click at [488, 270] on select "Choose Default Petition PDF Packet Emergency Filing (Voluntary Petition and Cre…" at bounding box center [679, 281] width 234 height 23
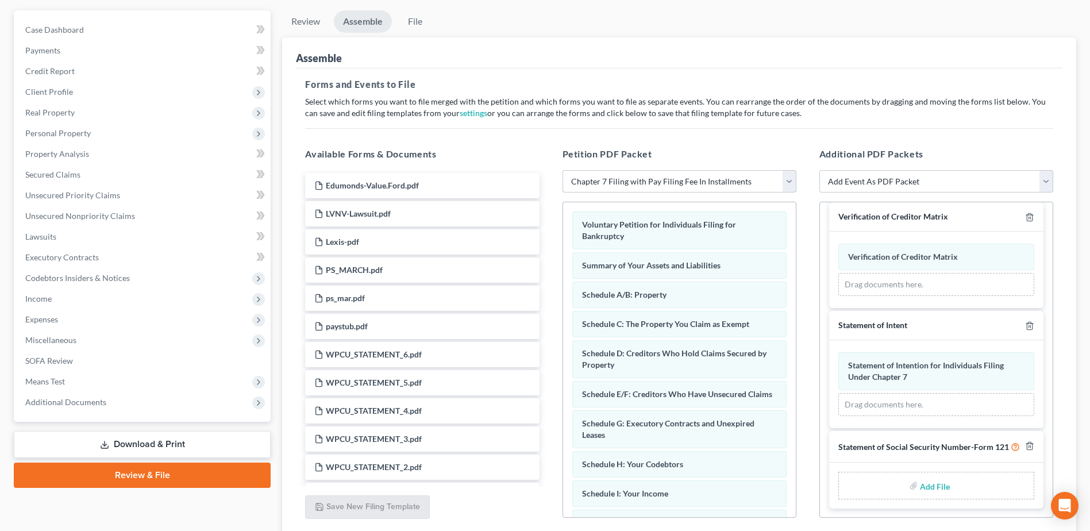
scroll to position [190, 0]
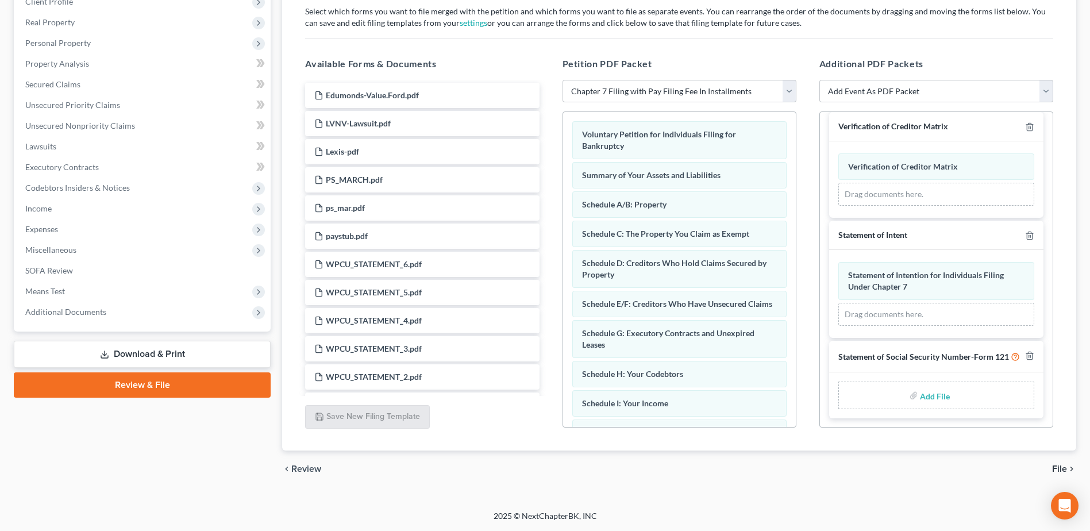
click at [488, 396] on input "file" at bounding box center [934, 395] width 28 height 21
type input "C:\fakepath\SSN.Farthing.pdf"
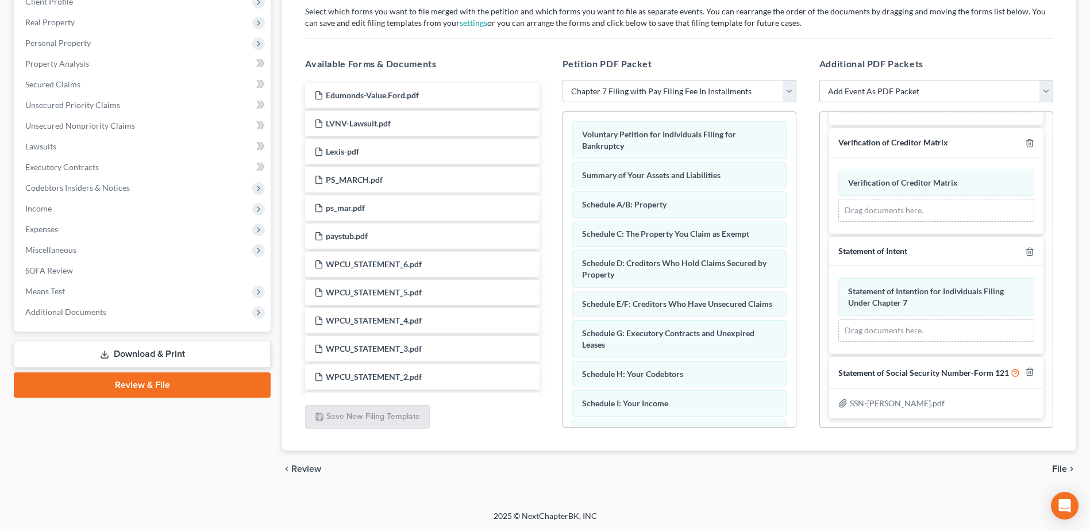
scroll to position [393, 0]
click at [488, 469] on span "File" at bounding box center [1059, 468] width 15 height 9
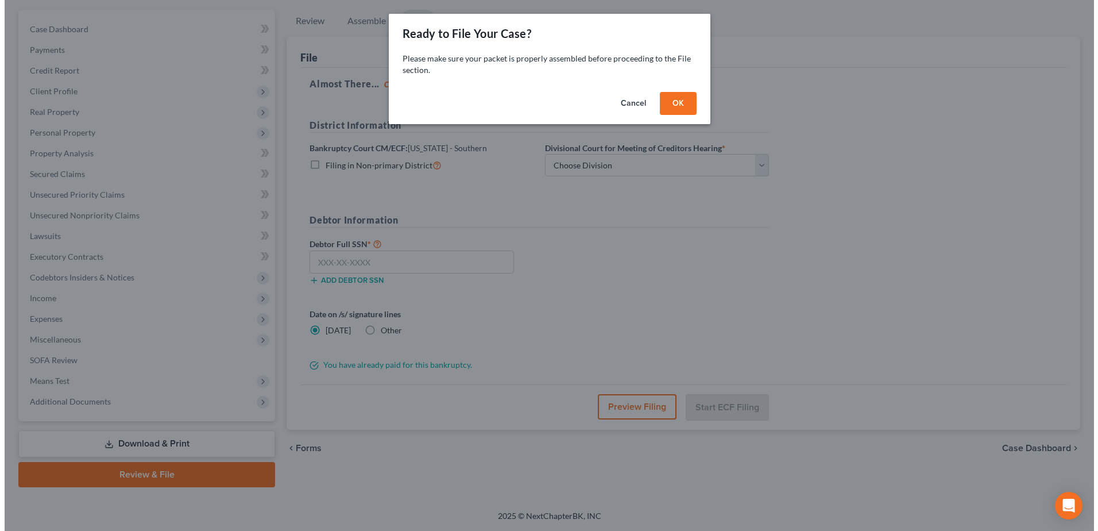
scroll to position [101, 0]
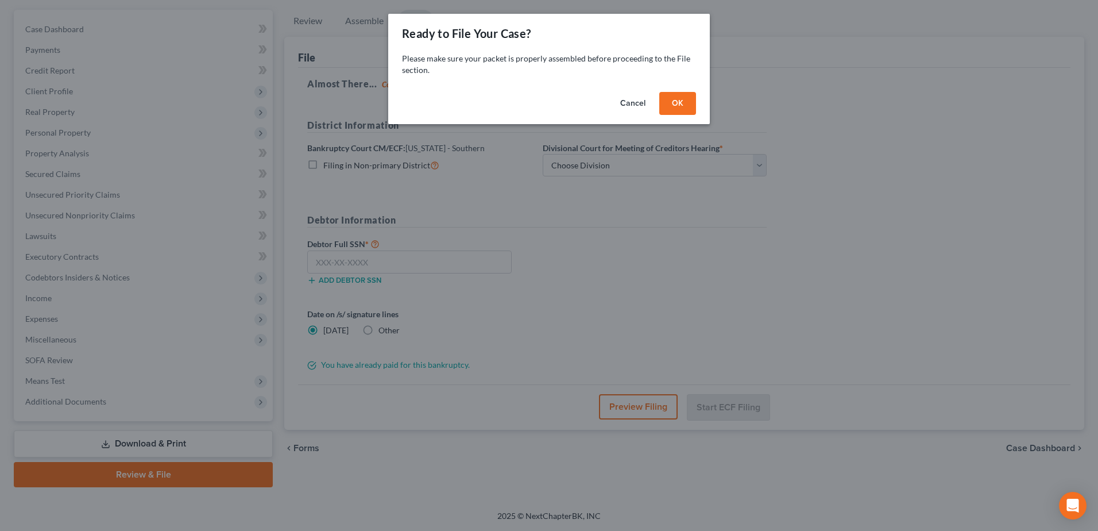
click at [488, 100] on button "OK" at bounding box center [677, 103] width 37 height 23
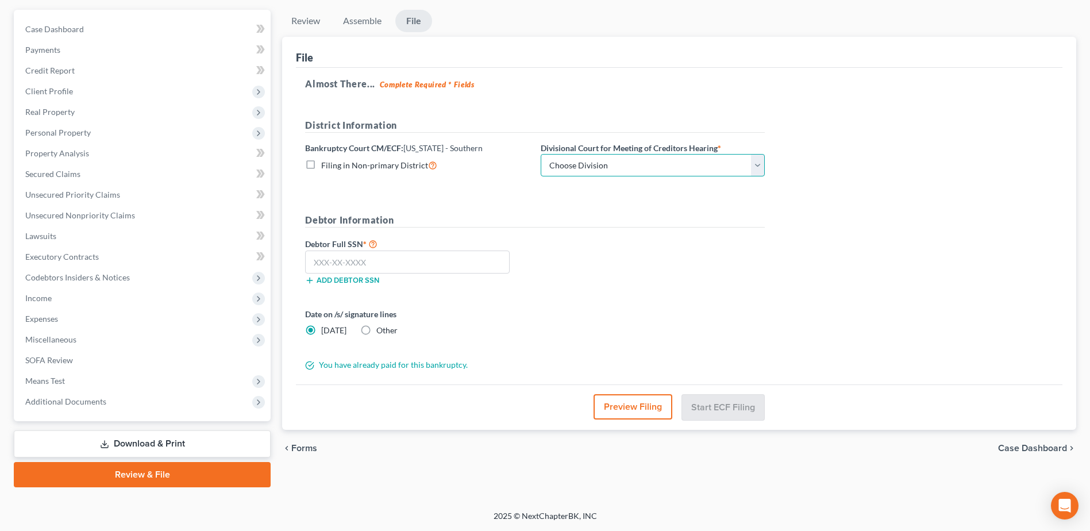
click at [488, 163] on select "Choose Division Cincinnati Columbus [GEOGRAPHIC_DATA]" at bounding box center [652, 165] width 224 height 23
select select "2"
click at [488, 154] on select "Choose Division Cincinnati Columbus [GEOGRAPHIC_DATA]" at bounding box center [652, 165] width 224 height 23
click at [427, 262] on input "text" at bounding box center [407, 261] width 204 height 23
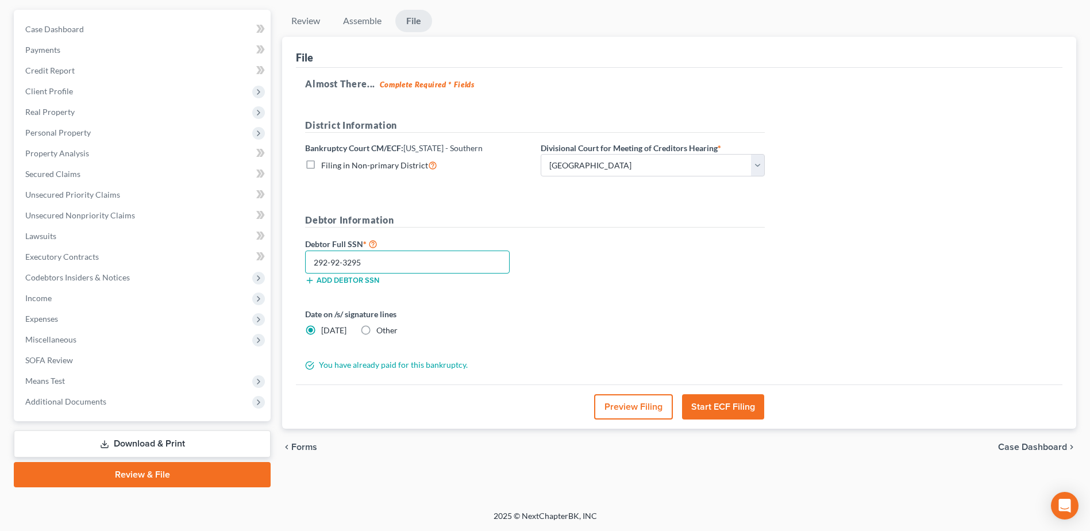
type input "292-92-3295"
click at [488, 407] on button "Start ECF Filing" at bounding box center [723, 406] width 82 height 25
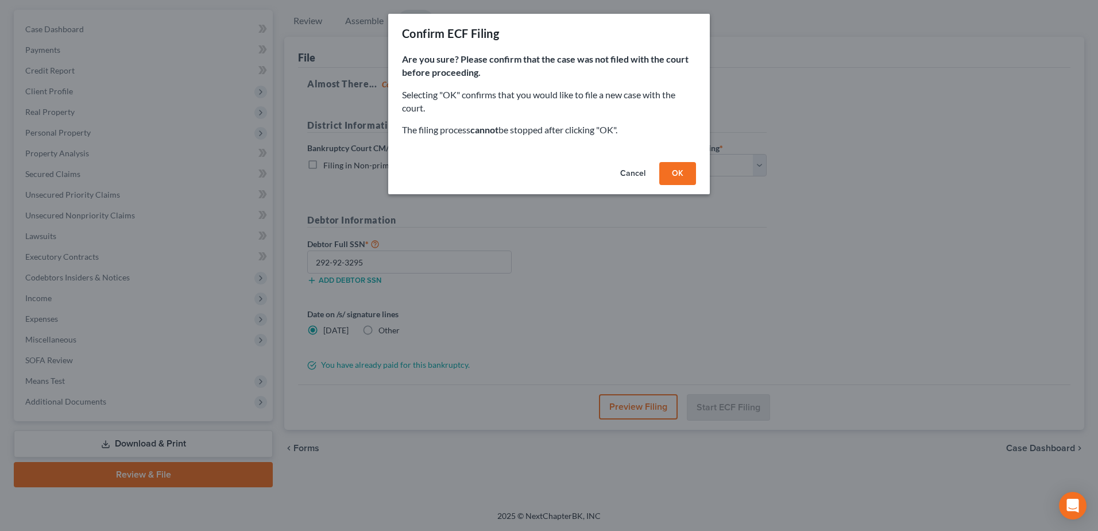
click at [488, 171] on button "OK" at bounding box center [677, 173] width 37 height 23
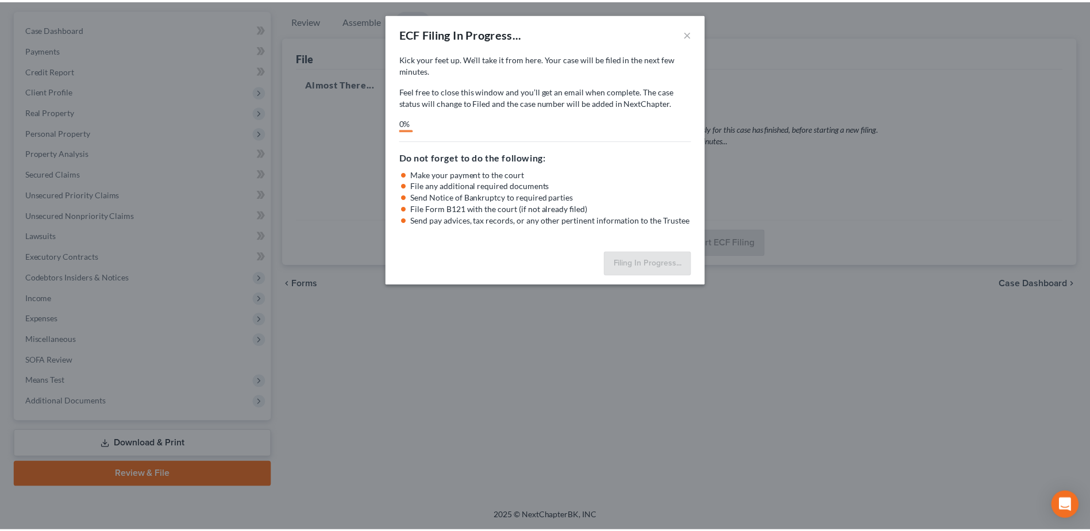
scroll to position [0, 0]
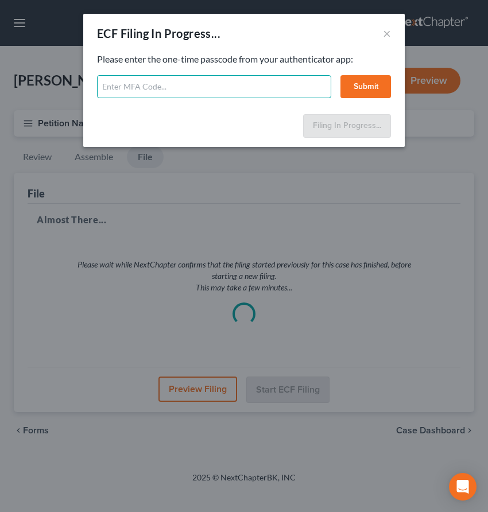
click at [302, 86] on input "text" at bounding box center [214, 86] width 234 height 23
type input "795388"
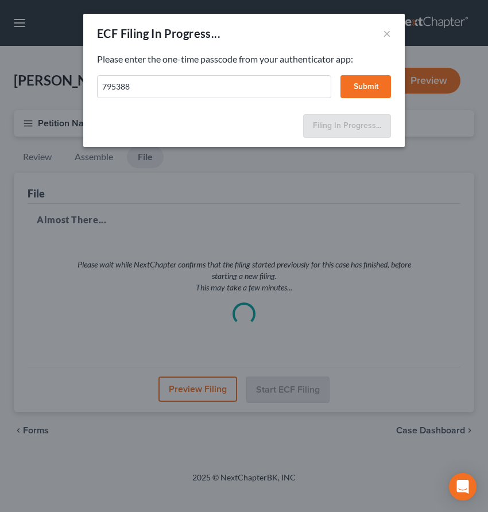
click at [377, 83] on button "Submit" at bounding box center [366, 86] width 51 height 23
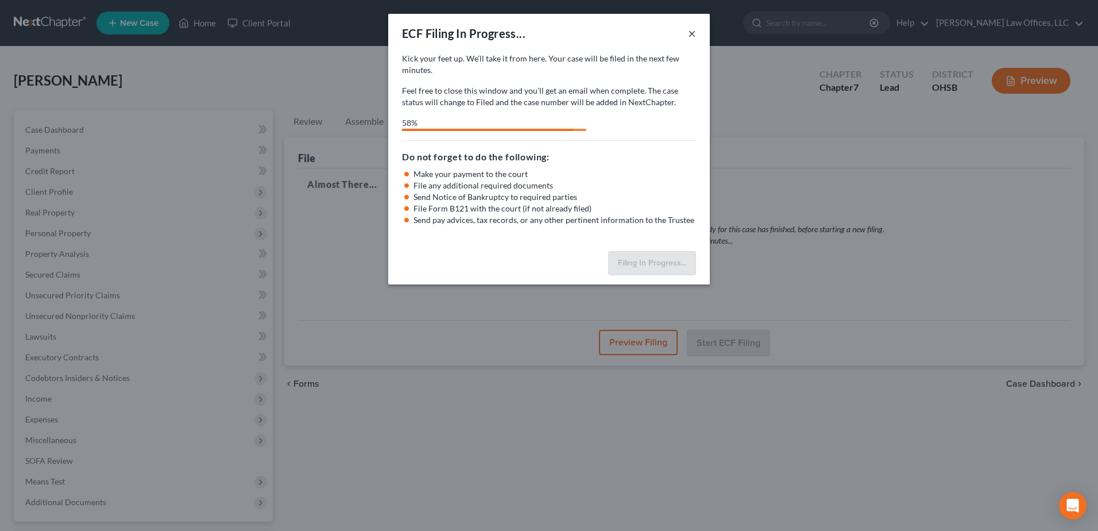
click at [488, 35] on button "×" at bounding box center [692, 33] width 8 height 14
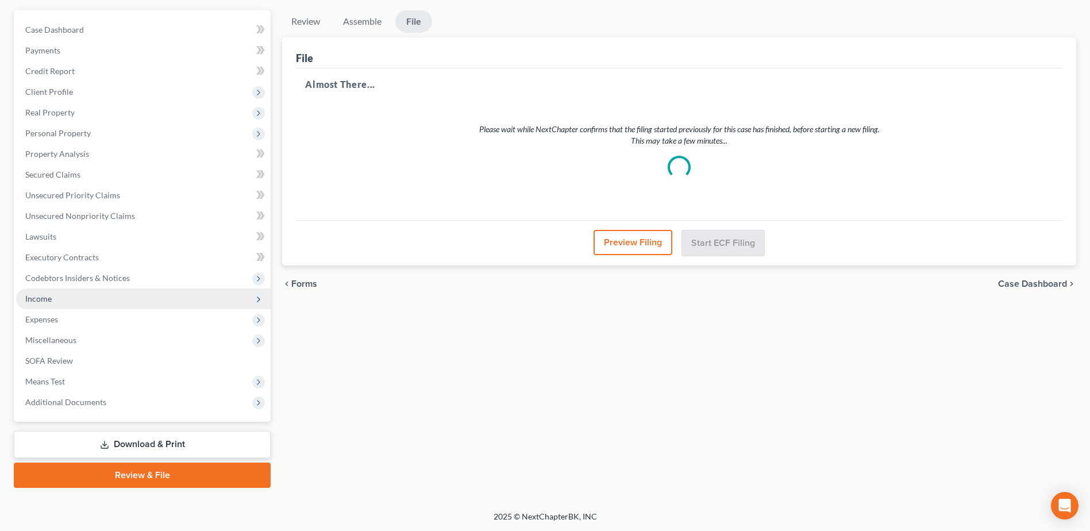
scroll to position [101, 0]
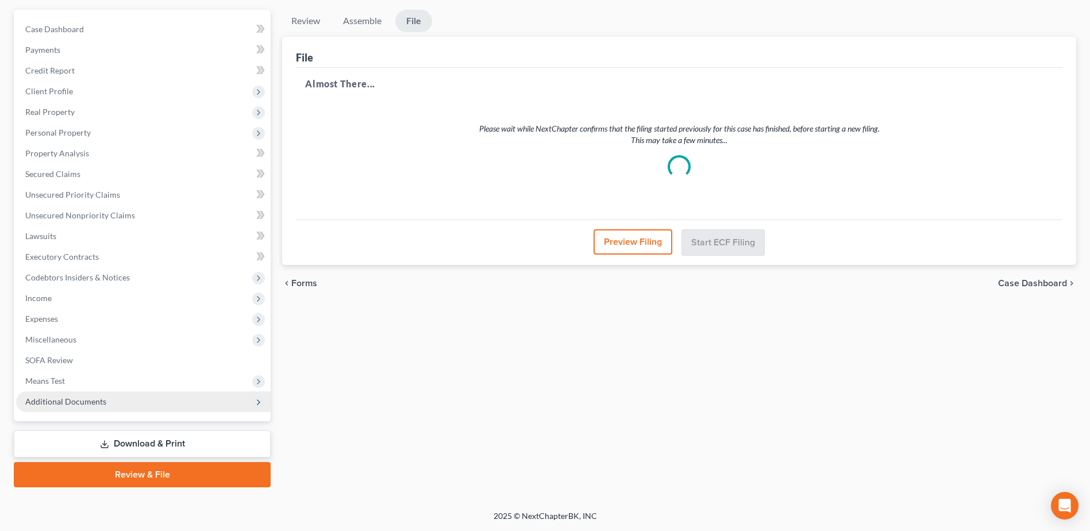
click at [111, 403] on span "Additional Documents" at bounding box center [143, 401] width 254 height 21
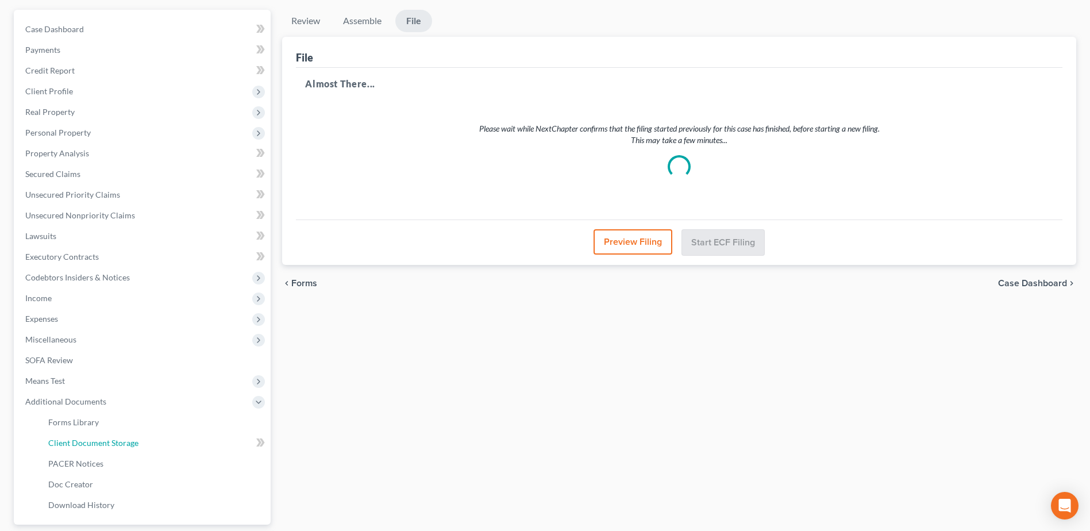
drag, startPoint x: 129, startPoint y: 440, endPoint x: 288, endPoint y: 424, distance: 159.9
click at [129, 441] on span "Client Document Storage" at bounding box center [93, 443] width 90 height 10
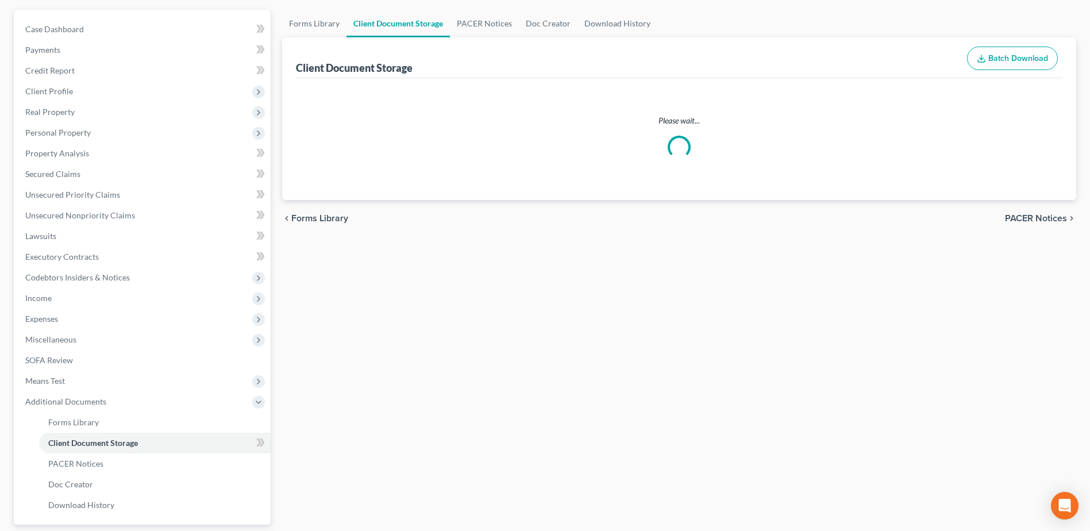
scroll to position [45, 0]
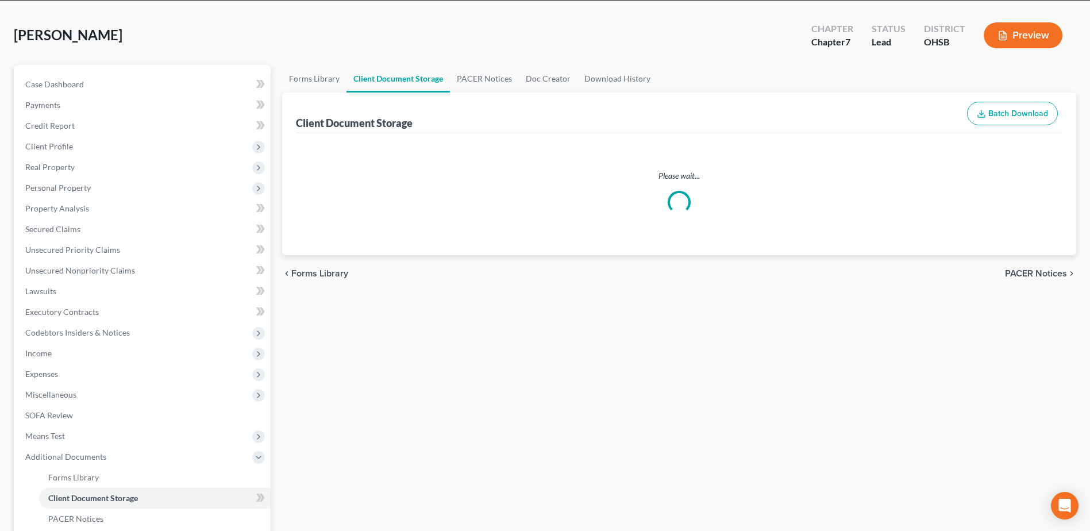
select select "7"
select select "37"
select select "52"
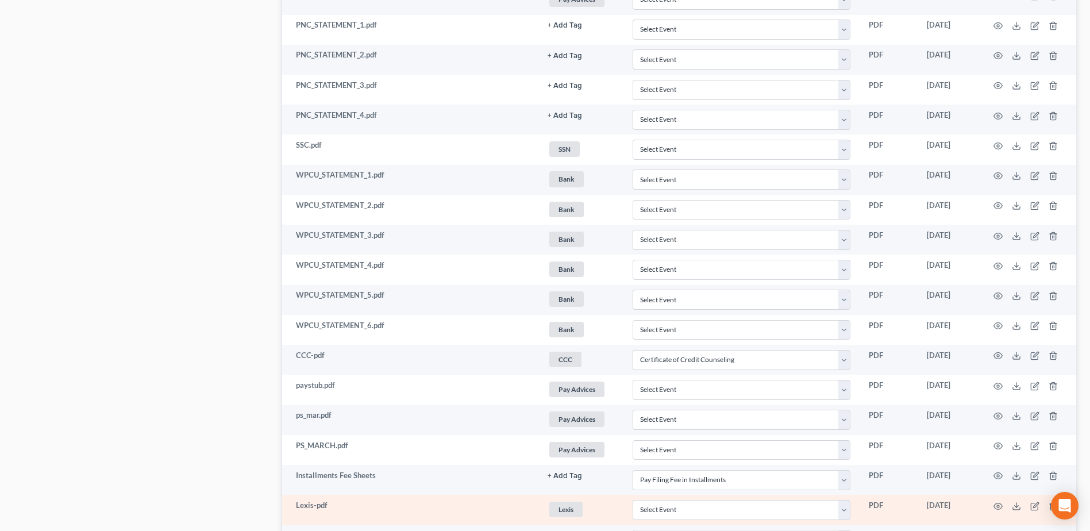
scroll to position [1035, 0]
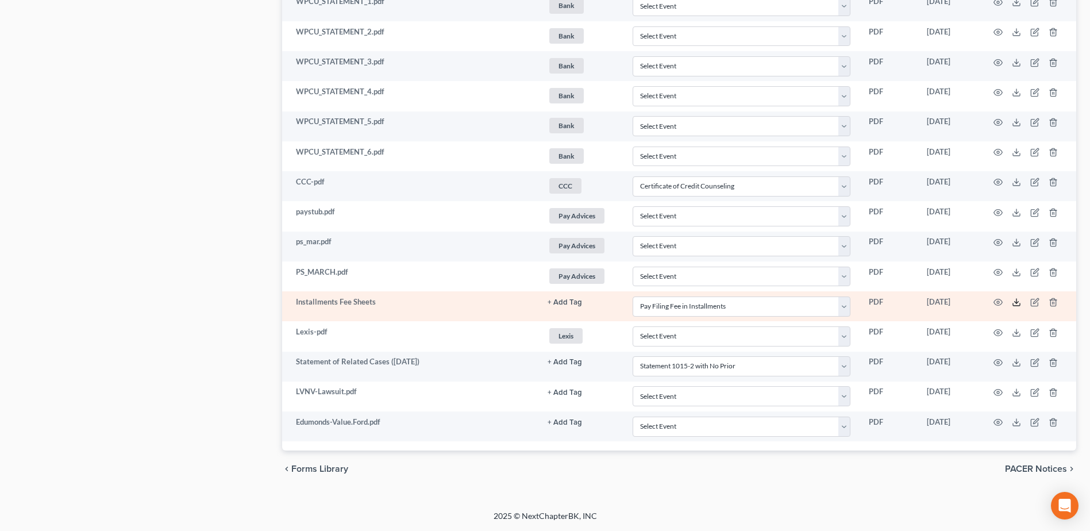
click at [488, 303] on icon at bounding box center [1015, 302] width 9 height 9
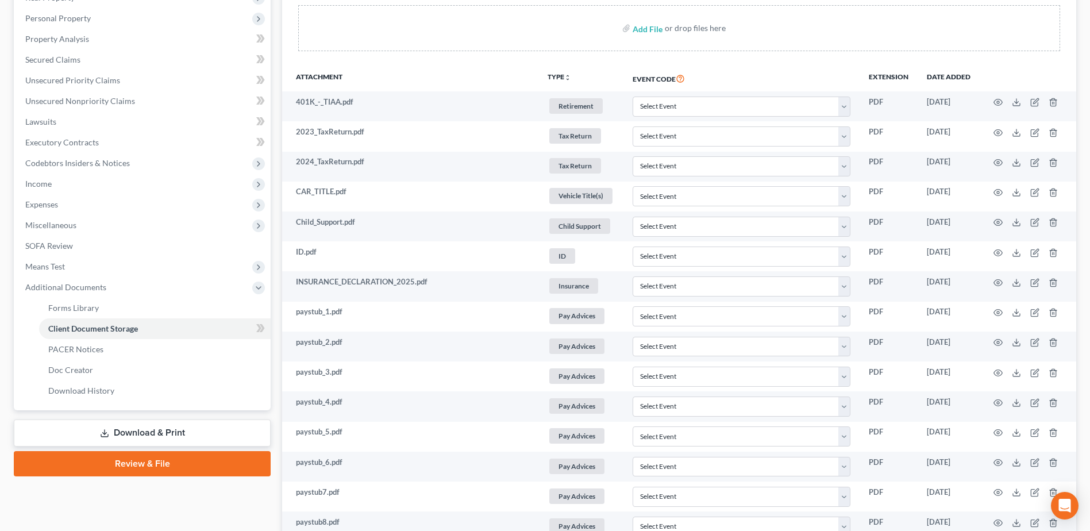
scroll to position [116, 0]
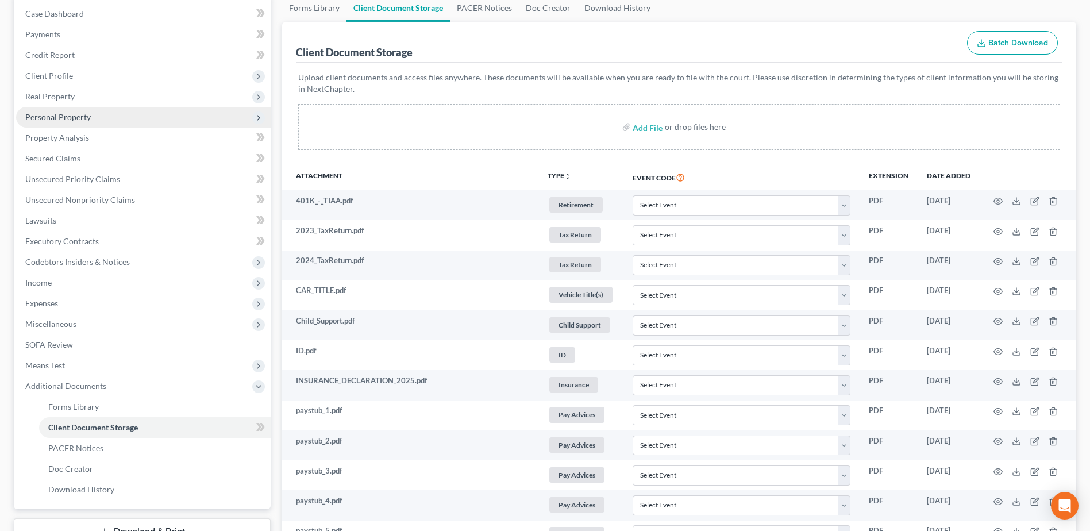
click at [87, 109] on span "Personal Property" at bounding box center [143, 117] width 254 height 21
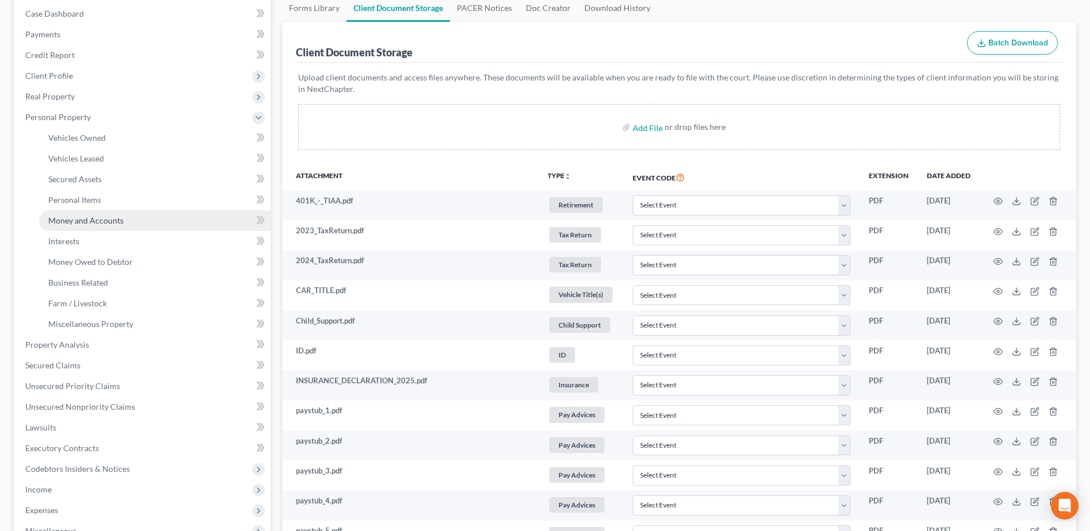
click at [102, 221] on span "Money and Accounts" at bounding box center [85, 220] width 75 height 10
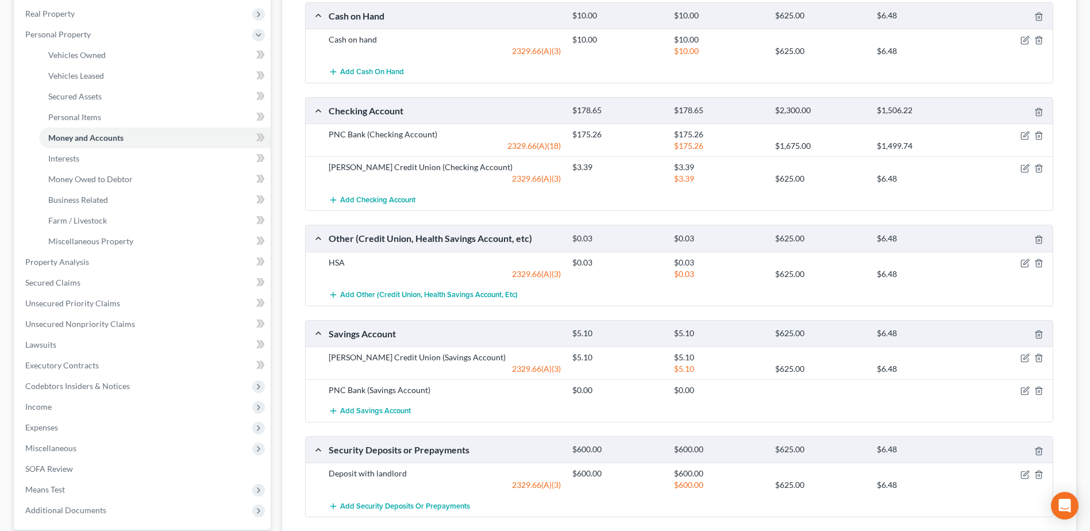
scroll to position [172, 0]
